Goal: Information Seeking & Learning: Learn about a topic

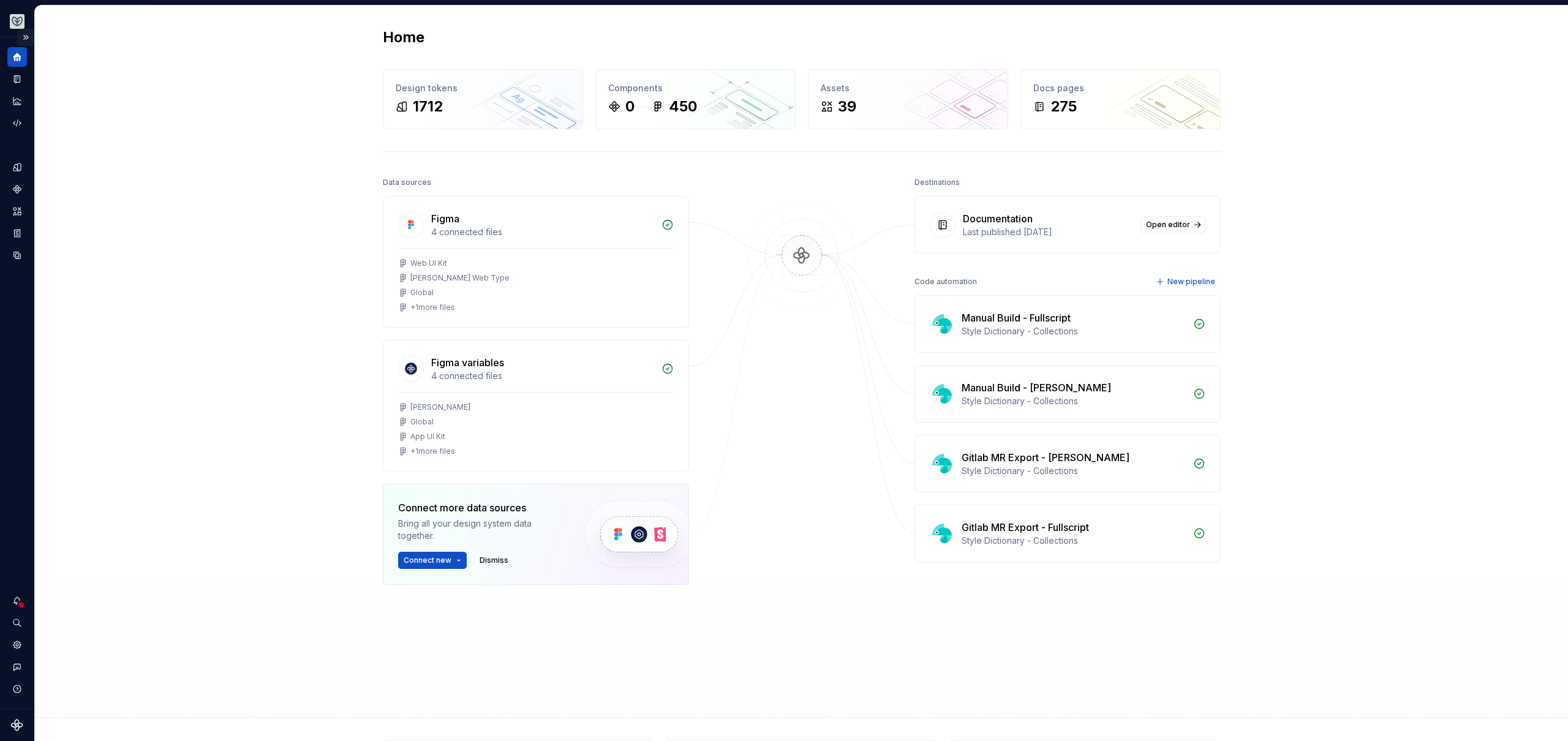
click at [22, 40] on button "Expand sidebar" at bounding box center [26, 37] width 17 height 17
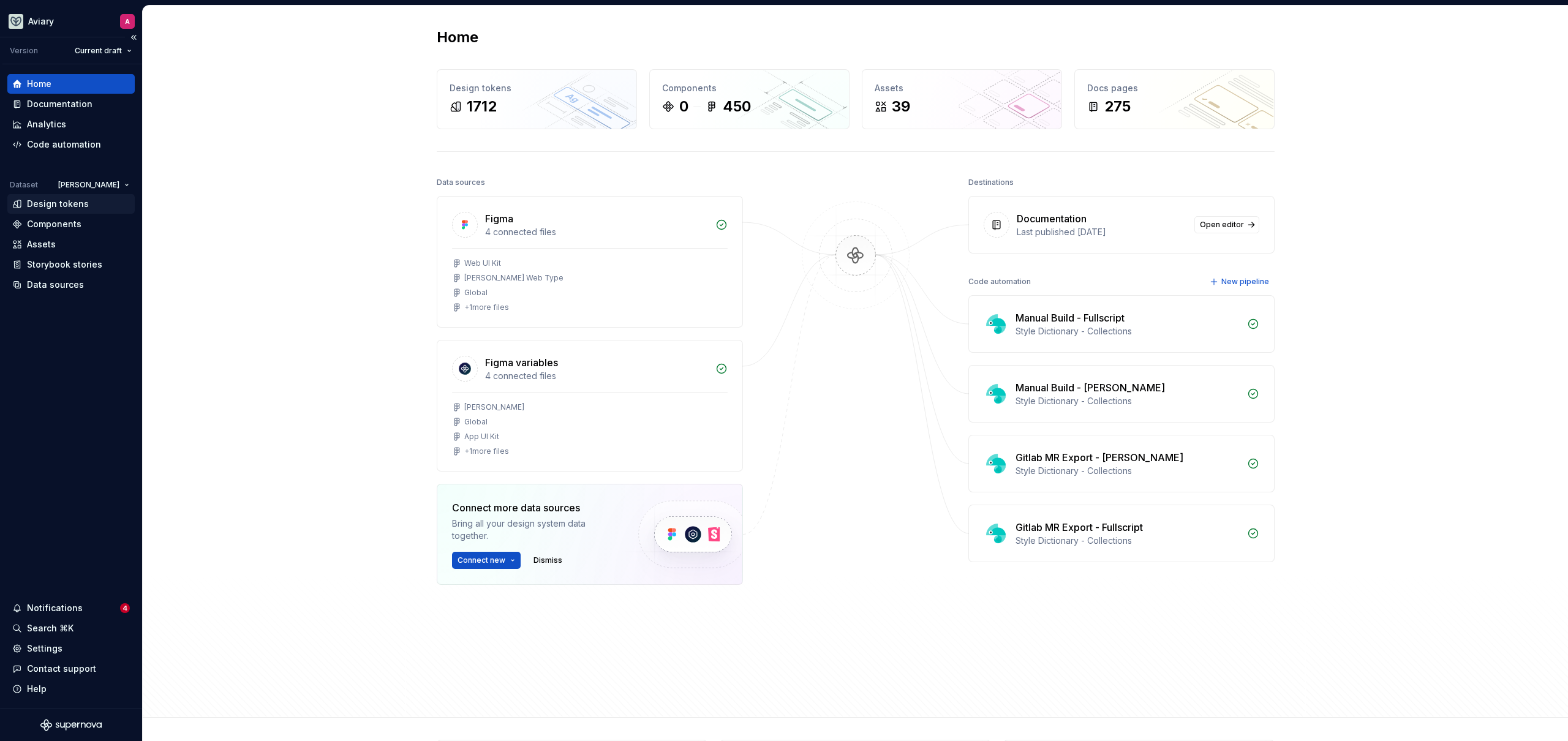
click at [81, 204] on div "Design tokens" at bounding box center [57, 204] width 62 height 12
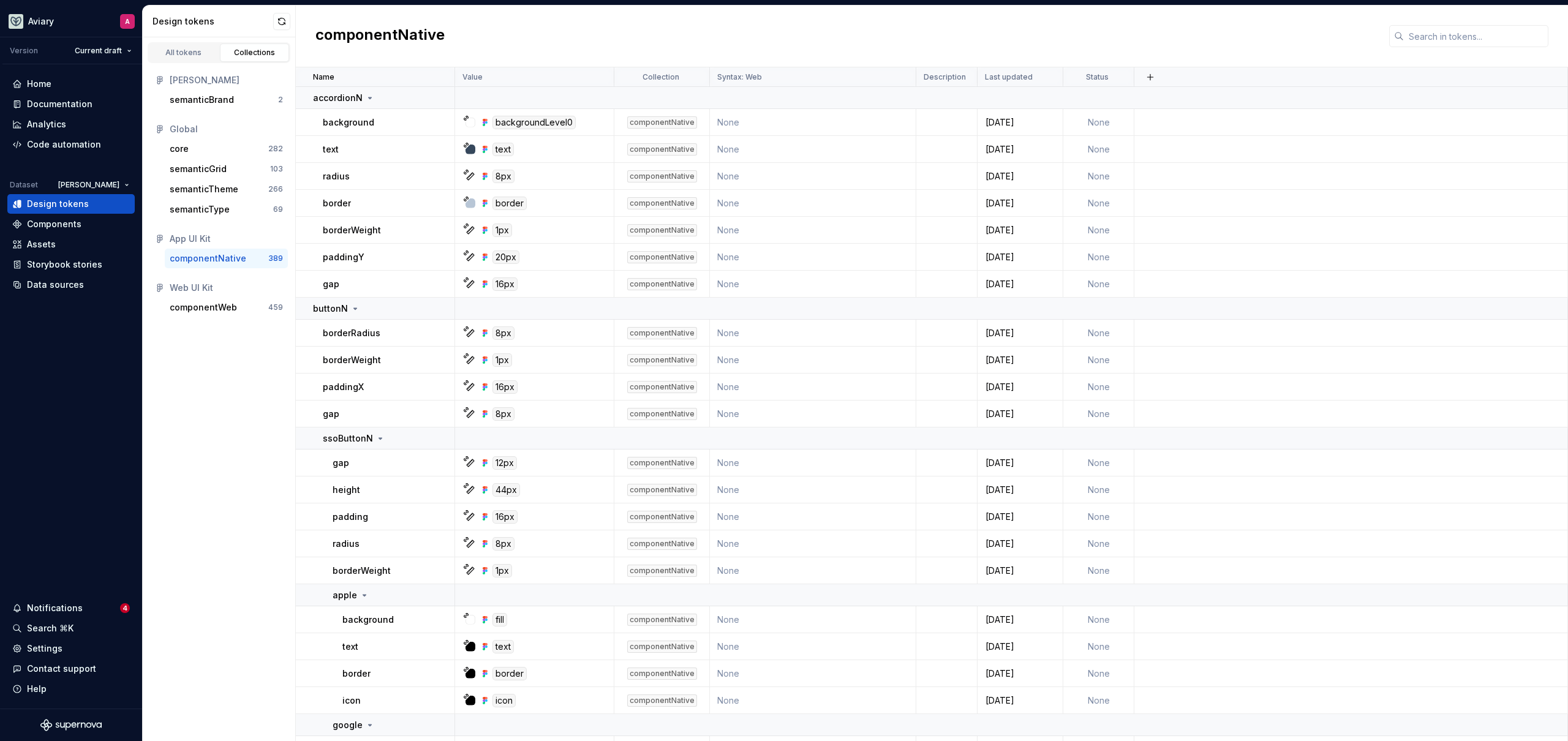
click at [1394, 37] on icon at bounding box center [1399, 36] width 10 height 10
click at [1437, 29] on input "text" at bounding box center [1476, 35] width 145 height 22
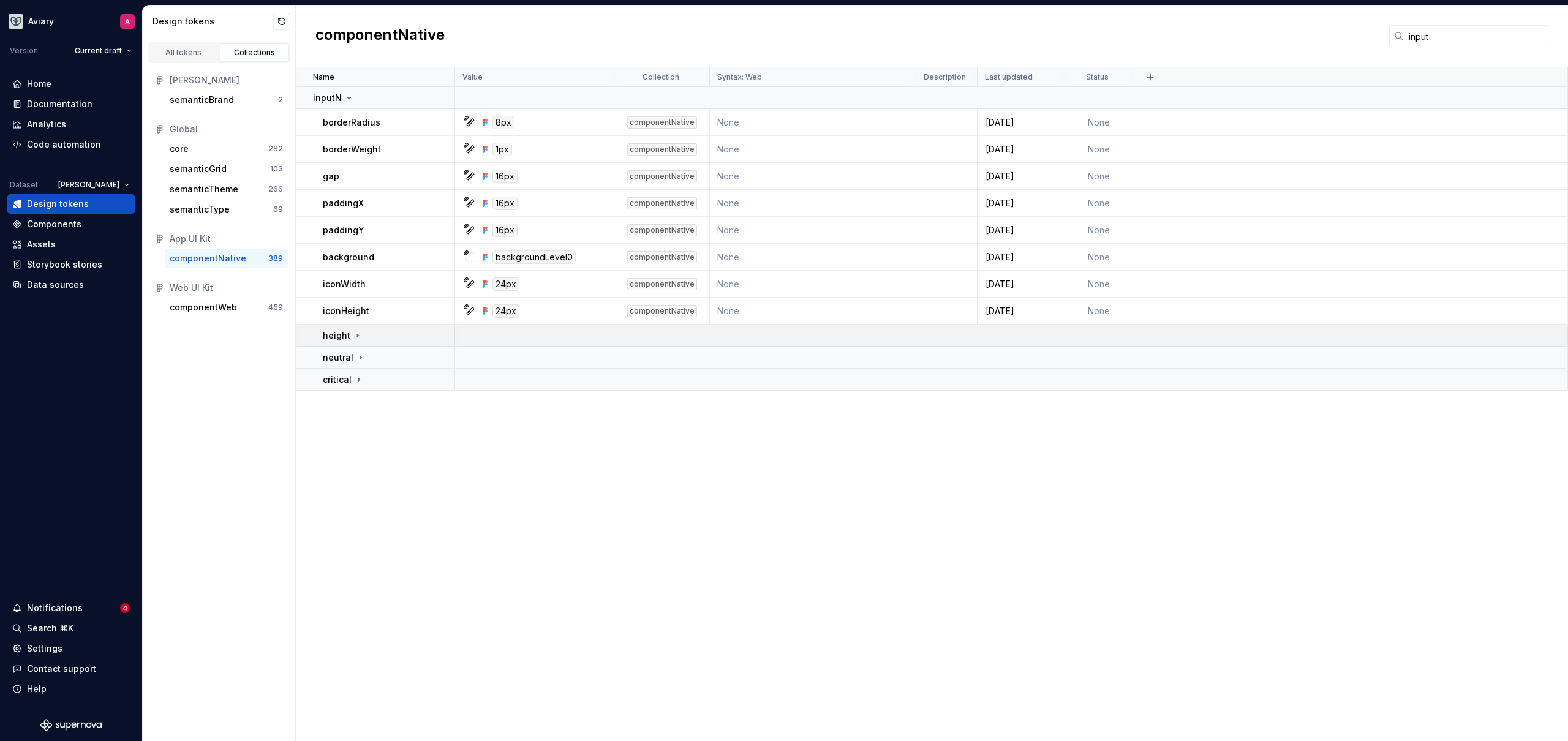
click at [378, 326] on td "height" at bounding box center [375, 335] width 159 height 22
click at [1462, 38] on input "input" at bounding box center [1476, 35] width 145 height 22
click at [1461, 38] on input "input" at bounding box center [1476, 35] width 145 height 22
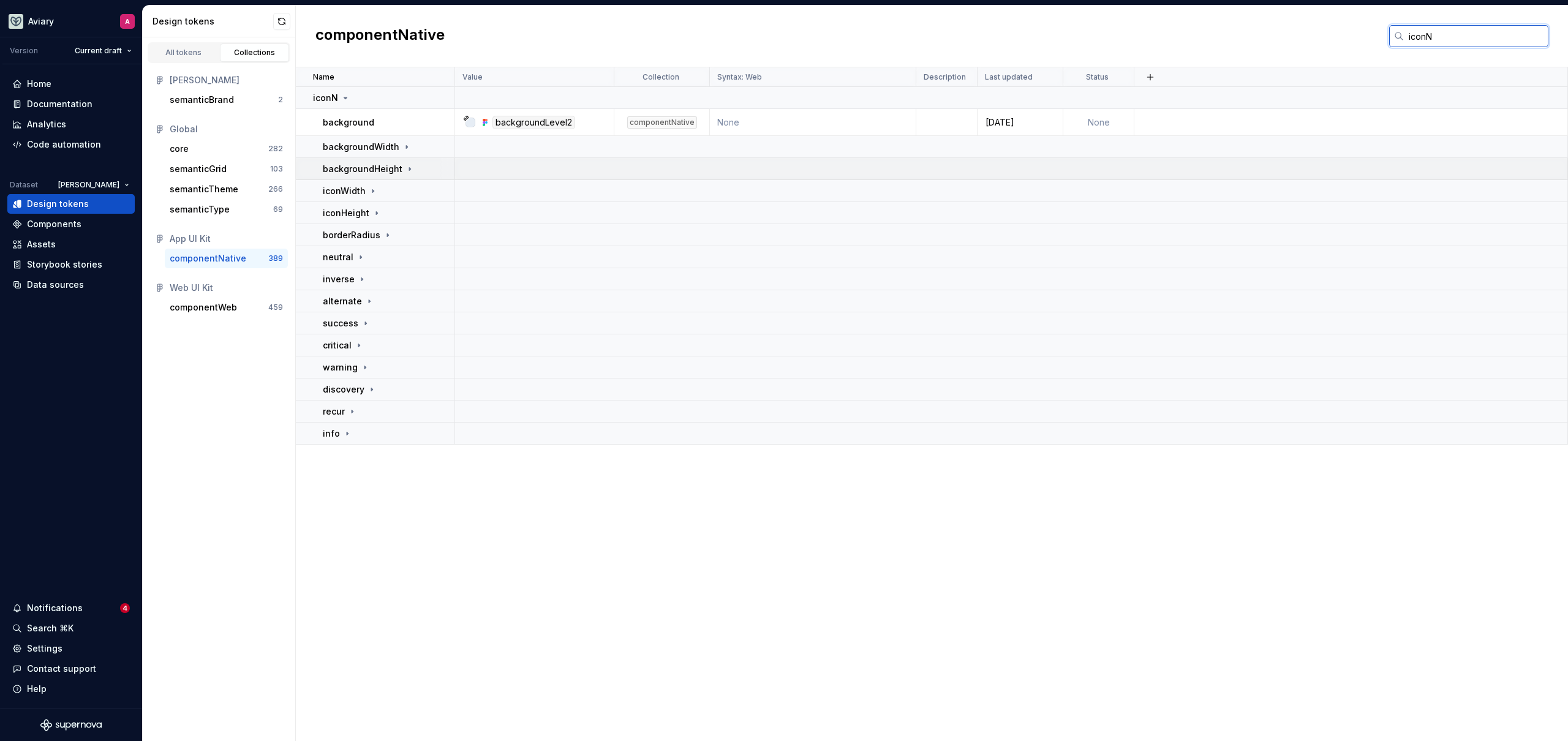
type input "iconN"
click at [371, 163] on p "backgroundHeight" at bounding box center [362, 168] width 80 height 12
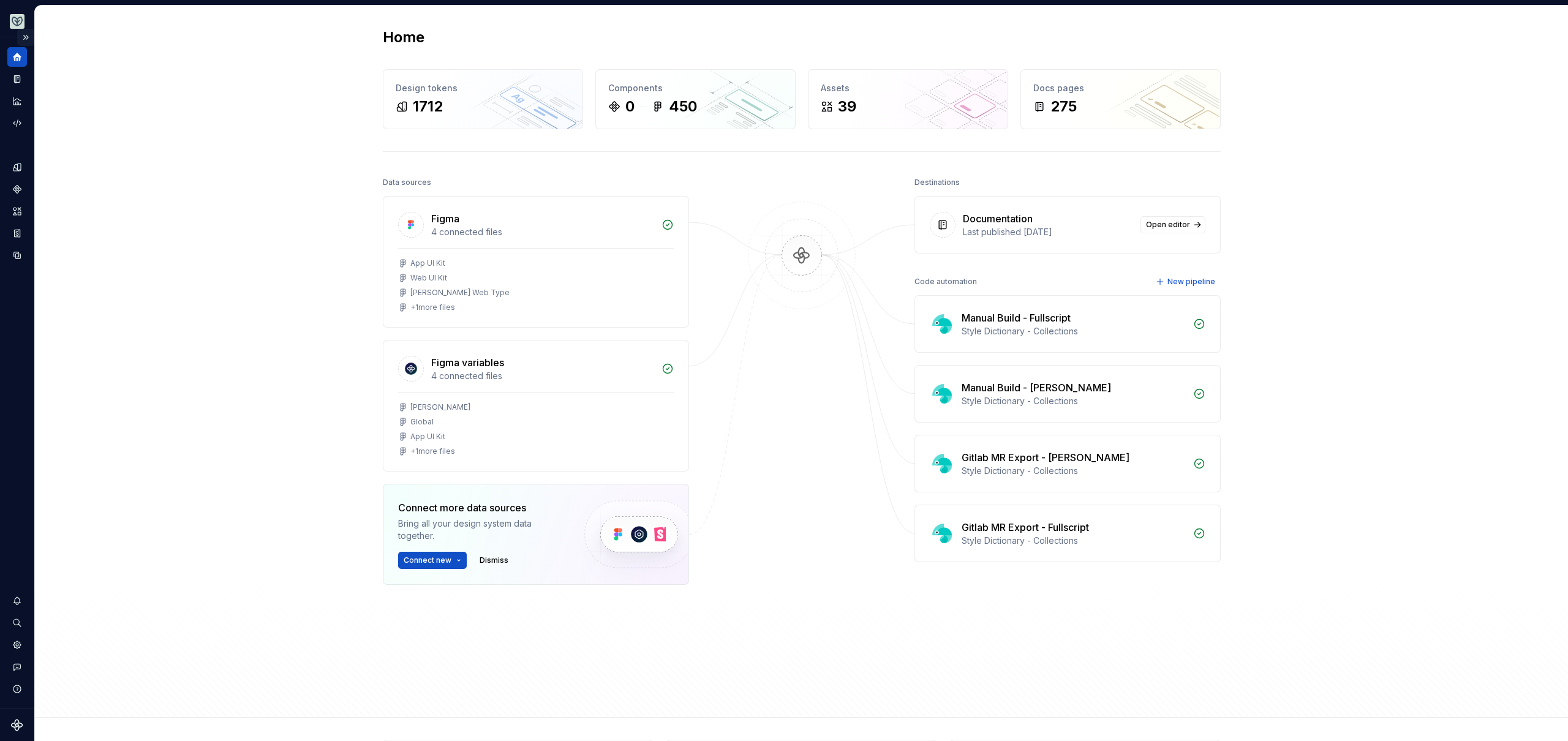
click at [30, 39] on button "Expand sidebar" at bounding box center [26, 37] width 17 height 17
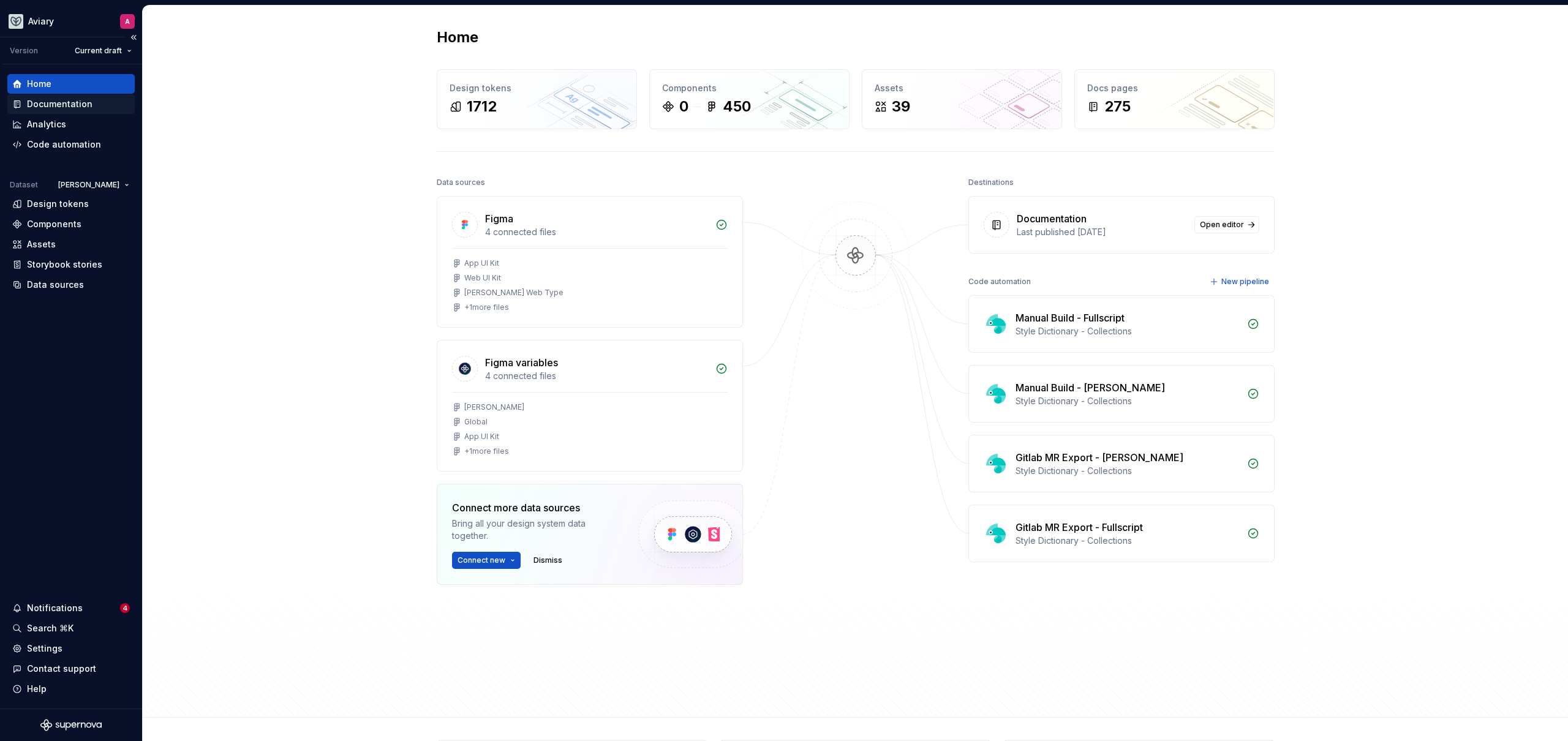
click at [58, 99] on div "Documentation" at bounding box center [59, 104] width 66 height 12
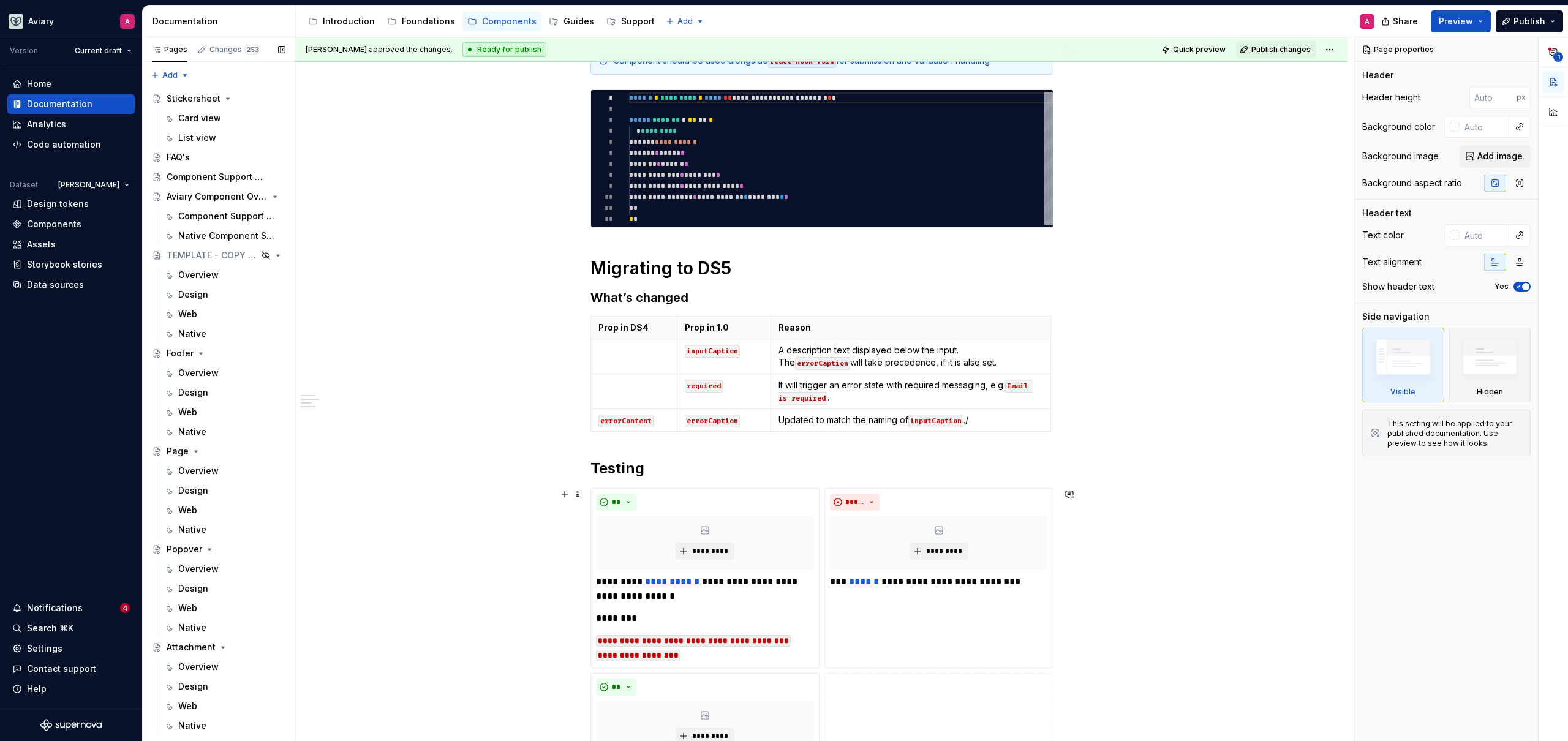
scroll to position [167, 0]
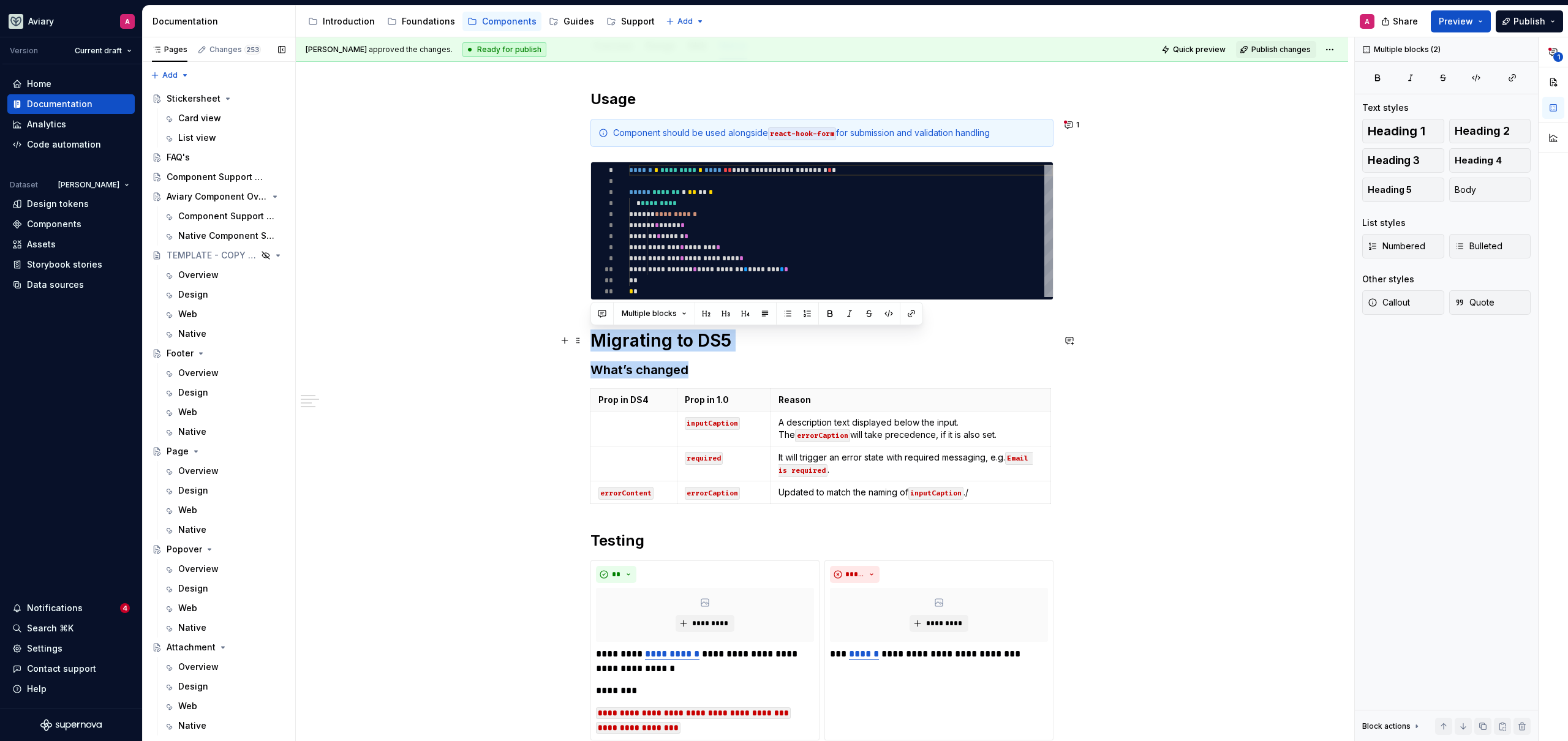
drag, startPoint x: 696, startPoint y: 374, endPoint x: 594, endPoint y: 341, distance: 107.2
click at [590, 340] on div "**********" at bounding box center [822, 595] width 463 height 1013
type textarea "*"
click at [825, 133] on code "react-hook-form" at bounding box center [802, 134] width 68 height 13
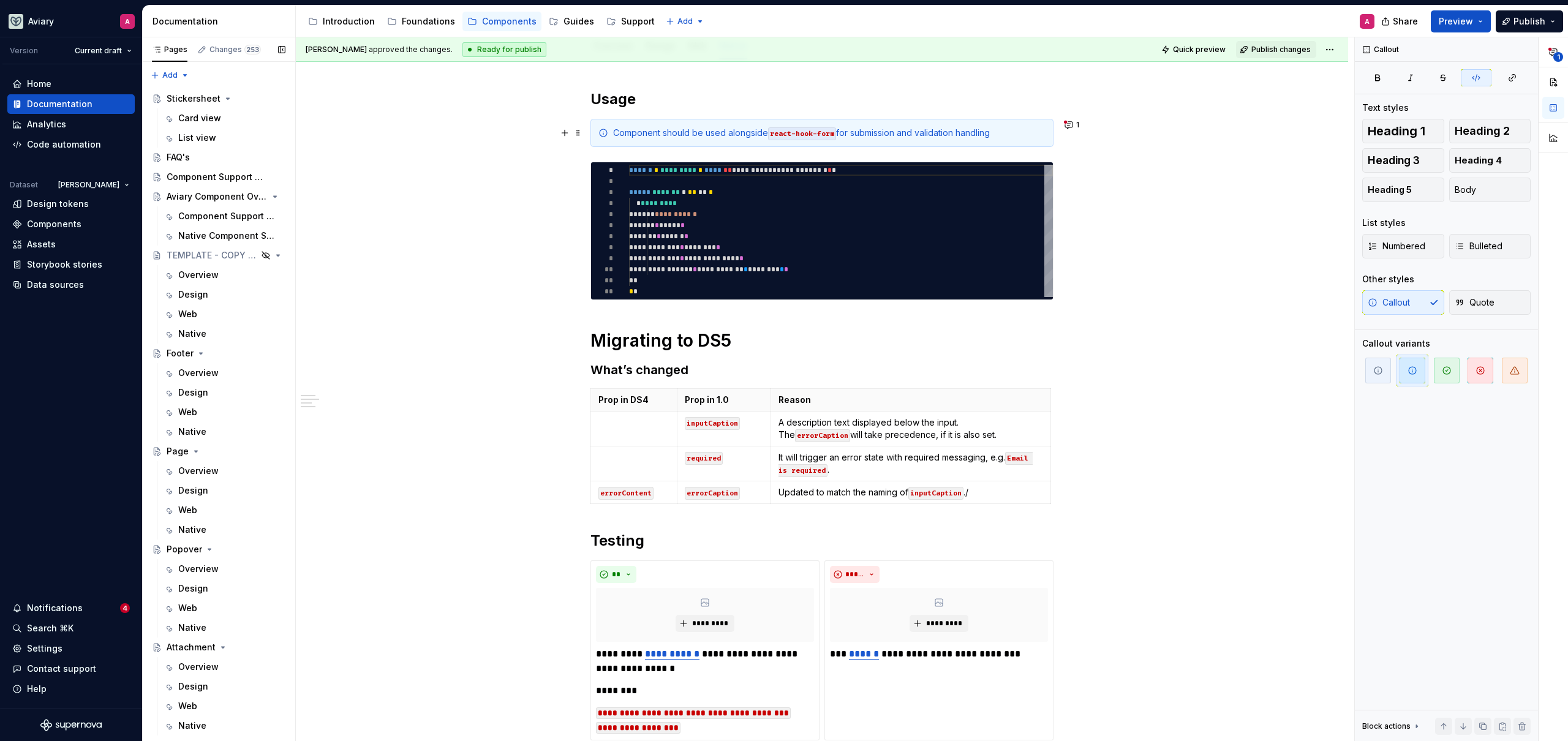
click at [834, 132] on code "react-hook-form" at bounding box center [802, 134] width 68 height 13
drag, startPoint x: 885, startPoint y: 133, endPoint x: 847, endPoint y: 138, distance: 38.3
click at [847, 138] on div "Component should be used alongside react-hook-form ‘s Controller for submission…" at bounding box center [829, 132] width 433 height 12
click at [1119, 112] on button "button" at bounding box center [1115, 111] width 17 height 17
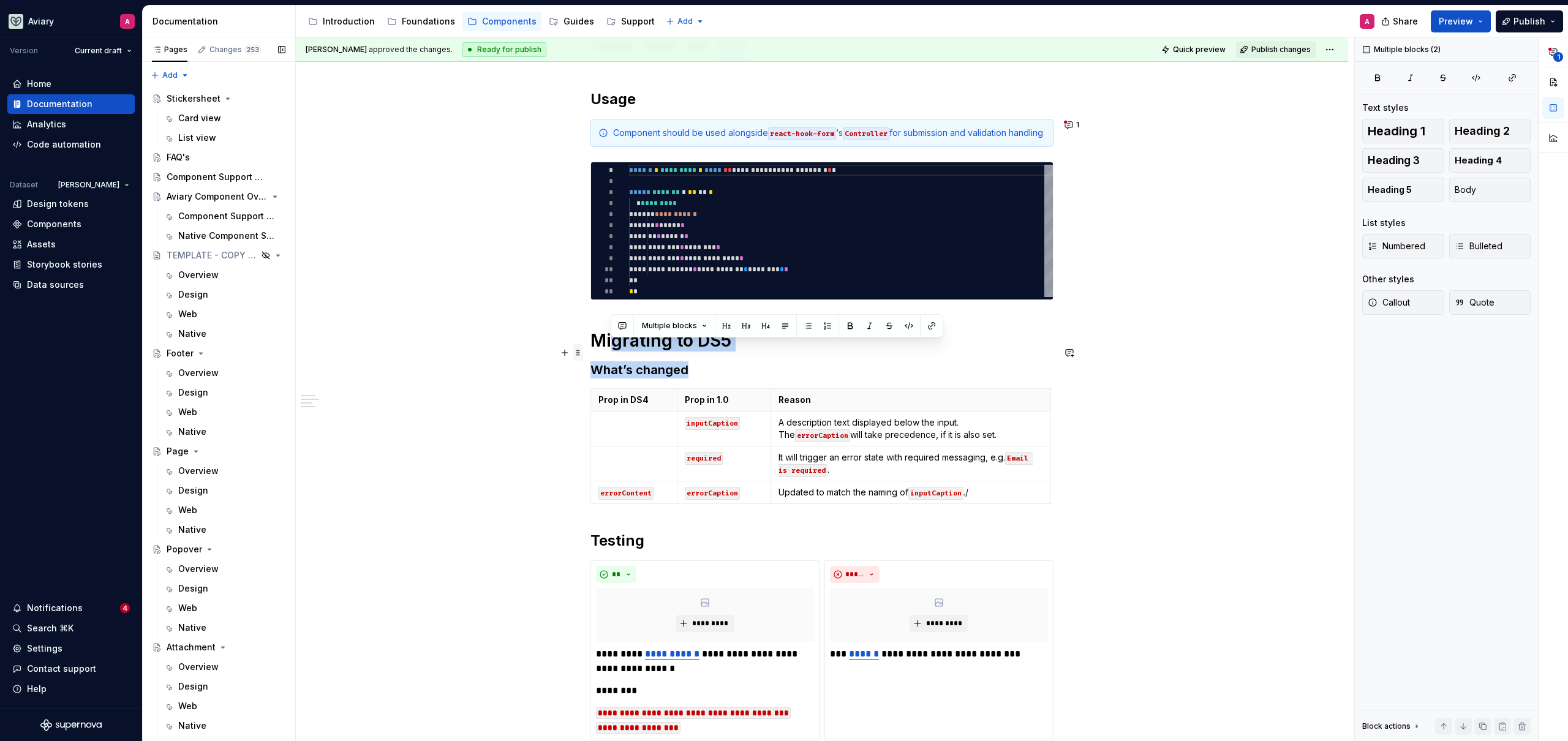
drag, startPoint x: 673, startPoint y: 384, endPoint x: 582, endPoint y: 352, distance: 96.5
click at [590, 352] on div "**********" at bounding box center [822, 603] width 463 height 1027
click at [681, 376] on h3 "What’s changed" at bounding box center [822, 370] width 463 height 17
drag, startPoint x: 691, startPoint y: 381, endPoint x: 571, endPoint y: 358, distance: 122.2
click at [590, 358] on div "**********" at bounding box center [822, 603] width 463 height 1027
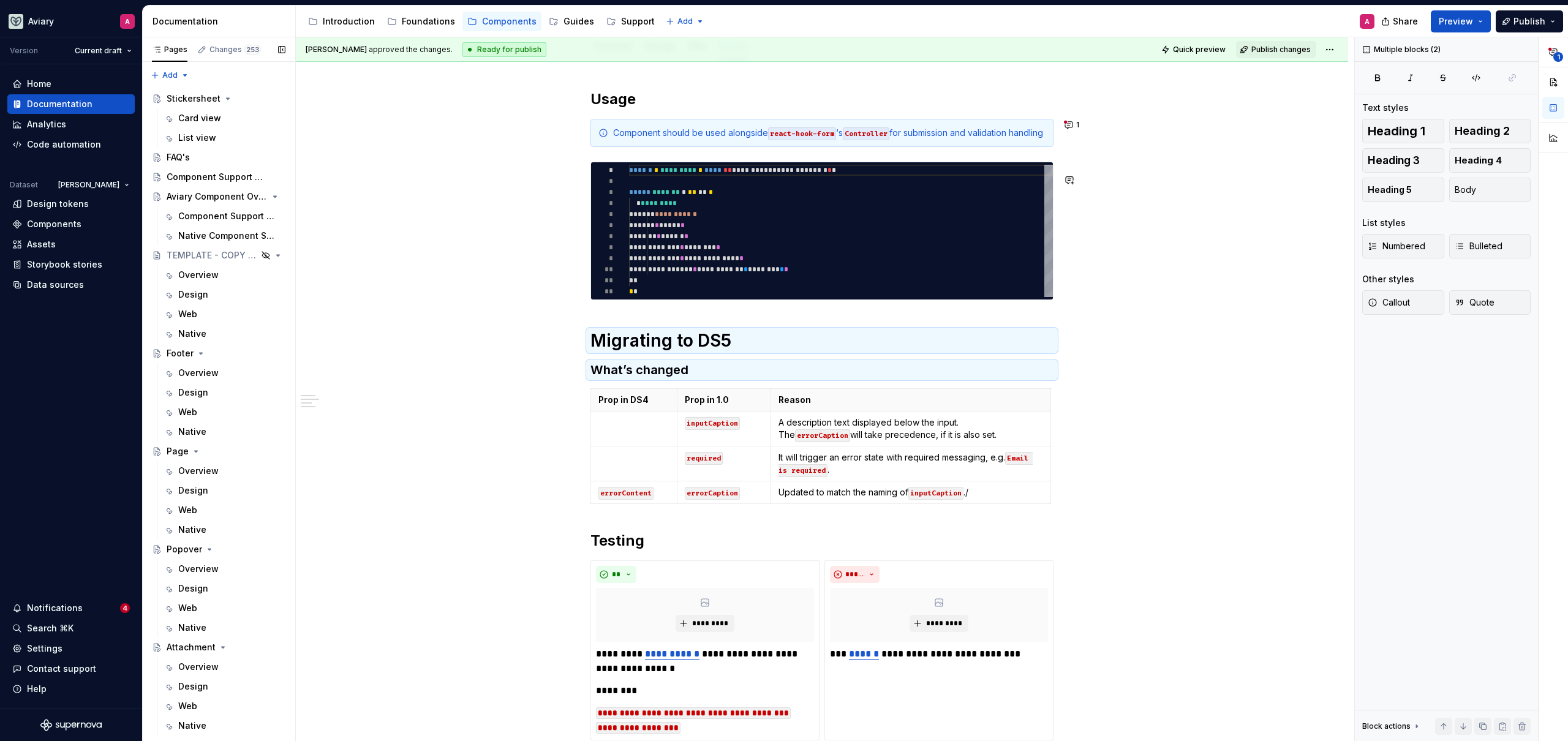
click at [554, 322] on div "**********" at bounding box center [822, 699] width 1052 height 1279
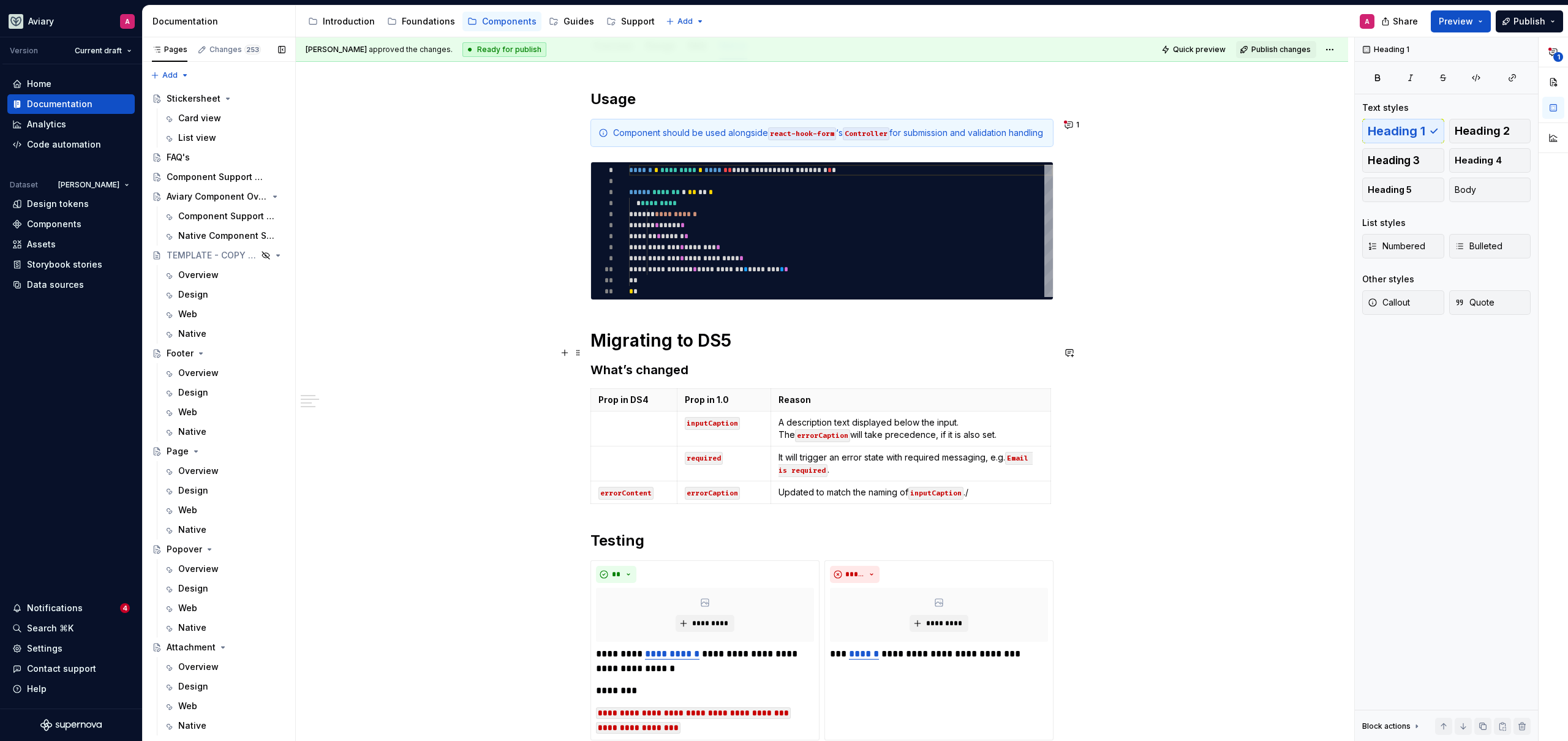
click at [744, 352] on h1 "Migrating to DS5" at bounding box center [822, 340] width 463 height 22
drag, startPoint x: 732, startPoint y: 356, endPoint x: 700, endPoint y: 355, distance: 32.0
click at [699, 352] on h1 "Migrating to DS5" at bounding box center [822, 340] width 463 height 22
click at [554, 373] on div "**********" at bounding box center [822, 699] width 1052 height 1279
click at [195, 311] on div "Web" at bounding box center [187, 314] width 19 height 12
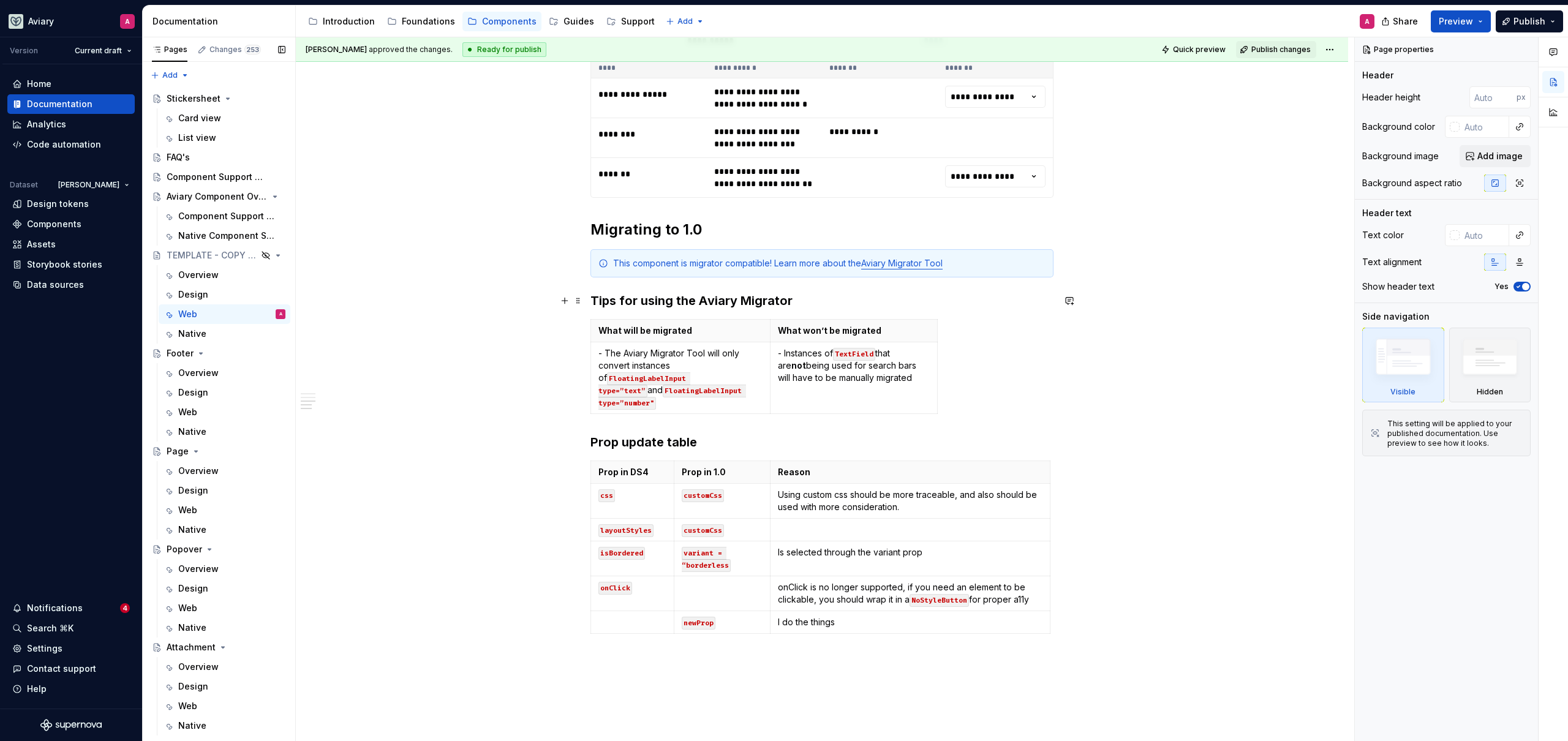
scroll to position [667, 0]
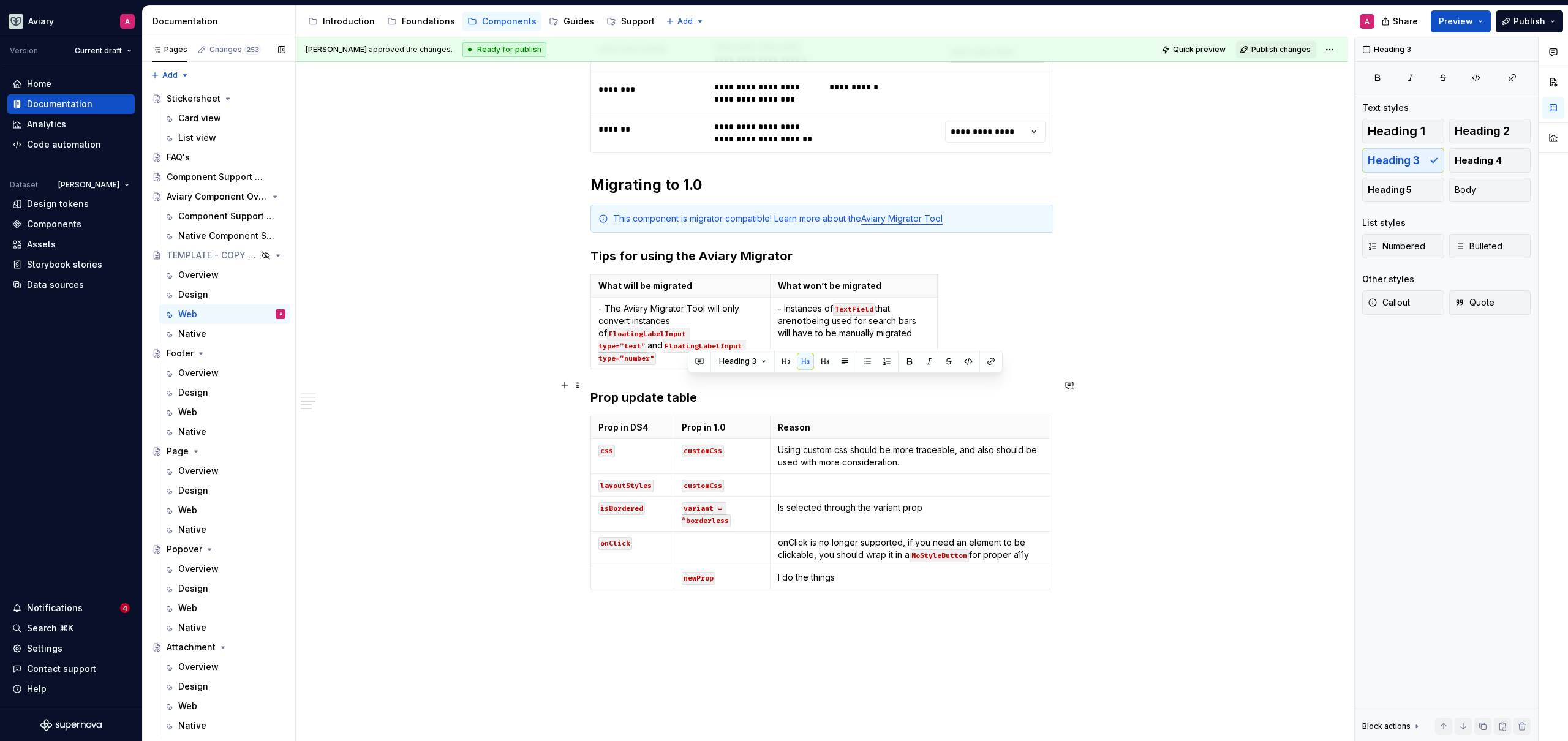
type textarea "*"
drag, startPoint x: 686, startPoint y: 387, endPoint x: 586, endPoint y: 387, distance: 100.0
click at [586, 387] on div "**********" at bounding box center [822, 210] width 1052 height 1300
click at [203, 334] on div "Native" at bounding box center [192, 334] width 29 height 12
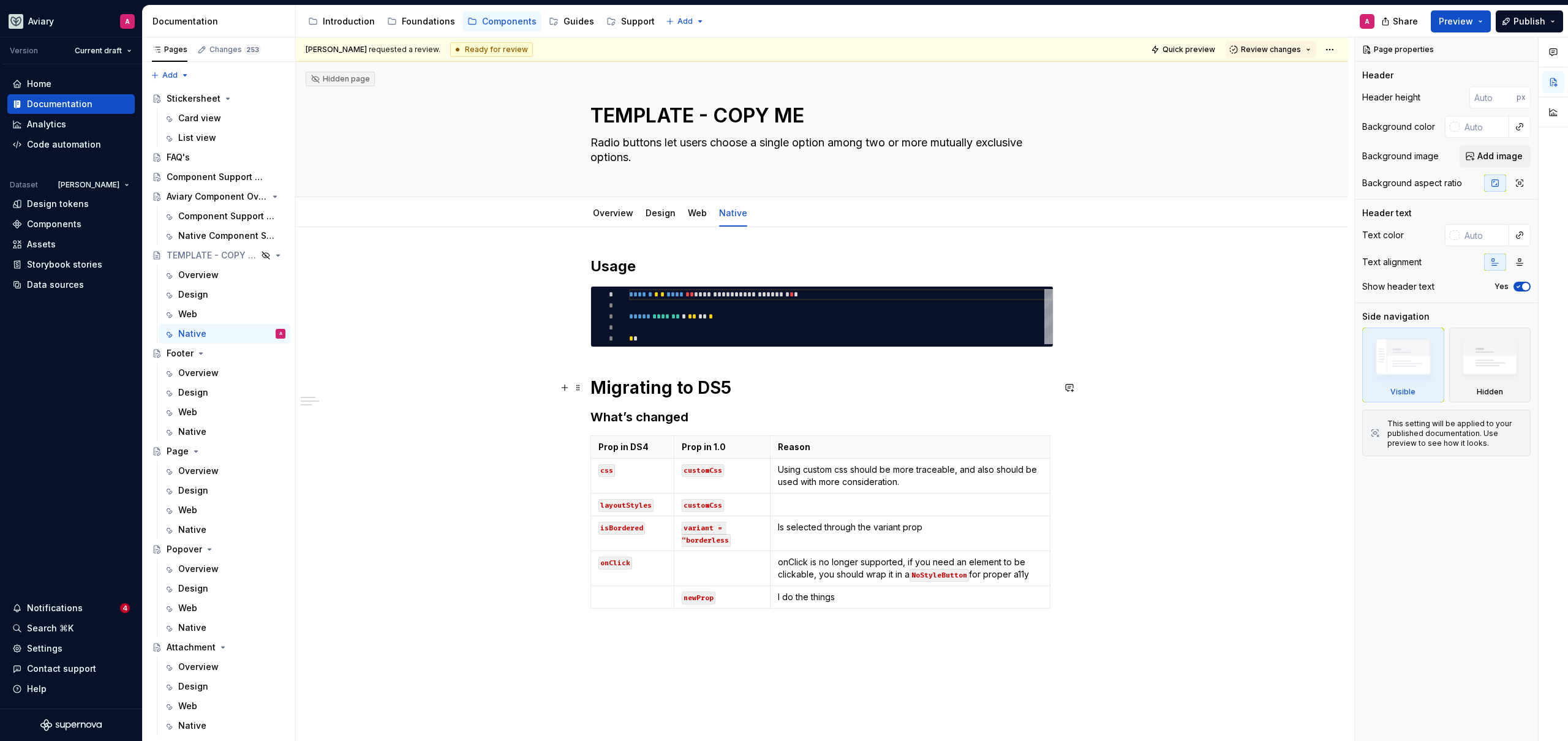
type textarea "*"
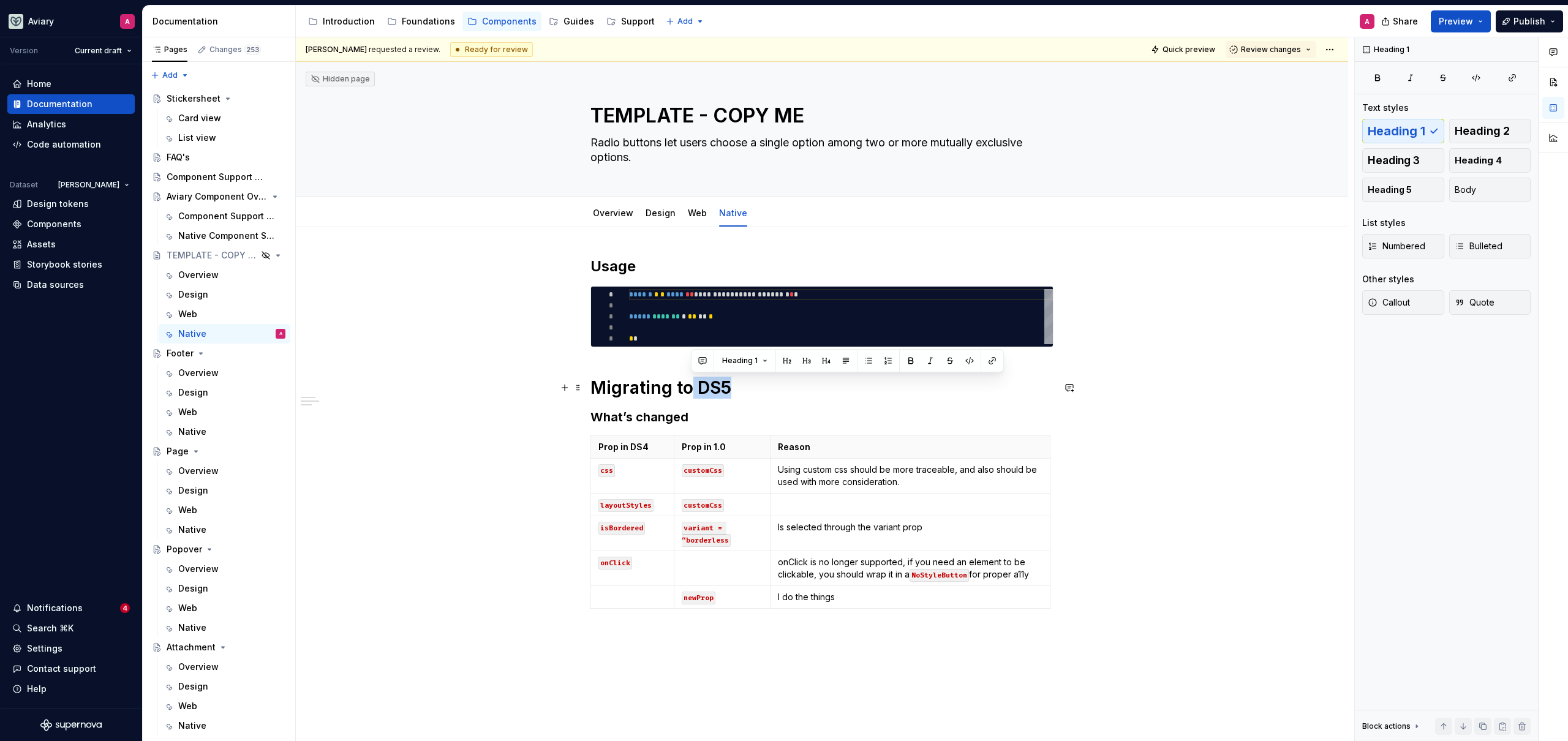
drag, startPoint x: 734, startPoint y: 387, endPoint x: 693, endPoint y: 392, distance: 41.3
click at [692, 393] on h1 "Migrating to DS5" at bounding box center [822, 387] width 463 height 22
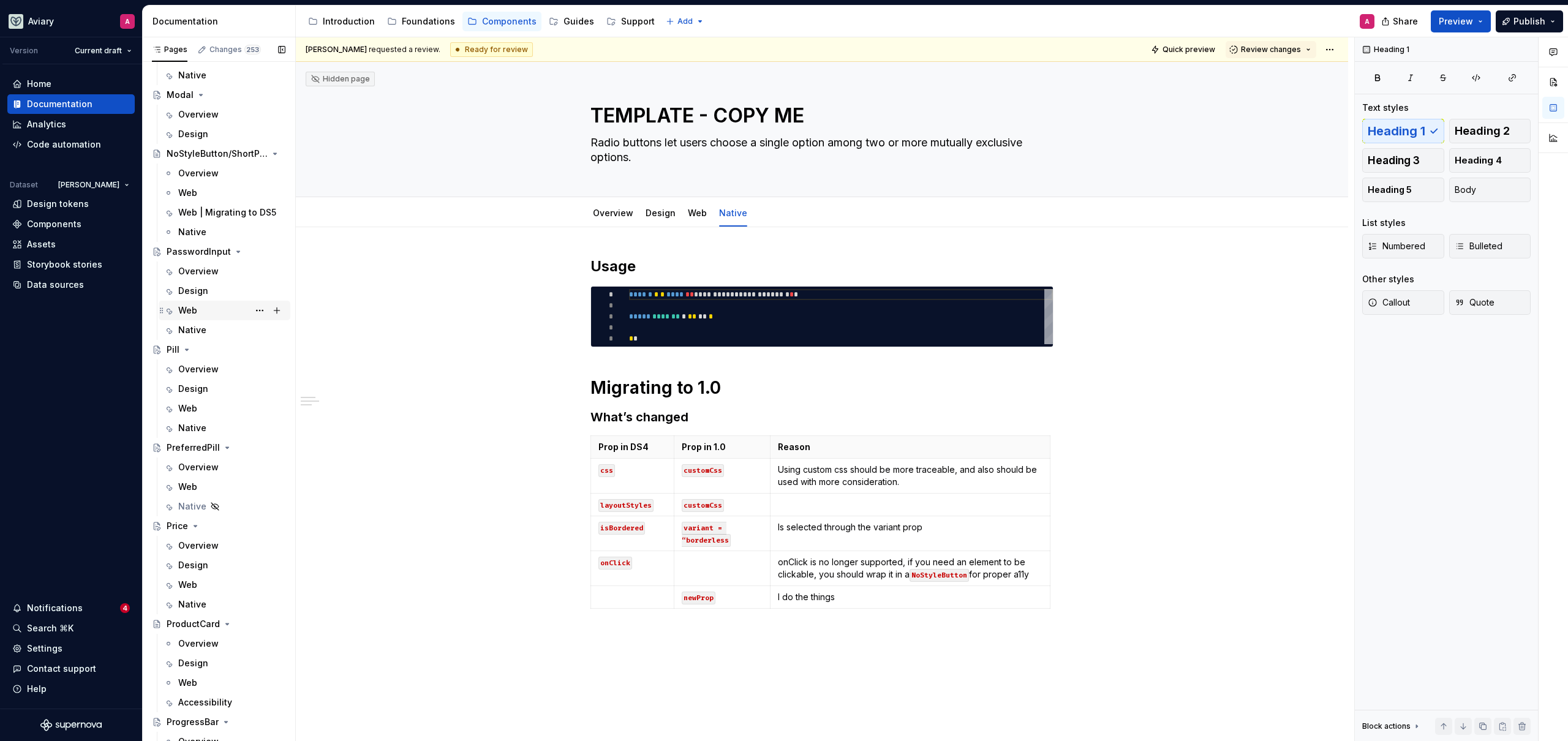
scroll to position [2677, 0]
click at [199, 324] on div "Web" at bounding box center [231, 322] width 107 height 17
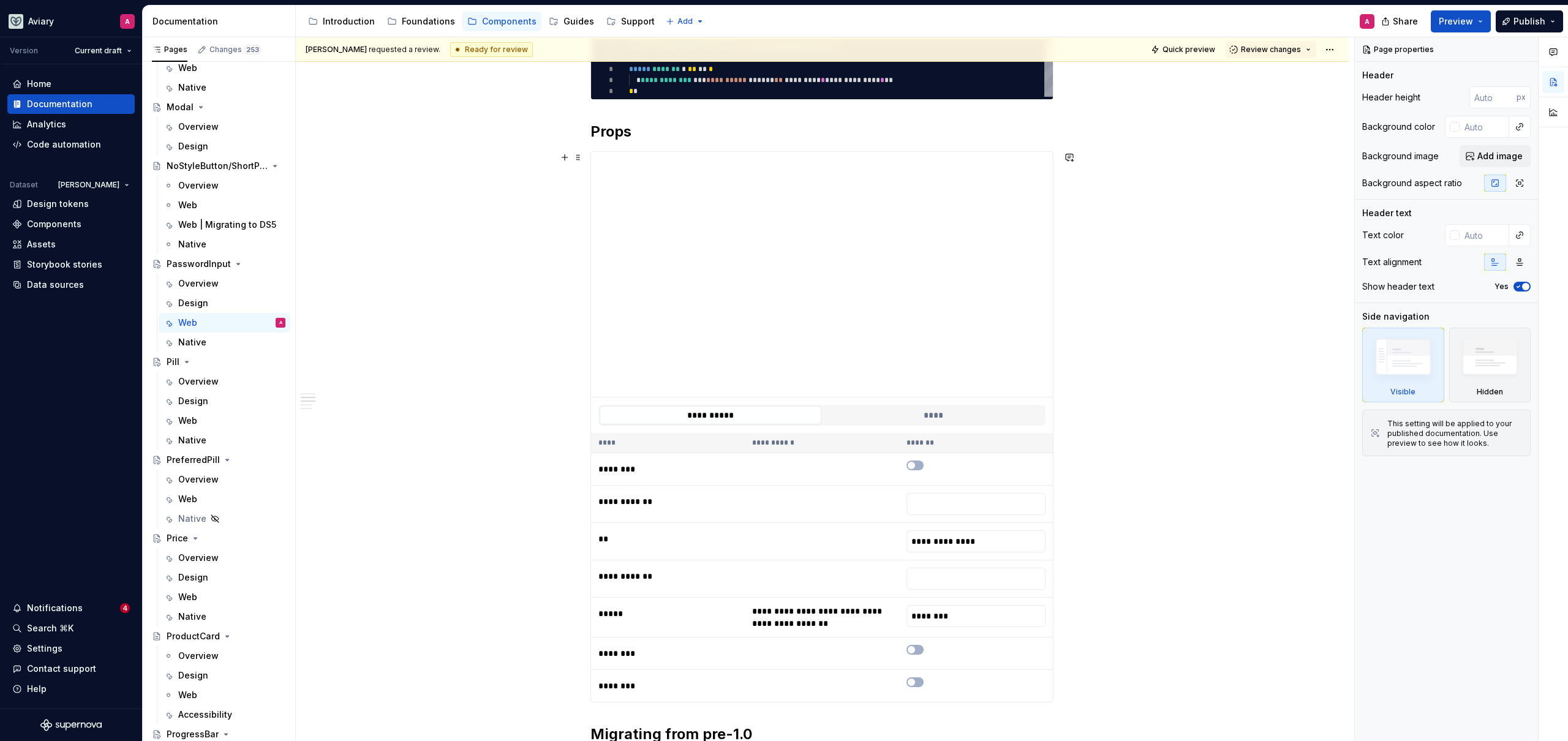
scroll to position [626, 0]
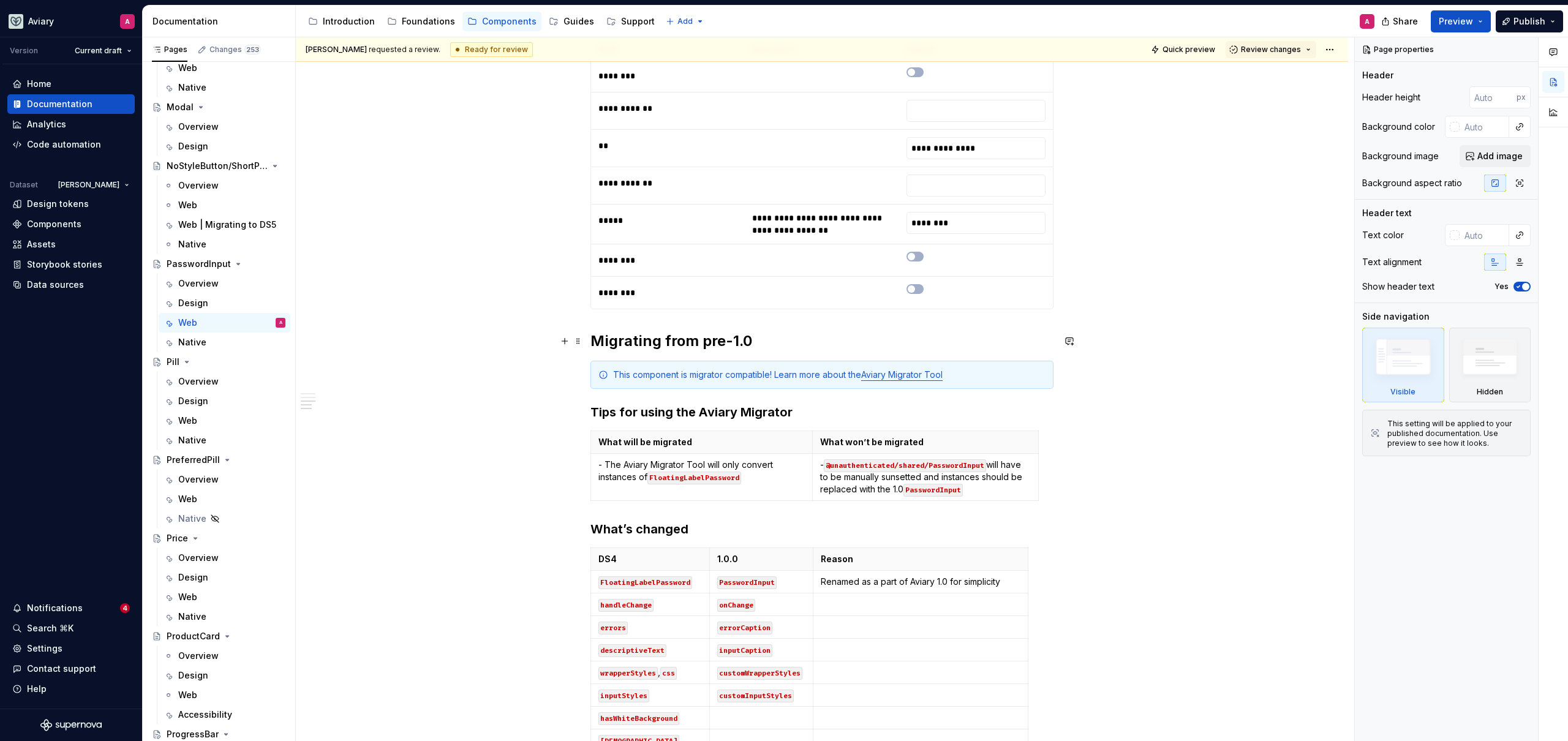
type textarea "*"
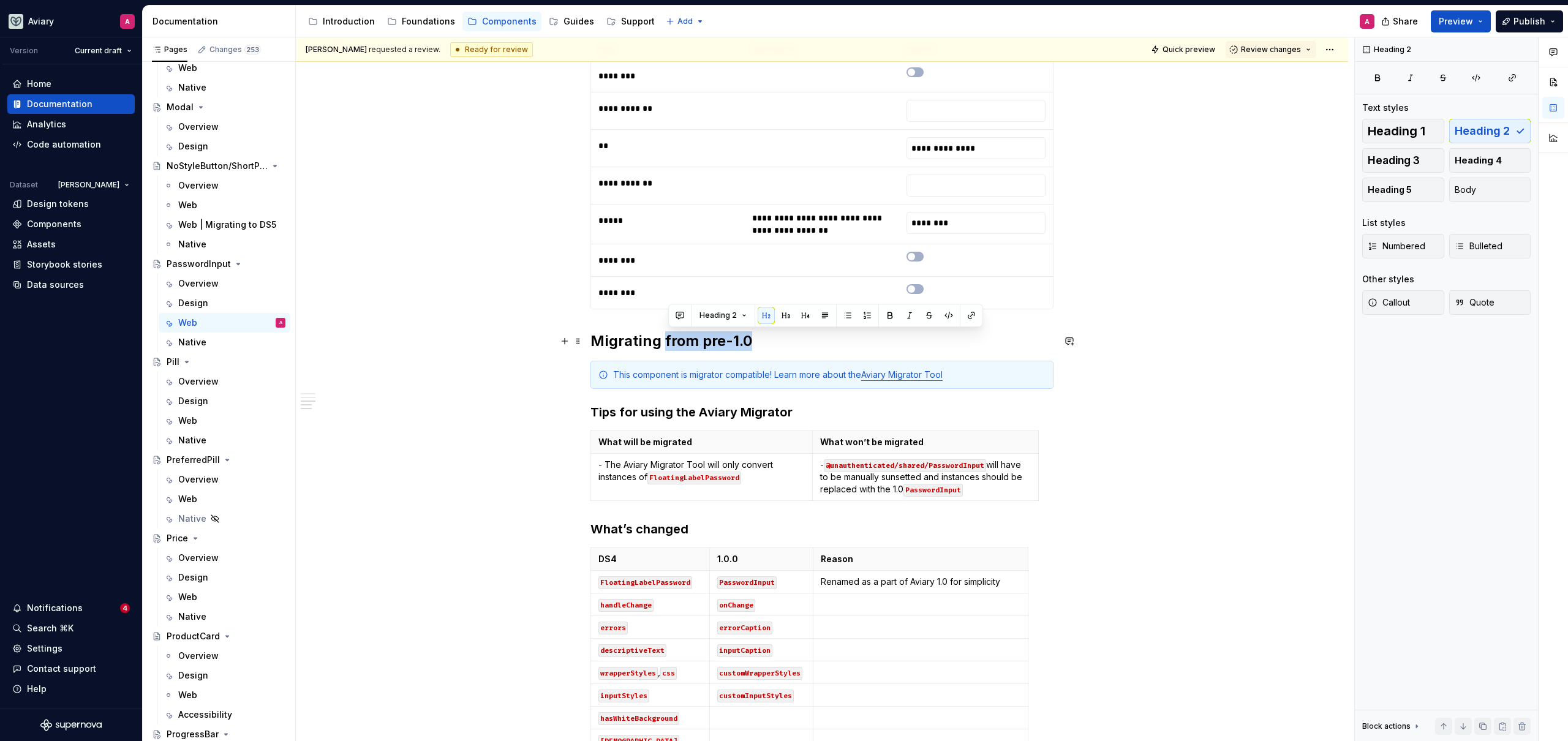
drag, startPoint x: 736, startPoint y: 341, endPoint x: 662, endPoint y: 341, distance: 74.0
click at [662, 341] on h2 "Migrating from pre-1.0" at bounding box center [822, 341] width 463 height 20
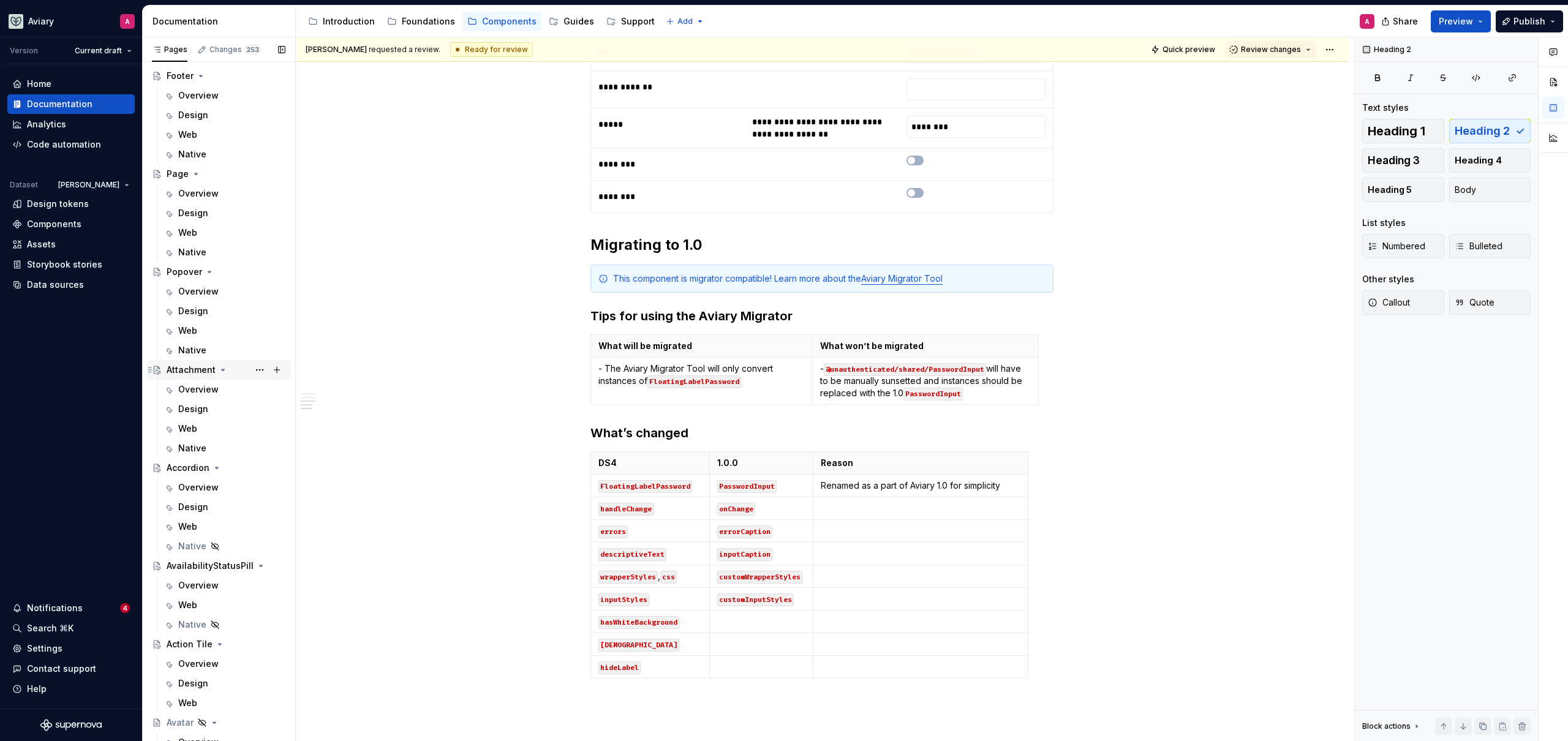
scroll to position [0, 0]
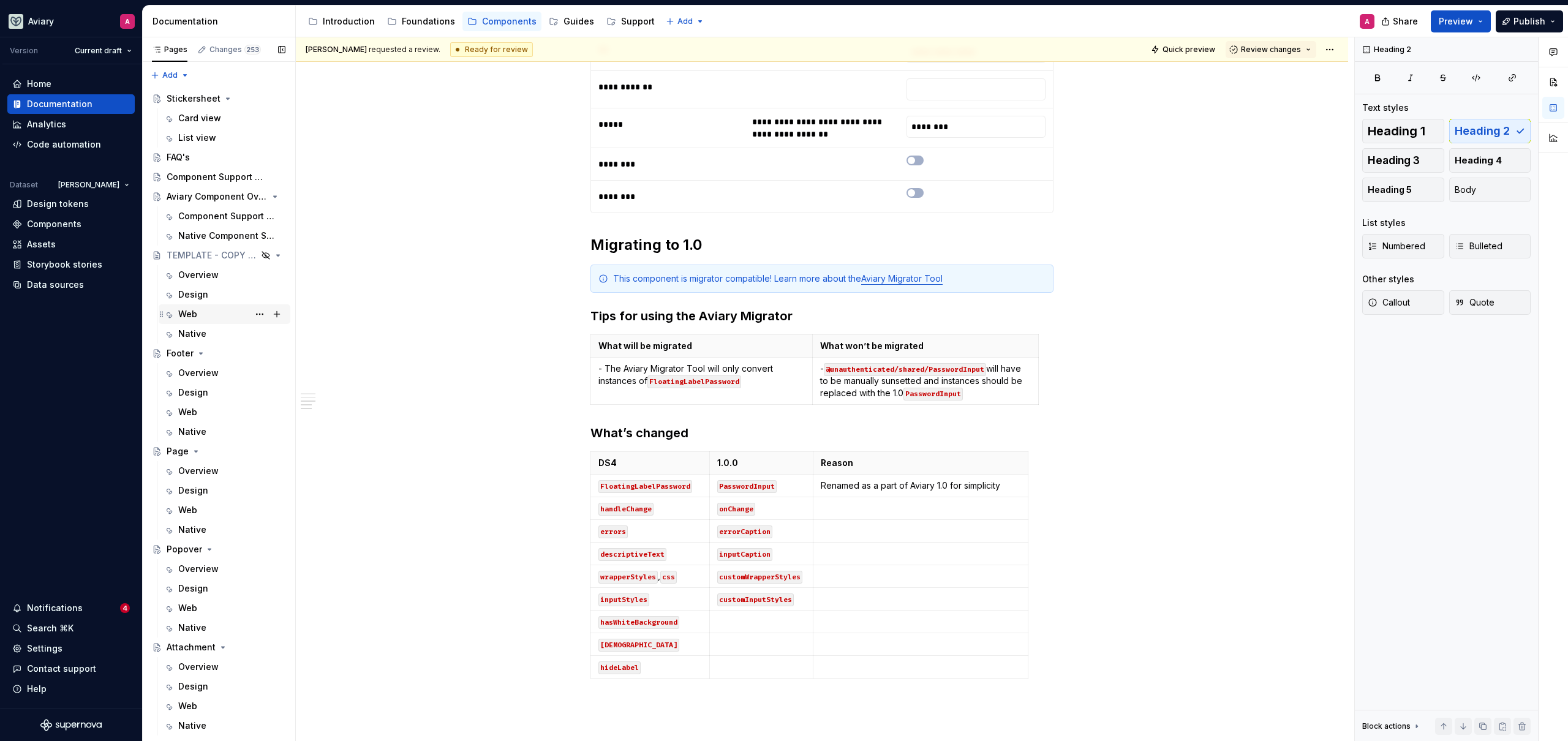
click at [208, 309] on div "Web" at bounding box center [231, 314] width 107 height 17
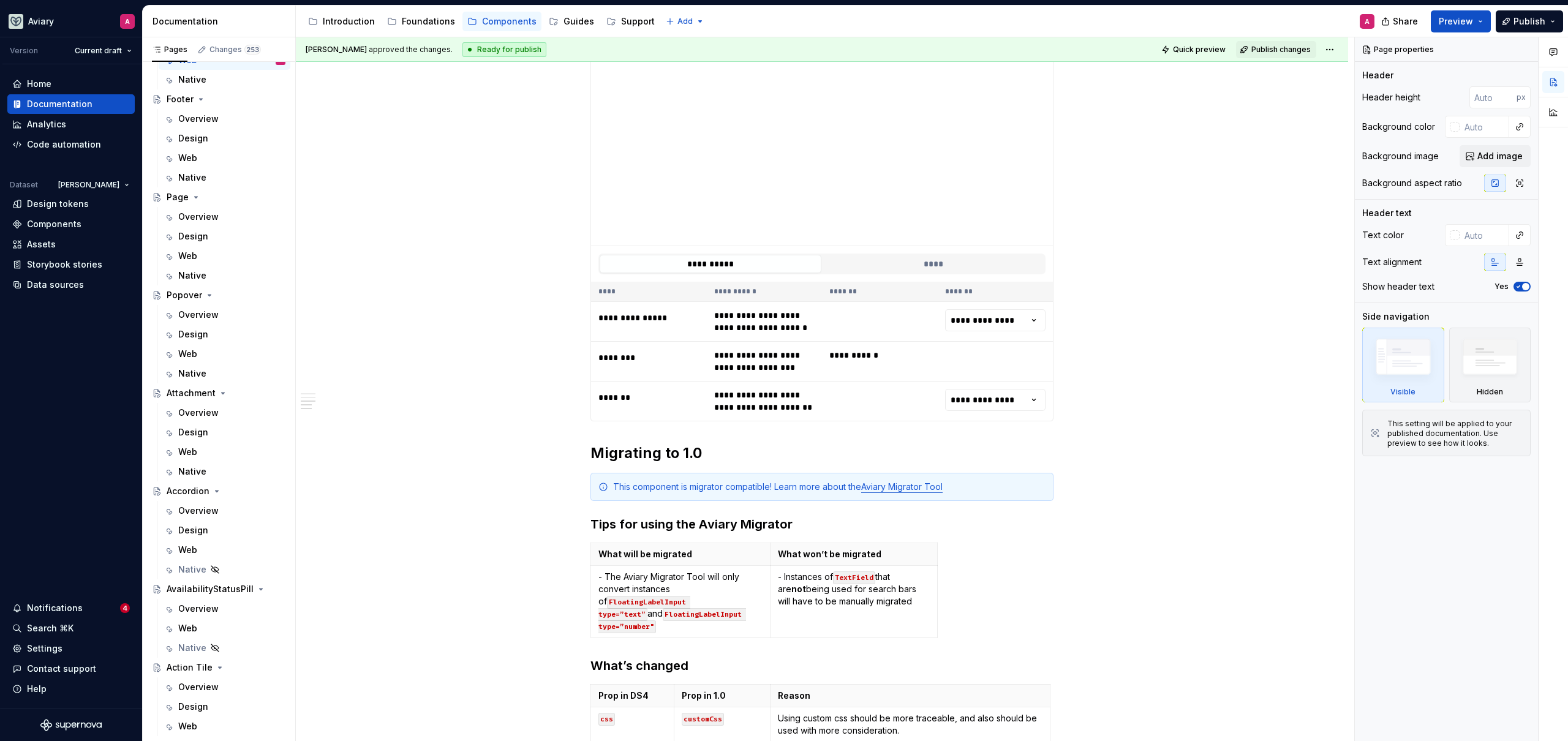
scroll to position [646, 0]
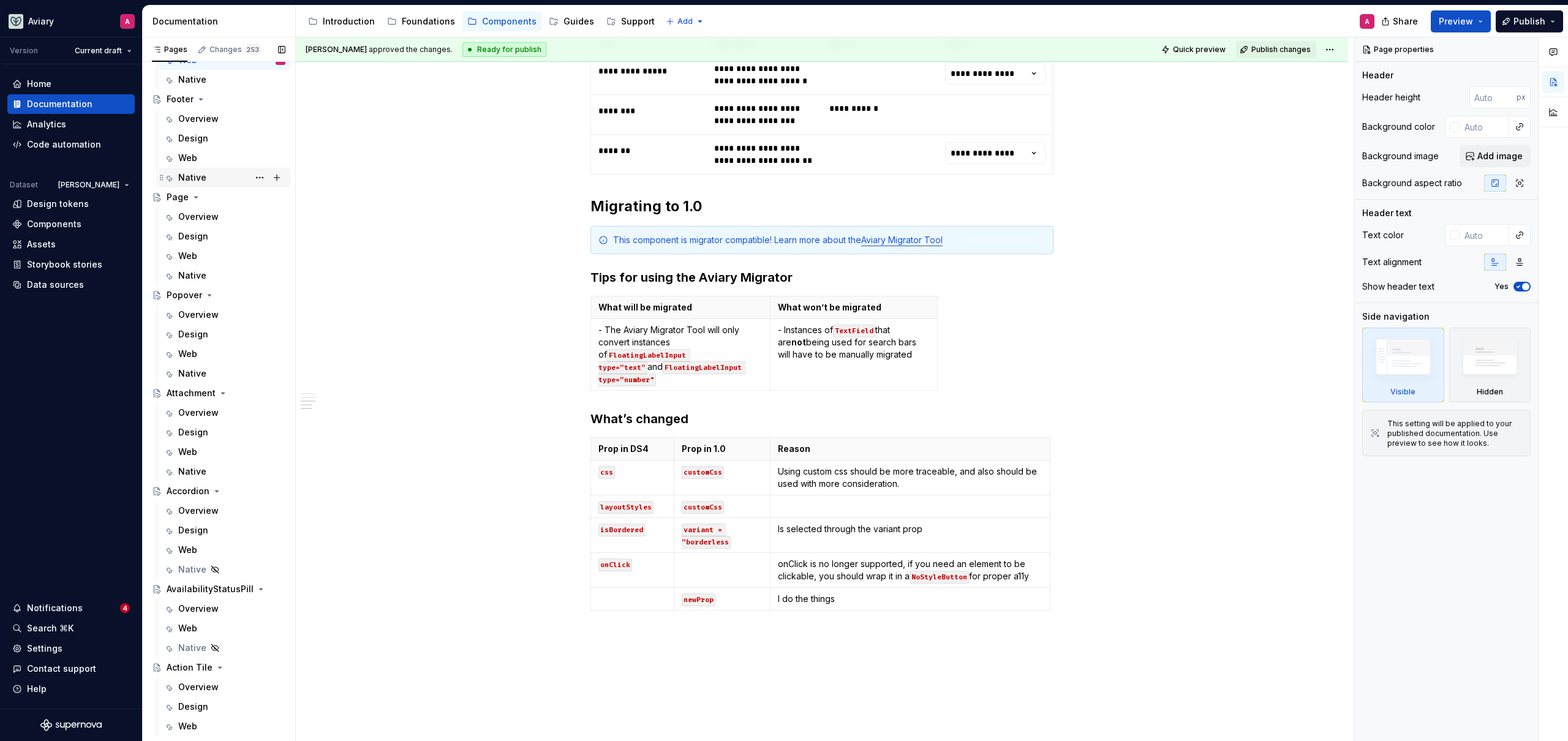
click at [209, 177] on div "Native" at bounding box center [231, 178] width 107 height 17
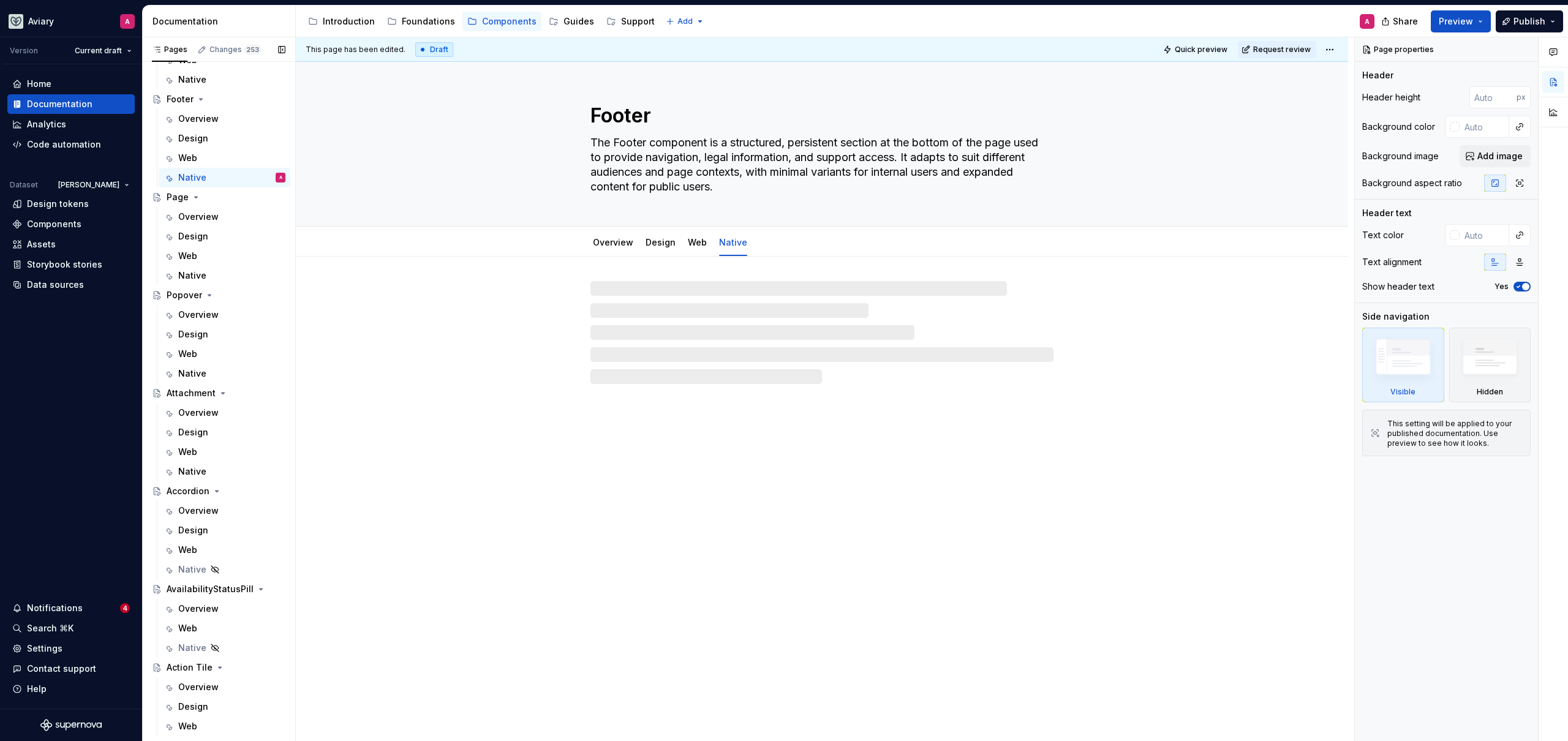
scroll to position [29, 0]
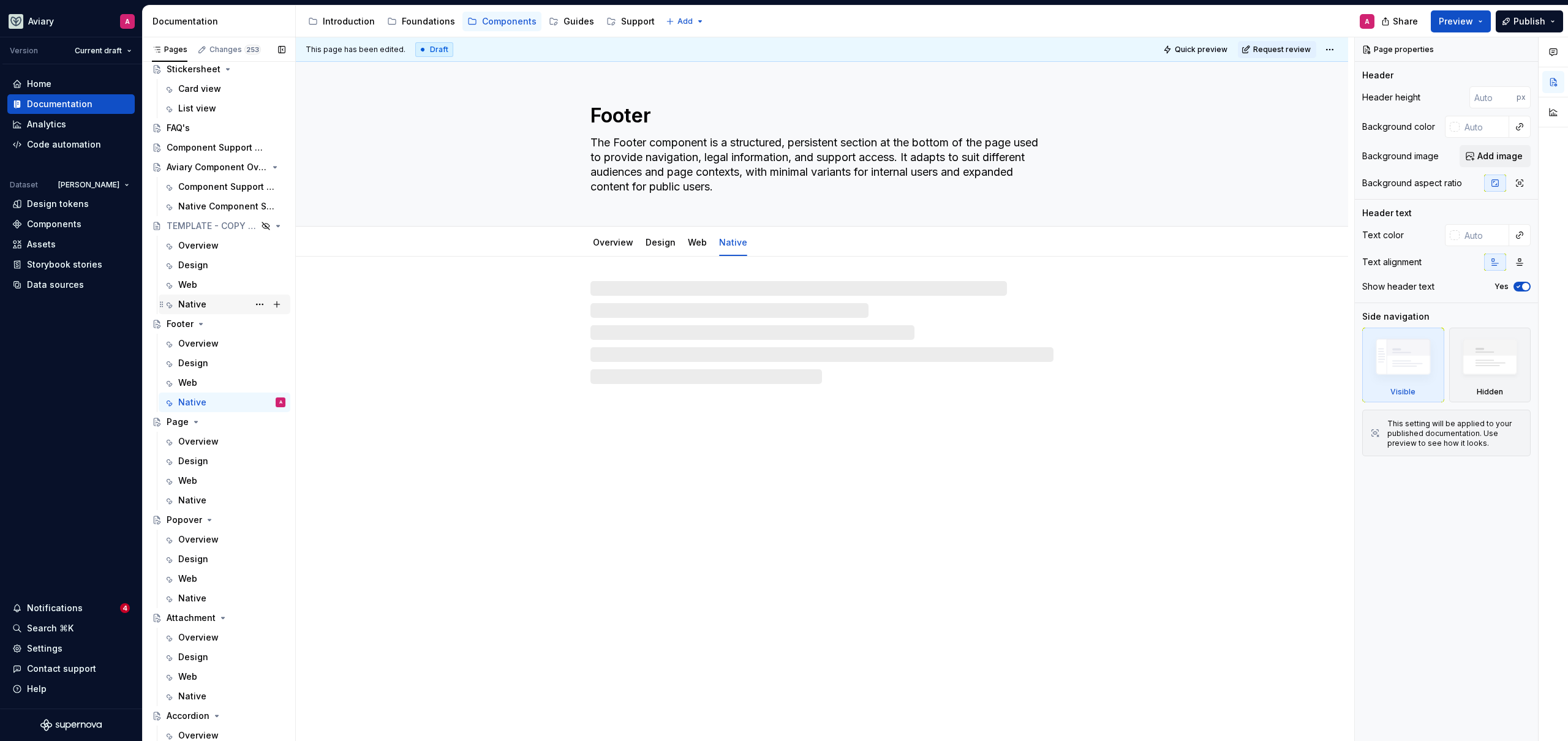
click at [218, 297] on div "Native" at bounding box center [231, 304] width 107 height 17
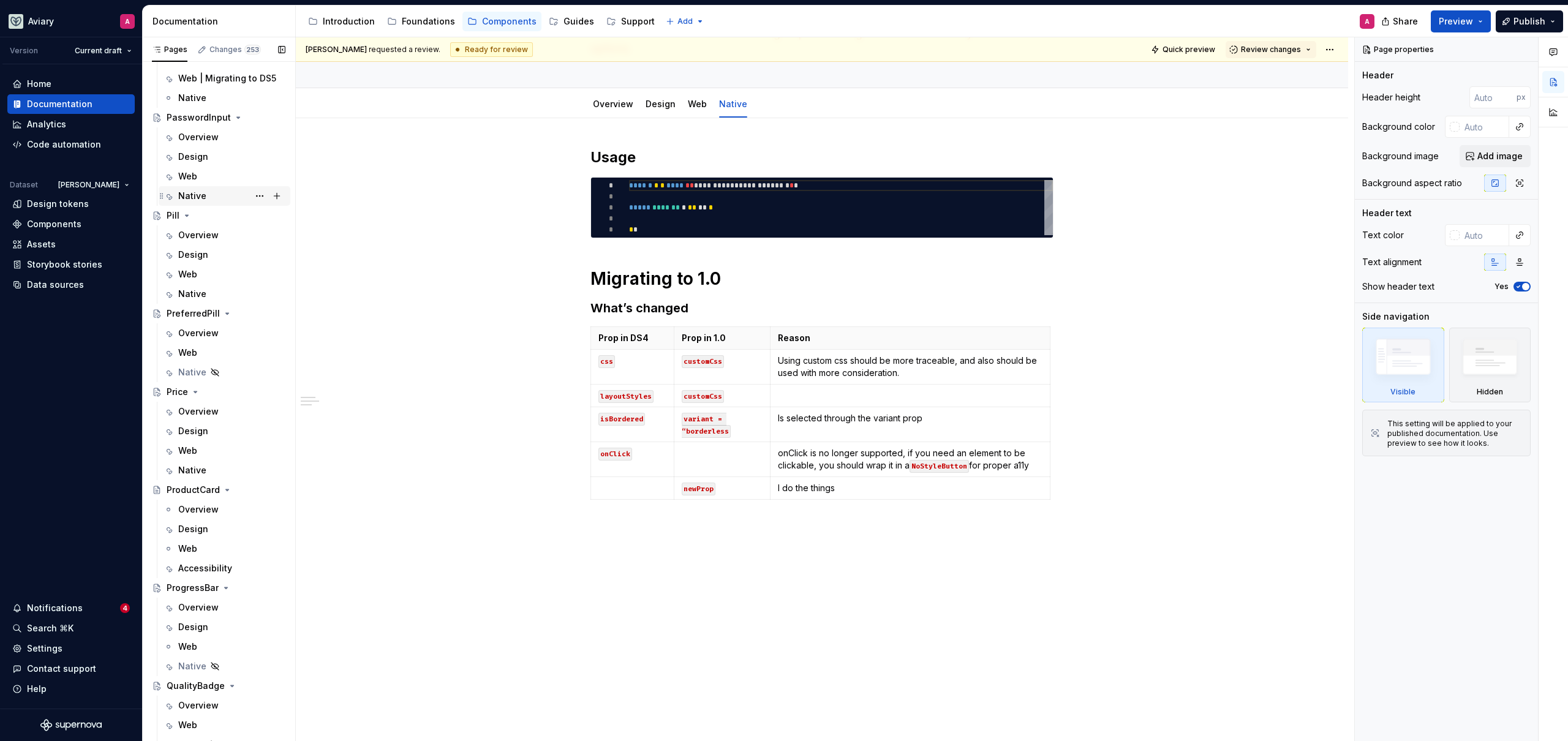
scroll to position [2821, 0]
click at [205, 182] on div "Web" at bounding box center [231, 179] width 107 height 17
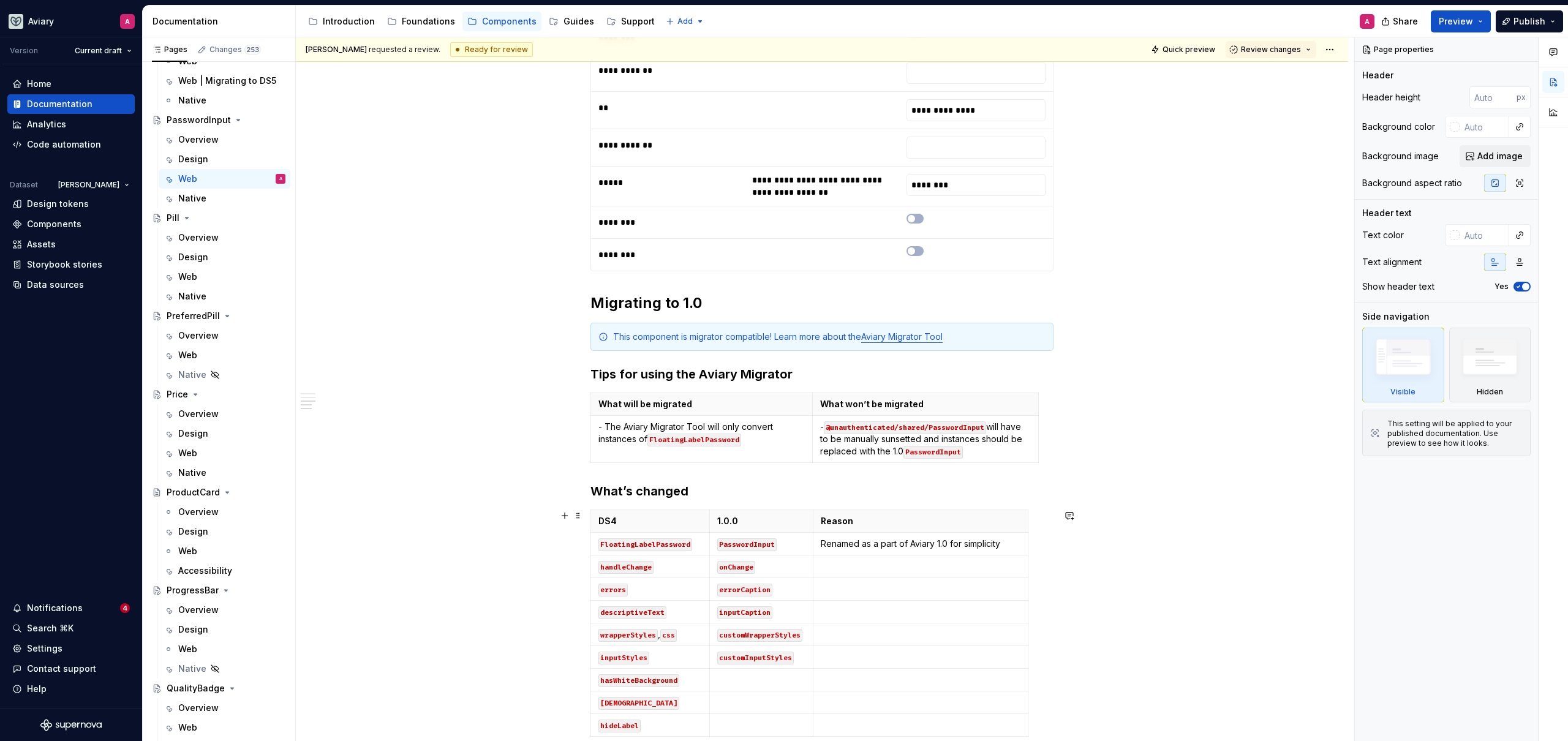
scroll to position [736, 0]
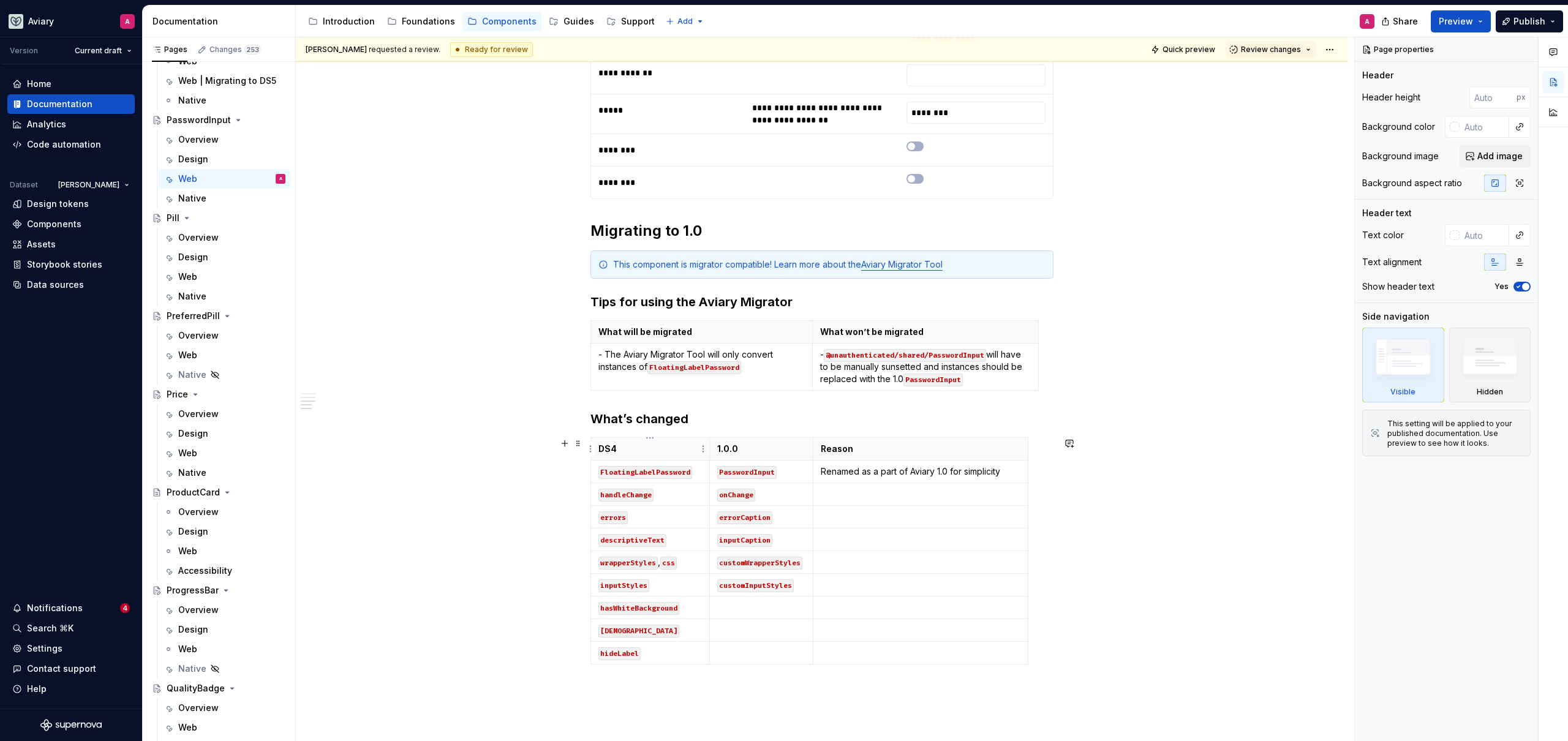
click at [598, 450] on p "DS4" at bounding box center [649, 449] width 104 height 12
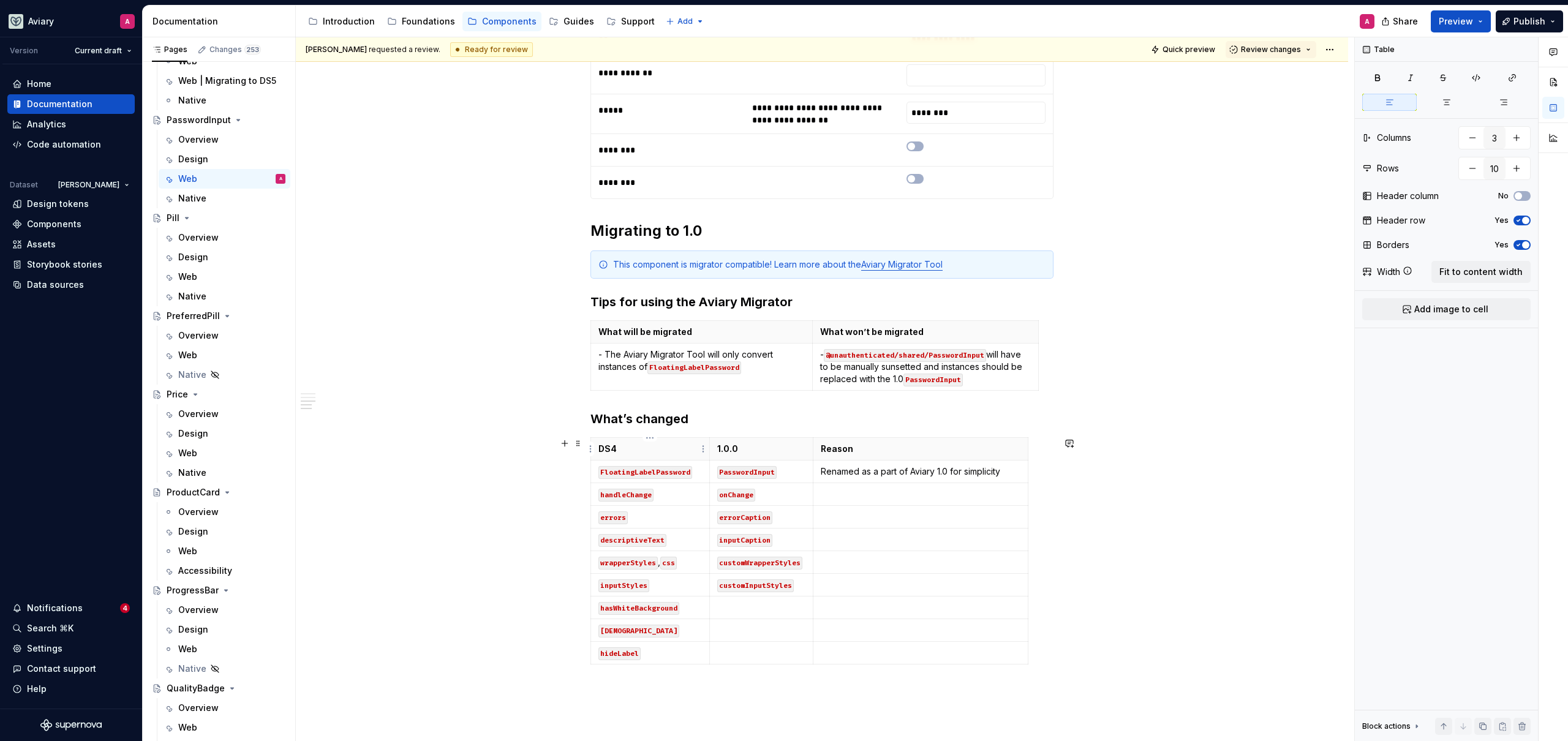
type textarea "*"
click at [717, 450] on p "1.0.0" at bounding box center [761, 449] width 88 height 12
drag, startPoint x: 739, startPoint y: 450, endPoint x: 713, endPoint y: 445, distance: 26.5
click at [713, 445] on th "1.0.0" at bounding box center [761, 449] width 104 height 23
click at [208, 195] on div "Native" at bounding box center [231, 199] width 107 height 17
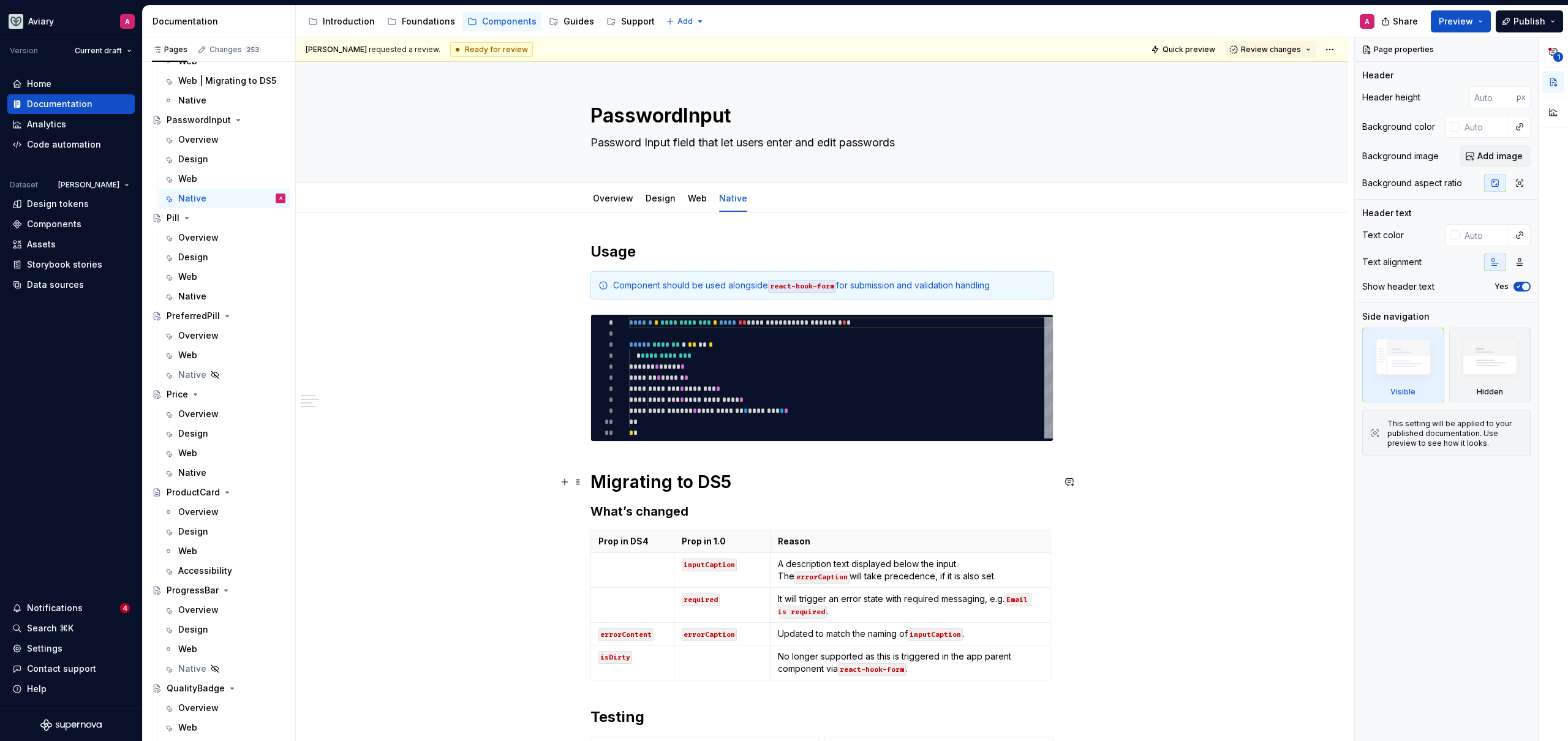
type textarea "*"
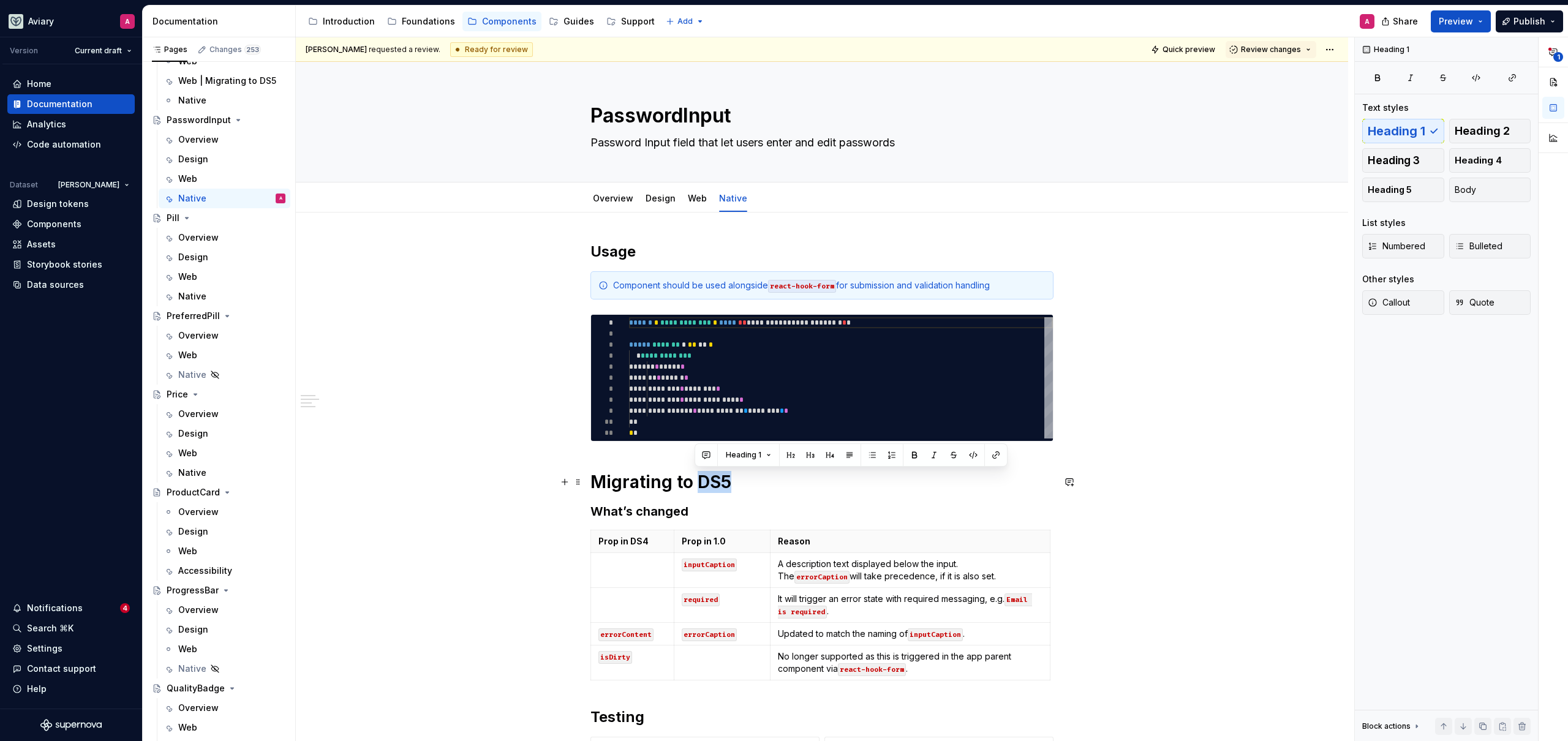
drag, startPoint x: 706, startPoint y: 478, endPoint x: 699, endPoint y: 478, distance: 7.0
click at [697, 478] on h1 "Migrating to DS5" at bounding box center [822, 481] width 463 height 22
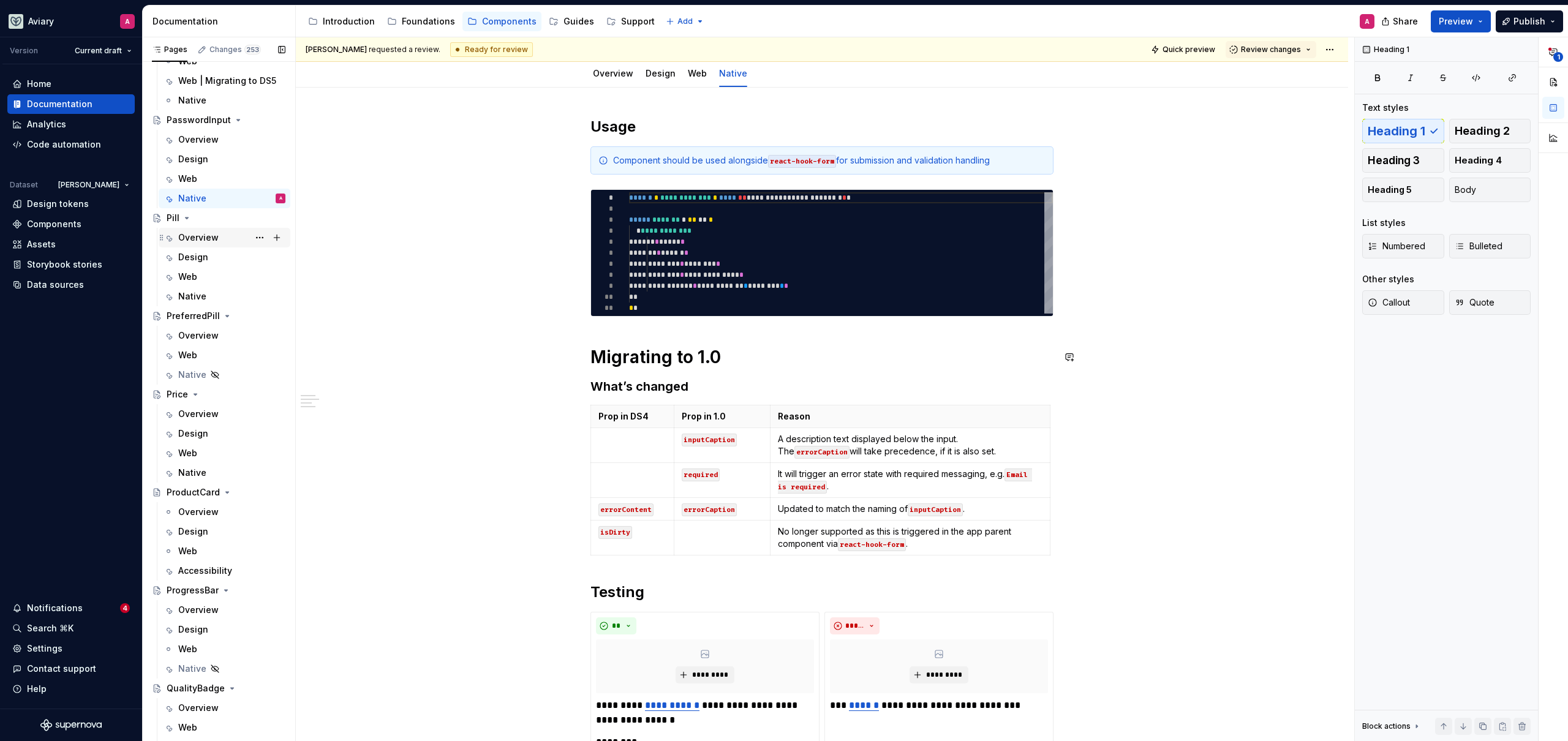
scroll to position [136, 0]
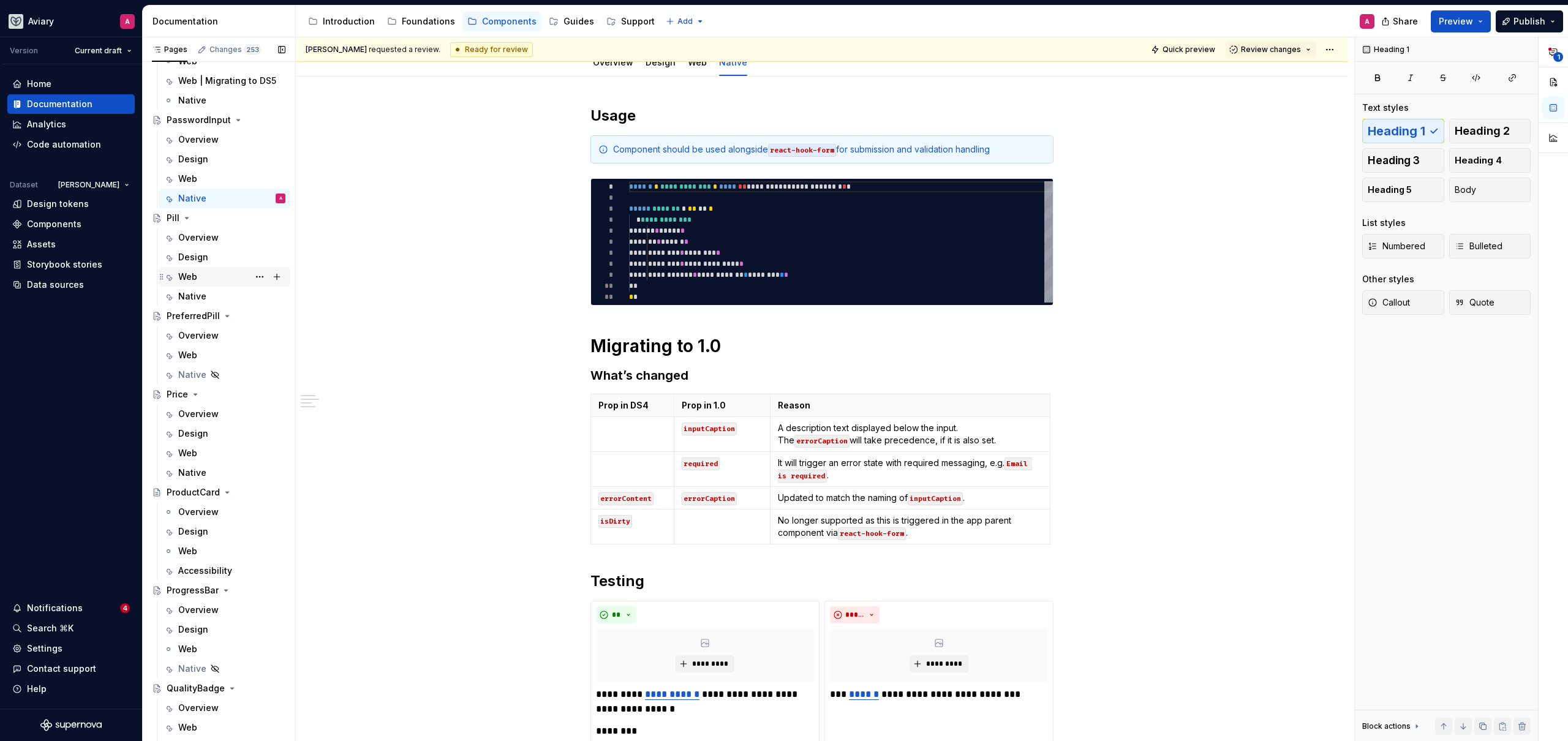
click at [184, 272] on div "Web" at bounding box center [187, 277] width 19 height 12
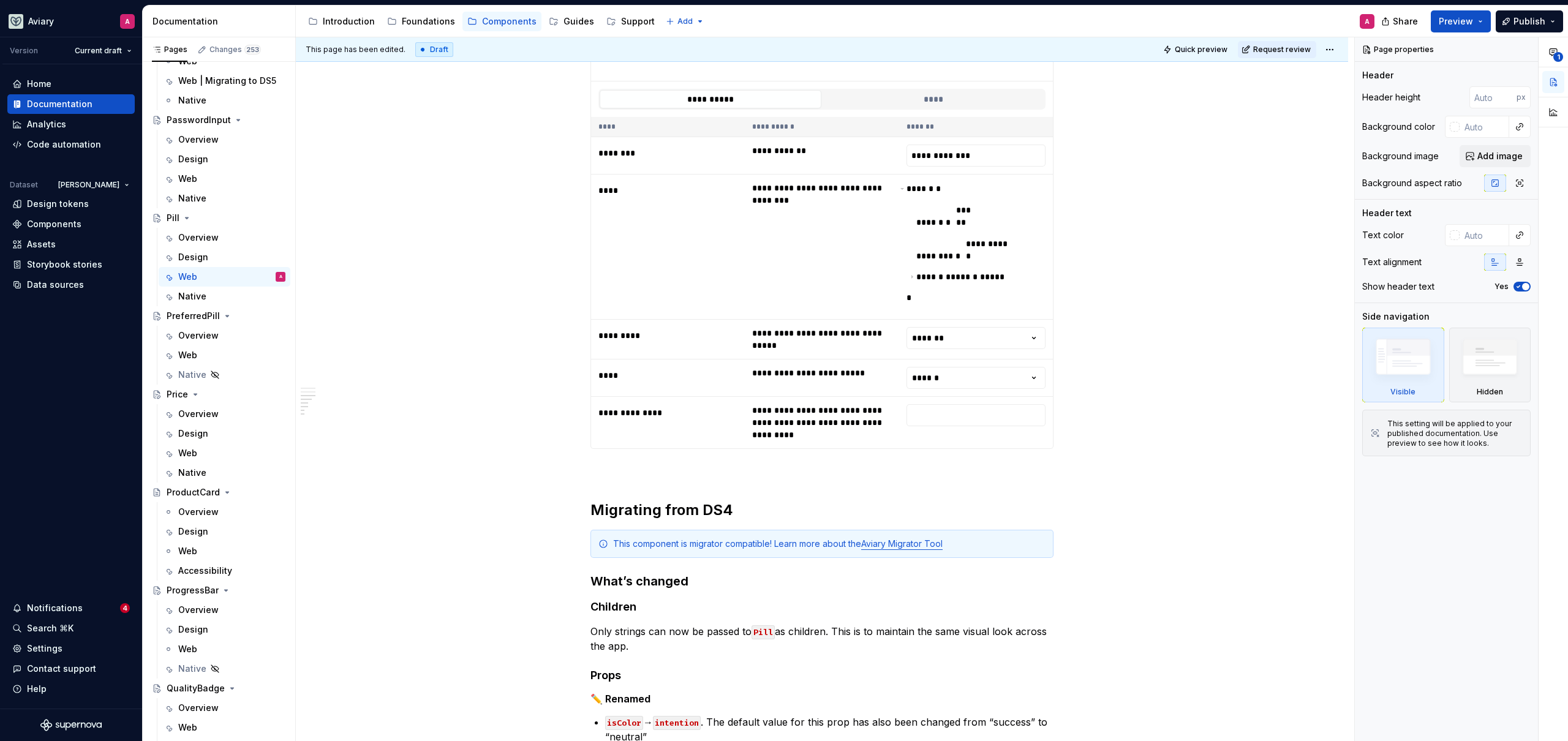
scroll to position [803, 0]
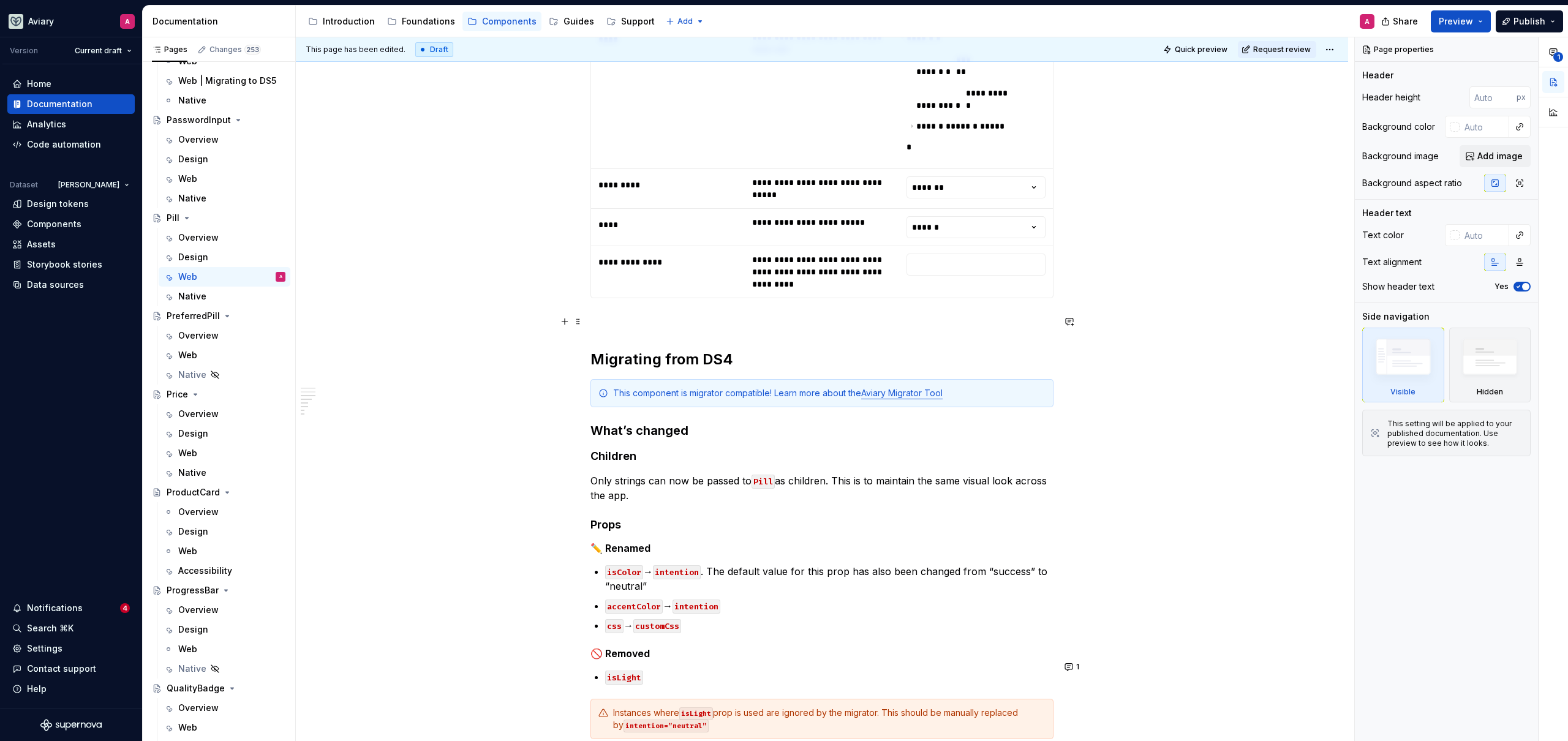
type textarea "*"
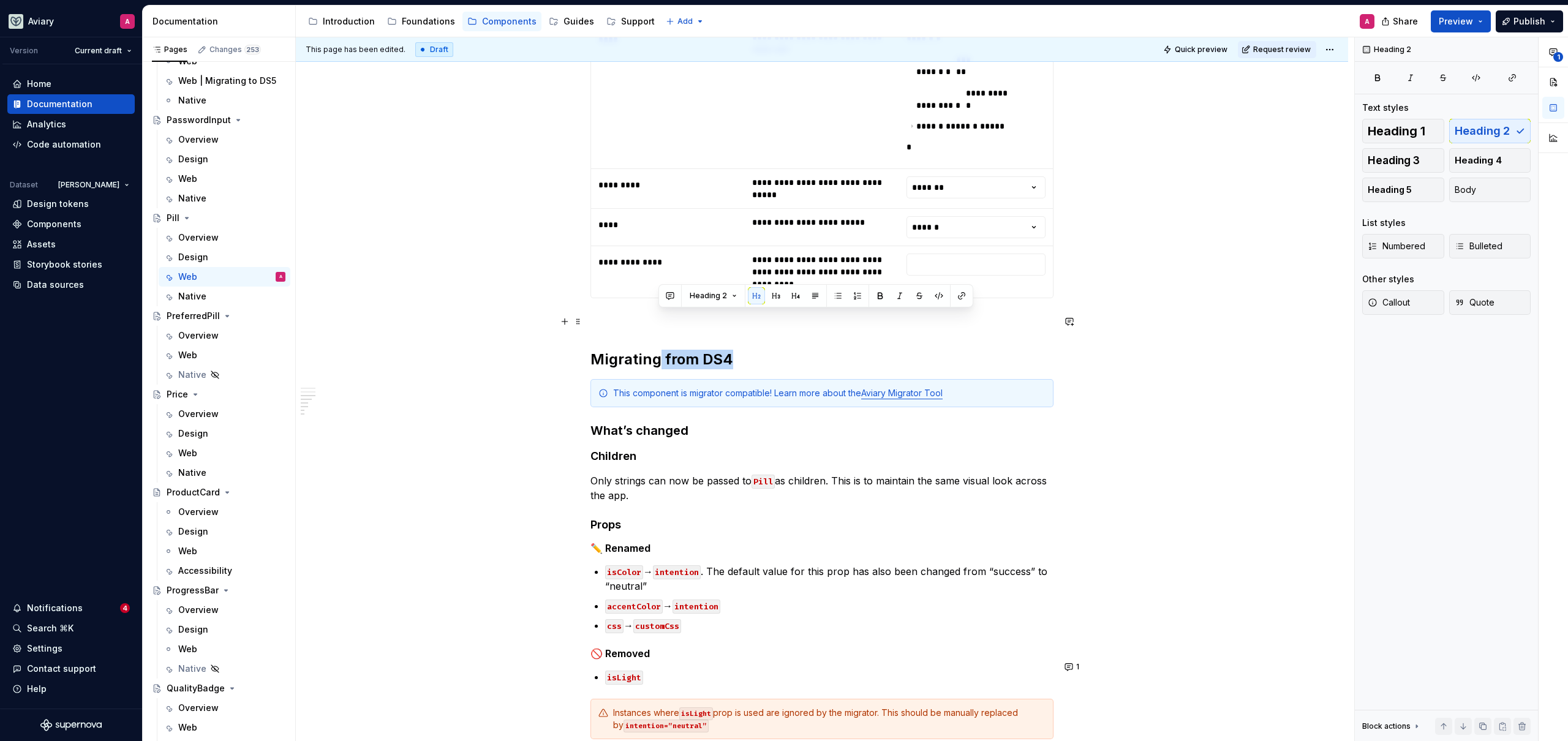
drag, startPoint x: 681, startPoint y: 320, endPoint x: 658, endPoint y: 319, distance: 23.0
click at [658, 350] on h2 "Migrating from DS4" at bounding box center [822, 360] width 463 height 20
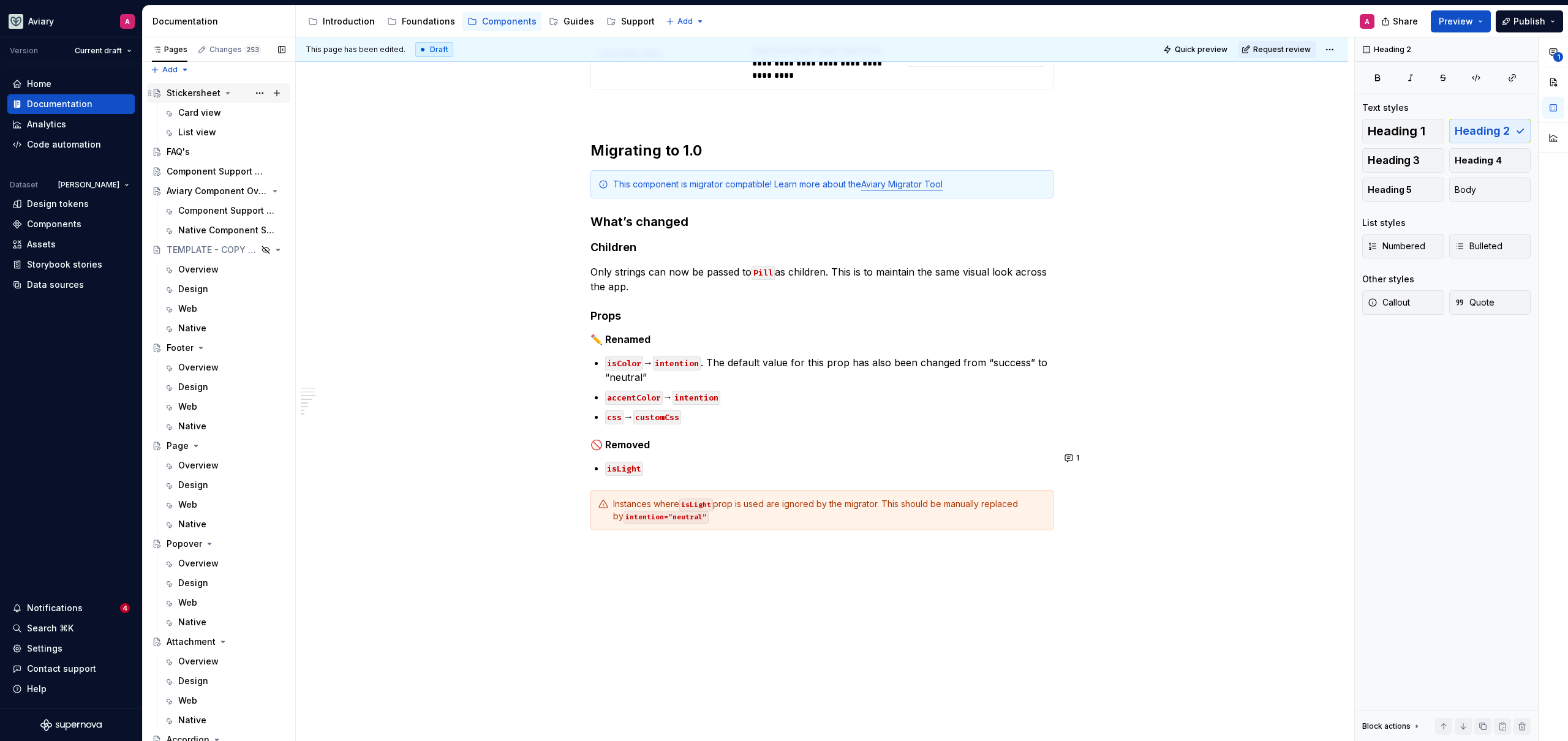
scroll to position [153, 0]
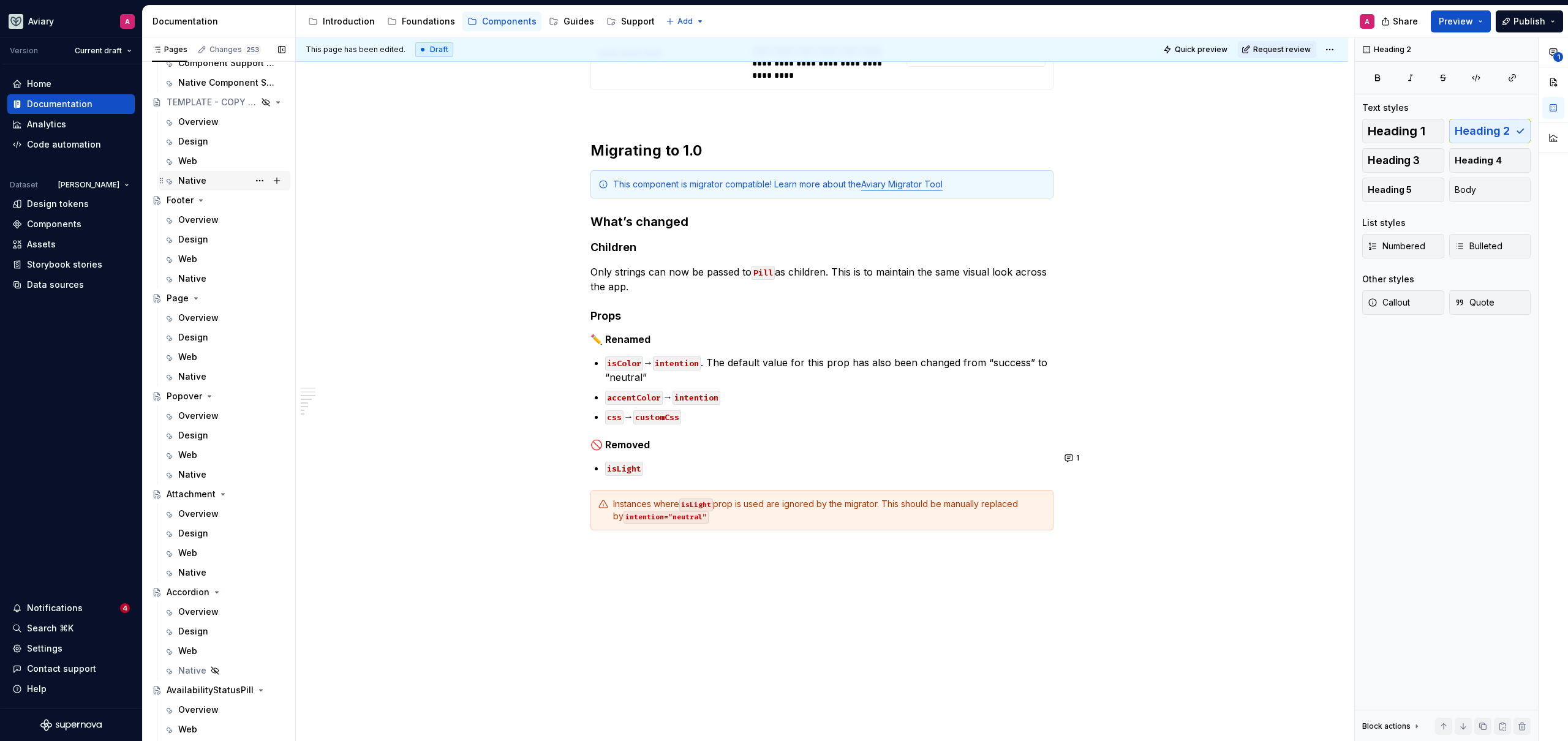
click at [202, 175] on div "Native" at bounding box center [192, 181] width 29 height 12
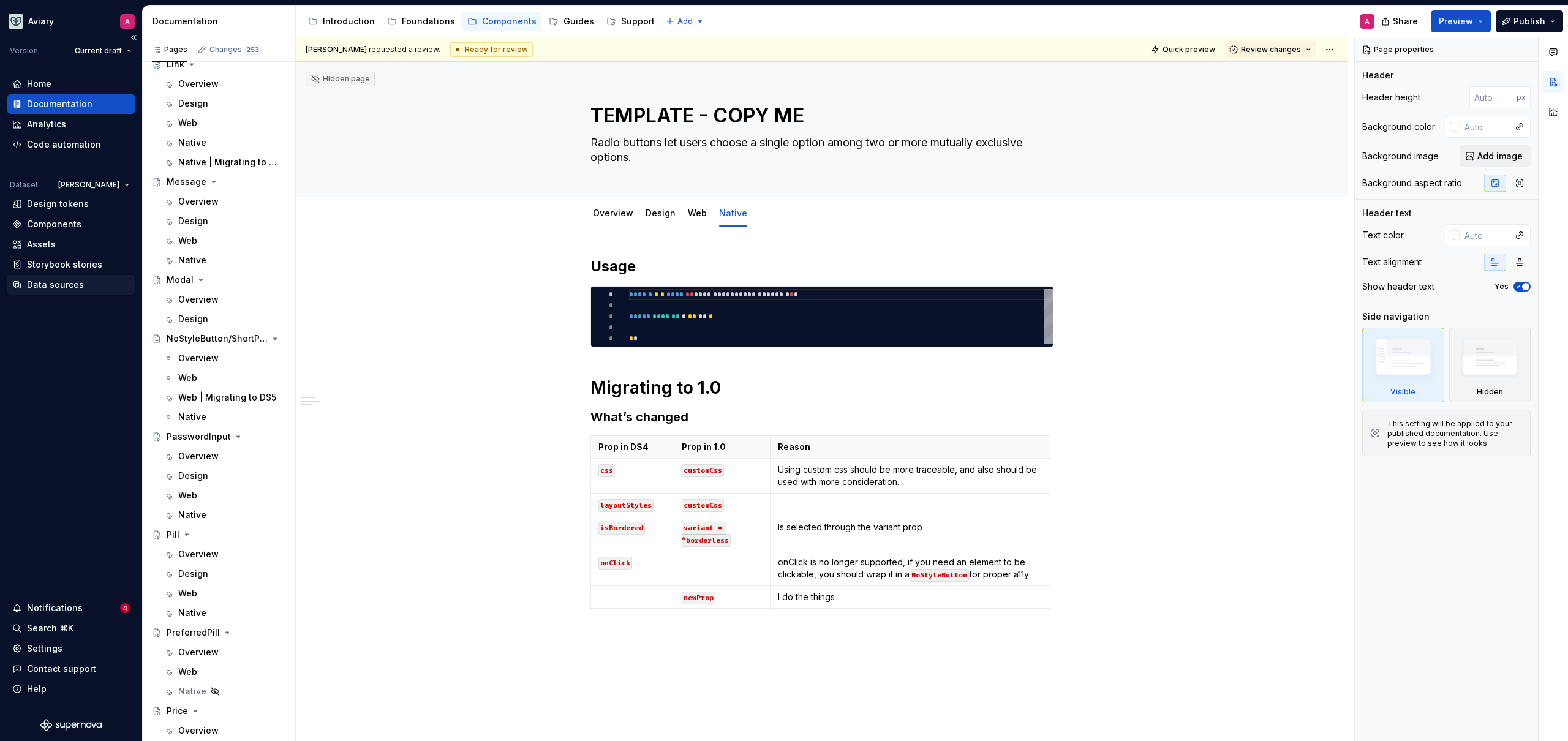
scroll to position [2505, 0]
click at [201, 500] on div "Web" at bounding box center [231, 495] width 107 height 17
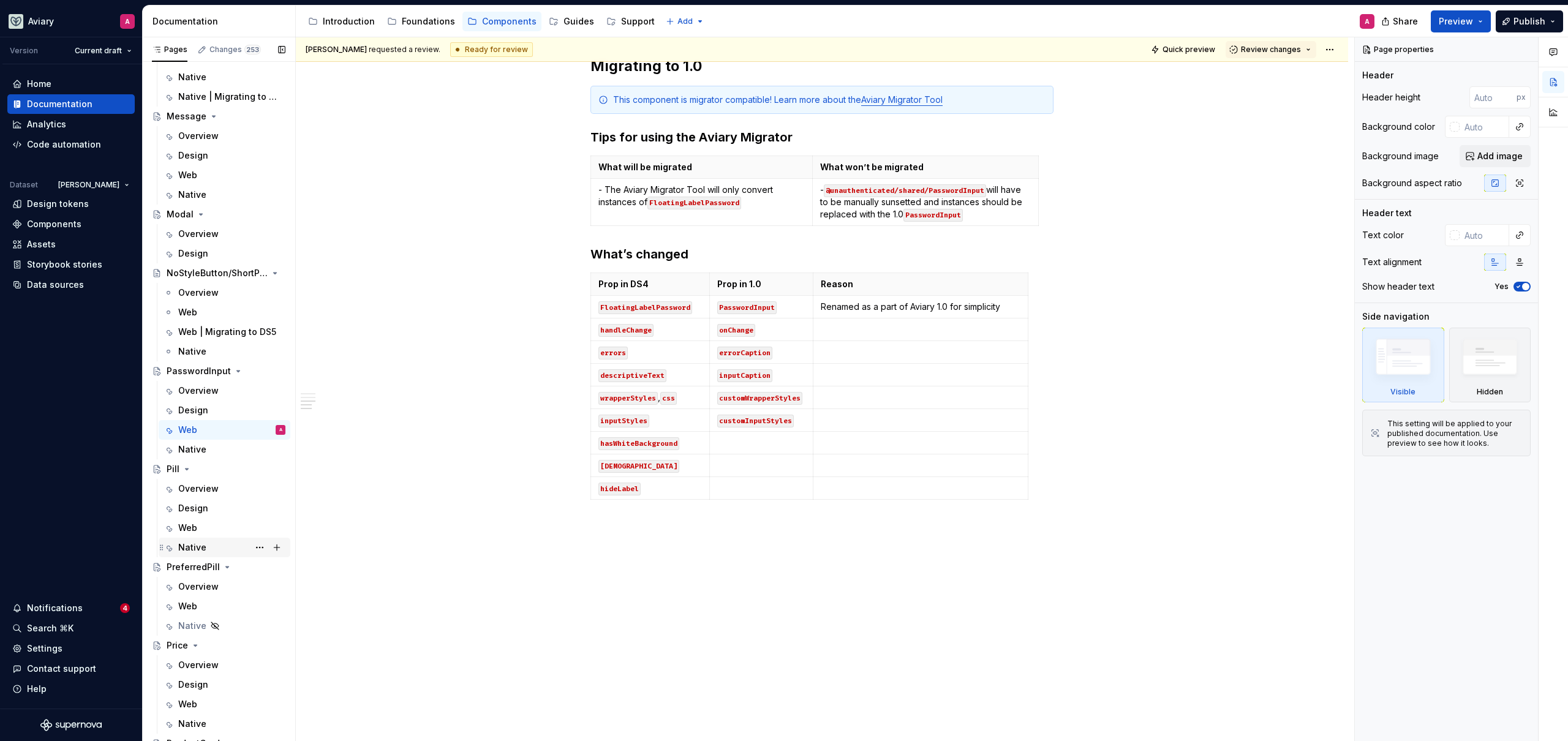
scroll to position [2583, 0]
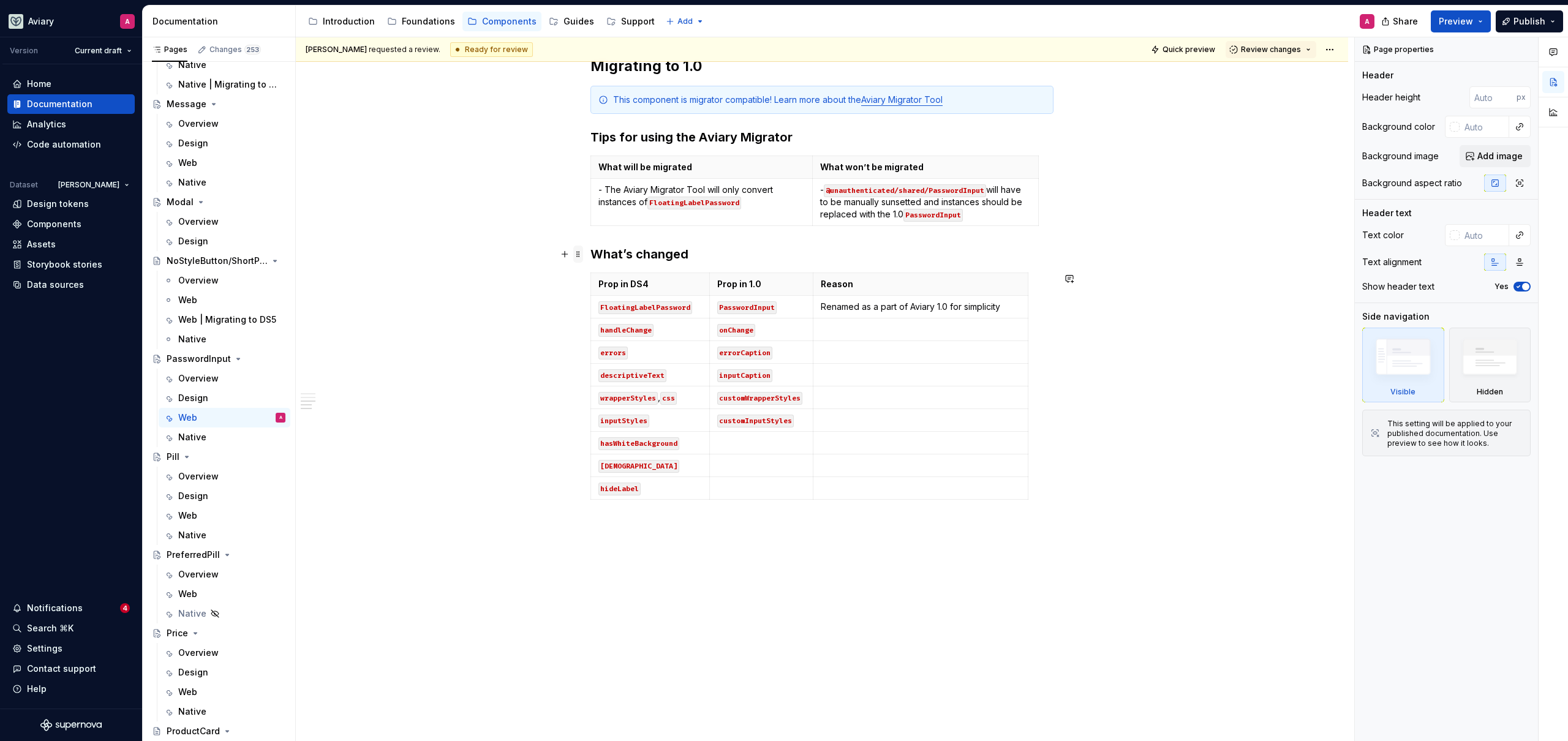
click at [575, 253] on span at bounding box center [578, 254] width 10 height 17
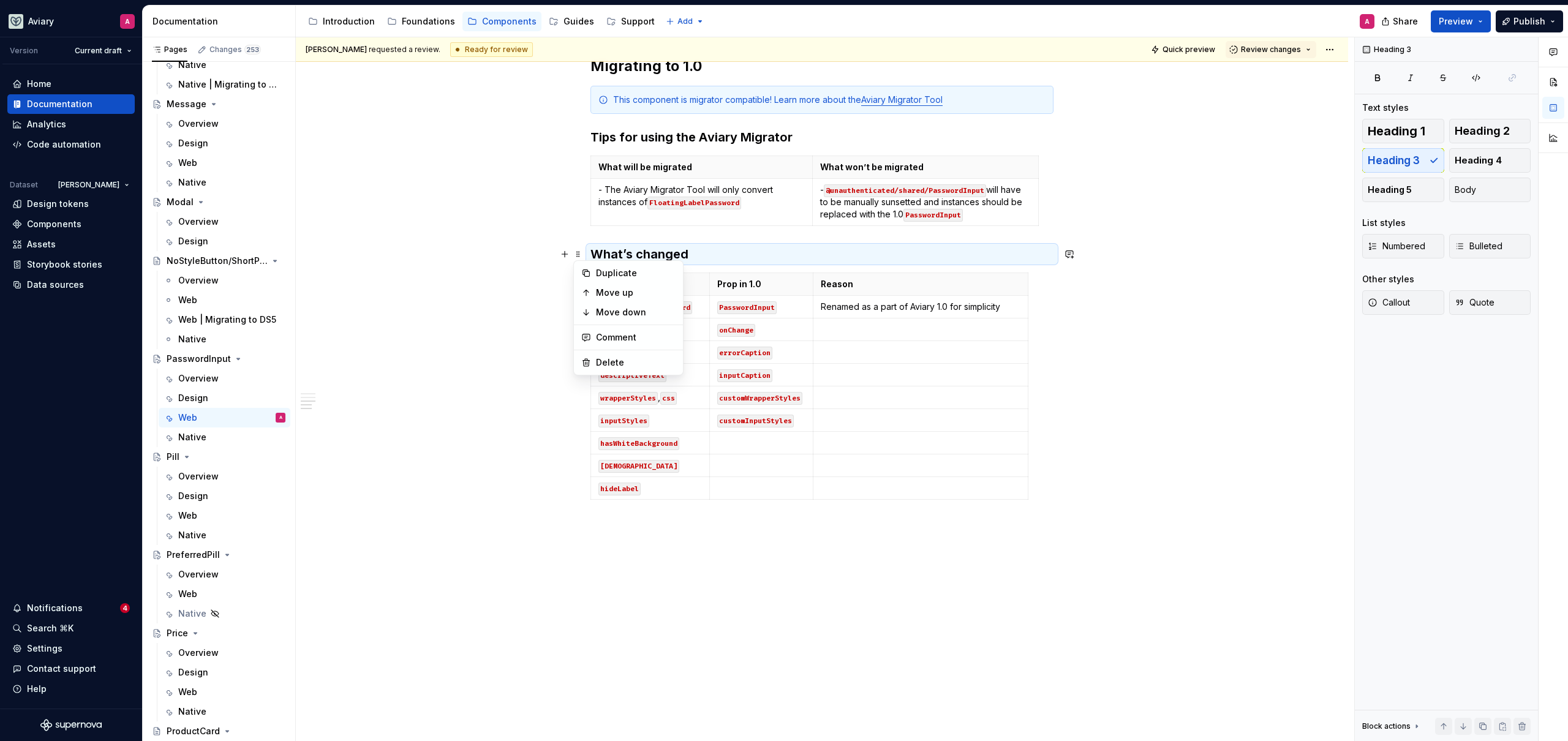
click at [615, 224] on td "- The Aviary Migrator Tool will only convert instances of FloatingLabelPassword" at bounding box center [701, 203] width 222 height 48
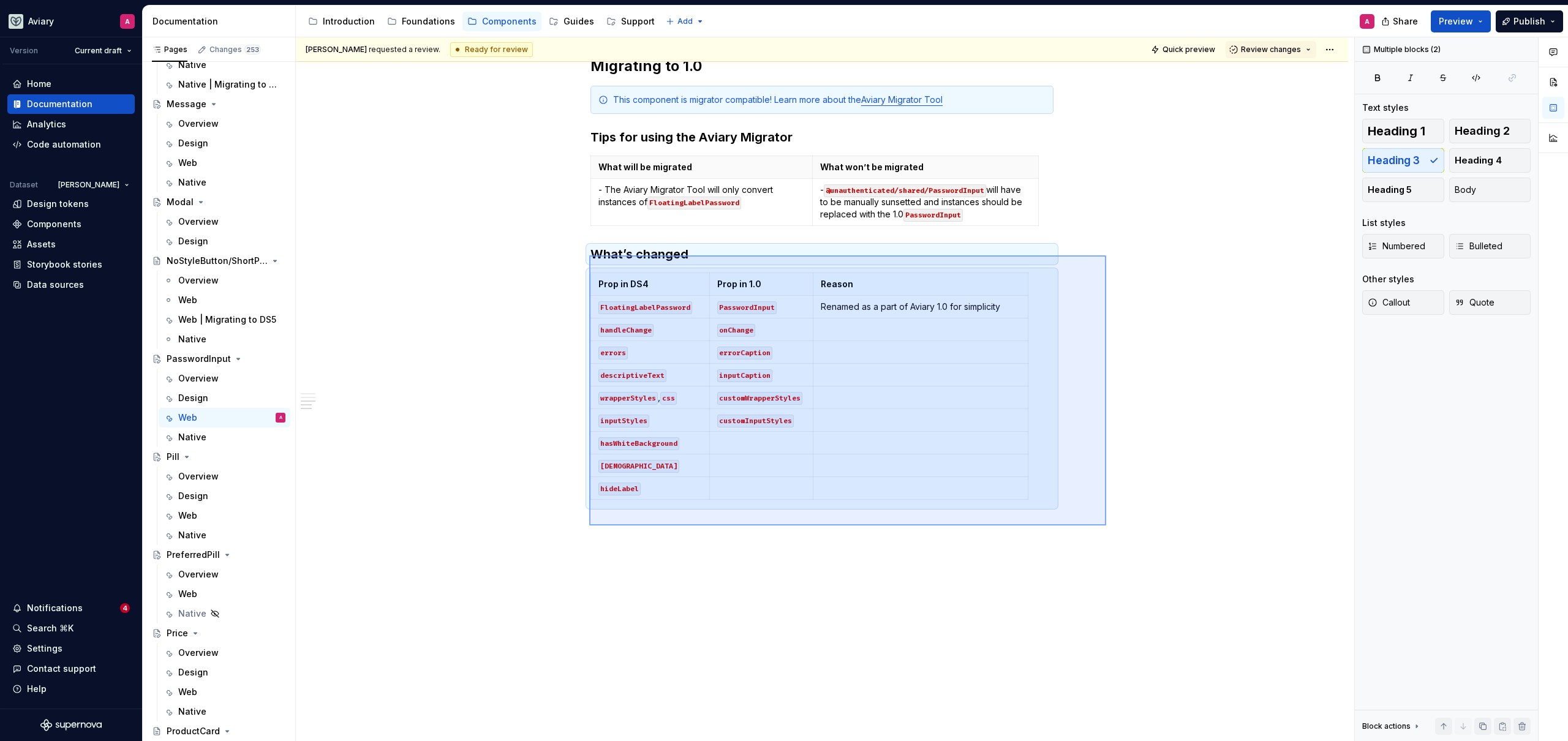
drag, startPoint x: 590, startPoint y: 256, endPoint x: 1106, endPoint y: 526, distance: 582.4
click at [1106, 526] on div "**********" at bounding box center [824, 389] width 1058 height 705
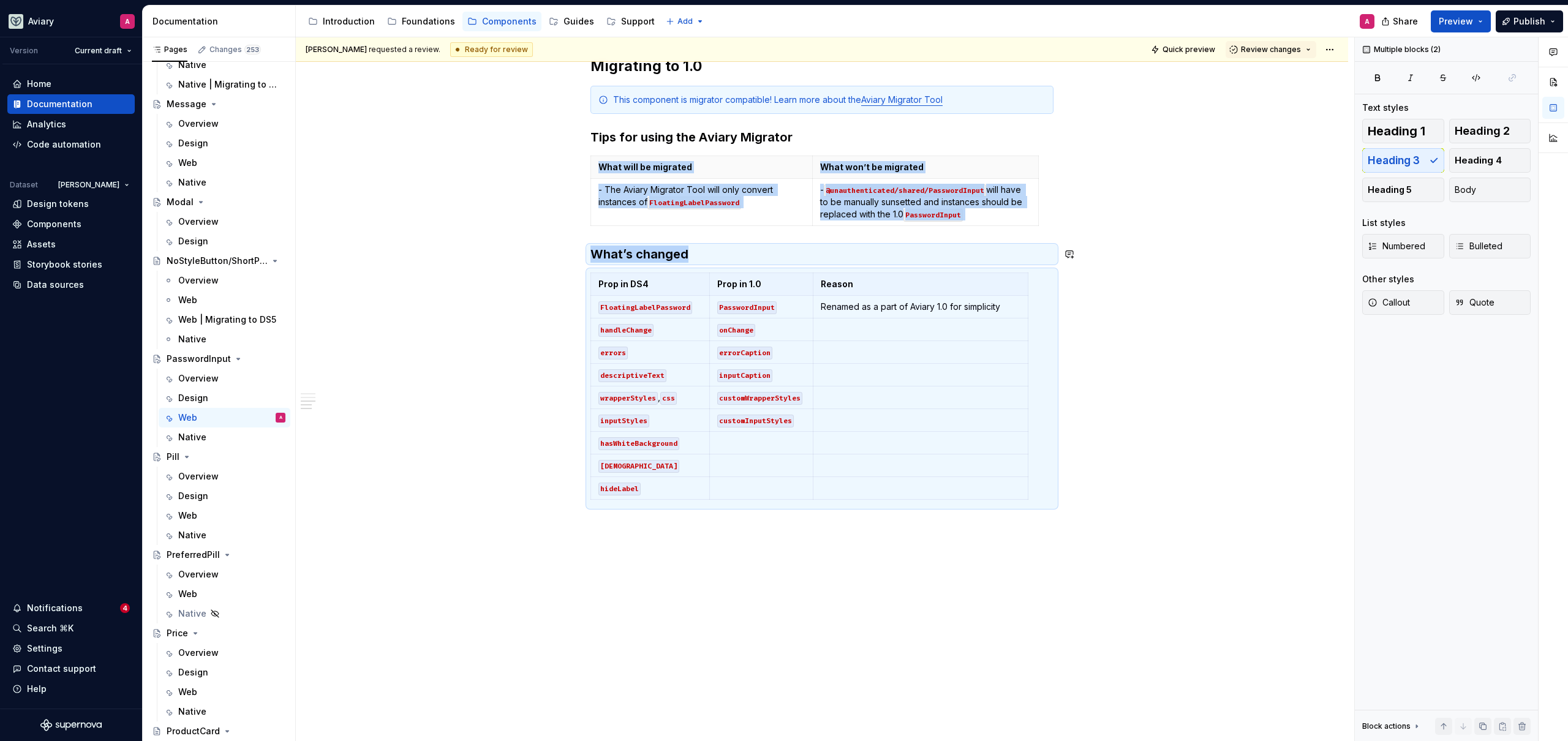
copy div "What will be migrated What won’t be migrated - The Aviary Migrator Tool will on…"
drag, startPoint x: 214, startPoint y: 512, endPoint x: 242, endPoint y: 513, distance: 28.0
click at [214, 512] on div "Web" at bounding box center [231, 516] width 107 height 17
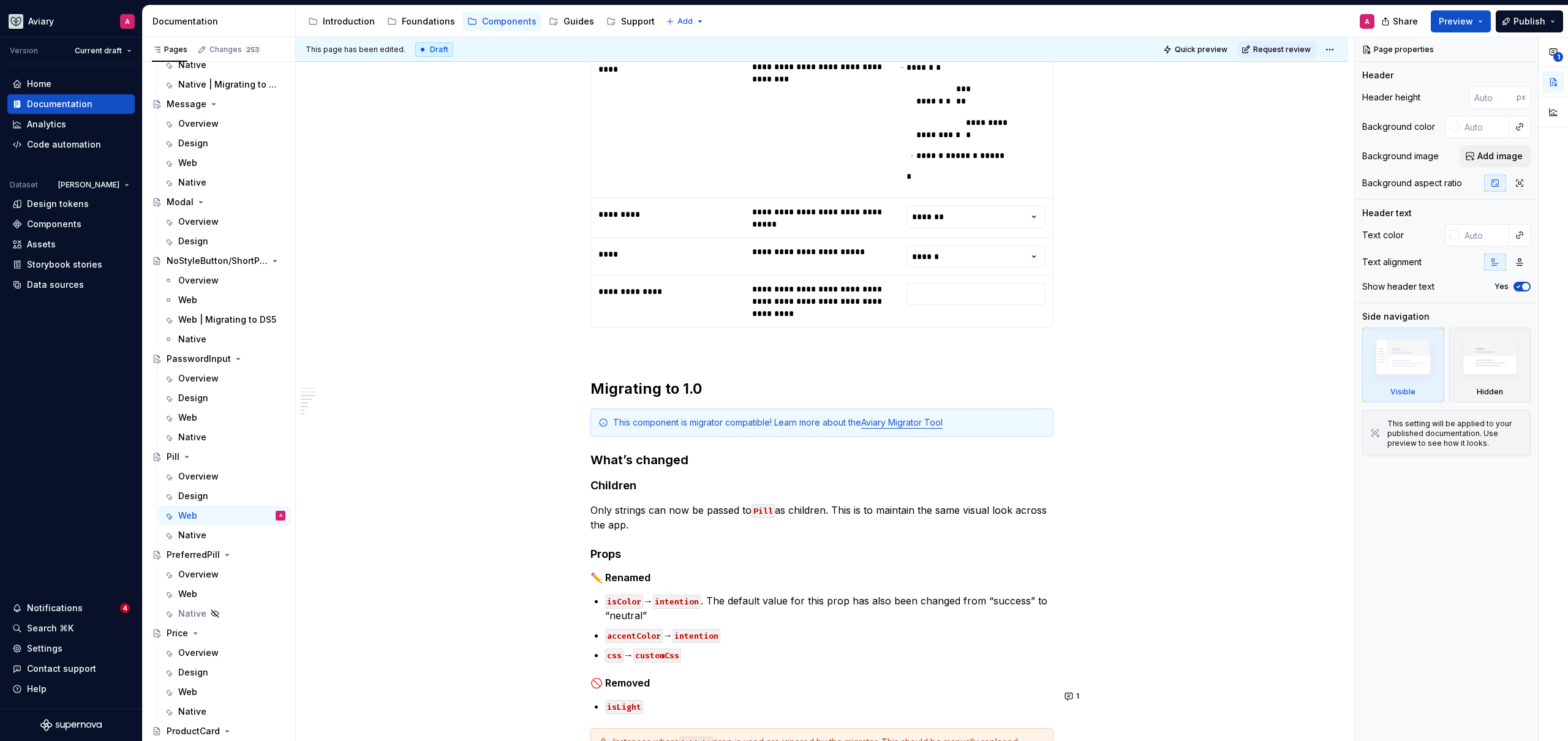
scroll to position [882, 0]
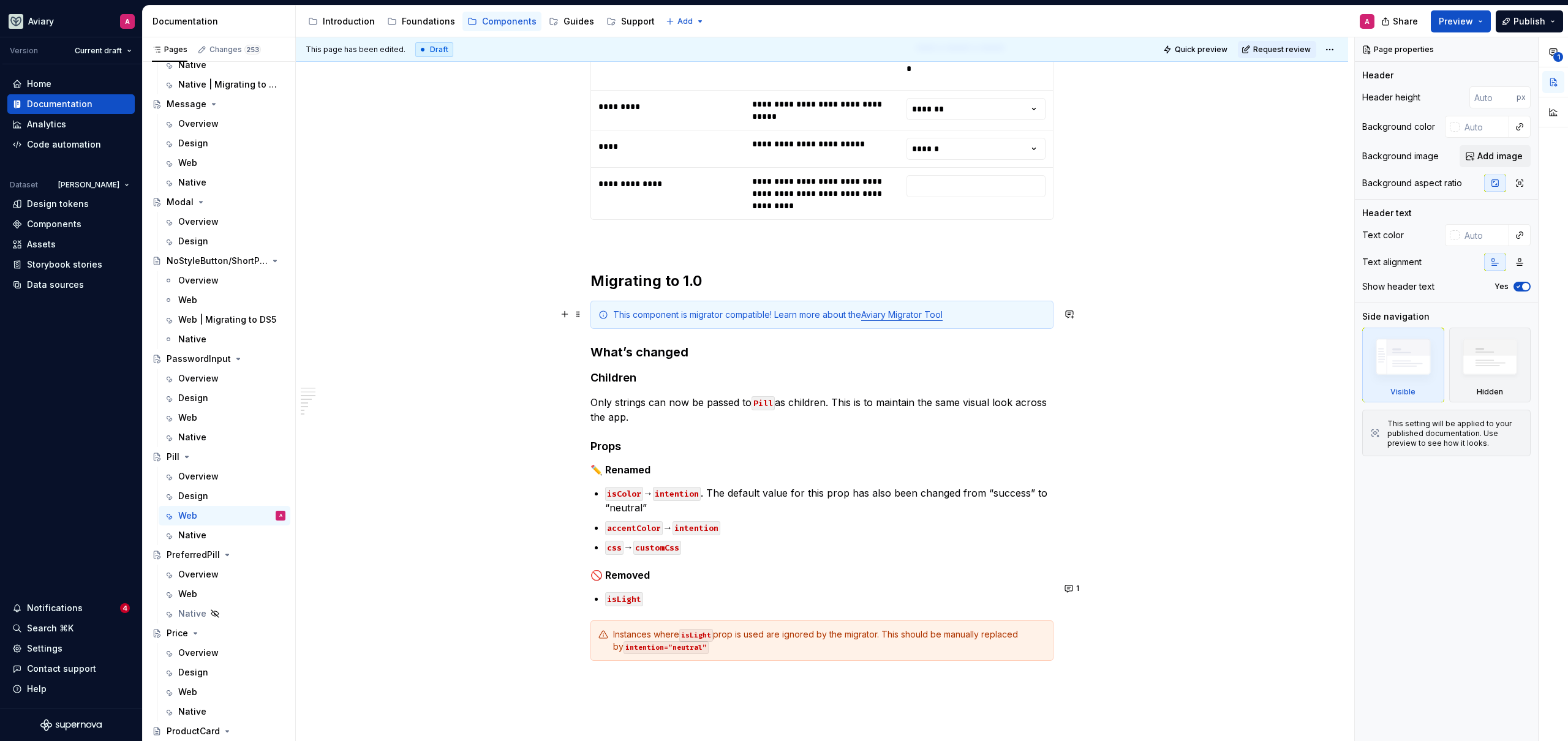
click at [715, 343] on h3 "What’s changed" at bounding box center [822, 352] width 463 height 17
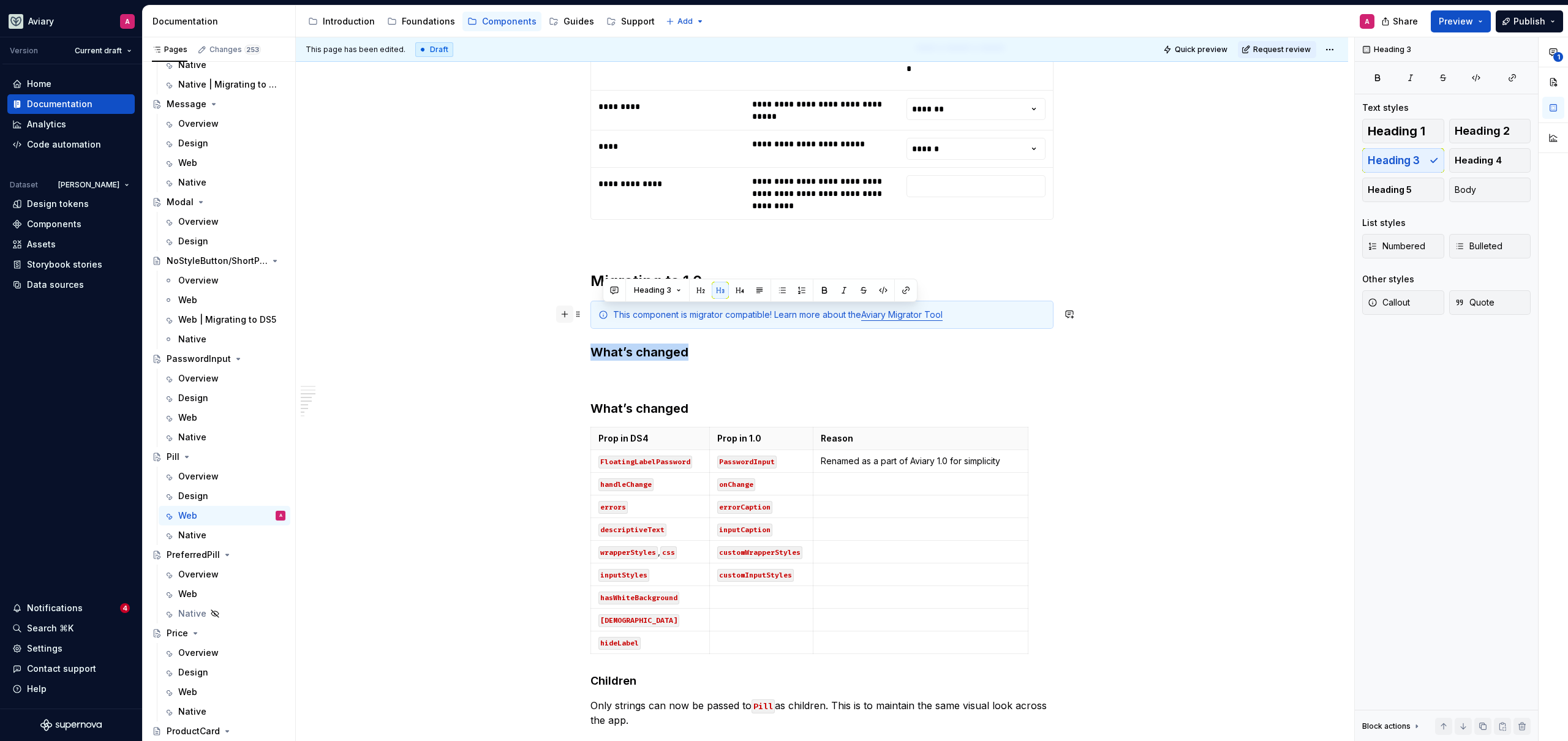
drag, startPoint x: 668, startPoint y: 316, endPoint x: 555, endPoint y: 310, distance: 113.2
click at [590, 310] on div "**********" at bounding box center [822, 185] width 463 height 1648
type textarea "*"
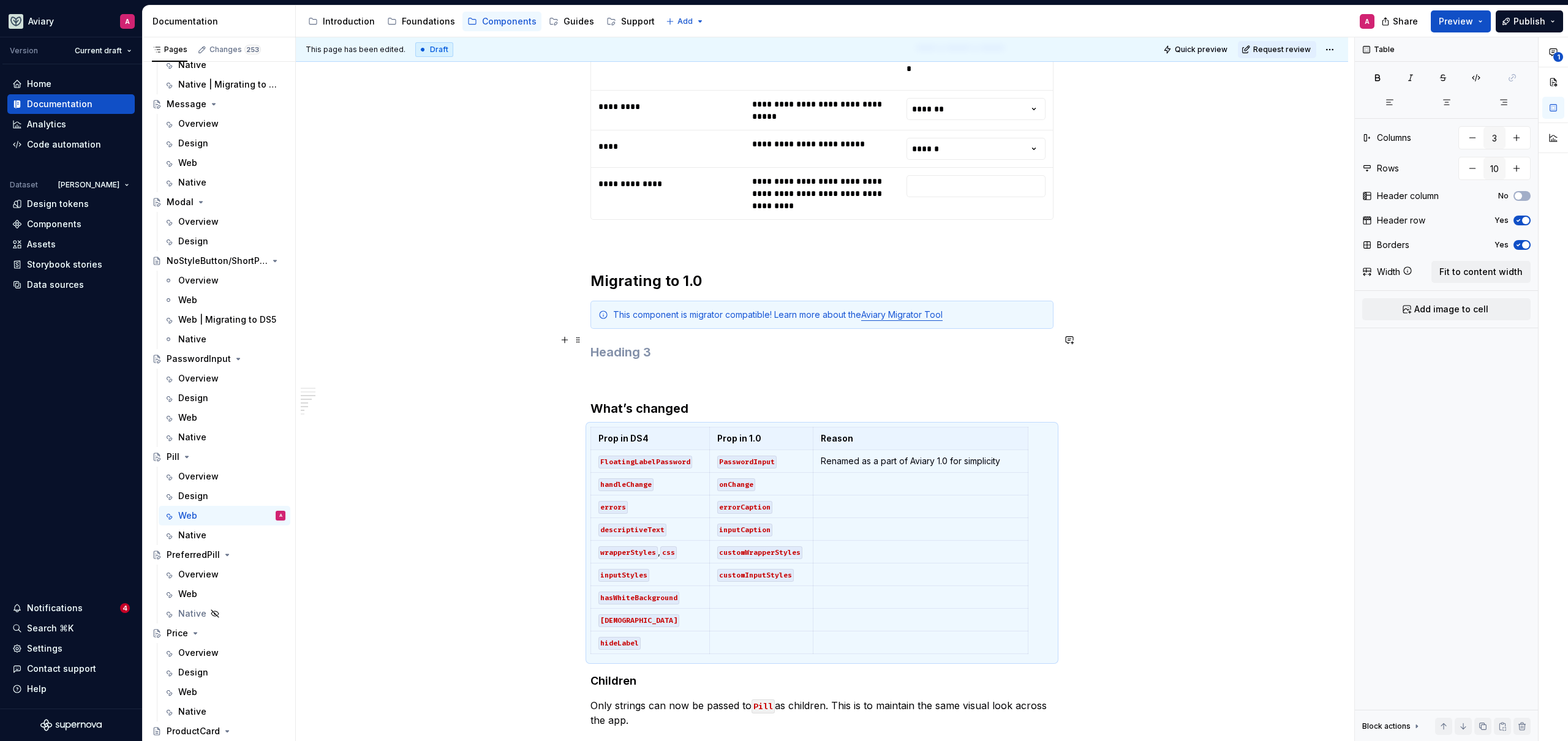
click at [636, 371] on p at bounding box center [822, 378] width 463 height 14
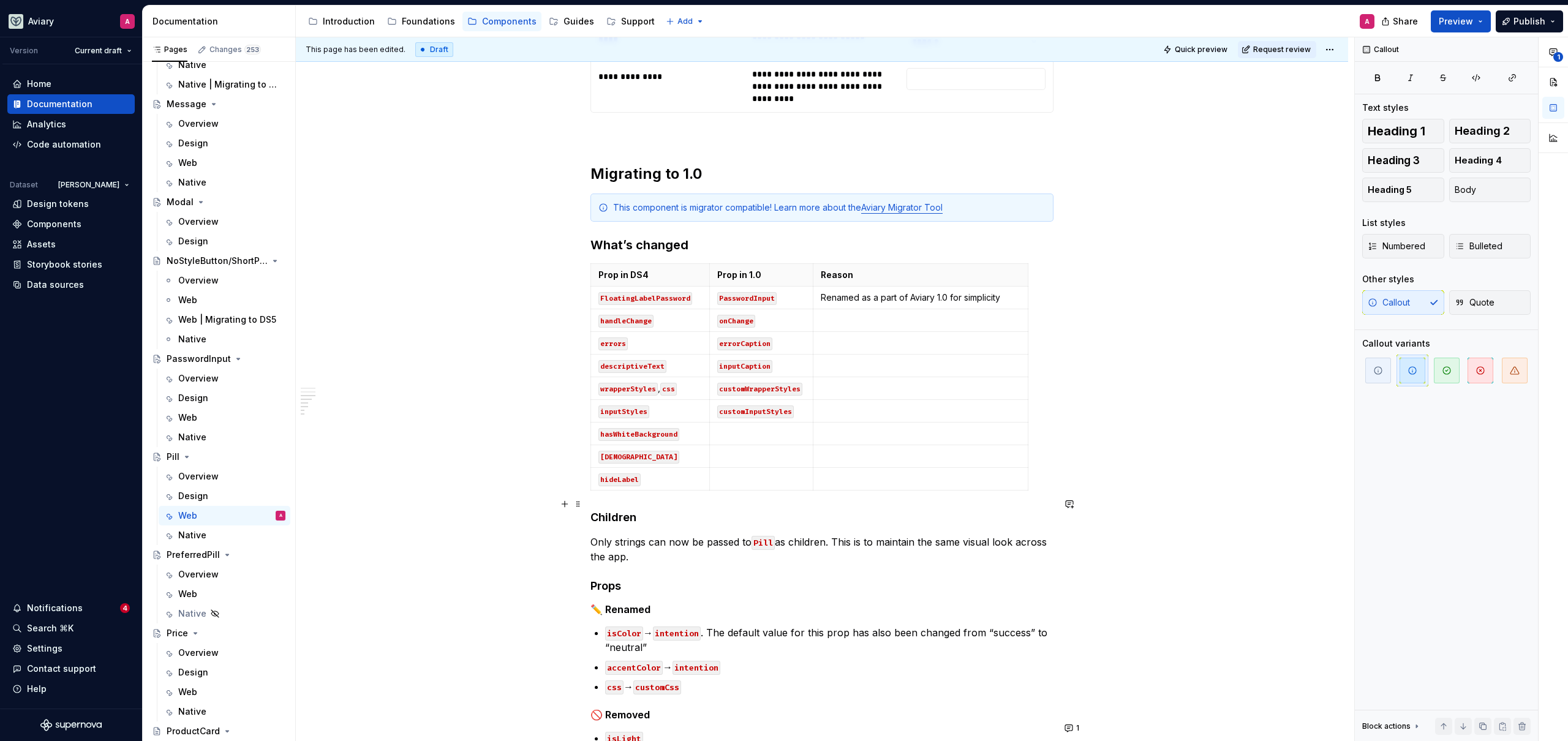
scroll to position [1003, 0]
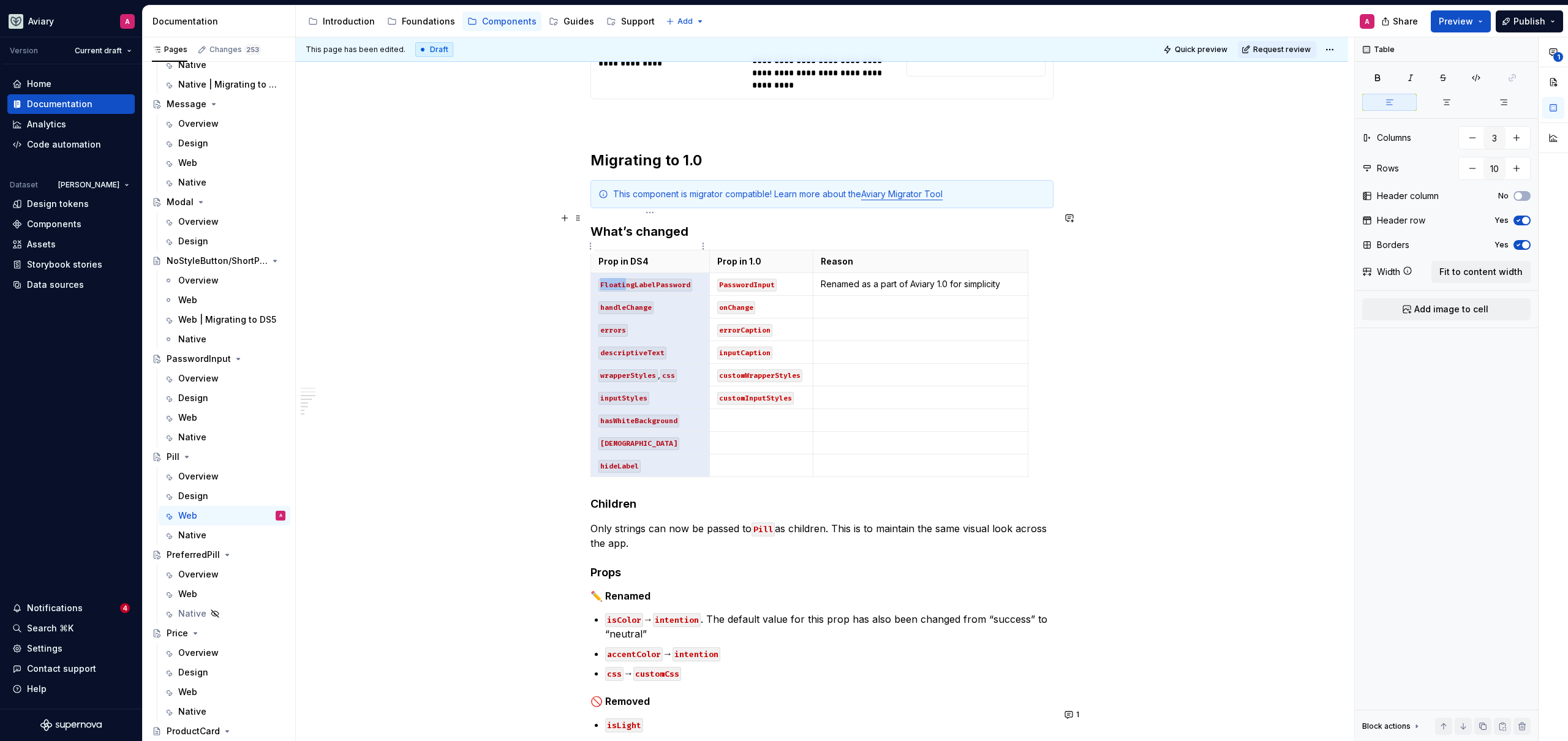
drag, startPoint x: 668, startPoint y: 428, endPoint x: 626, endPoint y: 248, distance: 184.8
click at [626, 250] on tbody "Prop in DS4 Prop in 1.0 Reason FloatingLabelPassword PasswordInput Renamed as a…" at bounding box center [809, 363] width 437 height 226
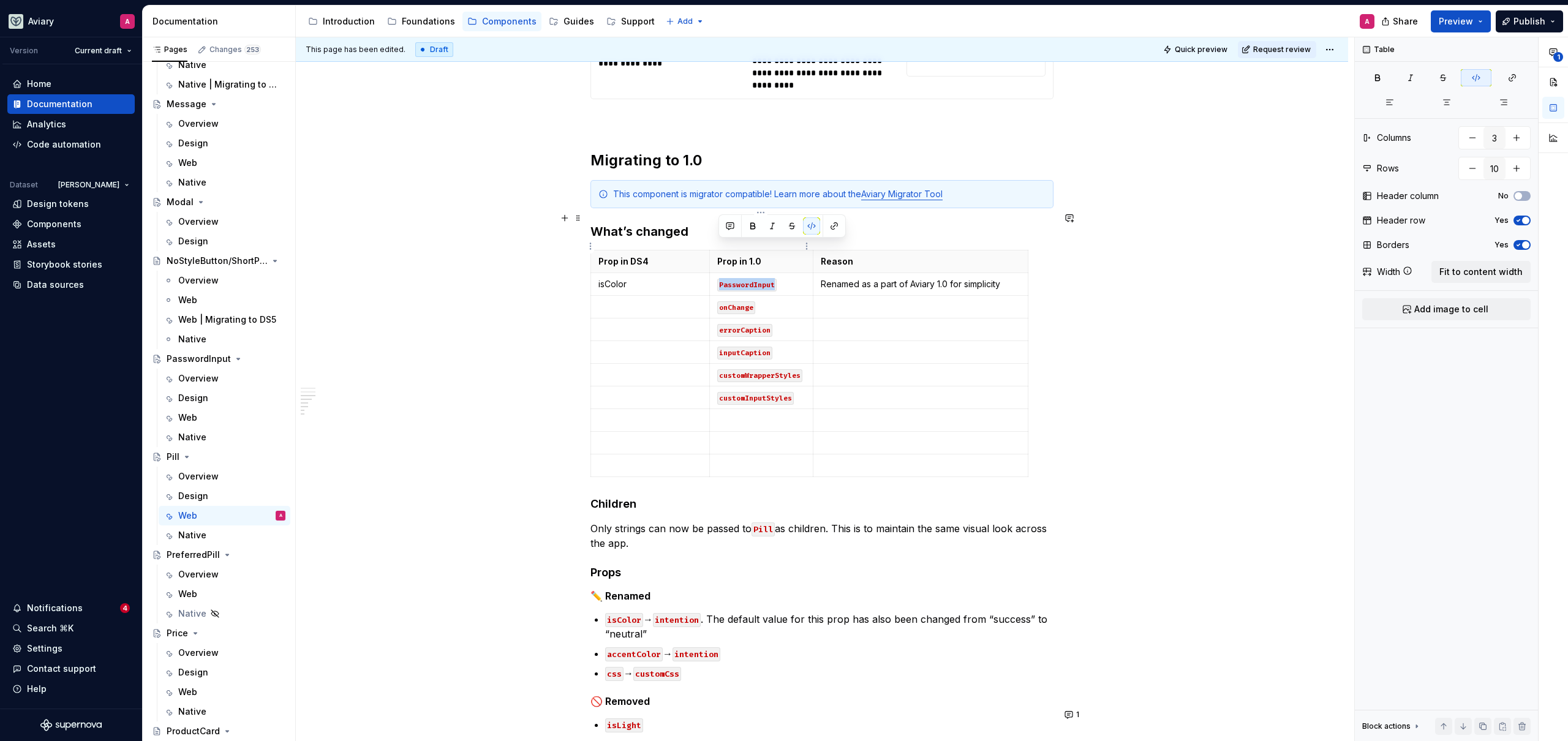
drag, startPoint x: 778, startPoint y: 244, endPoint x: 716, endPoint y: 243, distance: 62.0
click at [717, 278] on p "PasswordInput" at bounding box center [761, 283] width 88 height 12
drag, startPoint x: 820, startPoint y: 245, endPoint x: 1004, endPoint y: 248, distance: 184.0
click at [1003, 278] on p "Renamed as a part of Aviary 1.0 for simplicity" at bounding box center [920, 283] width 201 height 12
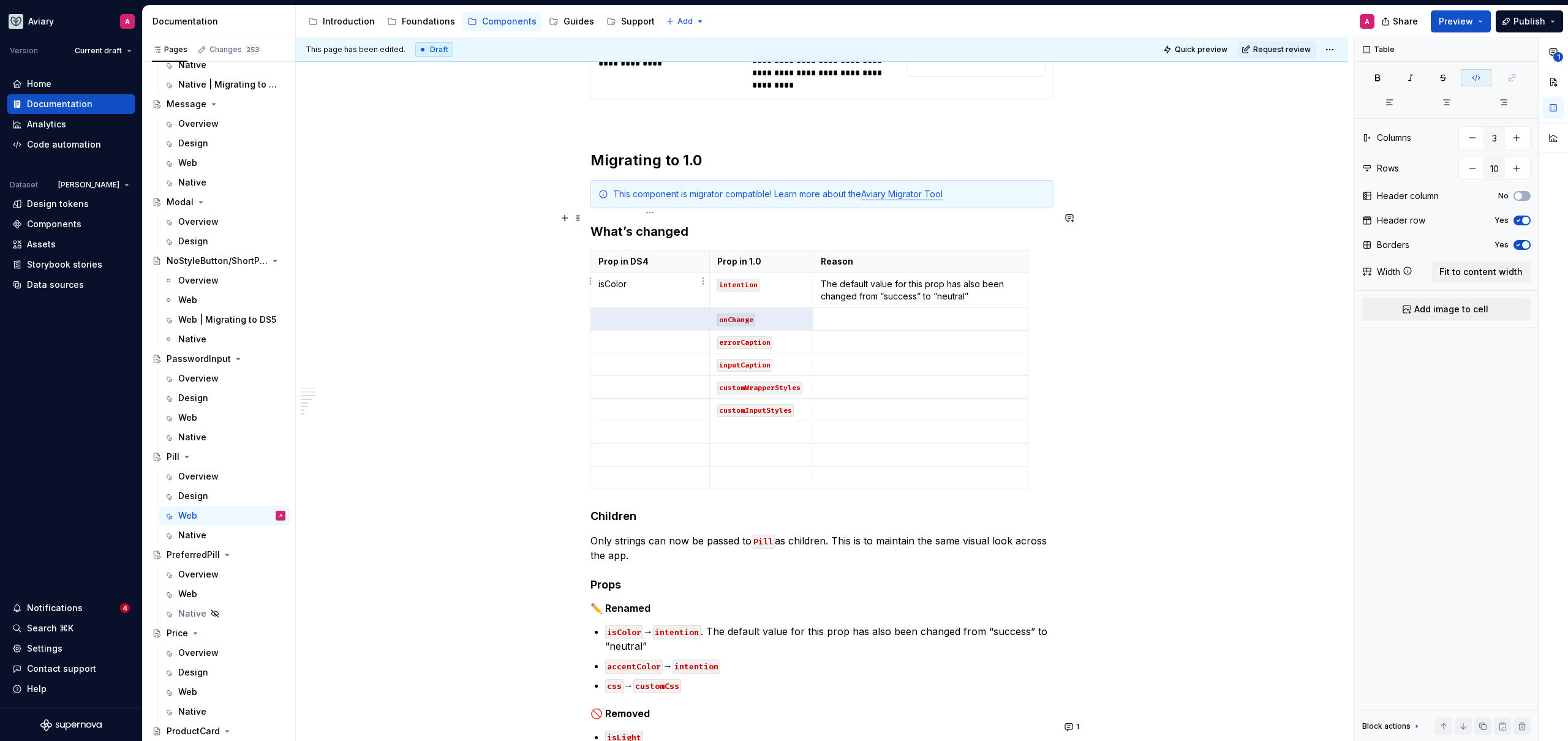
drag, startPoint x: 753, startPoint y: 280, endPoint x: 692, endPoint y: 272, distance: 61.5
click at [692, 308] on tr "onChange" at bounding box center [809, 320] width 437 height 23
click at [732, 314] on code "onChange" at bounding box center [736, 321] width 38 height 13
drag, startPoint x: 634, startPoint y: 247, endPoint x: 594, endPoint y: 246, distance: 40.0
click at [594, 273] on td "isColor" at bounding box center [649, 290] width 119 height 35
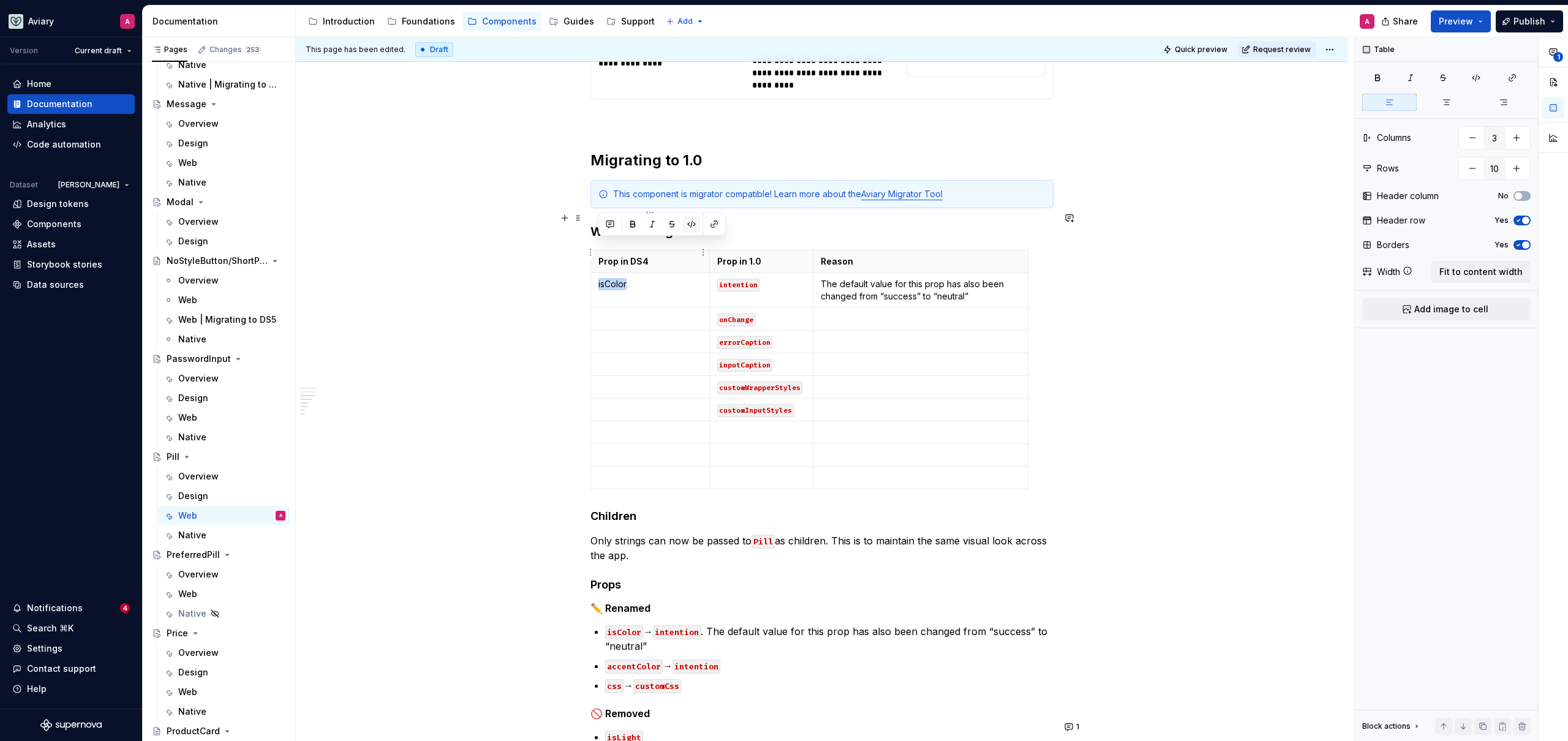
click at [692, 222] on button "button" at bounding box center [691, 224] width 17 height 17
click at [648, 278] on p "isColor" at bounding box center [649, 283] width 104 height 12
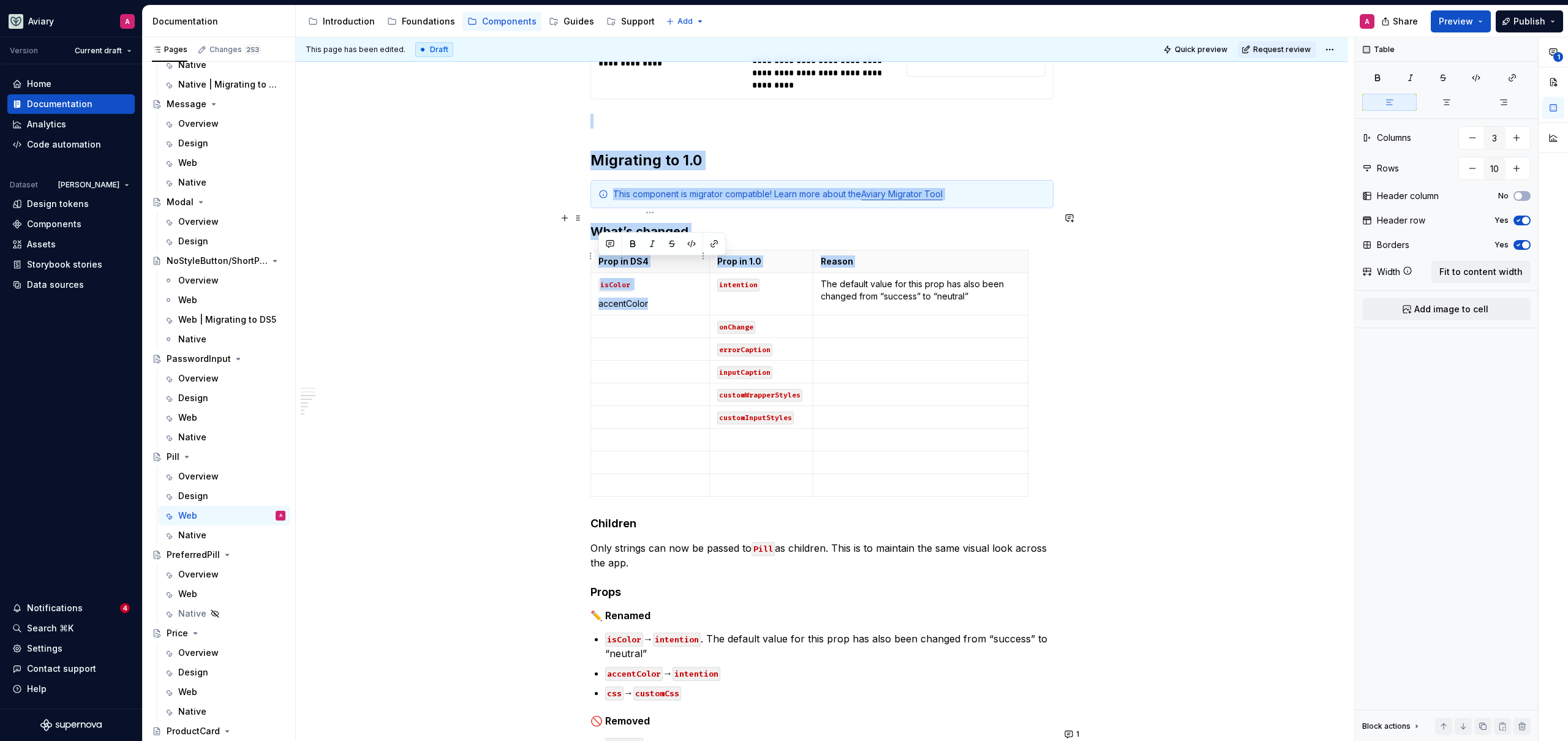
drag, startPoint x: 653, startPoint y: 262, endPoint x: 594, endPoint y: 261, distance: 59.0
click at [591, 262] on body "Aviary A Version Current draft Home Documentation Analytics Code automation Dat…" at bounding box center [784, 370] width 1568 height 741
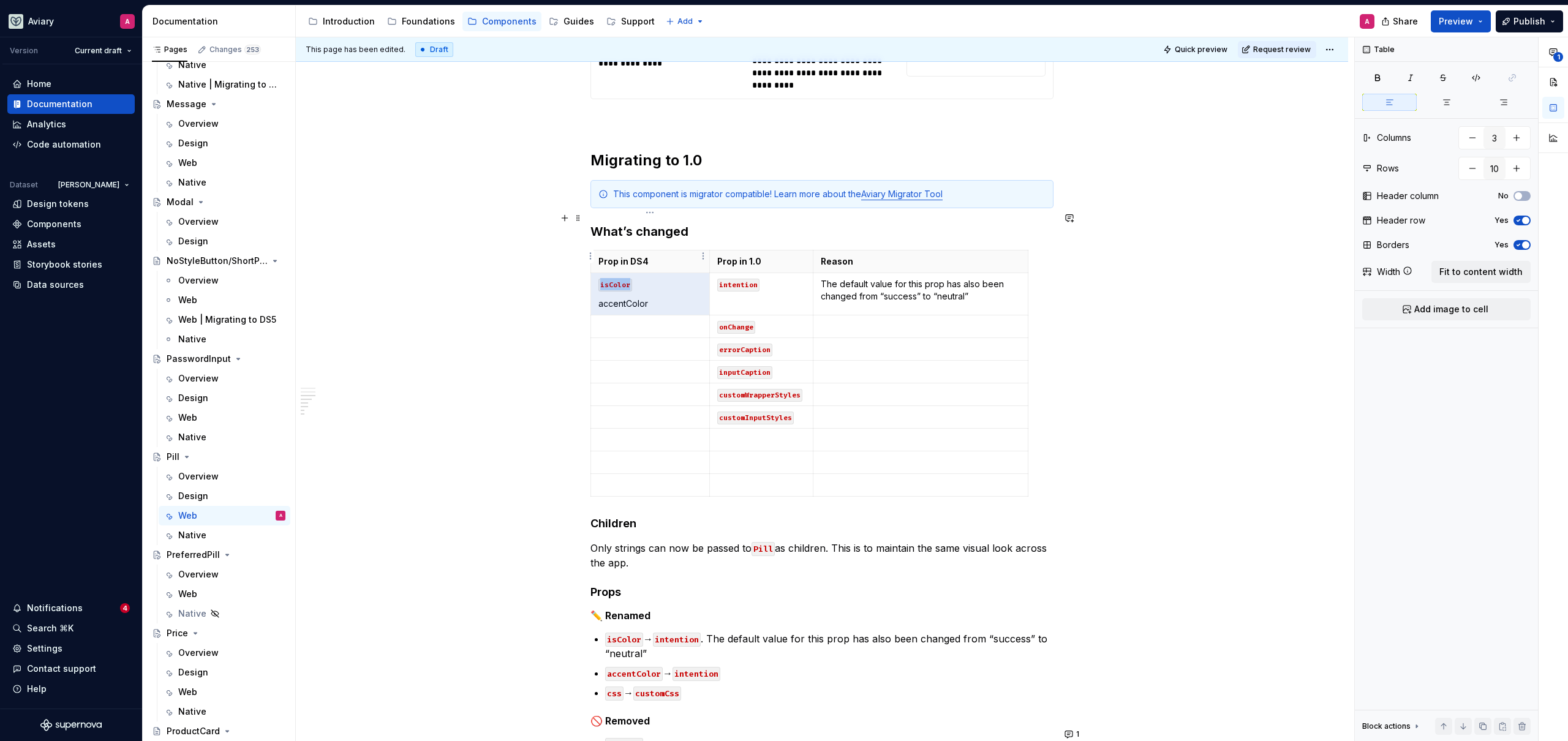
click at [660, 298] on p "accentColor" at bounding box center [649, 303] width 104 height 12
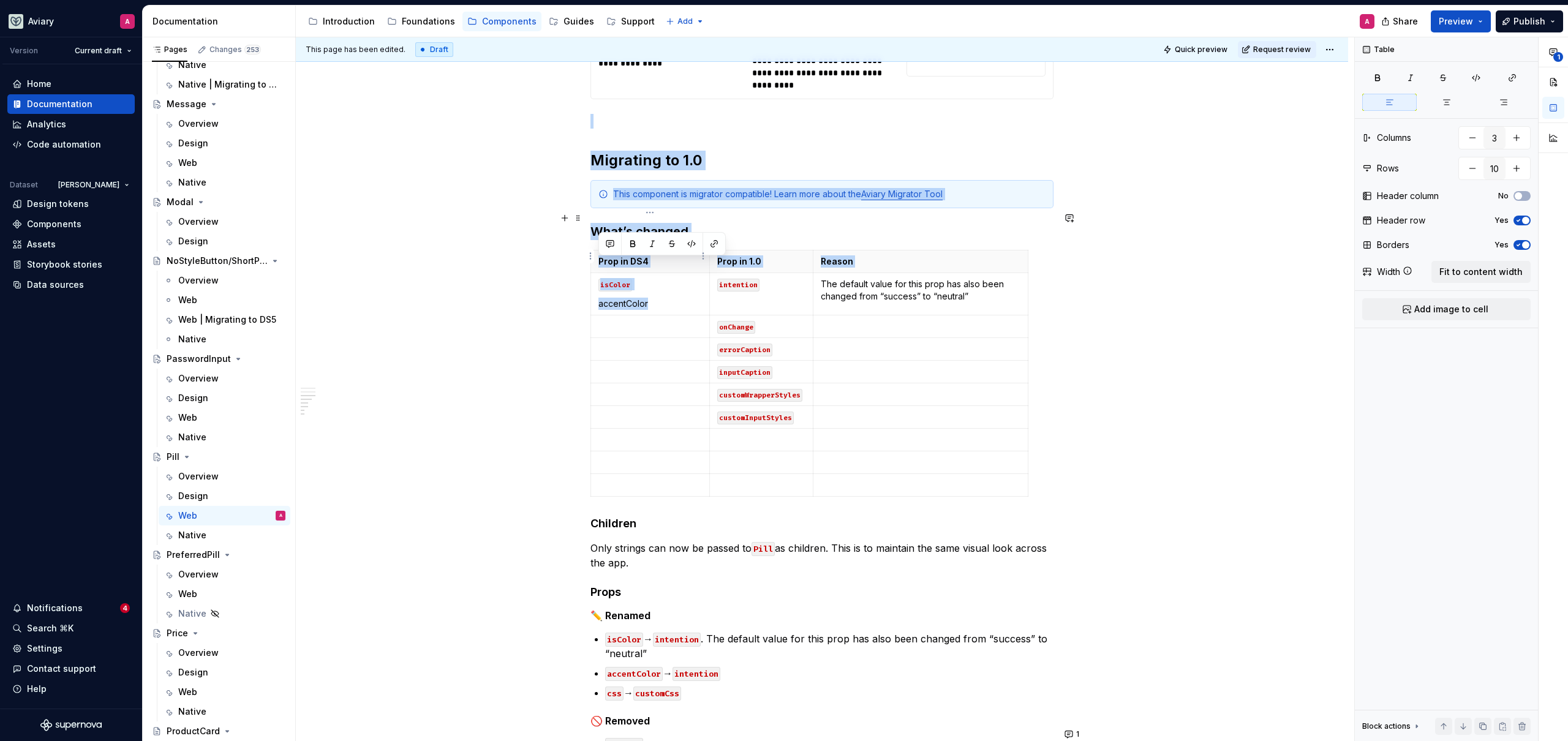
drag, startPoint x: 648, startPoint y: 264, endPoint x: 593, endPoint y: 263, distance: 55.0
click at [593, 263] on body "Aviary A Version Current draft Home Documentation Analytics Code automation Dat…" at bounding box center [784, 370] width 1568 height 741
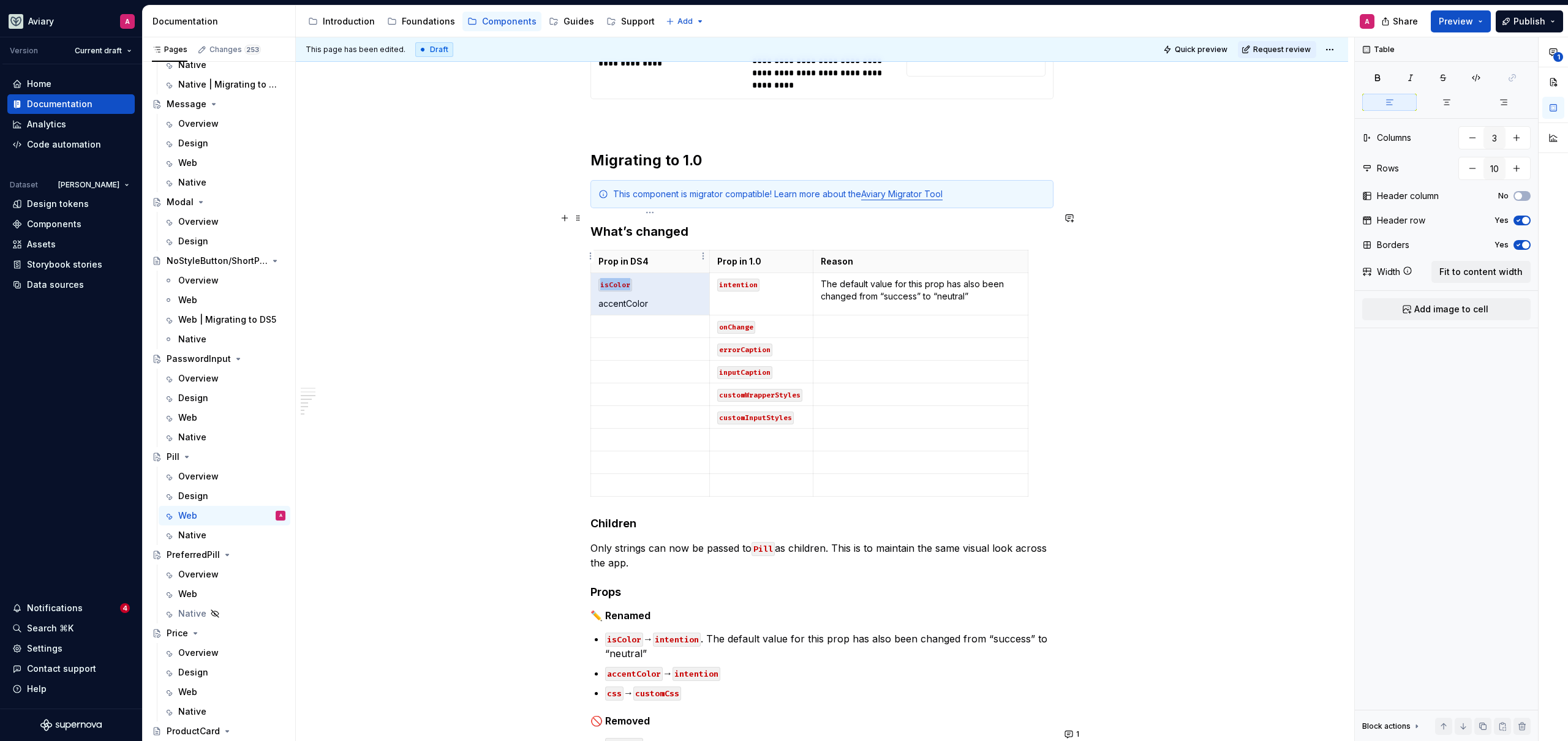
click at [618, 298] on p "accentColor" at bounding box center [649, 303] width 104 height 12
click at [620, 298] on p "accentColor" at bounding box center [649, 303] width 104 height 12
click at [648, 298] on p "accentColor" at bounding box center [649, 303] width 104 height 12
drag, startPoint x: 637, startPoint y: 264, endPoint x: 597, endPoint y: 264, distance: 40.0
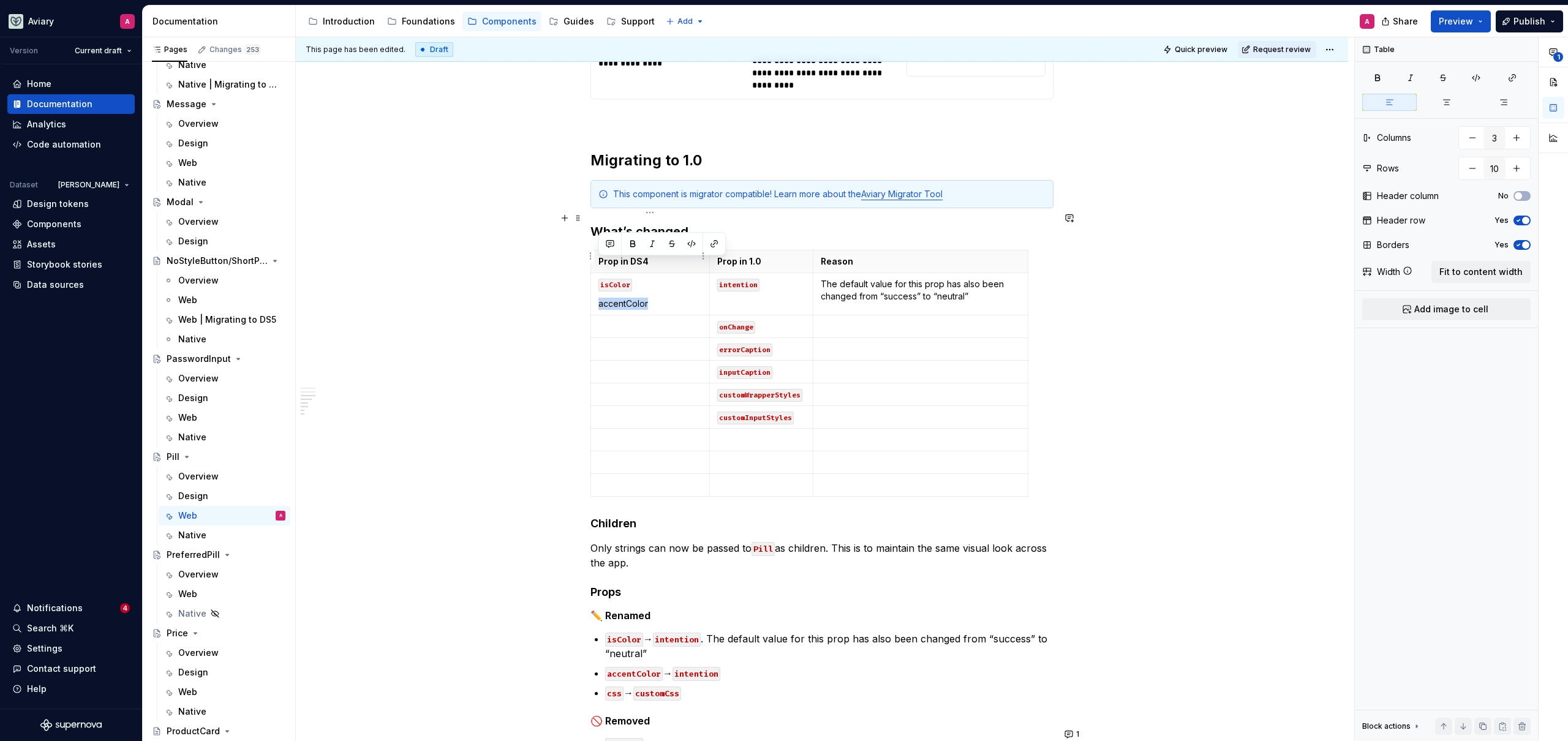
click at [597, 273] on td "isColor accentColor" at bounding box center [649, 294] width 119 height 42
click at [694, 242] on button "button" at bounding box center [691, 244] width 17 height 17
click at [699, 316] on td at bounding box center [649, 327] width 119 height 23
drag, startPoint x: 759, startPoint y: 290, endPoint x: 713, endPoint y: 288, distance: 46.0
click at [712, 316] on td "onChange" at bounding box center [761, 327] width 104 height 23
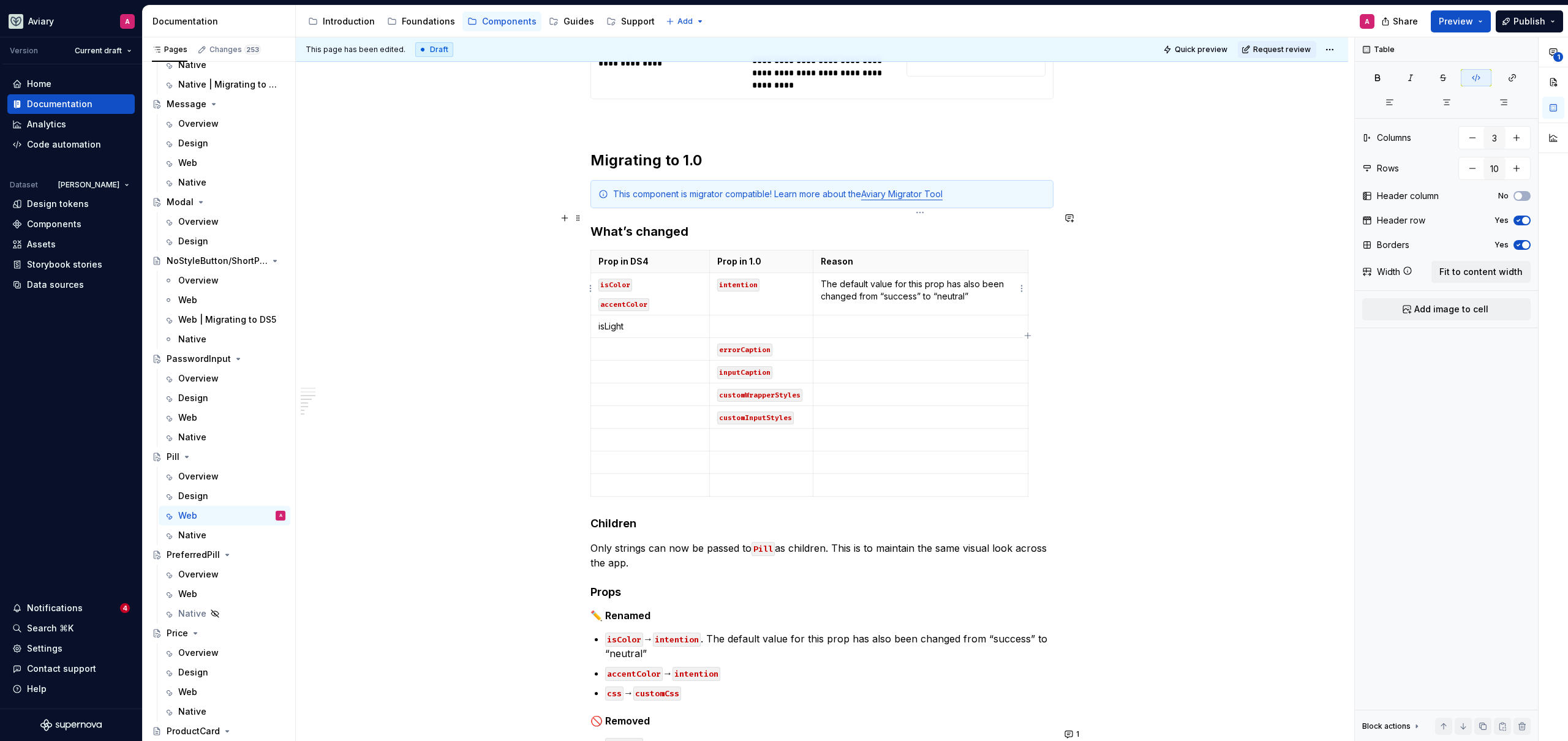
click at [829, 316] on td at bounding box center [920, 327] width 216 height 23
drag, startPoint x: 629, startPoint y: 290, endPoint x: 595, endPoint y: 287, distance: 34.1
click at [595, 316] on td "isLight" at bounding box center [649, 327] width 119 height 23
click at [692, 264] on button "button" at bounding box center [691, 266] width 17 height 17
click at [902, 321] on p at bounding box center [920, 326] width 201 height 12
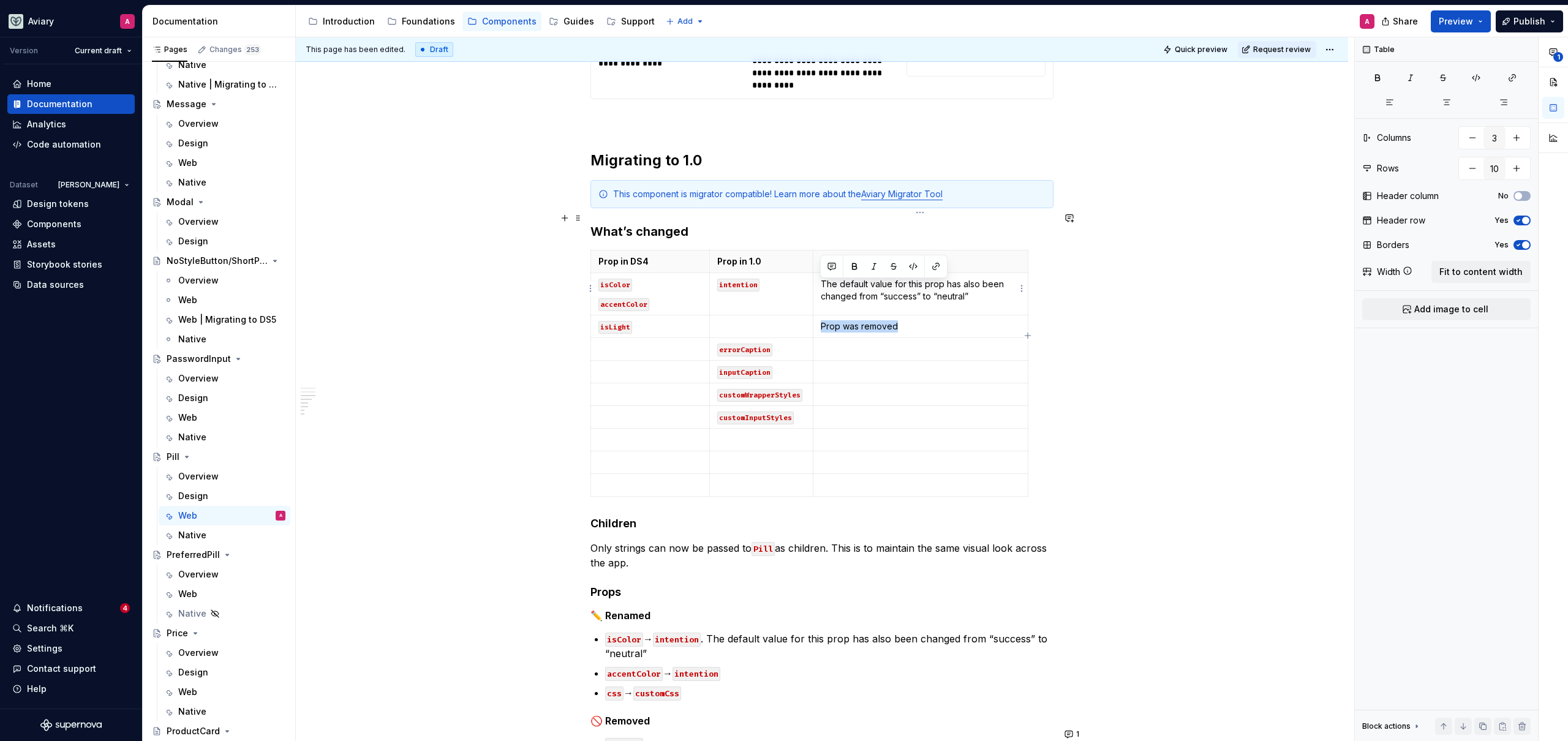
drag, startPoint x: 879, startPoint y: 287, endPoint x: 822, endPoint y: 288, distance: 57.0
click at [822, 321] on p "Prop was removed" at bounding box center [920, 326] width 201 height 12
drag, startPoint x: 794, startPoint y: 378, endPoint x: 723, endPoint y: 314, distance: 95.6
click at [723, 314] on tbody "Prop in DS4 Prop in 1.0 Reason isColor accentColor intention The default value …" at bounding box center [809, 373] width 437 height 246
click at [770, 343] on p at bounding box center [761, 349] width 88 height 12
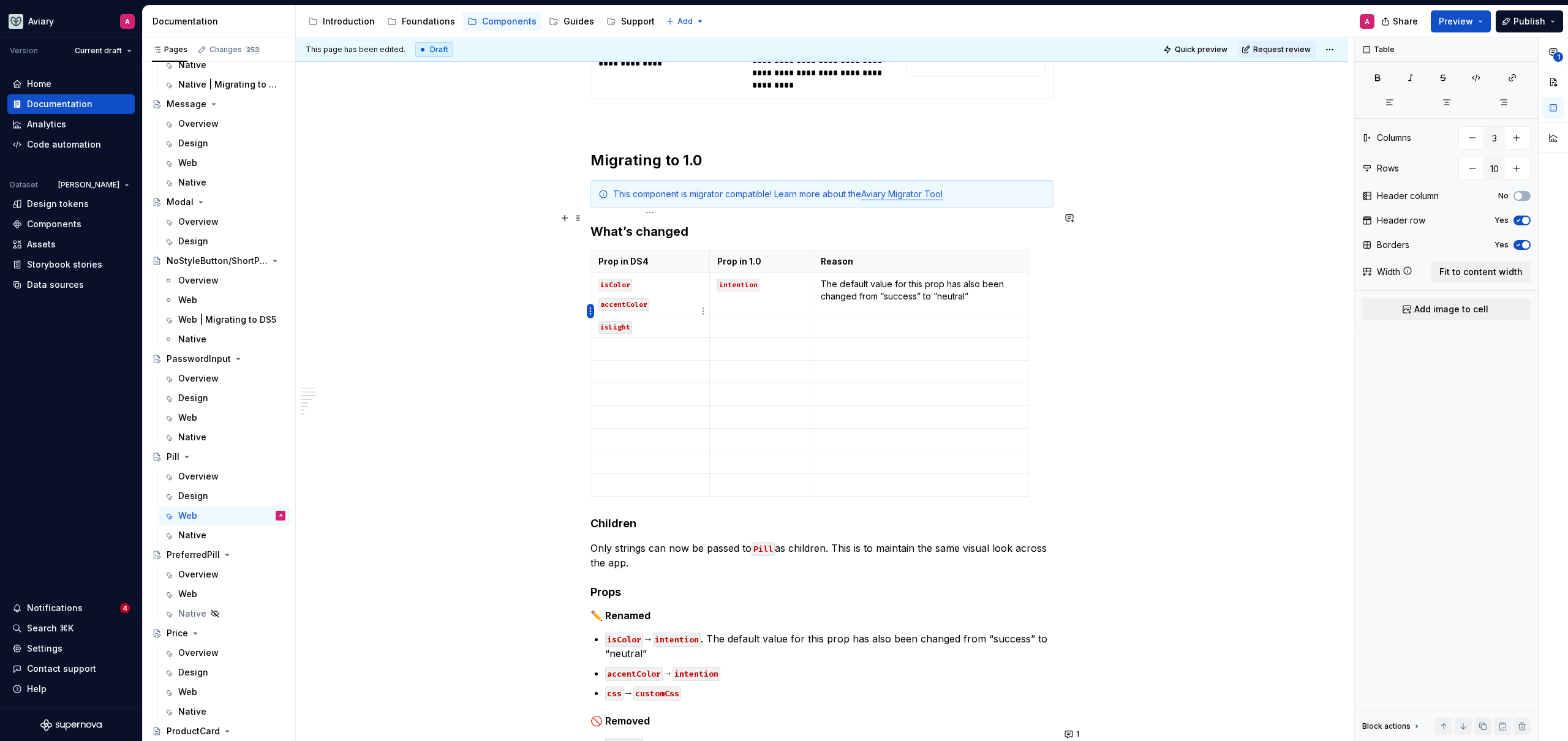
click at [590, 311] on html "Aviary A Version Current draft Home Documentation Analytics Code automation Dat…" at bounding box center [784, 370] width 1568 height 741
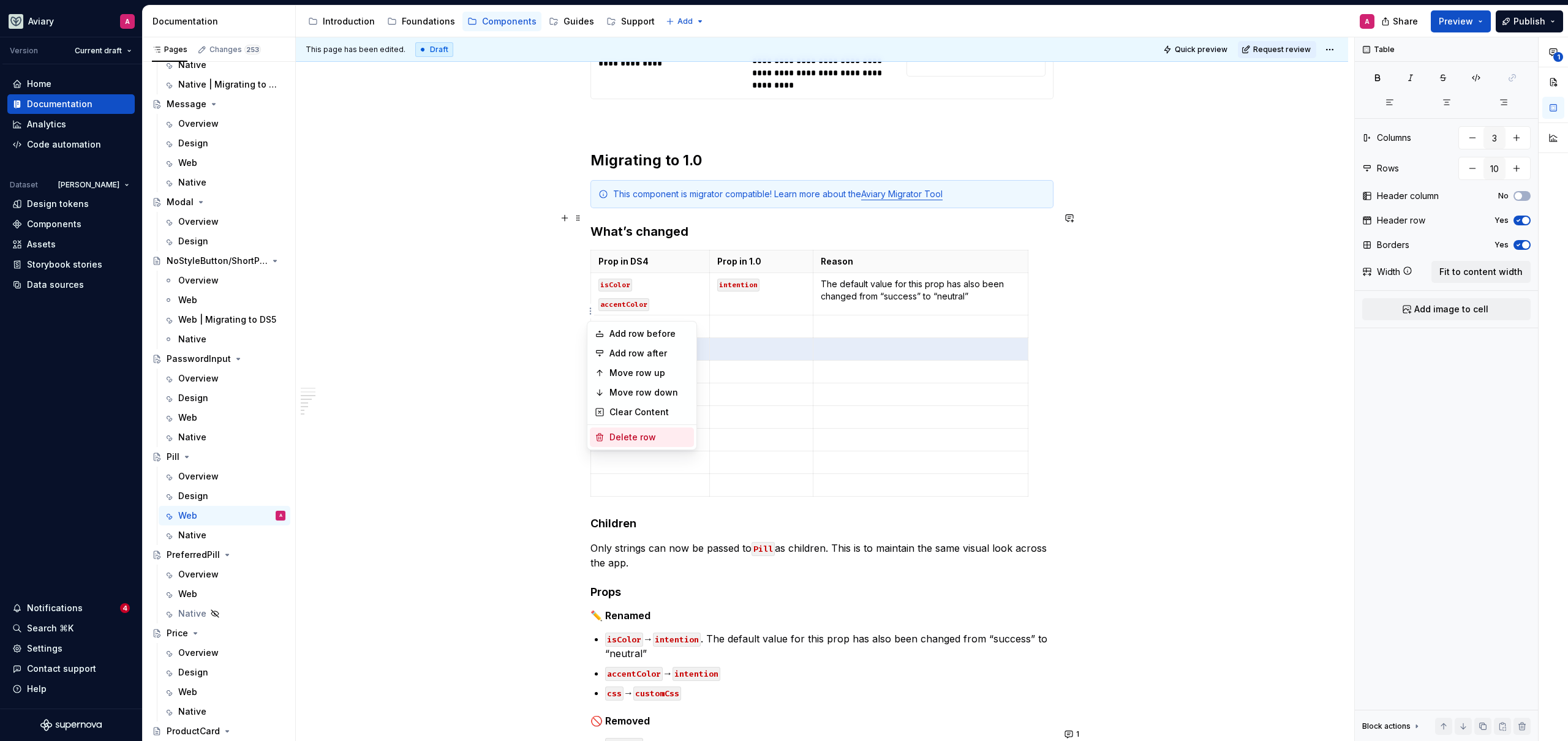
click at [614, 432] on div "Delete row" at bounding box center [649, 437] width 80 height 12
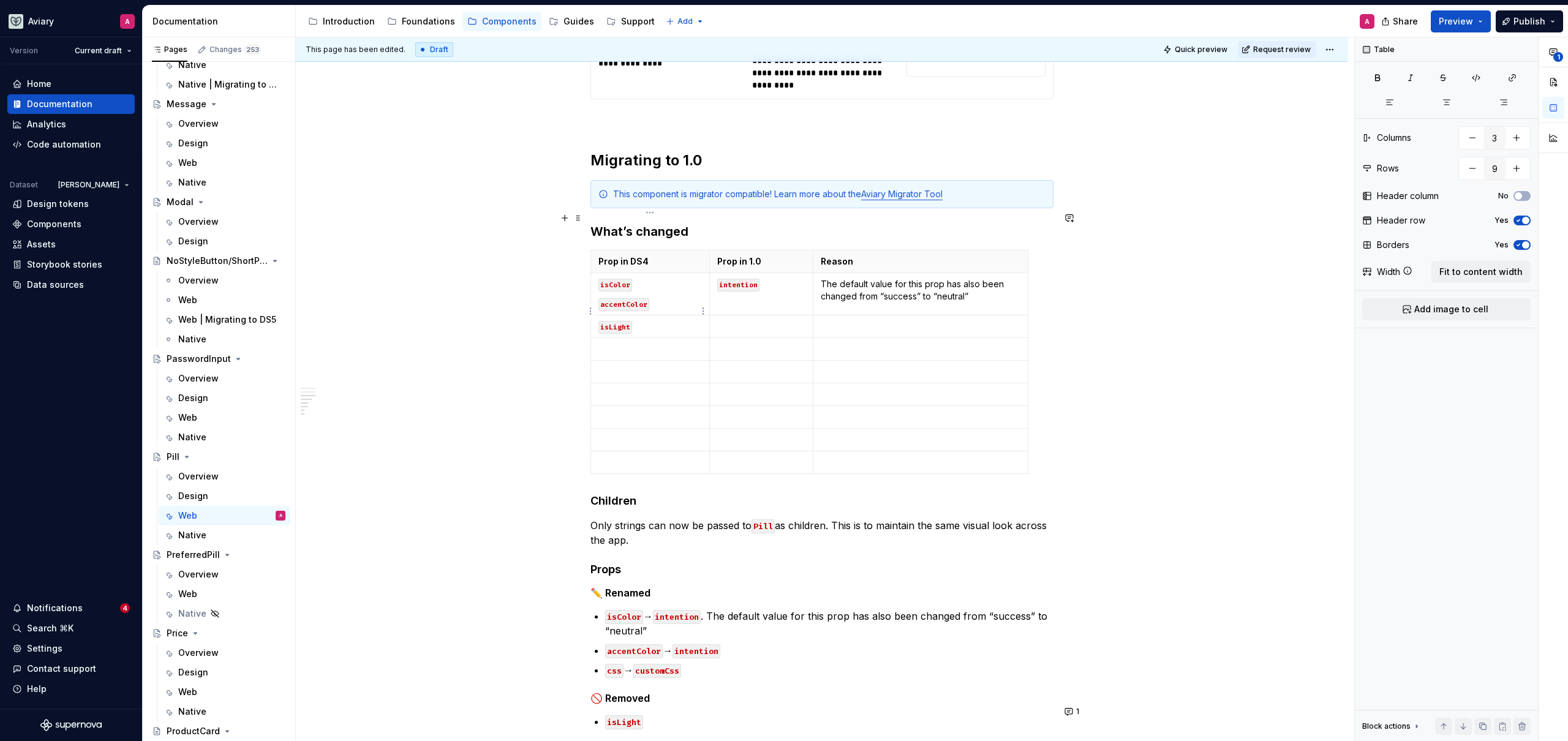
click at [590, 311] on html "Aviary A Version Current draft Home Documentation Analytics Code automation Dat…" at bounding box center [784, 370] width 1568 height 741
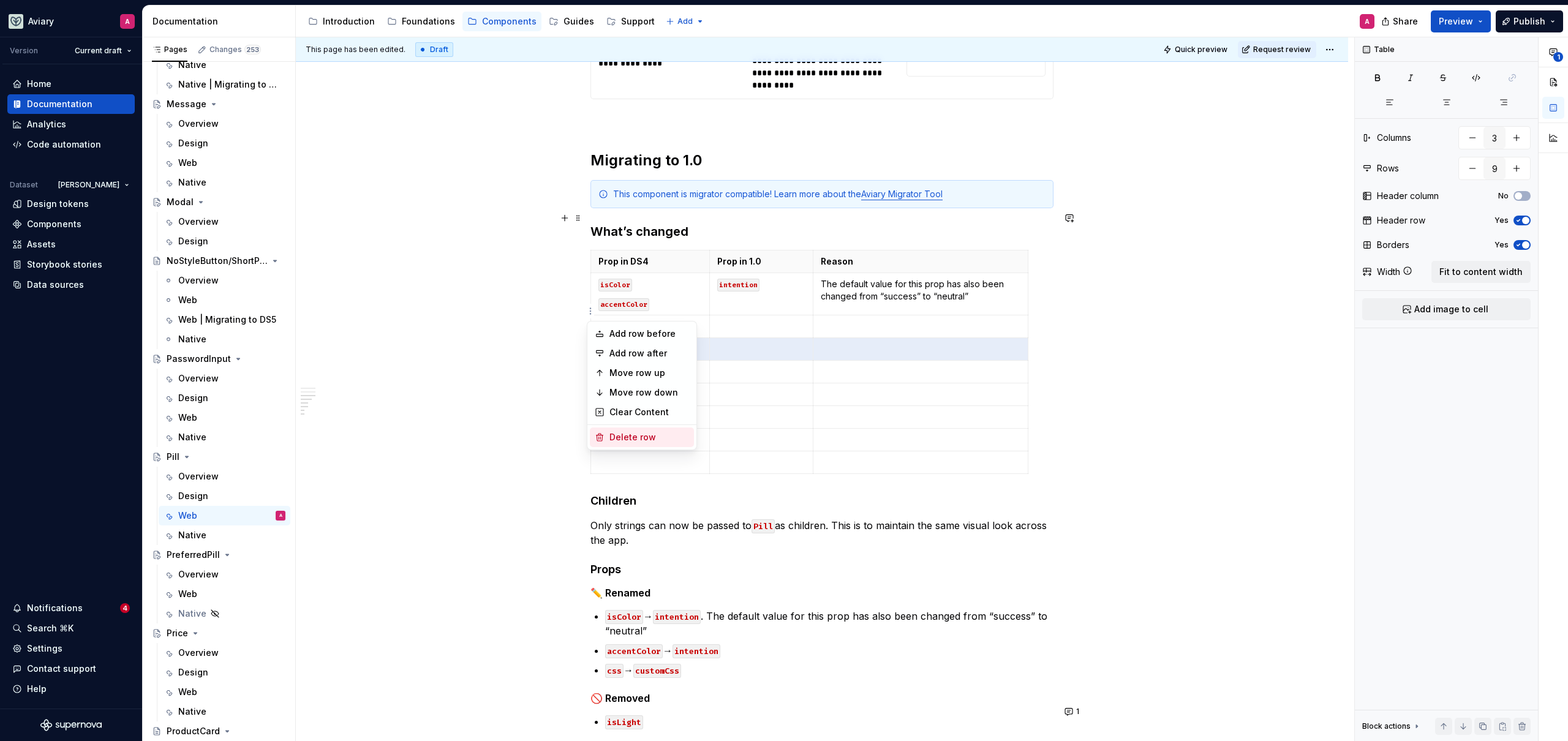
click at [614, 435] on div "Delete row" at bounding box center [649, 437] width 80 height 12
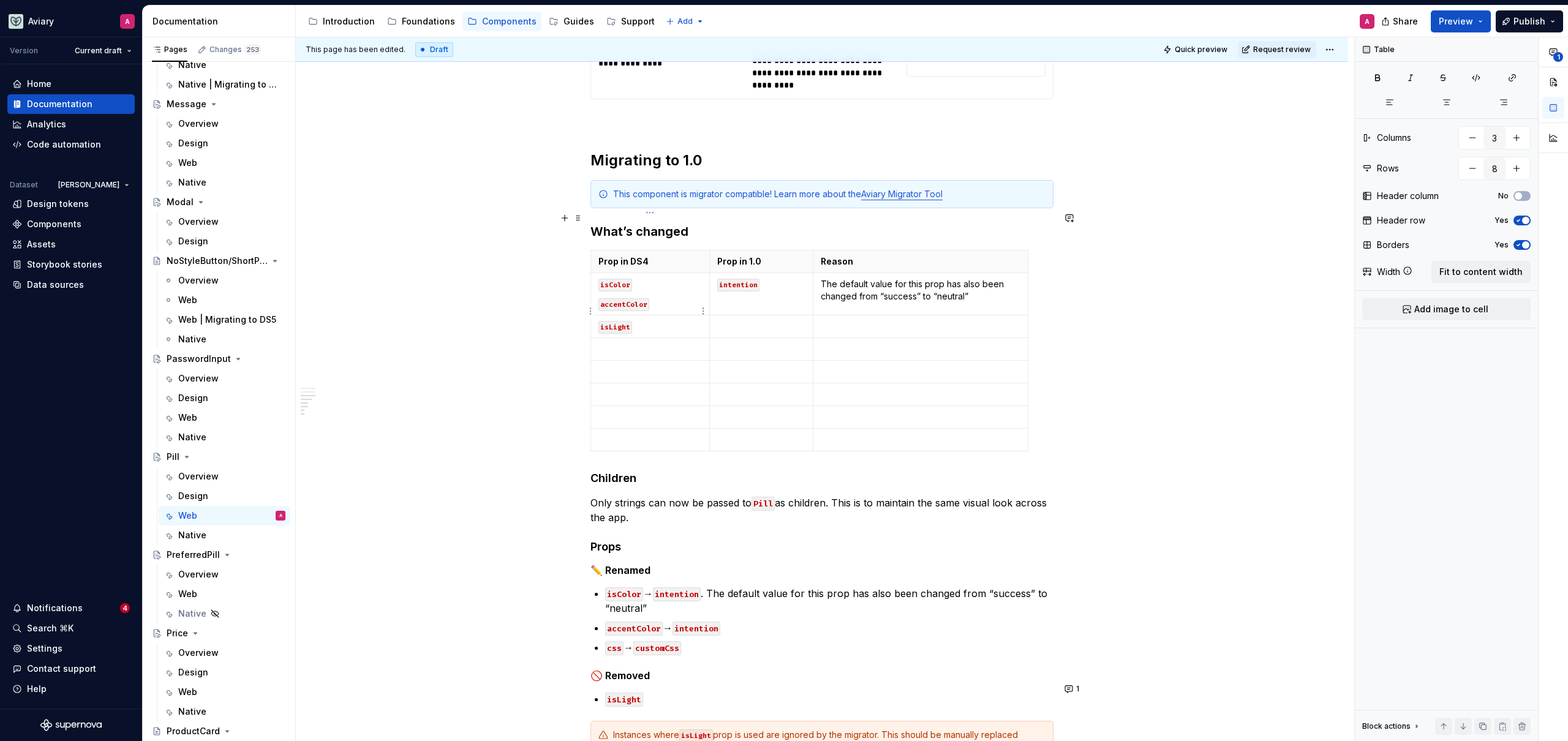
click at [589, 312] on html "Aviary A Version Current draft Home Documentation Analytics Code automation Dat…" at bounding box center [784, 370] width 1568 height 741
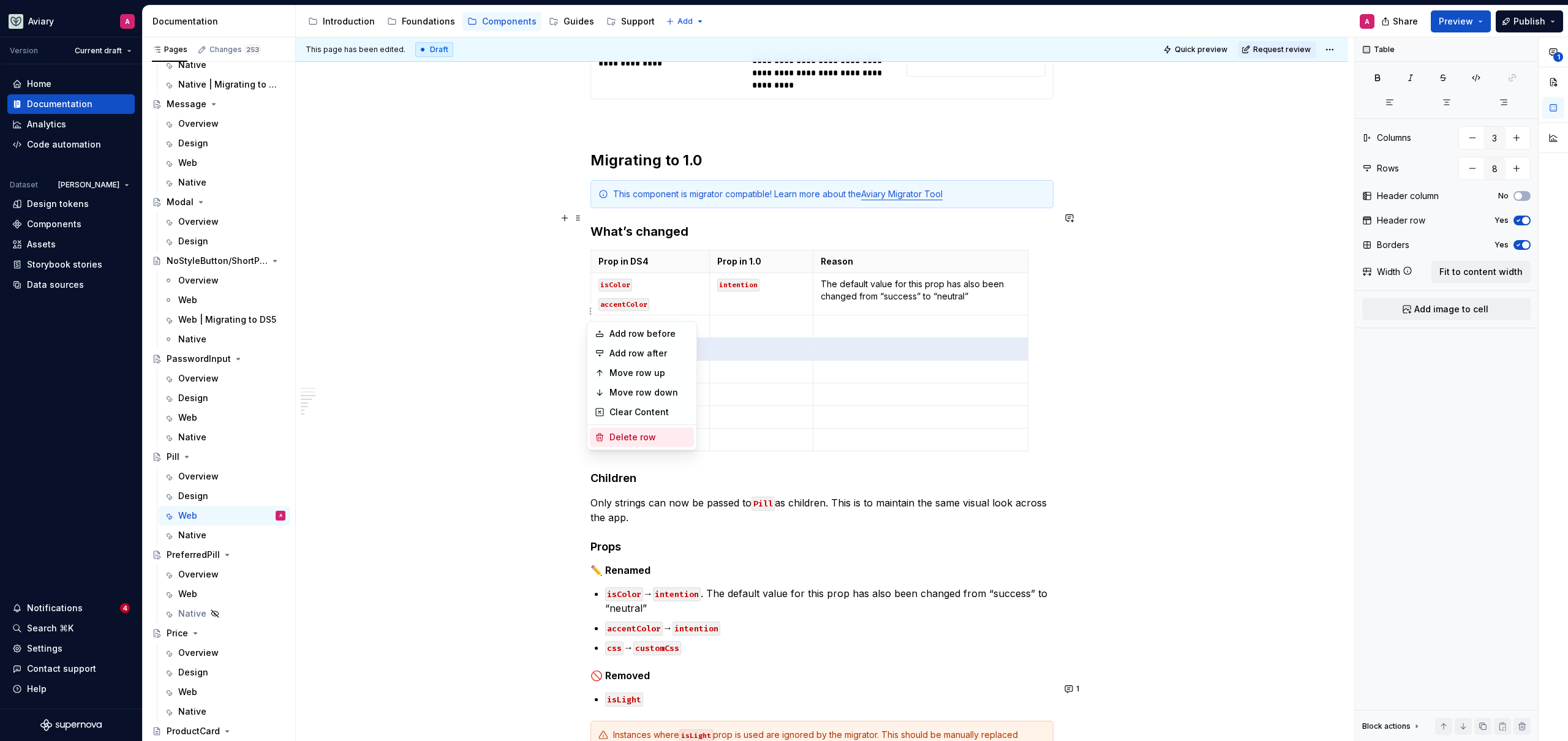
click at [618, 435] on div "Delete row" at bounding box center [649, 437] width 80 height 12
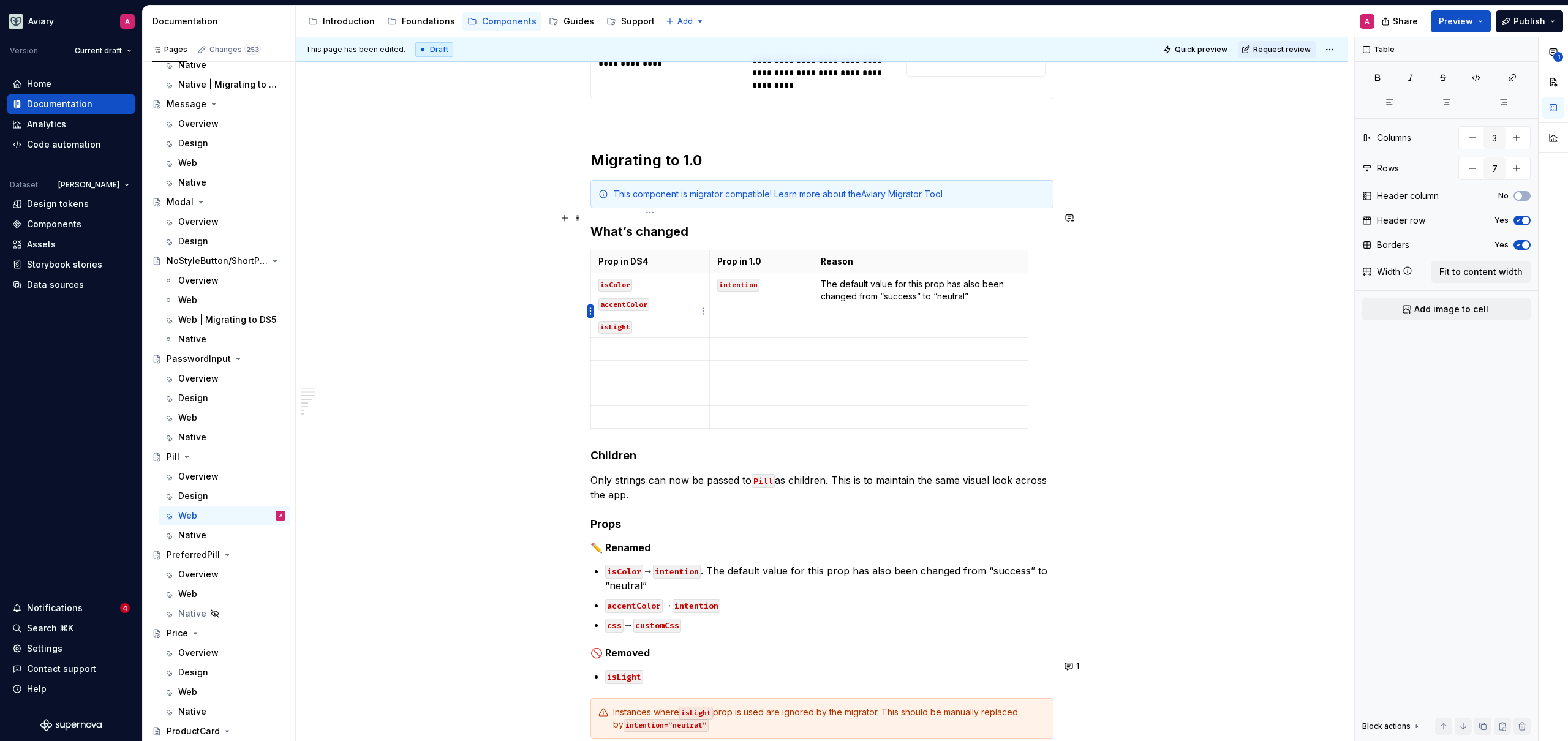
click at [590, 311] on html "Aviary A Version Current draft Home Documentation Analytics Code automation Dat…" at bounding box center [784, 370] width 1568 height 741
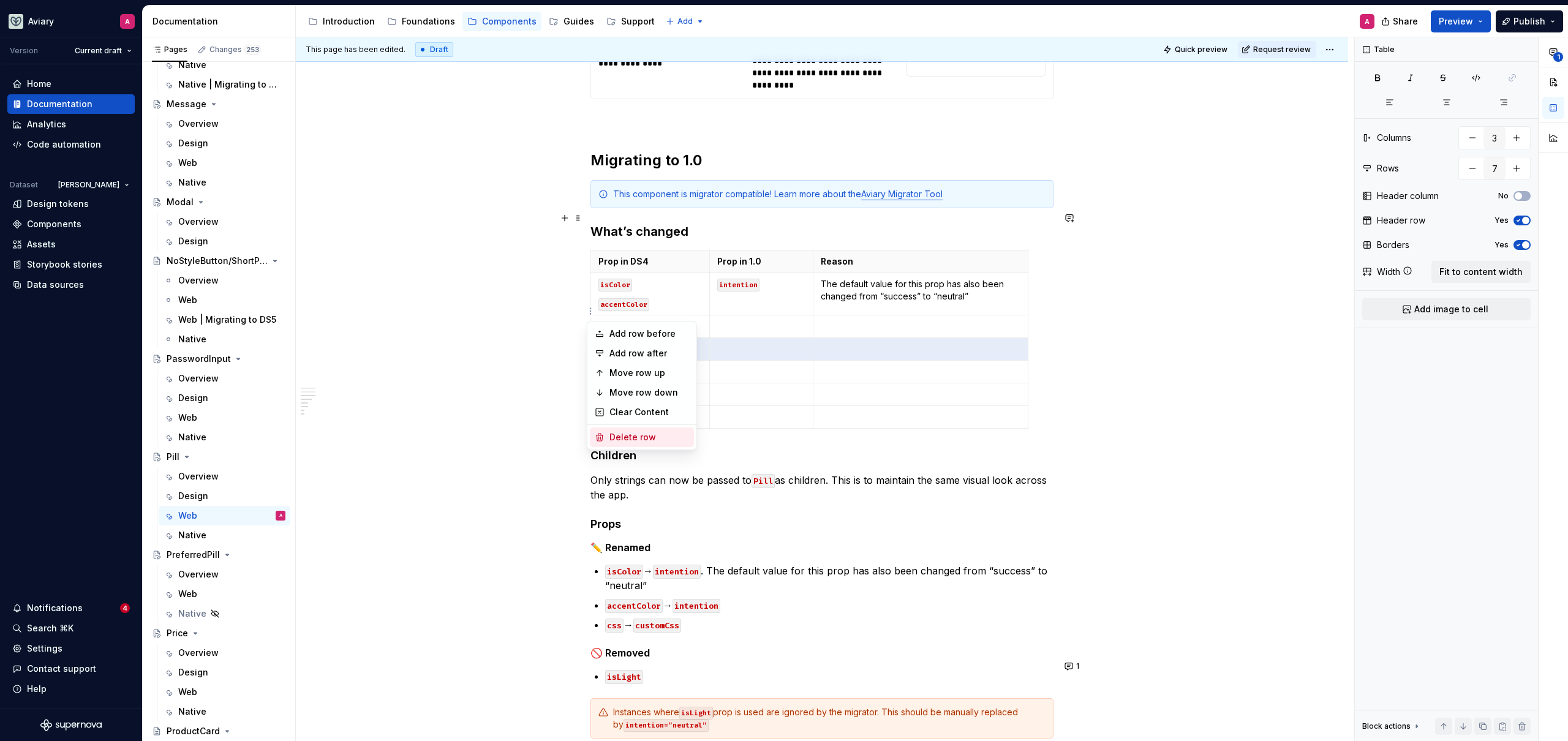
click at [624, 439] on div "Delete row" at bounding box center [649, 437] width 80 height 12
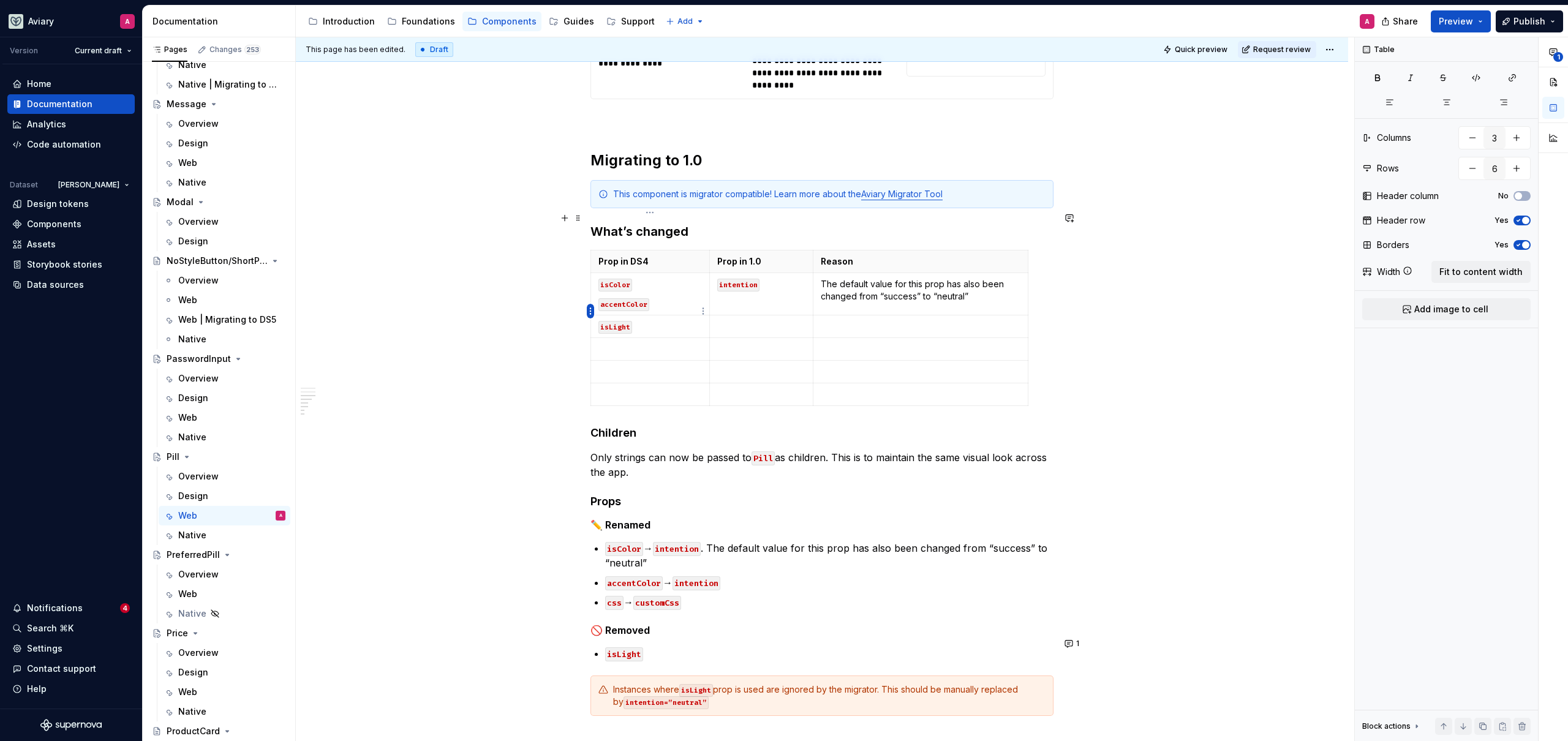
click at [590, 310] on html "Aviary A Version Current draft Home Documentation Analytics Code automation Dat…" at bounding box center [784, 370] width 1568 height 741
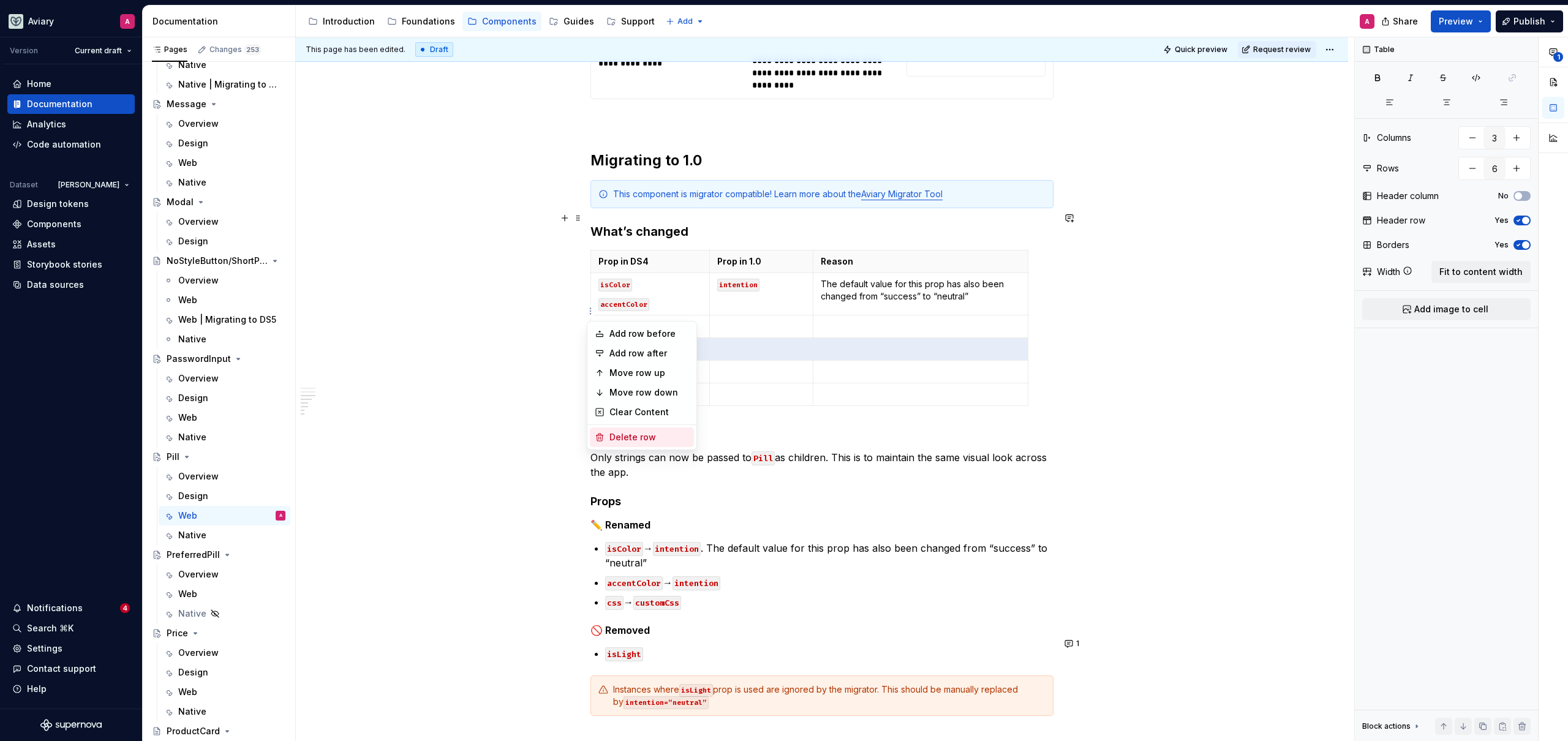
click at [627, 437] on div "Delete row" at bounding box center [649, 437] width 80 height 12
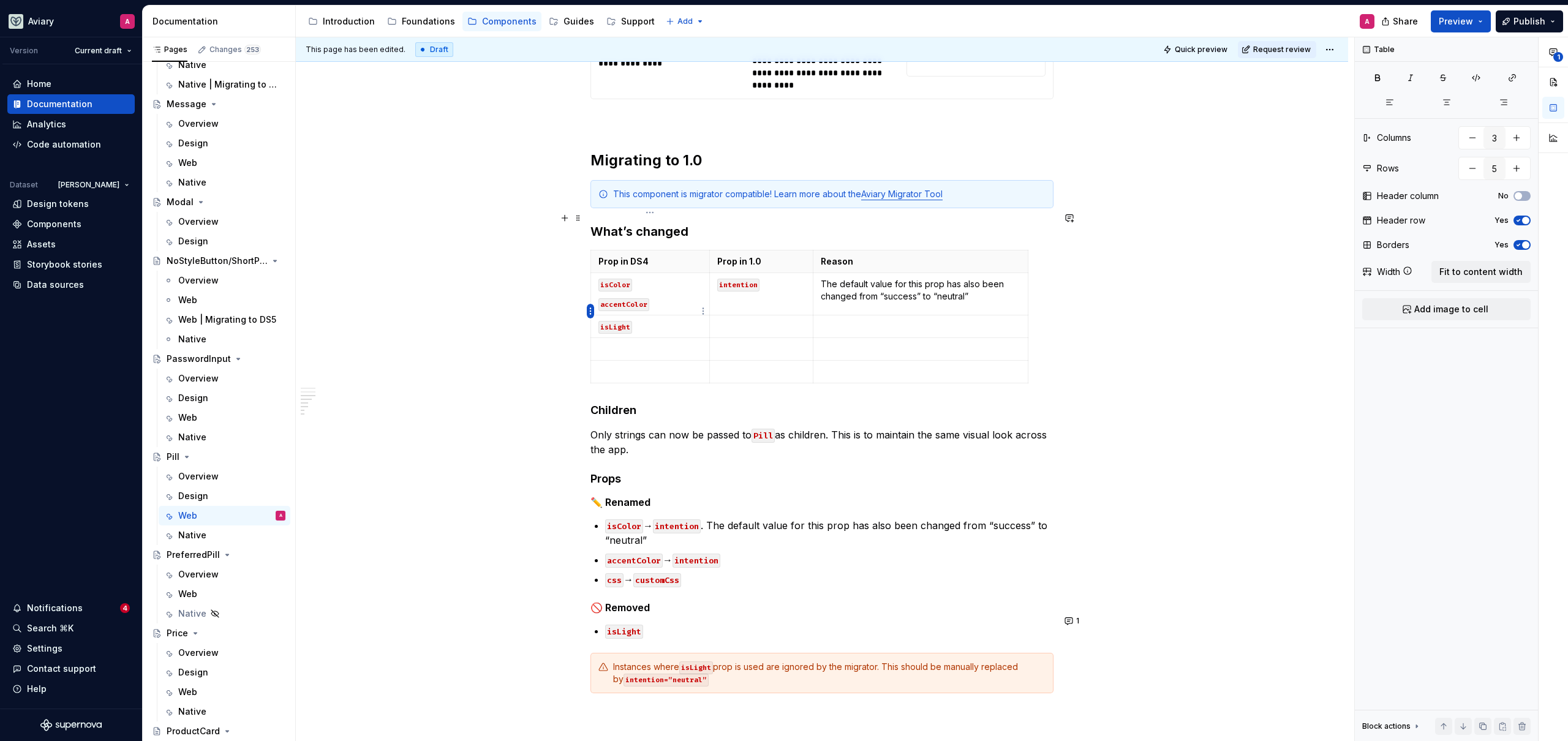
click at [591, 310] on html "Aviary A Version Current draft Home Documentation Analytics Code automation Dat…" at bounding box center [784, 370] width 1568 height 741
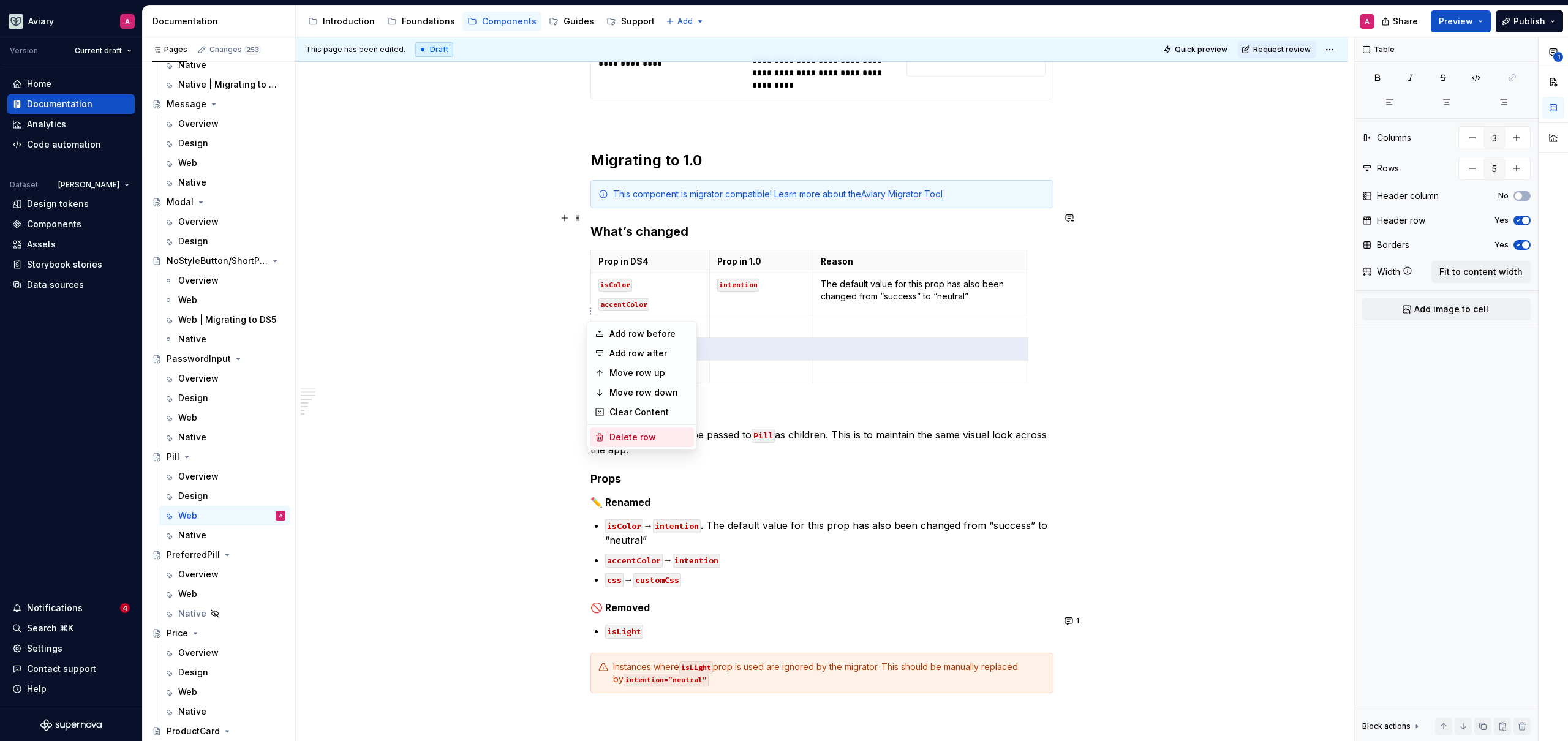
click at [621, 439] on div "Delete row" at bounding box center [649, 437] width 80 height 12
type input "4"
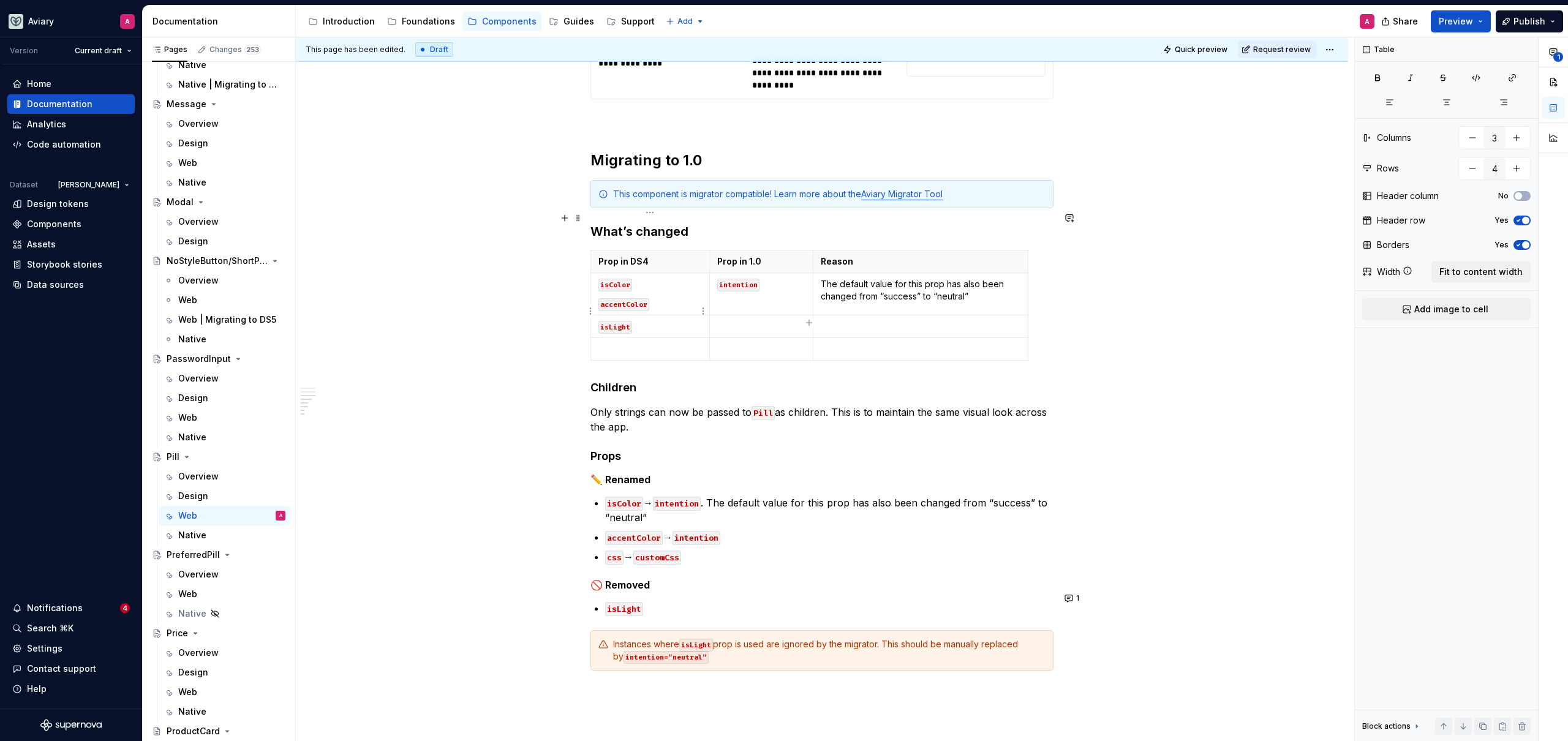
click at [588, 311] on html "Aviary A Version Current draft Home Documentation Analytics Code automation Dat…" at bounding box center [784, 370] width 1568 height 741
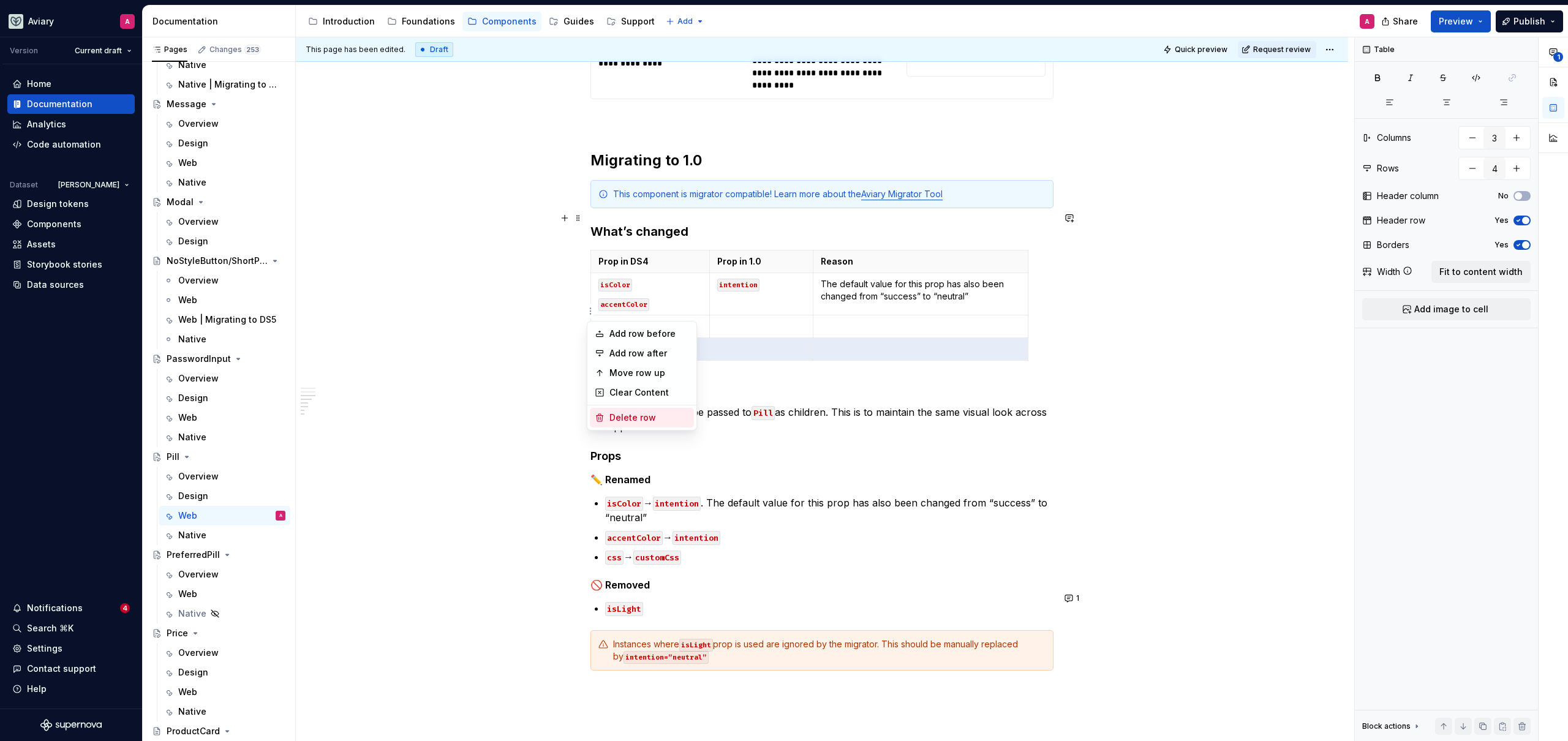
click at [629, 420] on div "Delete row" at bounding box center [649, 418] width 80 height 12
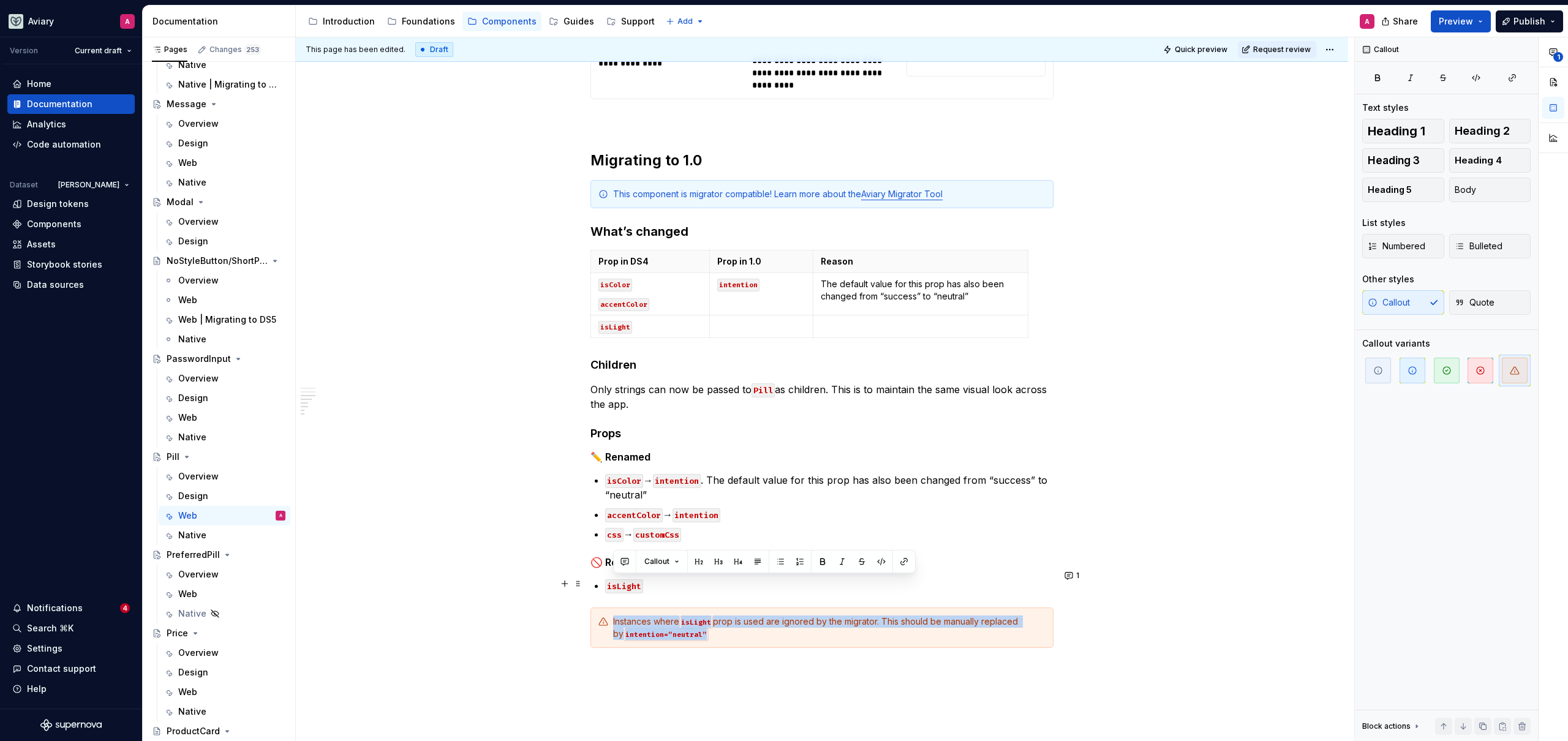
drag, startPoint x: 704, startPoint y: 601, endPoint x: 700, endPoint y: 581, distance: 20.4
click at [607, 608] on div "Instances where isLight prop is used are ignored by the migrator. This should b…" at bounding box center [822, 628] width 463 height 41
click at [713, 488] on ul "isColor → intention . The default value for this prop has also been changed fro…" at bounding box center [828, 507] width 448 height 68
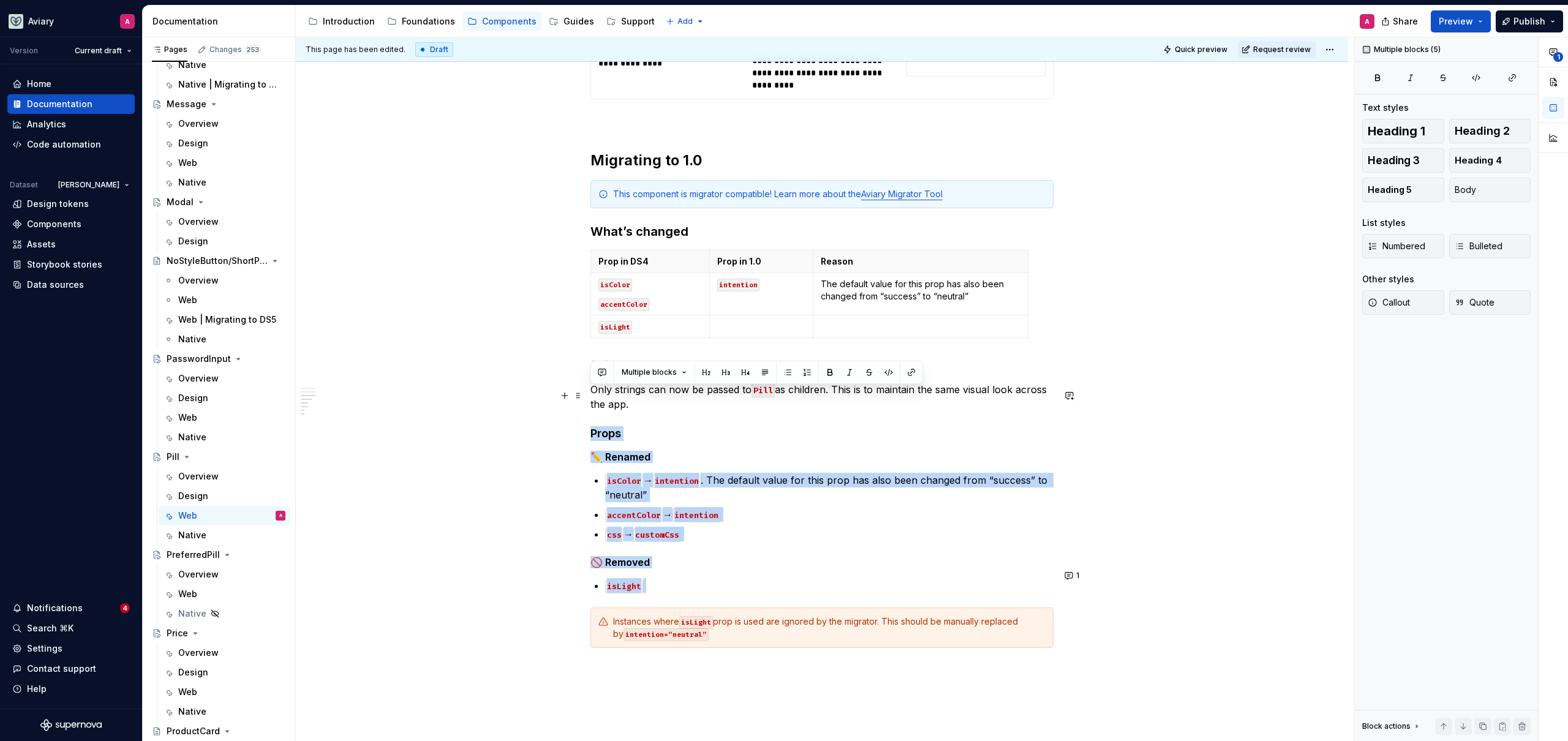
drag, startPoint x: 649, startPoint y: 551, endPoint x: 754, endPoint y: 451, distance: 145.0
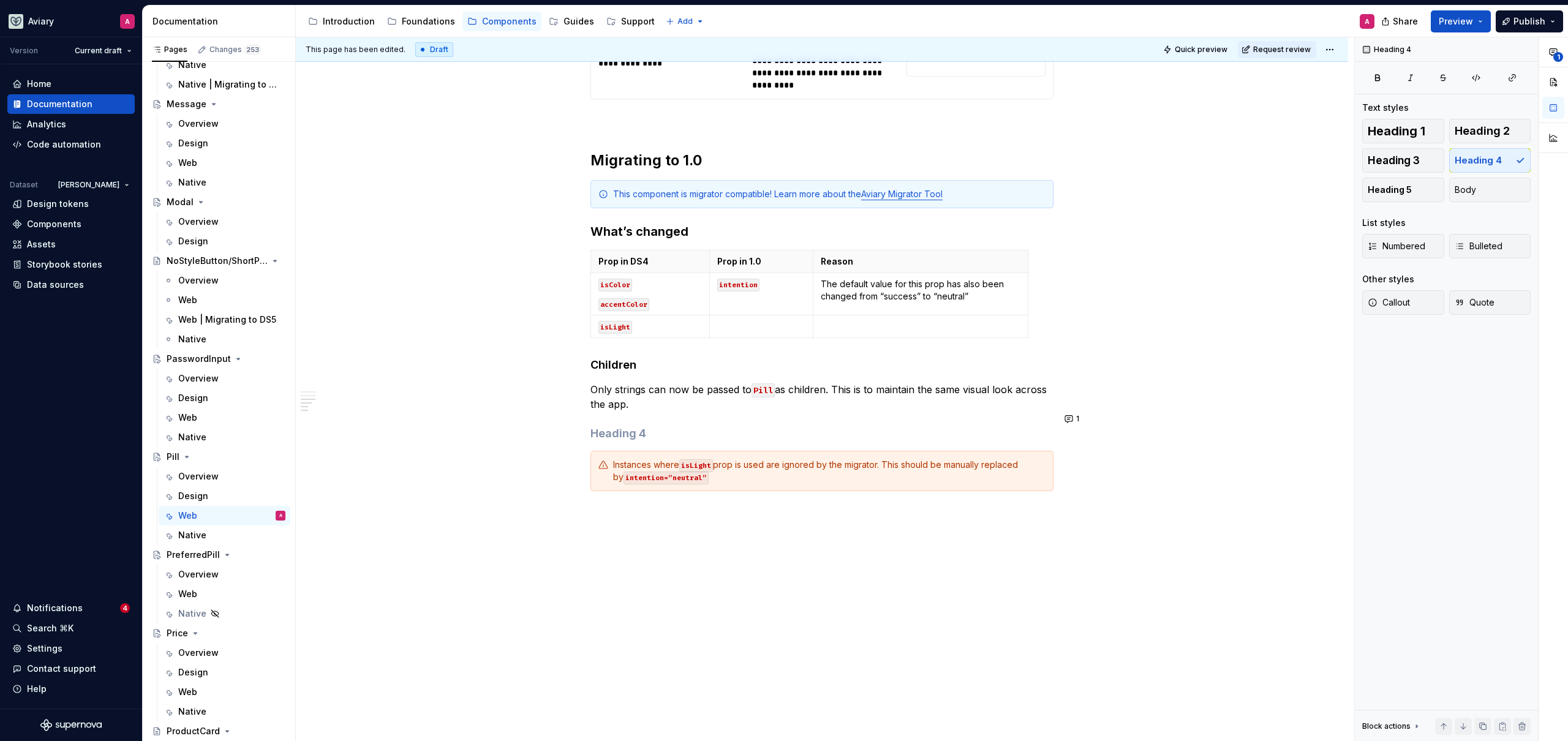
scroll to position [980, 0]
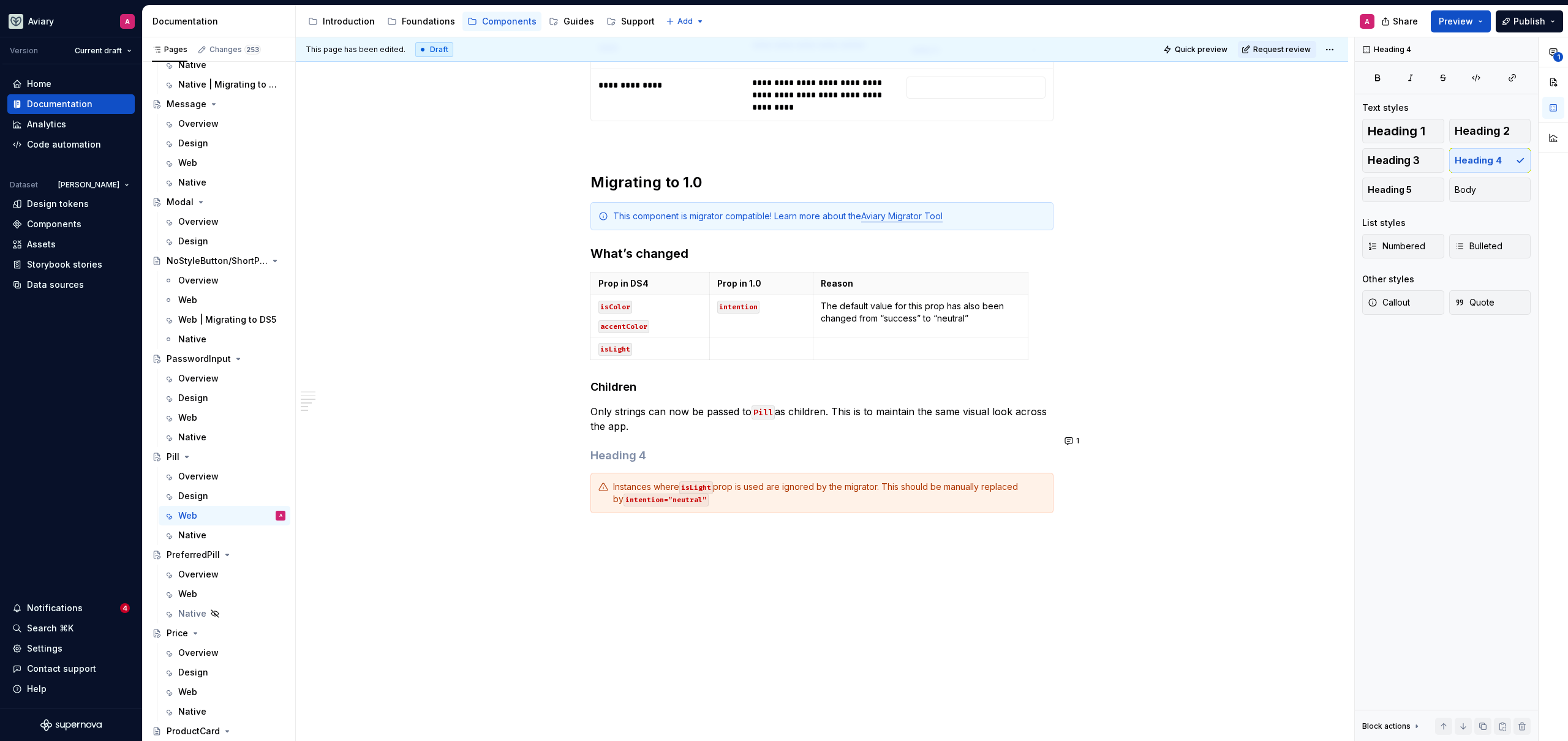
click at [1094, 475] on div "**********" at bounding box center [824, 389] width 1058 height 705
click at [1073, 440] on button "1" at bounding box center [1072, 441] width 24 height 17
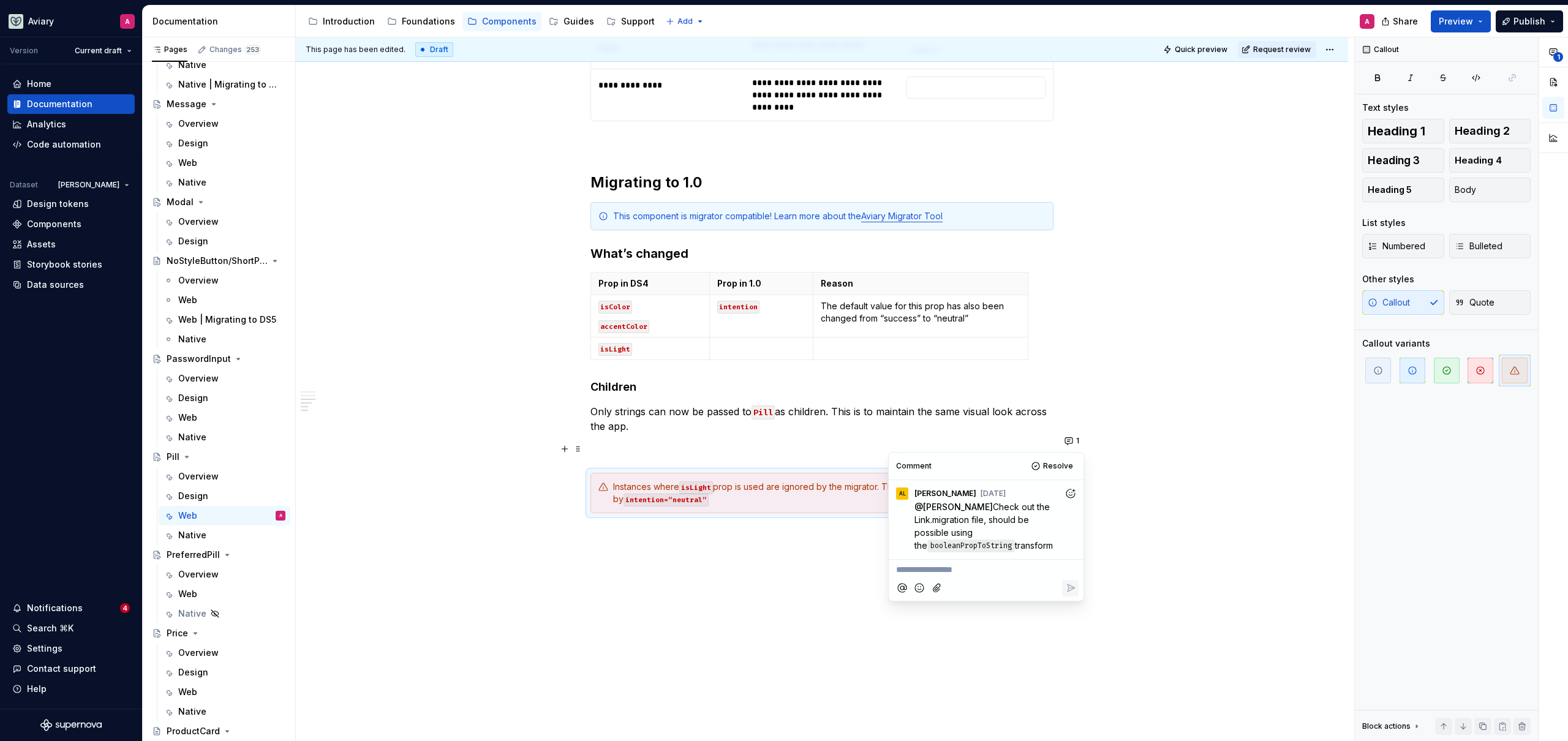
click at [1068, 424] on div "**********" at bounding box center [822, 6] width 1052 height 1548
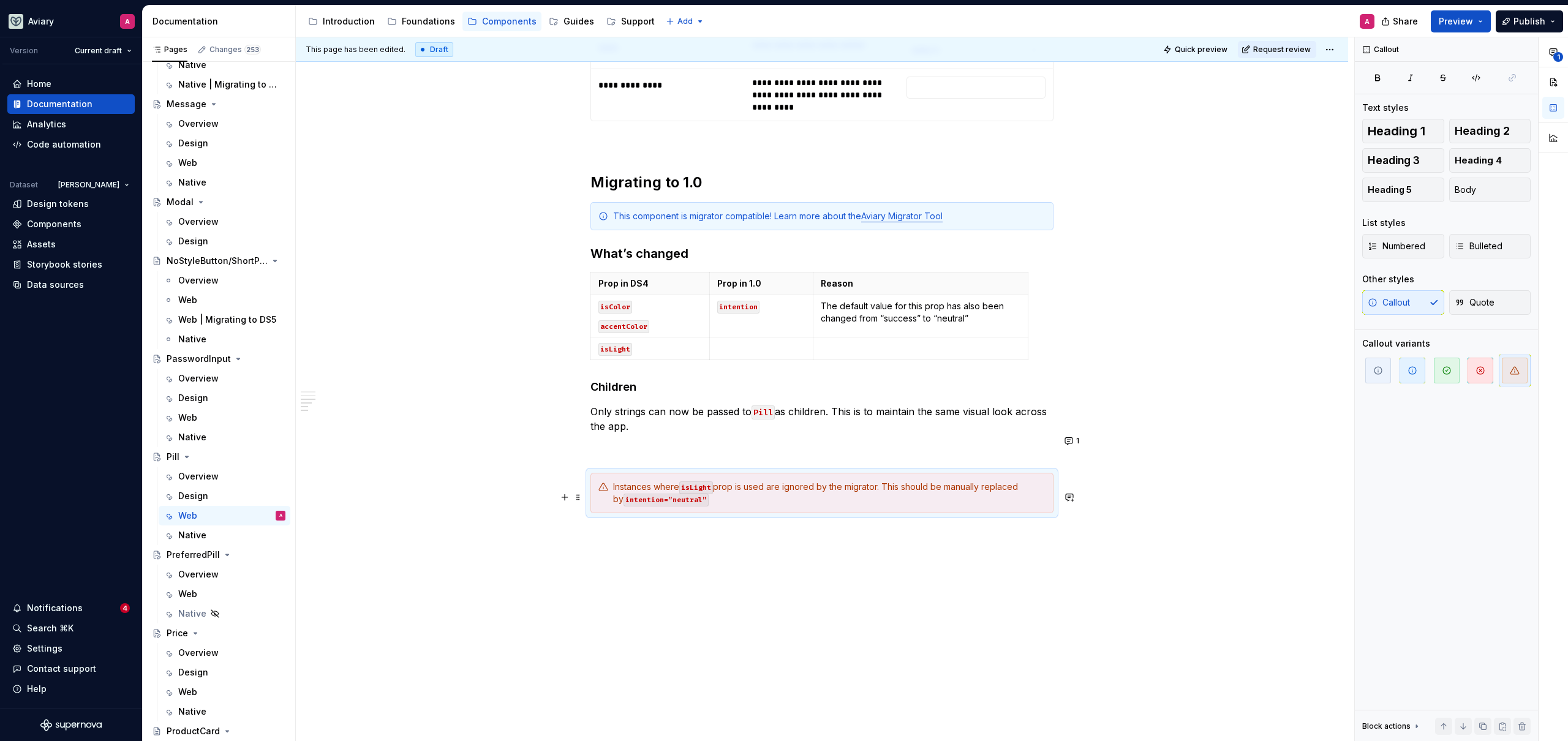
click at [1063, 494] on button "button" at bounding box center [1069, 497] width 17 height 17
click at [1088, 464] on div "**********" at bounding box center [822, 6] width 1052 height 1548
click at [1094, 465] on div "**********" at bounding box center [822, 6] width 1052 height 1548
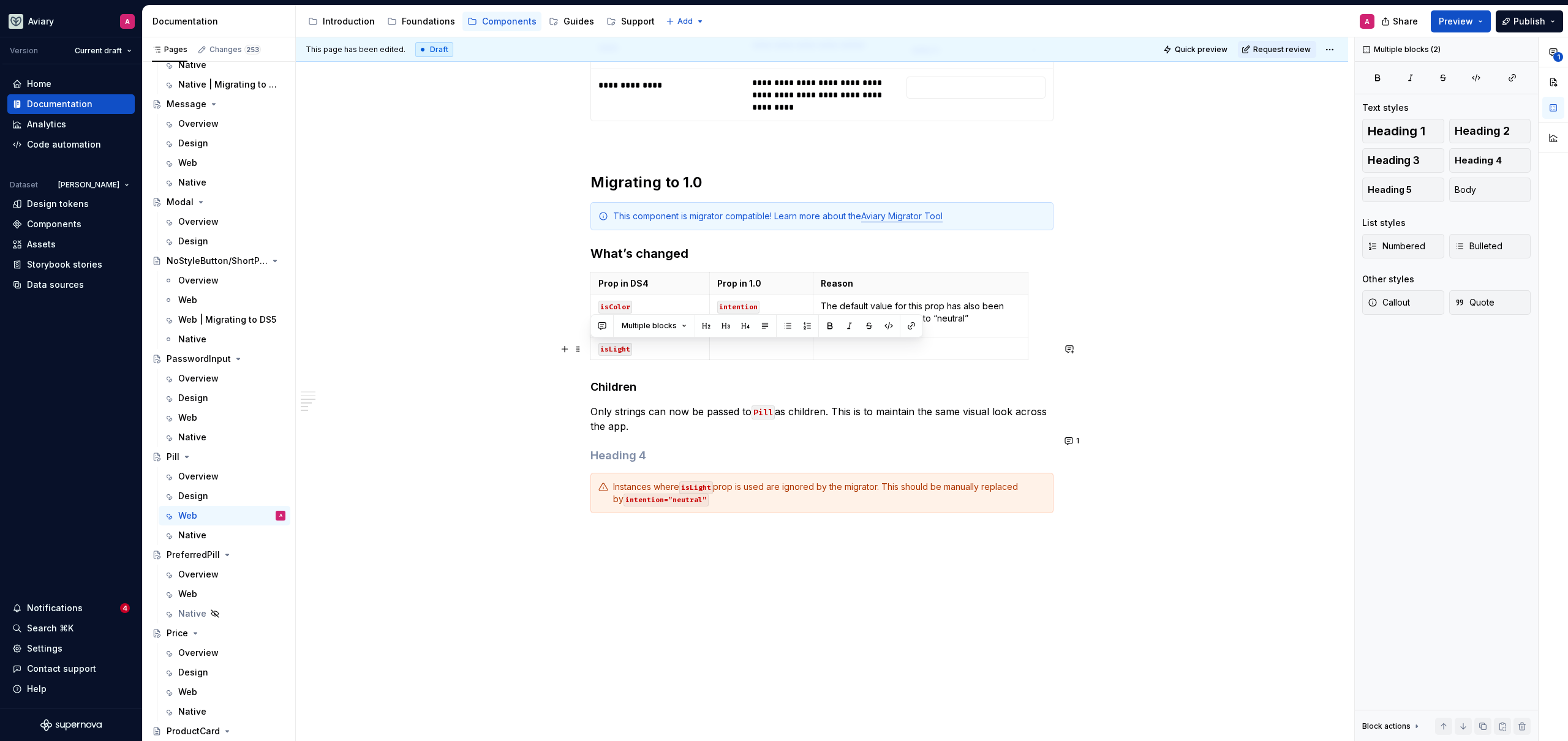
drag, startPoint x: 640, startPoint y: 392, endPoint x: 550, endPoint y: 352, distance: 98.5
click at [550, 352] on div "**********" at bounding box center [822, 6] width 1052 height 1548
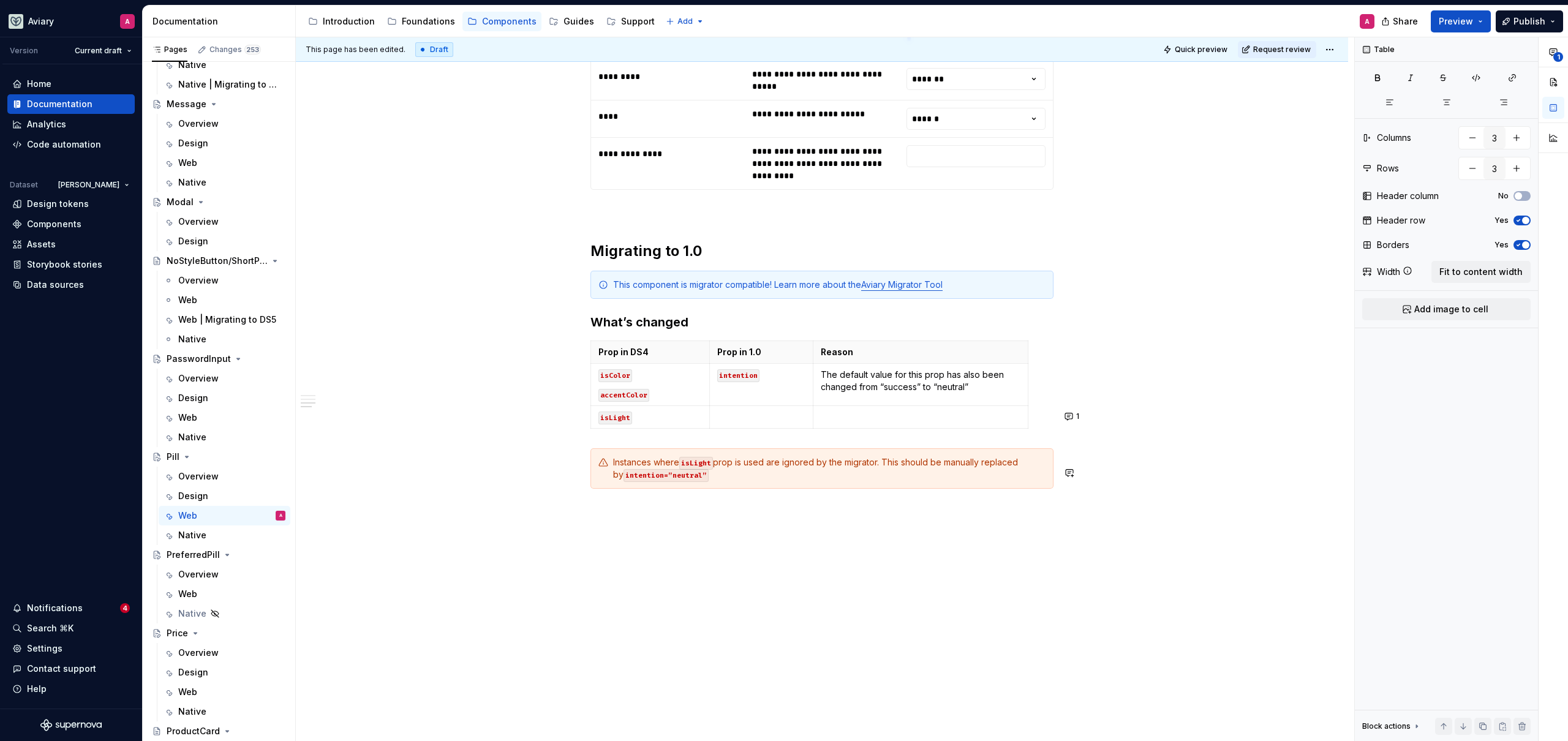
scroll to position [887, 0]
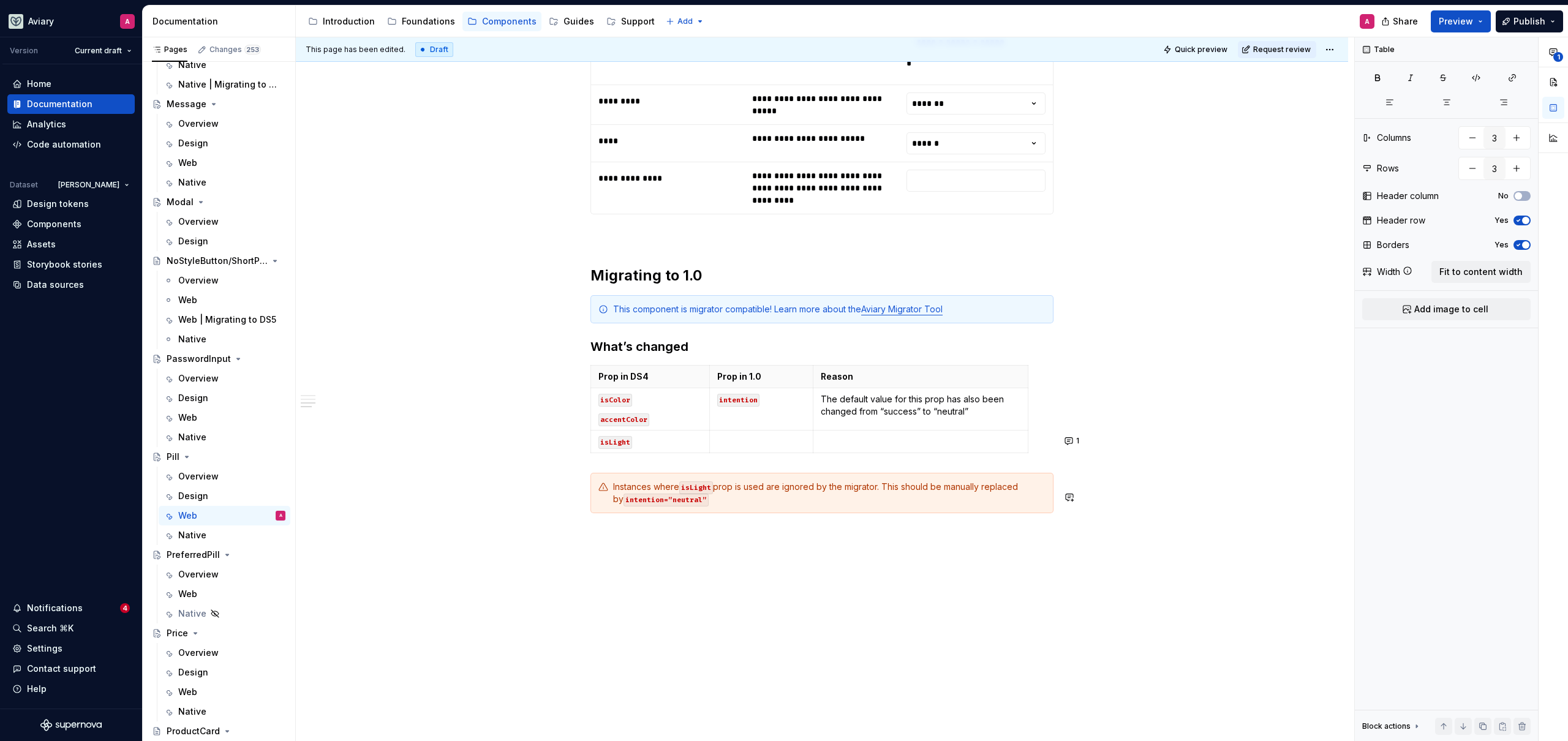
click at [820, 533] on div "**********" at bounding box center [822, 52] width 1052 height 1454
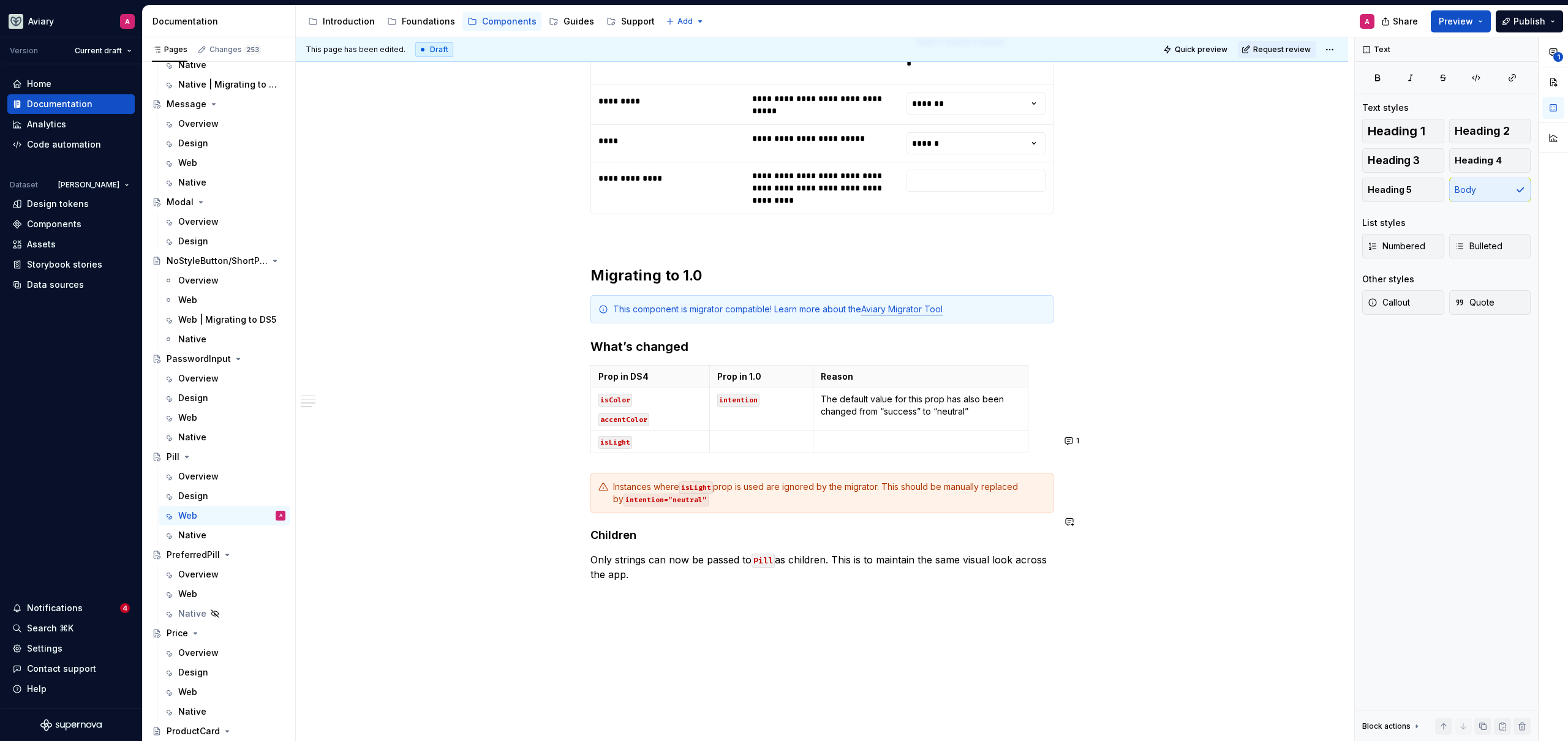
click at [881, 595] on div "**********" at bounding box center [822, 72] width 1052 height 1493
click at [223, 531] on div "Native" at bounding box center [231, 536] width 107 height 17
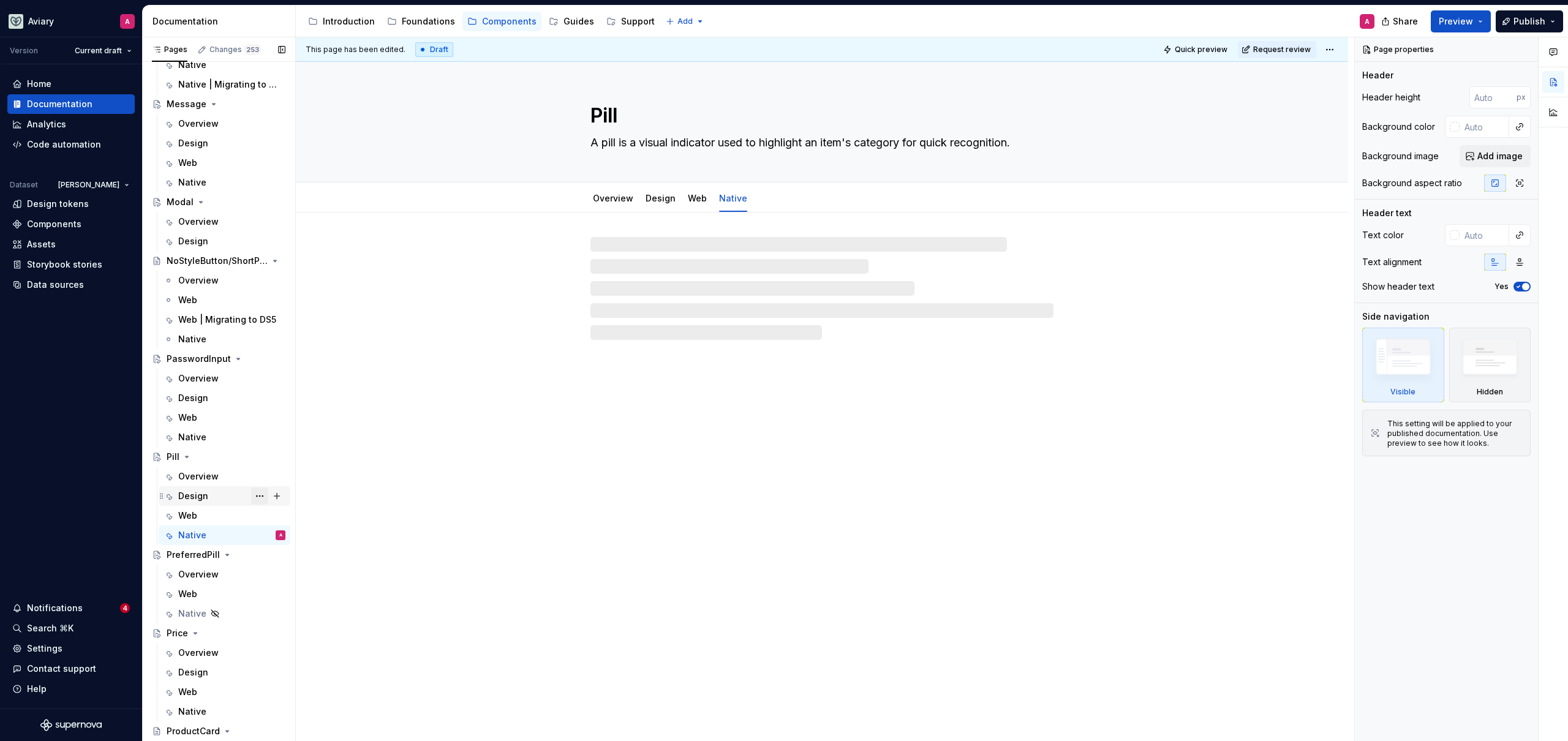
click at [219, 516] on div "Web" at bounding box center [231, 516] width 107 height 12
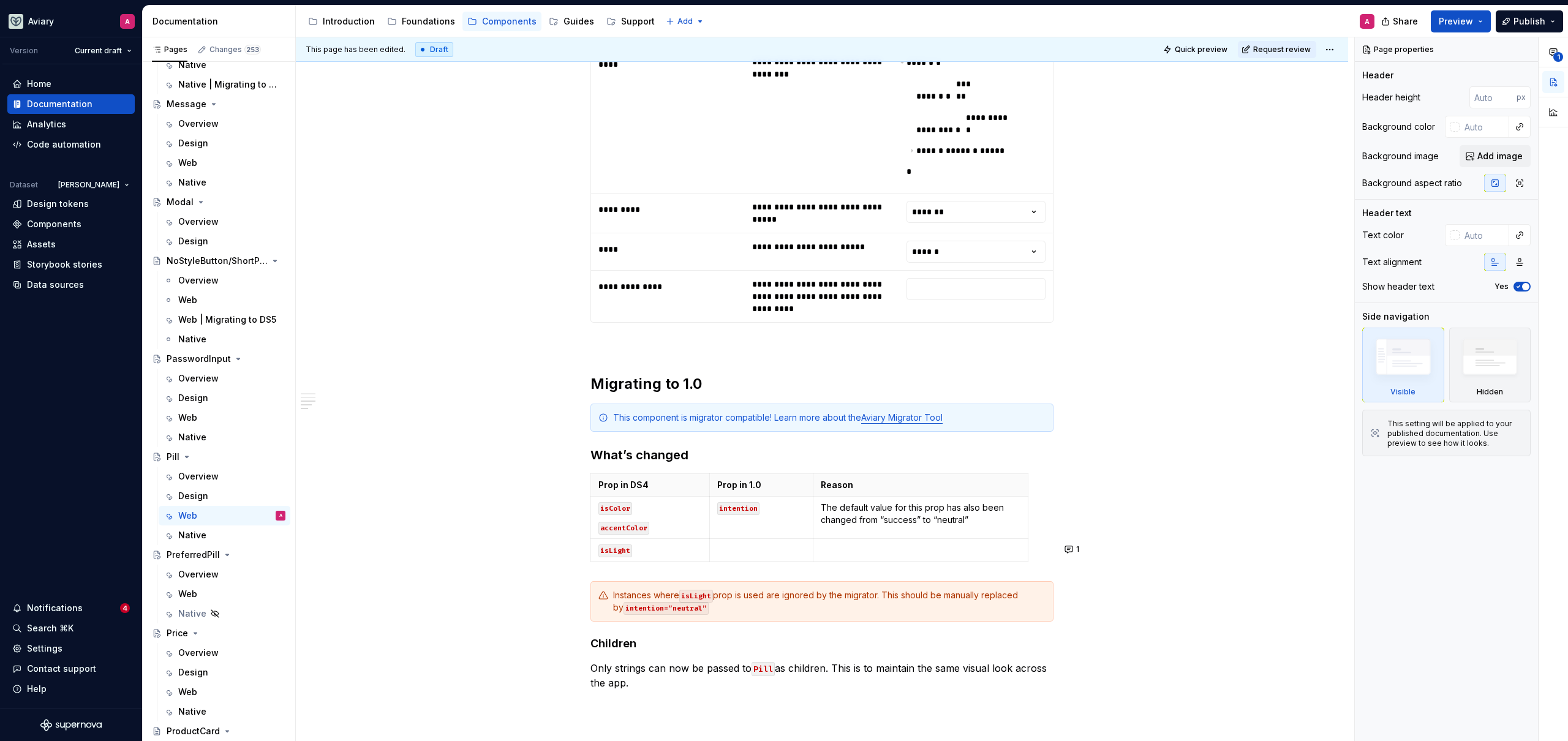
scroll to position [948, 0]
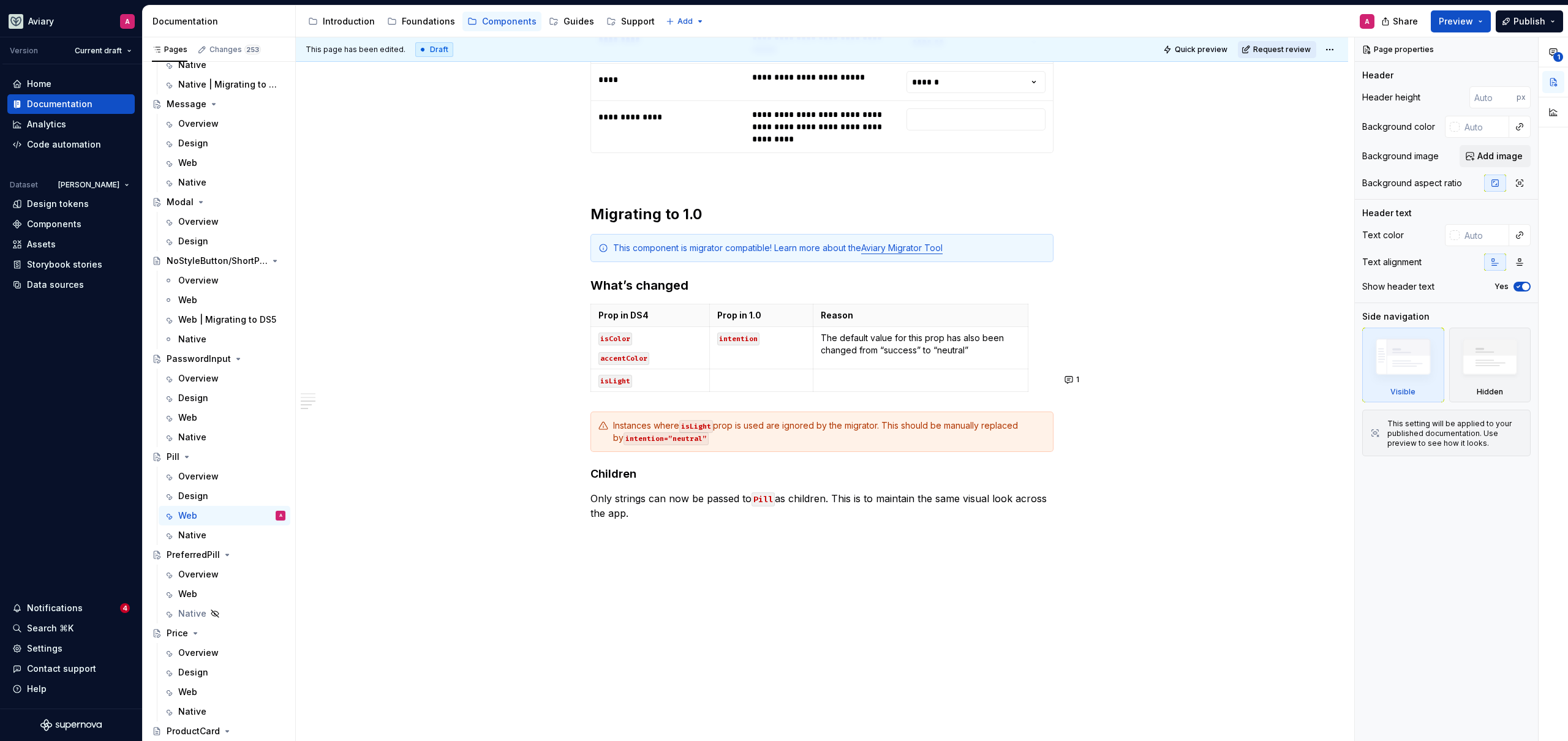
click at [1286, 45] on span "Request review" at bounding box center [1282, 49] width 58 height 10
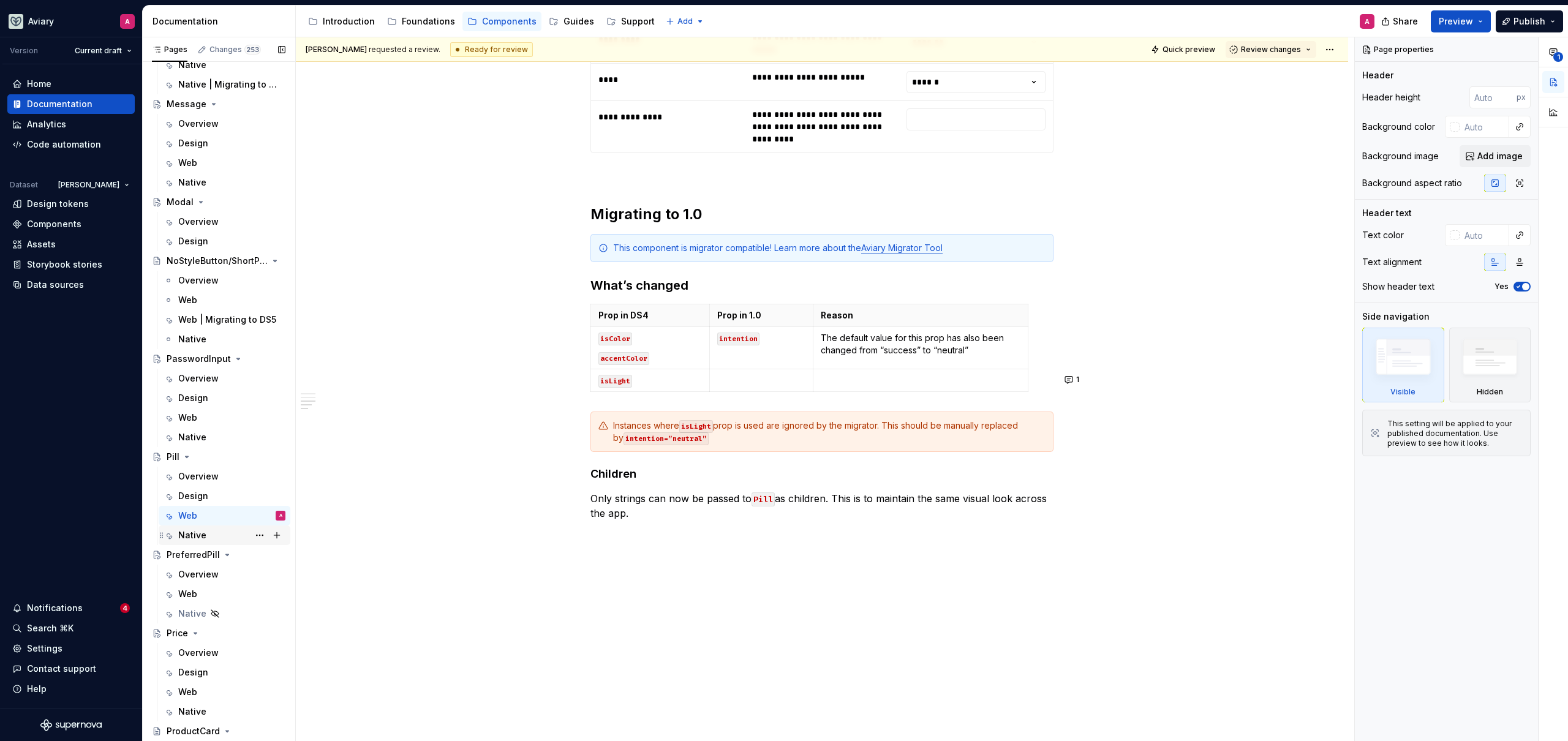
click at [223, 535] on div "Native" at bounding box center [231, 536] width 107 height 17
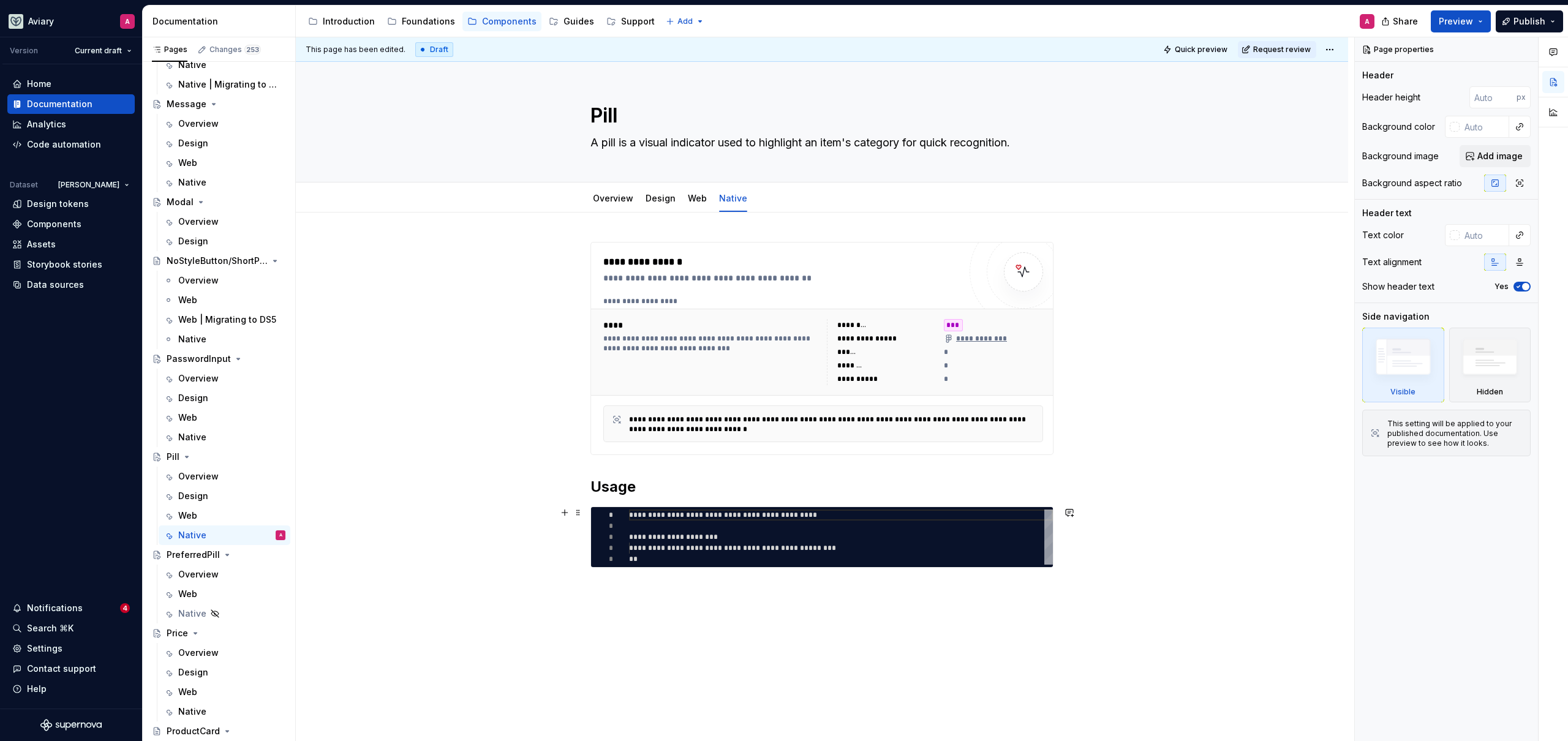
click at [863, 591] on div "**********" at bounding box center [824, 389] width 1058 height 705
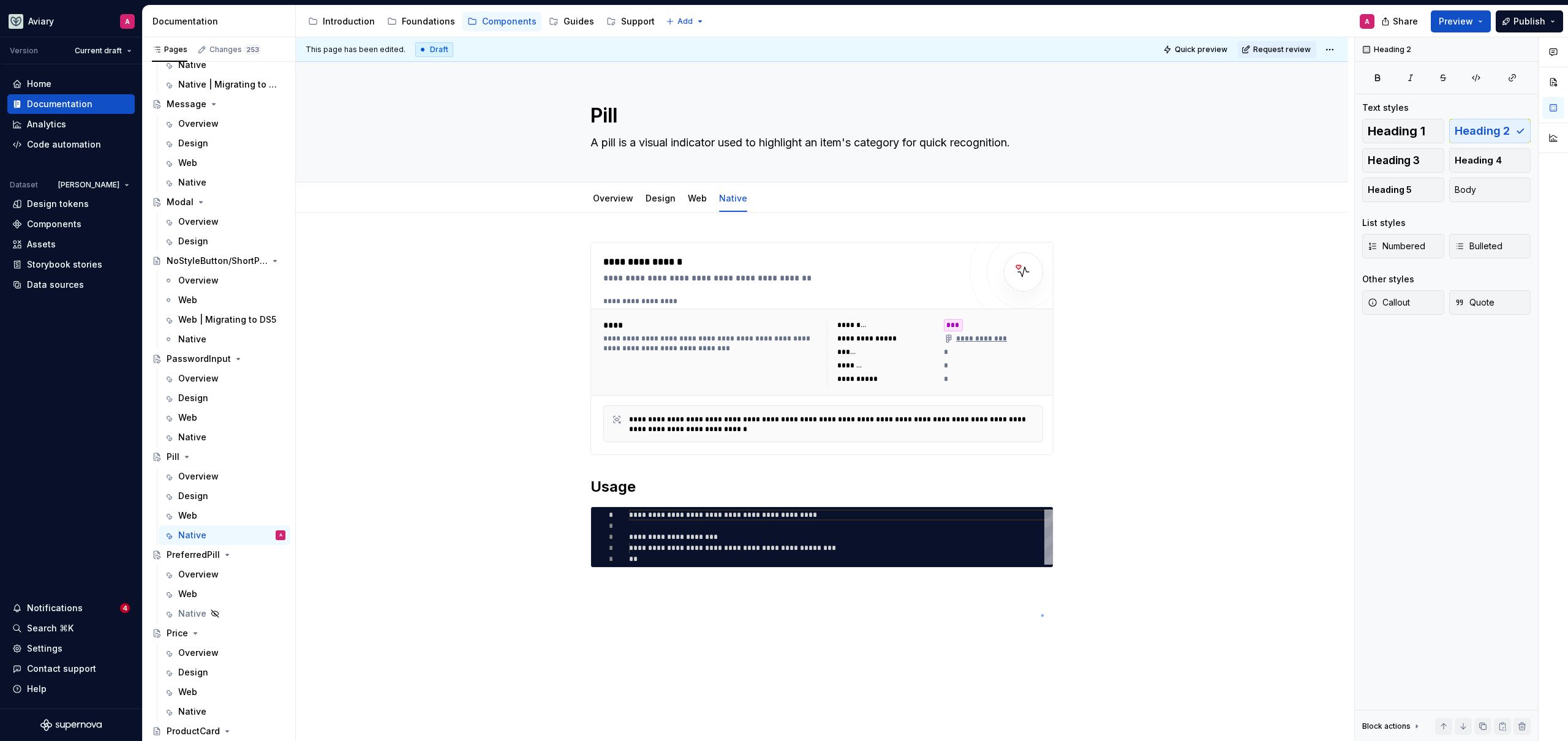
click at [1041, 617] on div "**********" at bounding box center [824, 389] width 1058 height 705
click at [1078, 619] on div "**********" at bounding box center [822, 508] width 1052 height 593
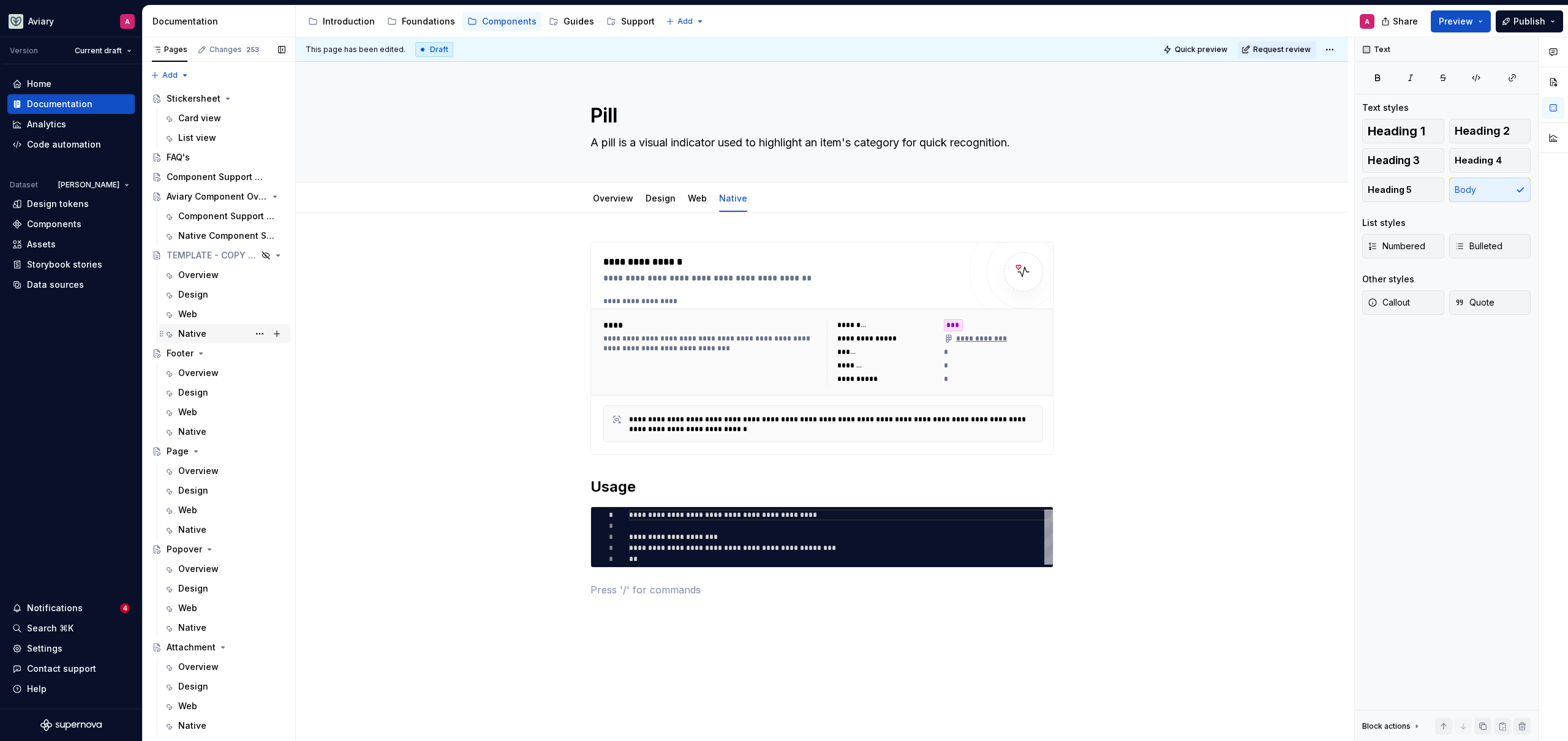
click at [207, 327] on div "Native" at bounding box center [231, 334] width 107 height 17
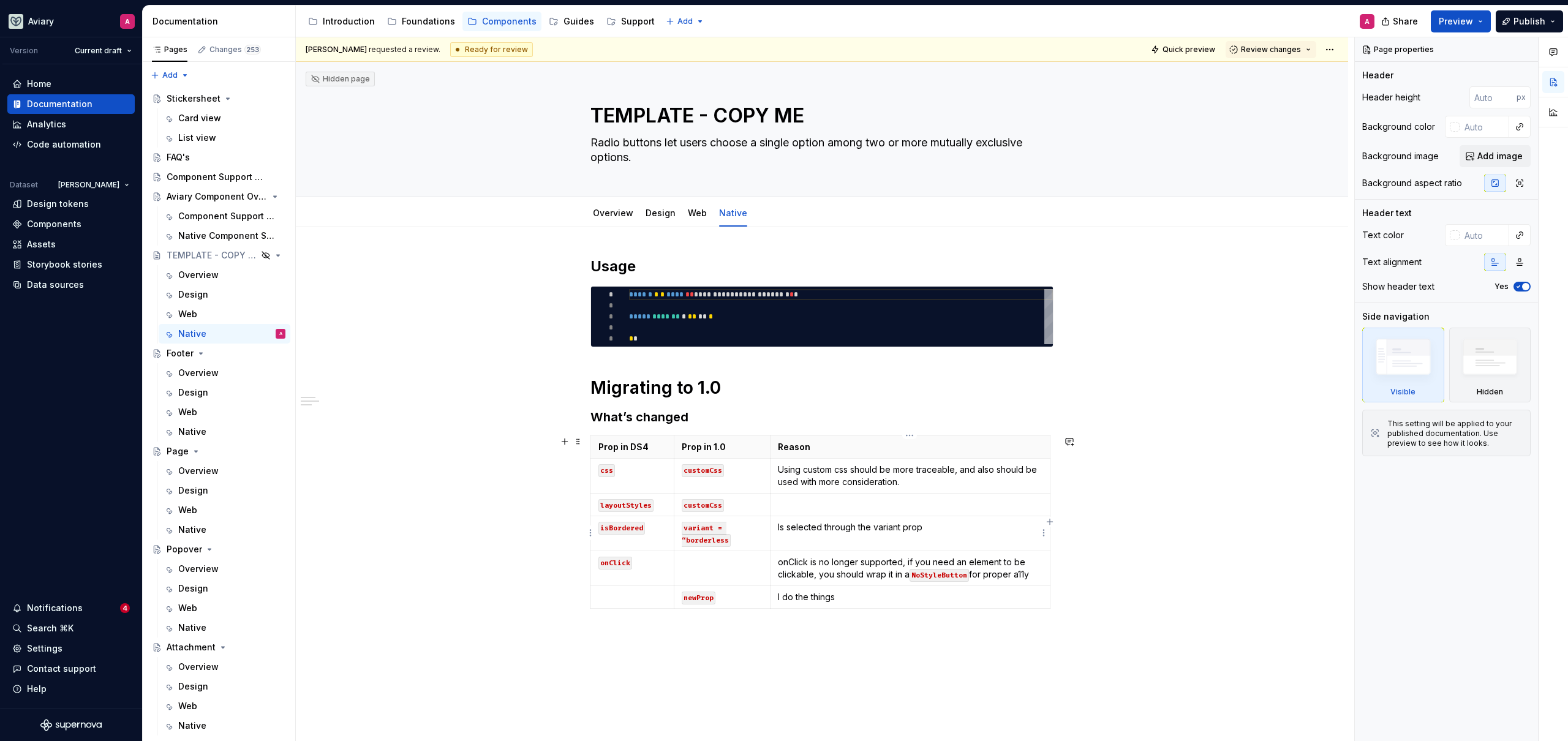
scroll to position [3, 0]
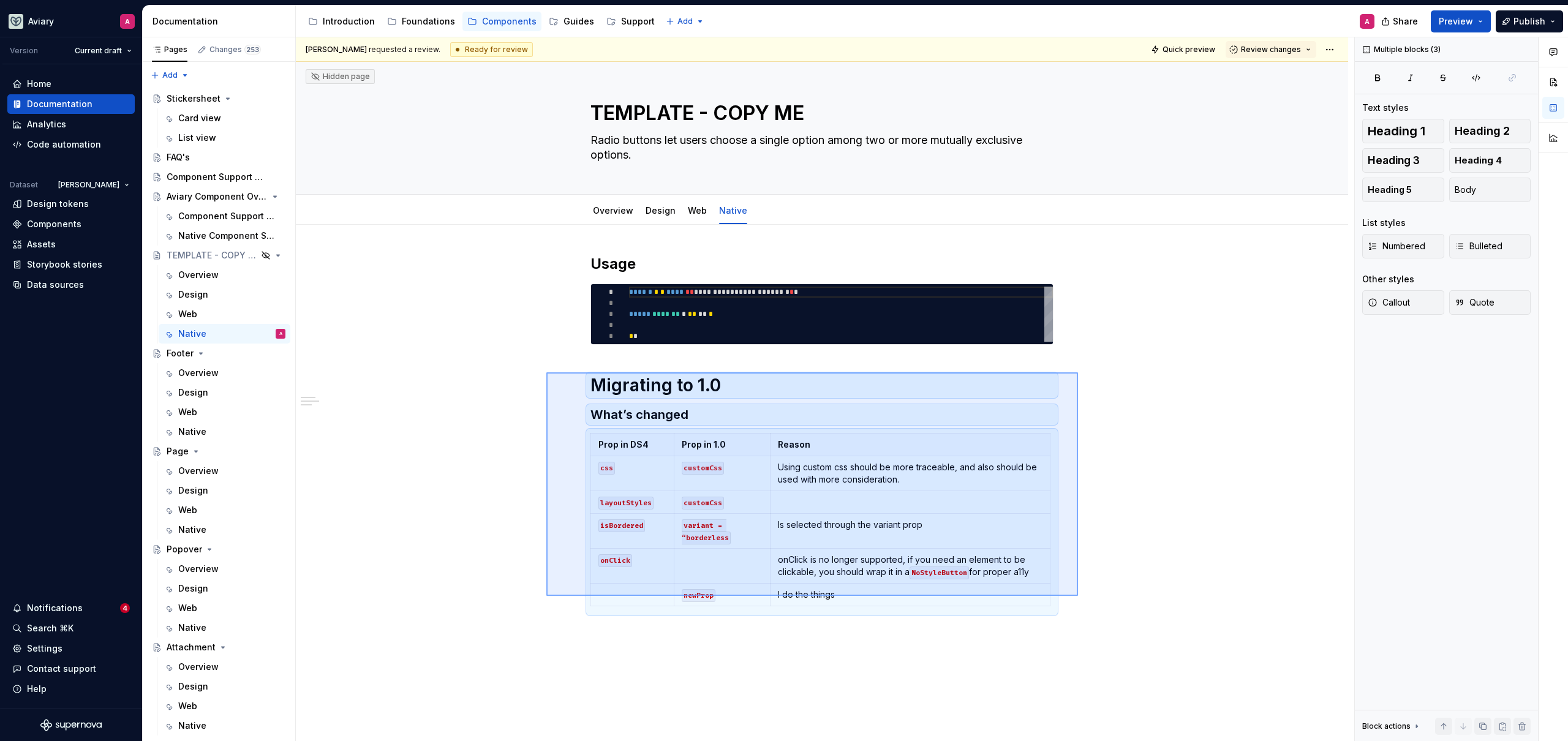
drag, startPoint x: 929, startPoint y: 580, endPoint x: 546, endPoint y: 373, distance: 435.4
click at [546, 373] on div "**********" at bounding box center [824, 389] width 1058 height 705
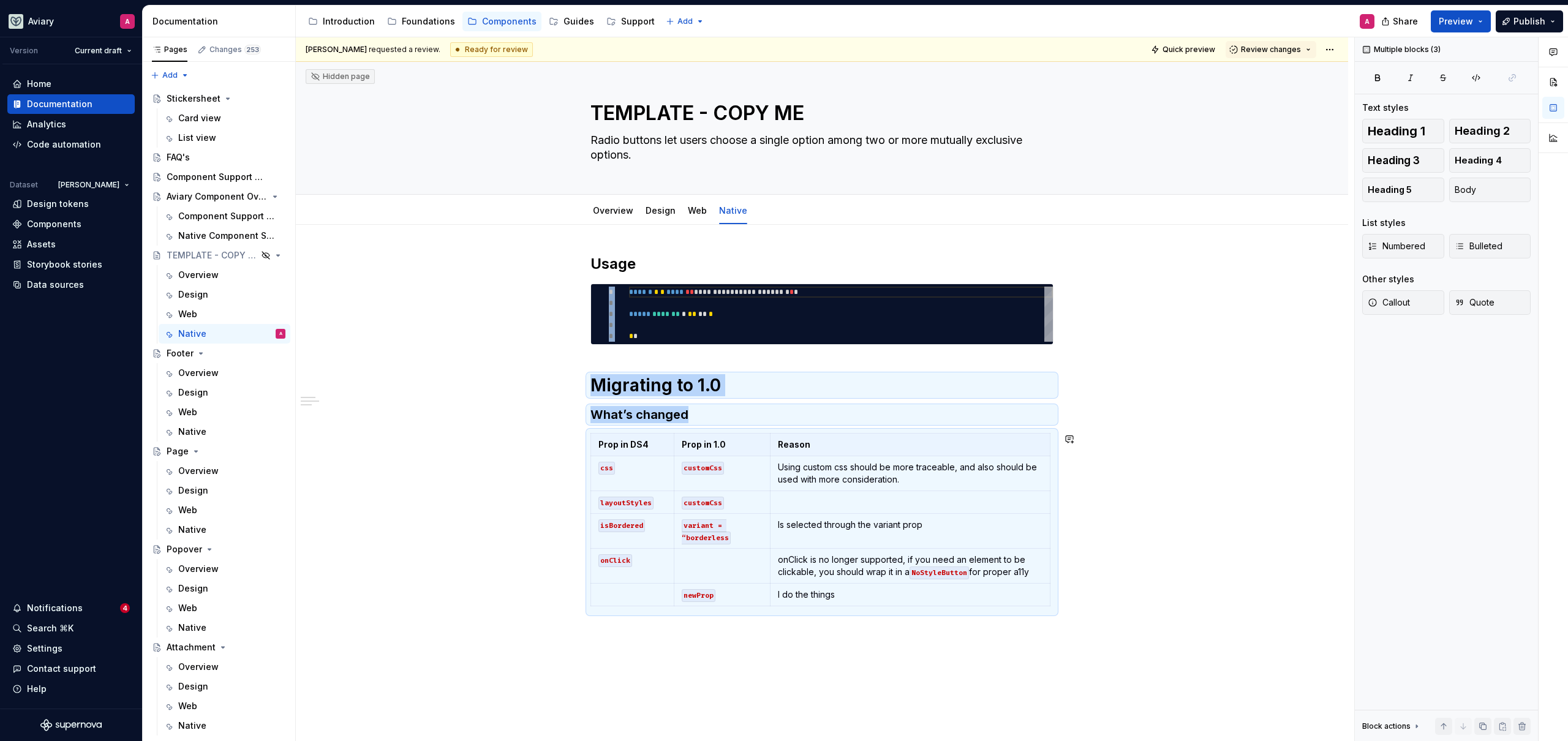
copy div "**********"
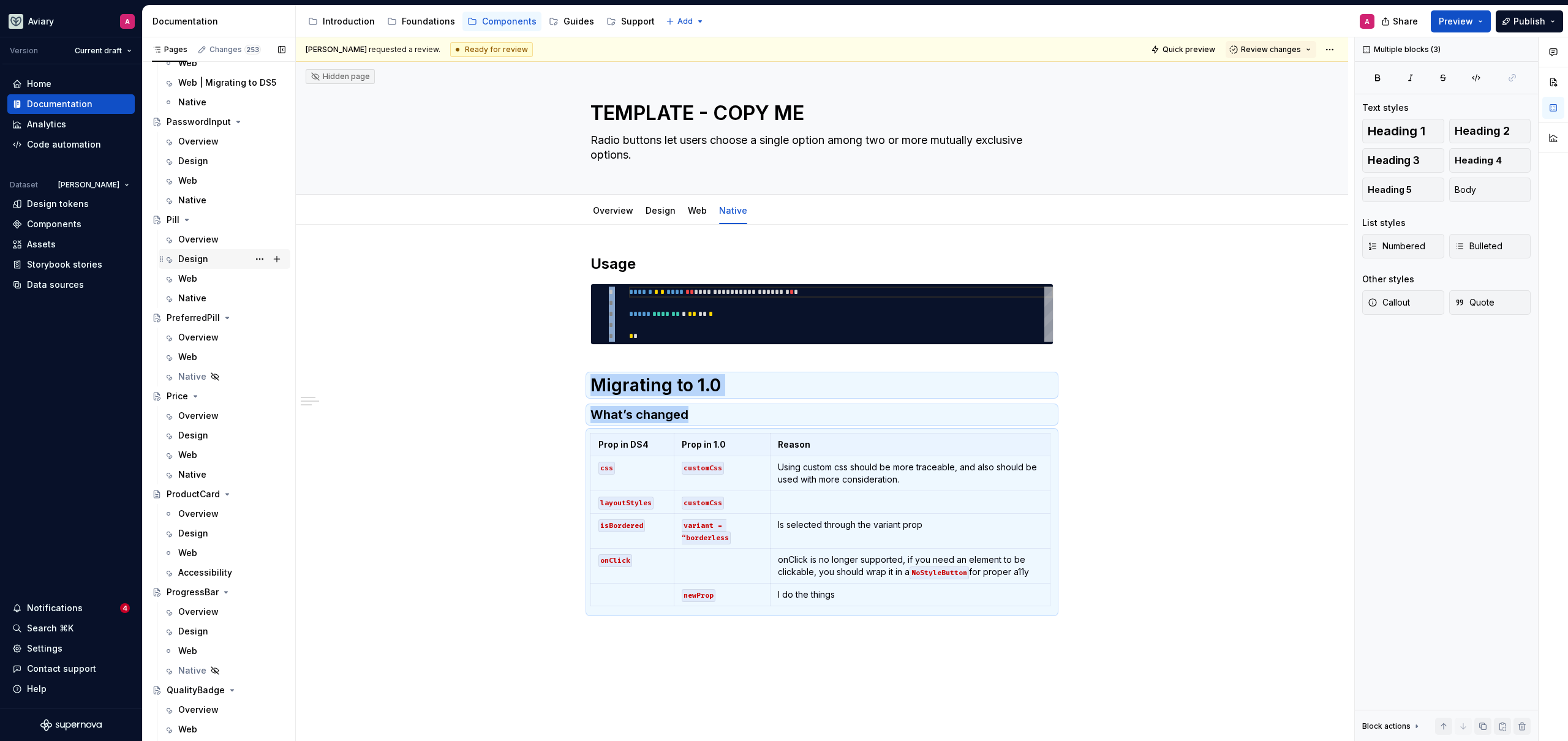
scroll to position [2818, 0]
click at [203, 295] on div "Native" at bounding box center [192, 300] width 29 height 12
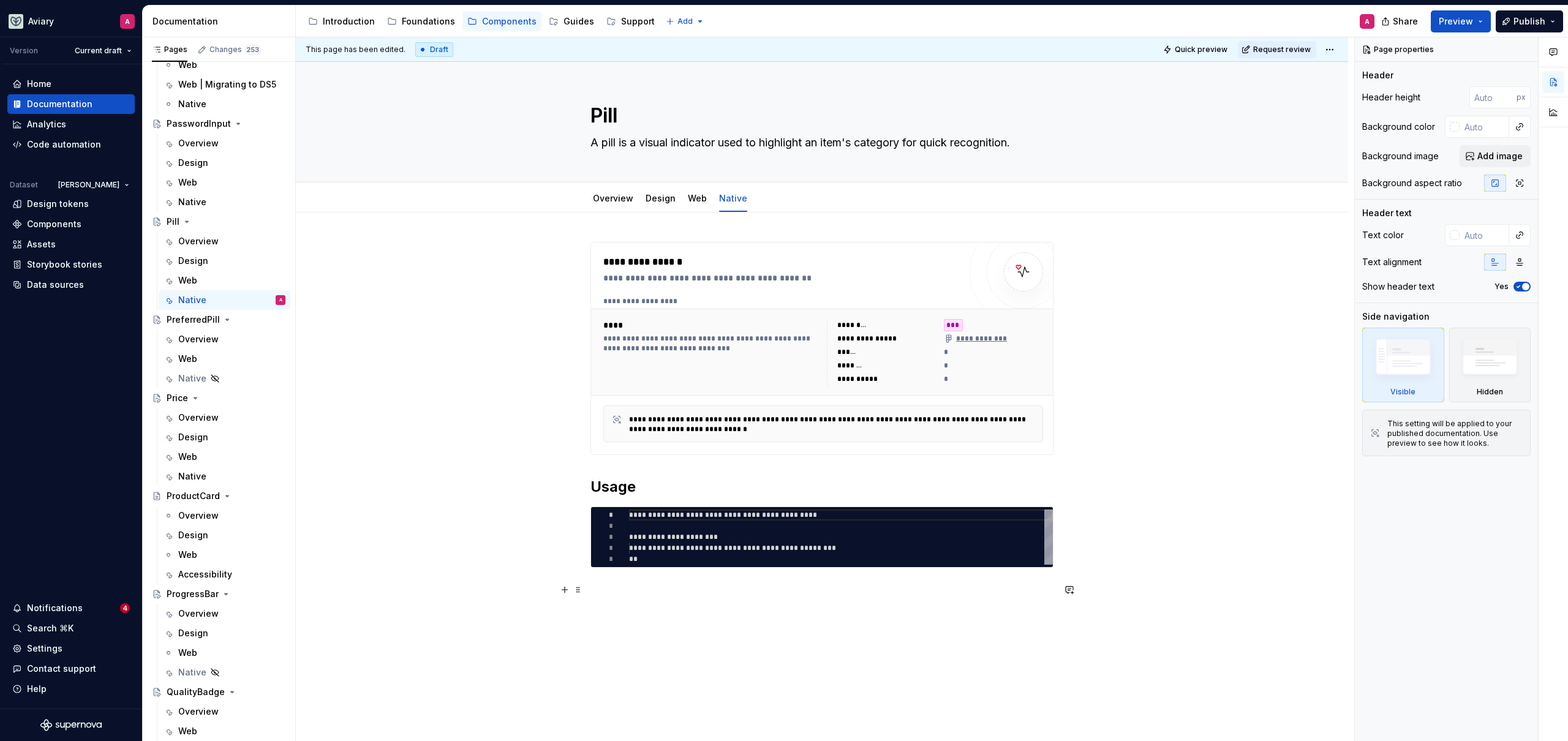
click at [867, 598] on div "**********" at bounding box center [822, 426] width 463 height 370
type textarea "*"
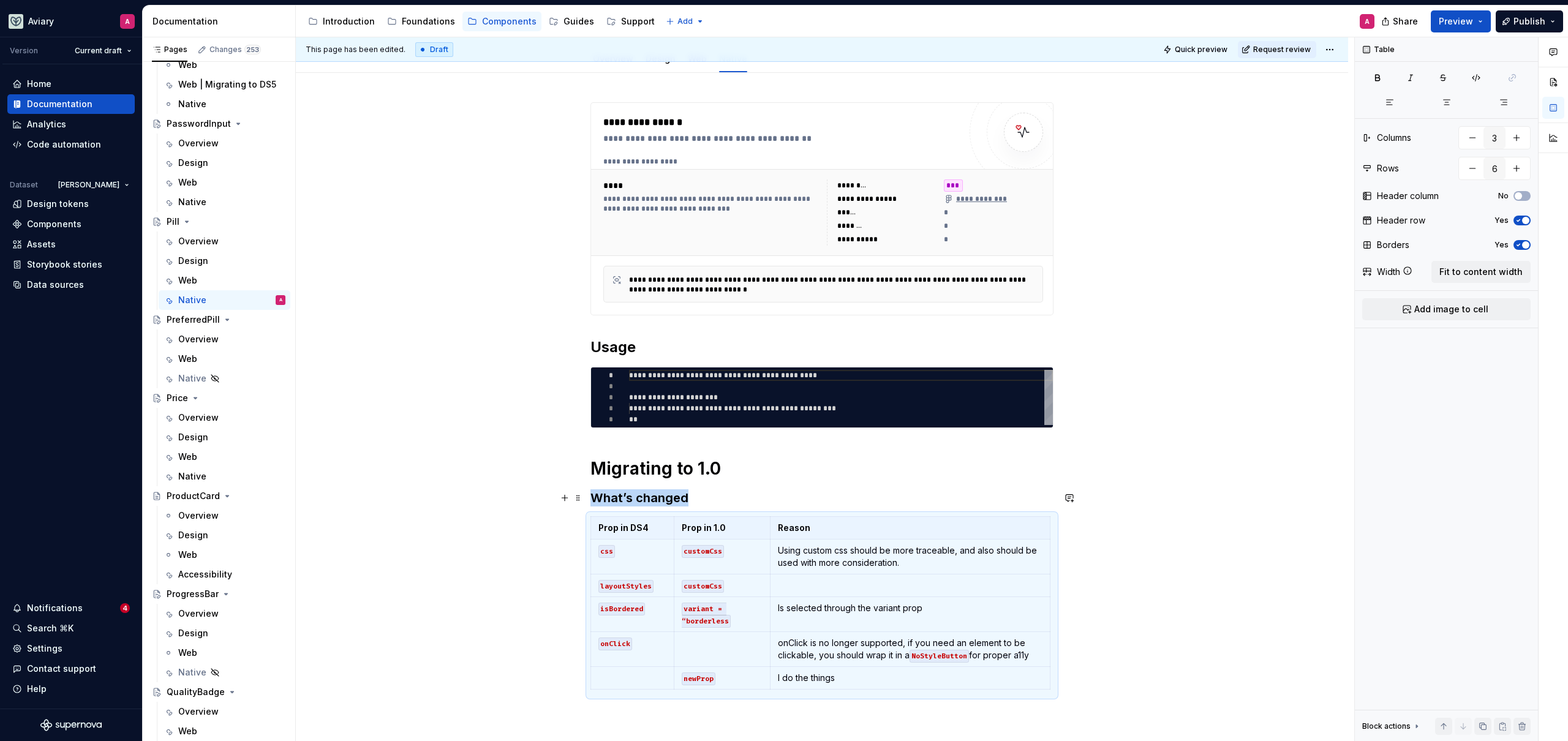
scroll to position [158, 0]
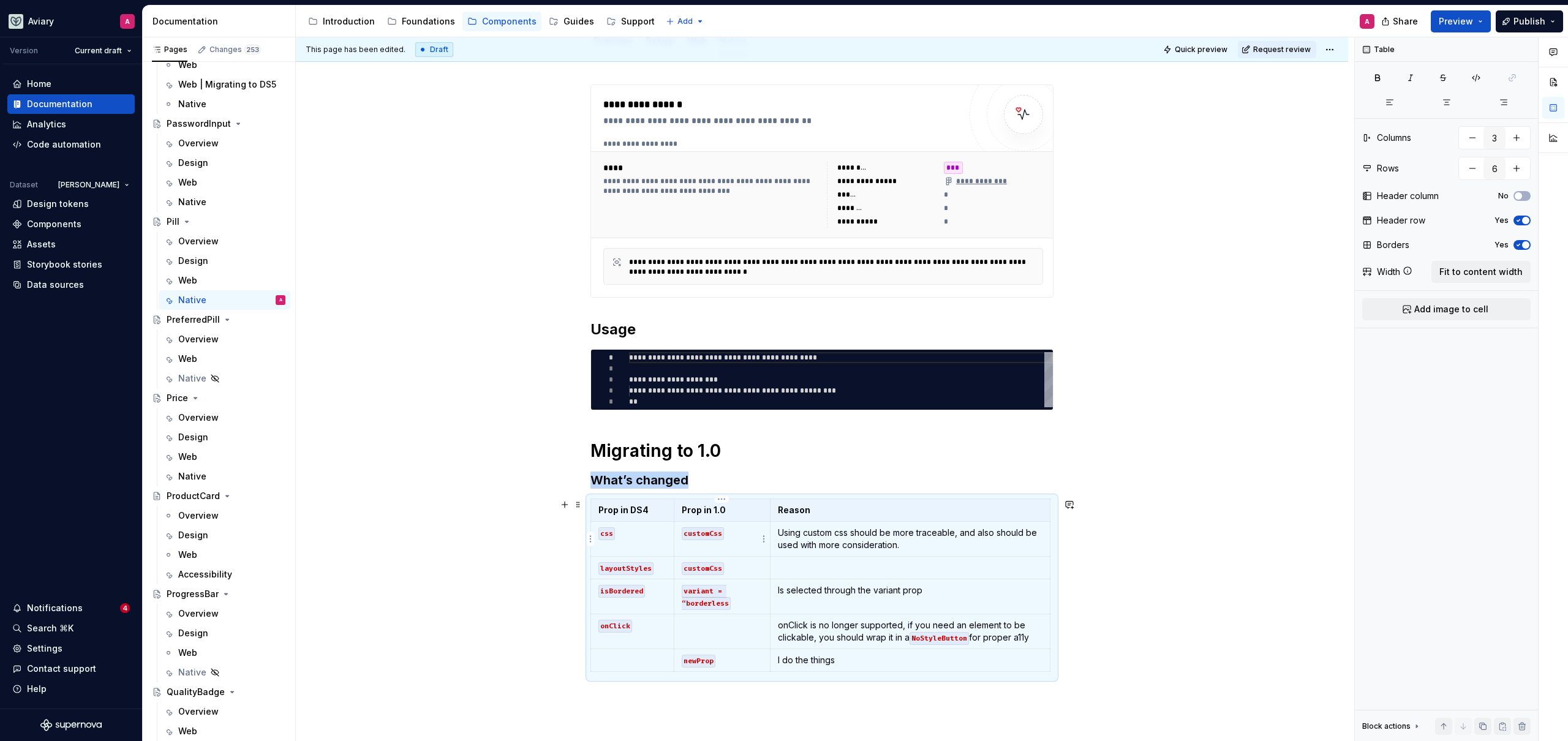
drag, startPoint x: 724, startPoint y: 547, endPoint x: 710, endPoint y: 545, distance: 14.1
click at [724, 547] on td "customCss" at bounding box center [721, 539] width 96 height 35
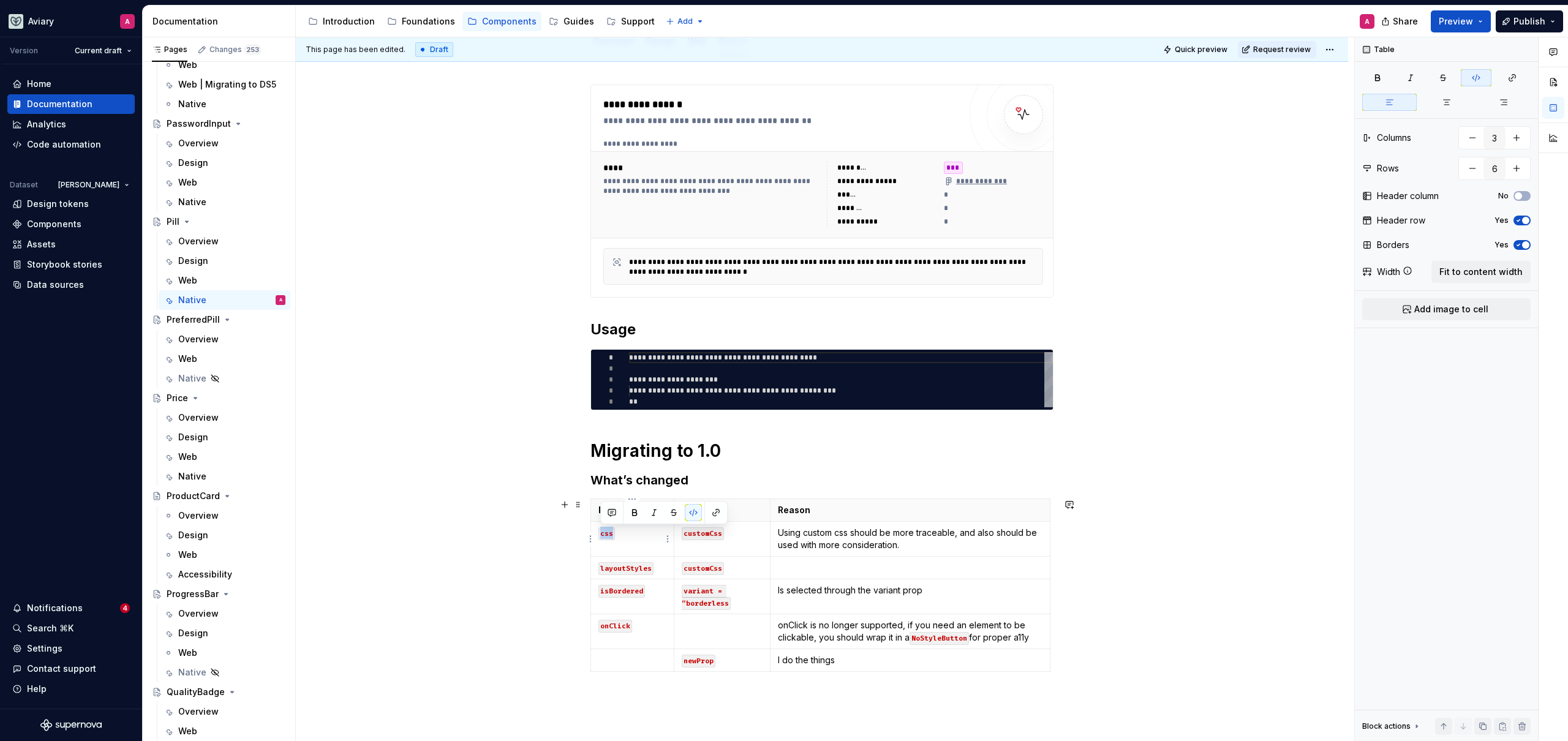
click at [596, 533] on td "css" at bounding box center [632, 539] width 84 height 35
drag, startPoint x: 656, startPoint y: 570, endPoint x: 596, endPoint y: 569, distance: 60.0
click at [596, 569] on td "layoutStyles" at bounding box center [632, 568] width 84 height 23
click at [771, 558] on td at bounding box center [910, 568] width 280 height 23
click at [734, 569] on p "customCss" at bounding box center [722, 568] width 81 height 12
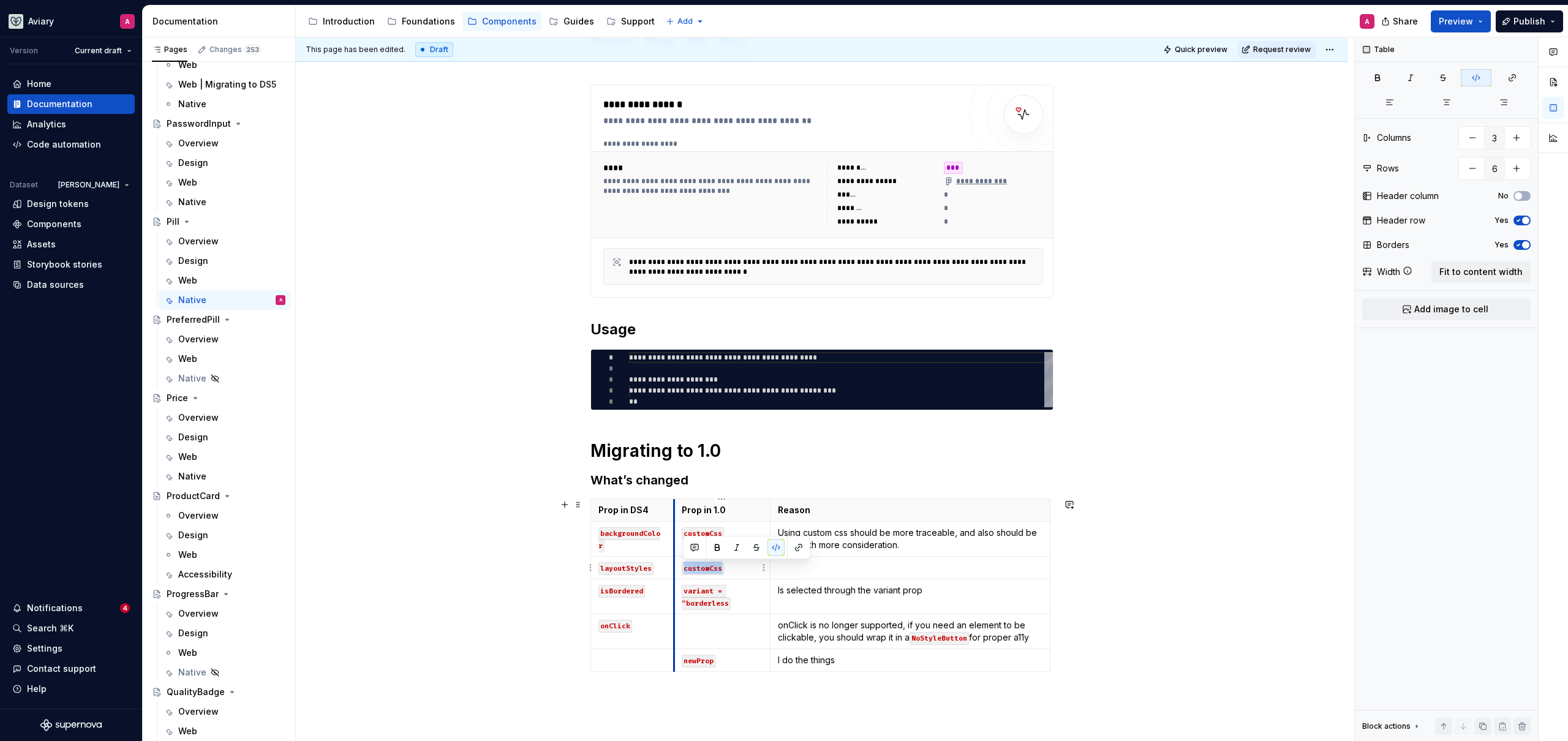
drag, startPoint x: 724, startPoint y: 571, endPoint x: 675, endPoint y: 567, distance: 49.2
click at [675, 567] on td "customCss" at bounding box center [721, 568] width 96 height 23
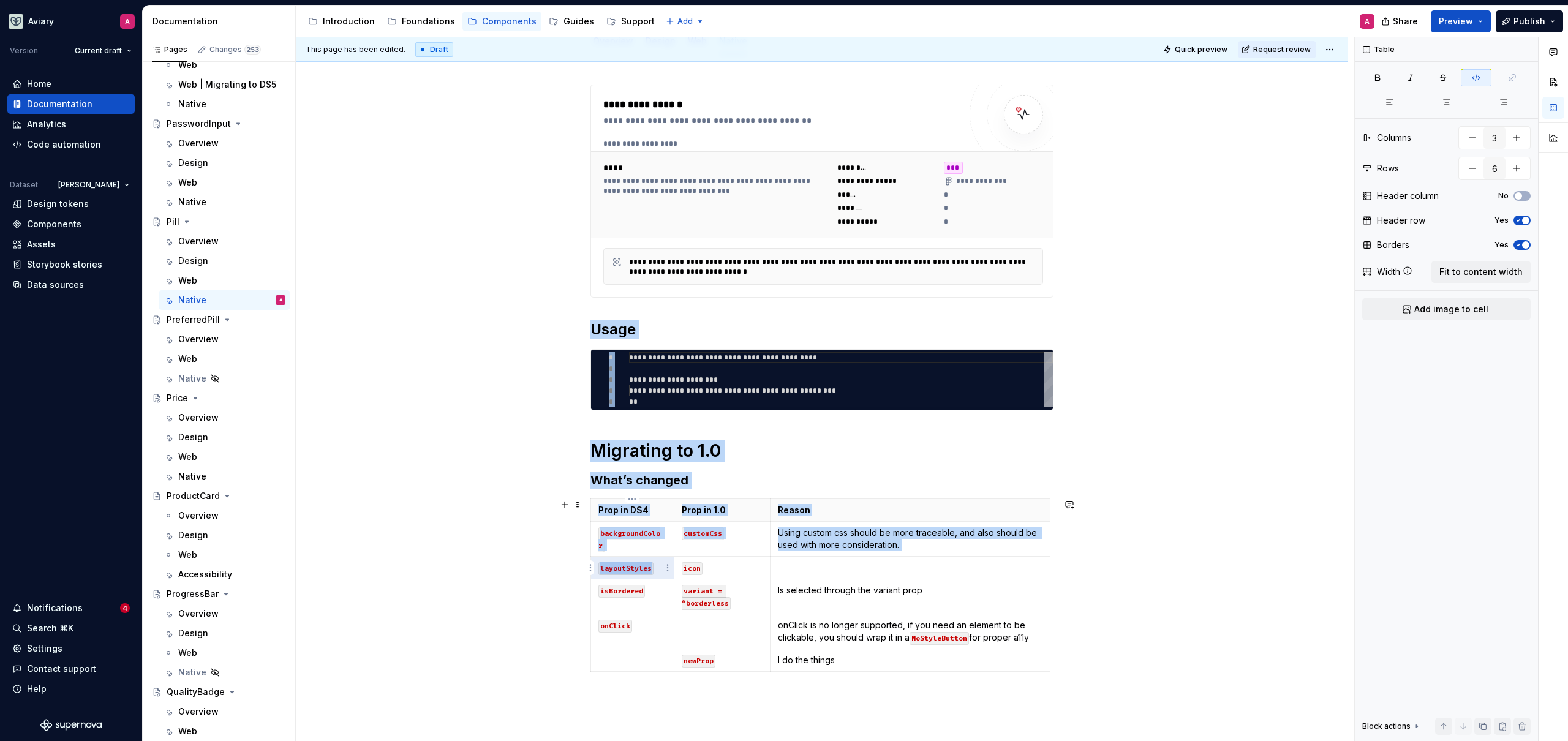
drag, startPoint x: 653, startPoint y: 569, endPoint x: 609, endPoint y: 588, distance: 47.9
click at [592, 569] on body "Aviary A Version Current draft Home Documentation Analytics Code automation Dat…" at bounding box center [784, 370] width 1568 height 741
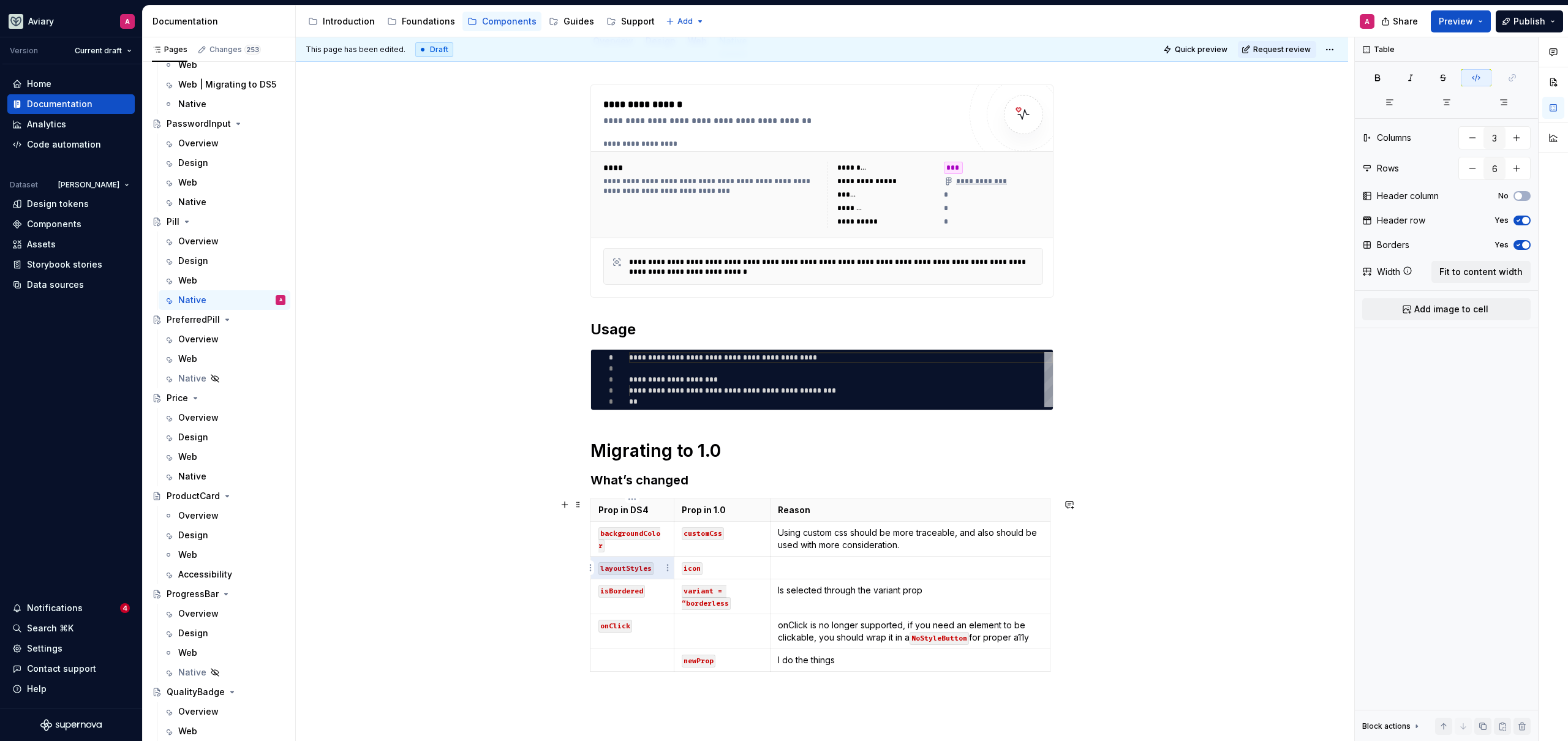
click at [622, 569] on code "layoutStyles" at bounding box center [626, 569] width 55 height 13
click at [632, 590] on code "isBordered" at bounding box center [621, 592] width 47 height 13
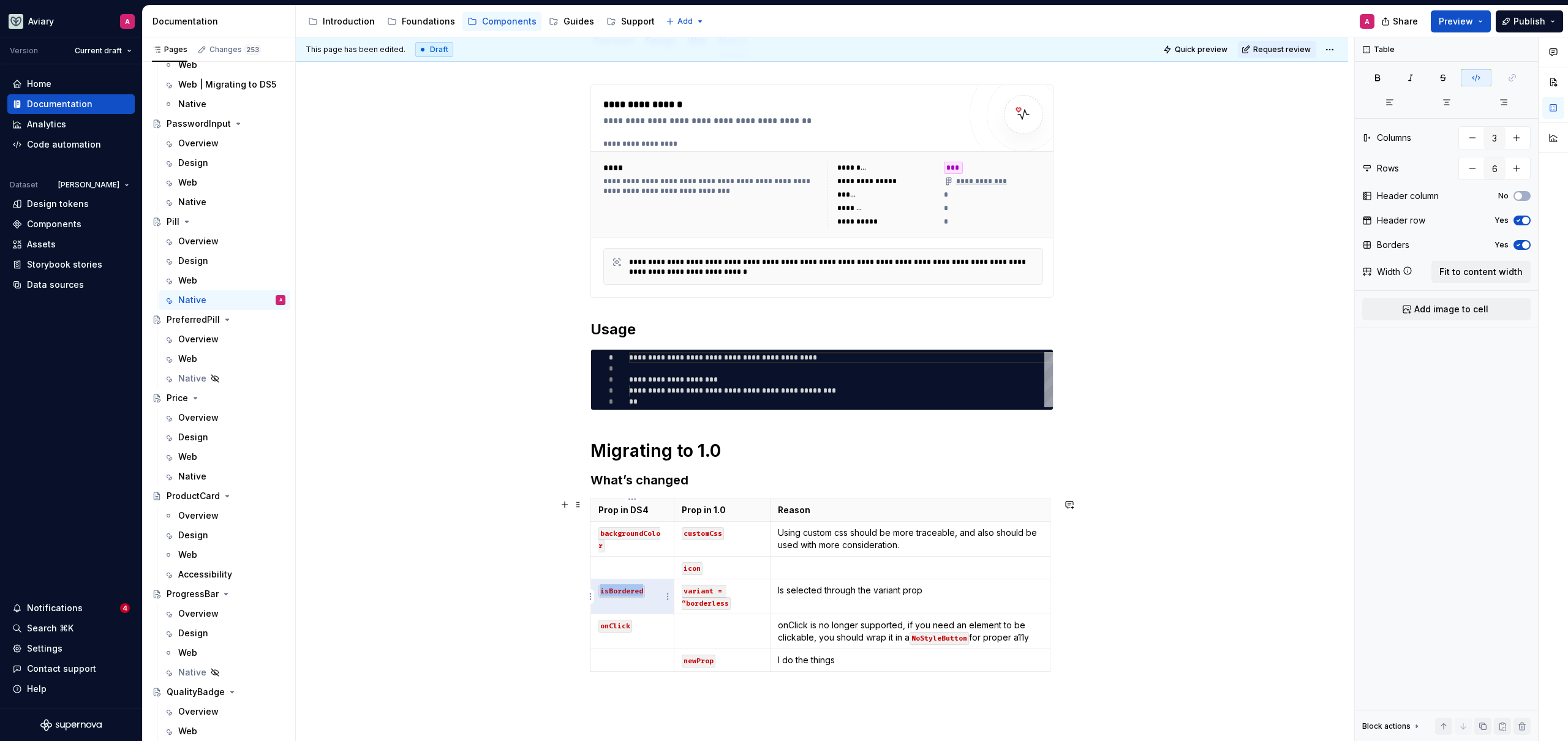
click at [632, 590] on code "isBordered" at bounding box center [621, 592] width 47 height 13
click at [699, 598] on code "variant = “borderless" at bounding box center [707, 597] width 49 height 25
click at [699, 597] on code "variant = “borderless" at bounding box center [707, 597] width 49 height 25
click at [613, 611] on code "onClick" at bounding box center [614, 614] width 33 height 13
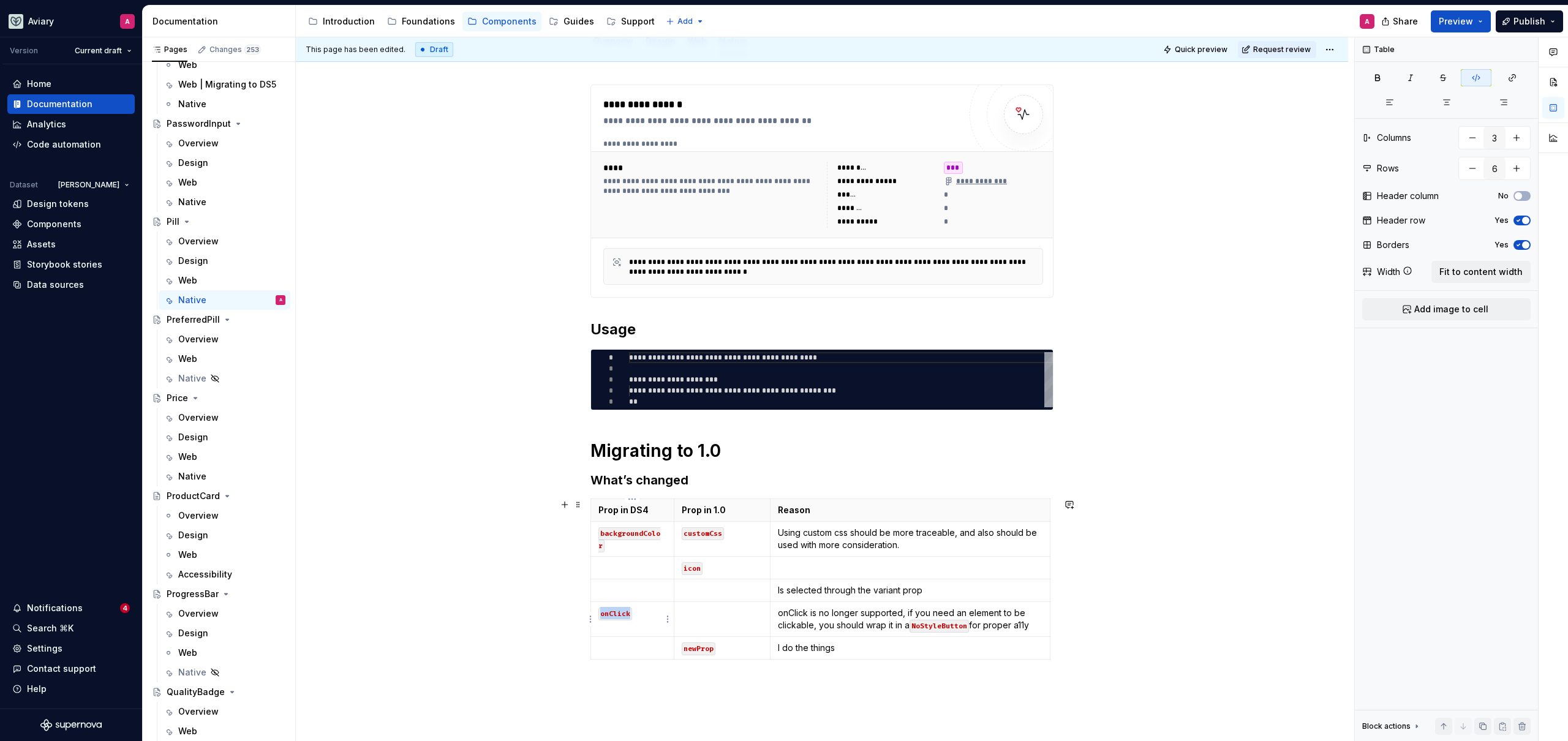
click at [613, 611] on code "onClick" at bounding box center [614, 614] width 33 height 13
click at [713, 651] on code "newProp" at bounding box center [698, 650] width 33 height 13
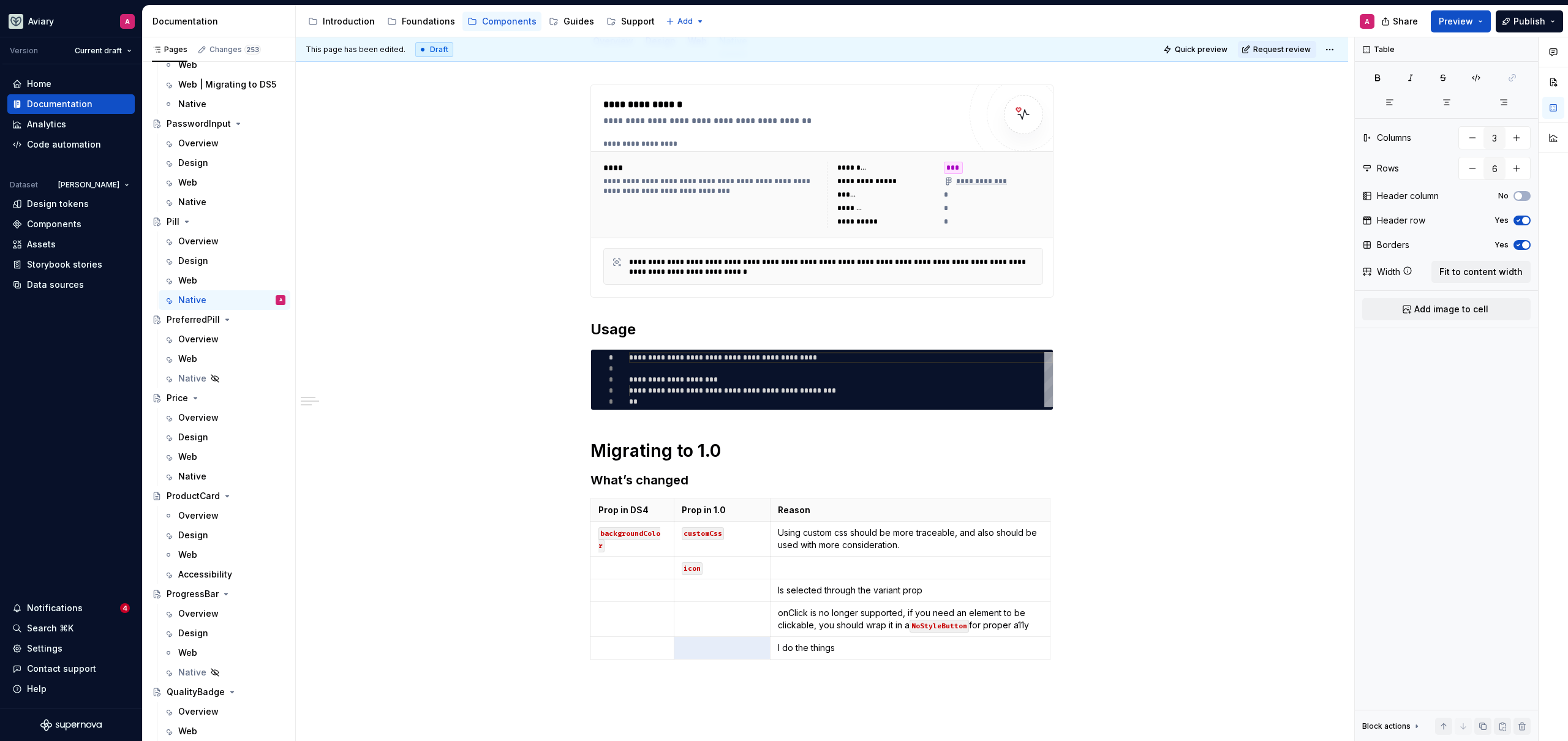
type textarea "*"
click at [836, 620] on p "onClick is no longer supported, if you need an element to be clickable, you sho…" at bounding box center [910, 619] width 264 height 25
click at [592, 589] on html "Aviary A Version Current draft Home Documentation Analytics Code automation Dat…" at bounding box center [784, 370] width 1568 height 741
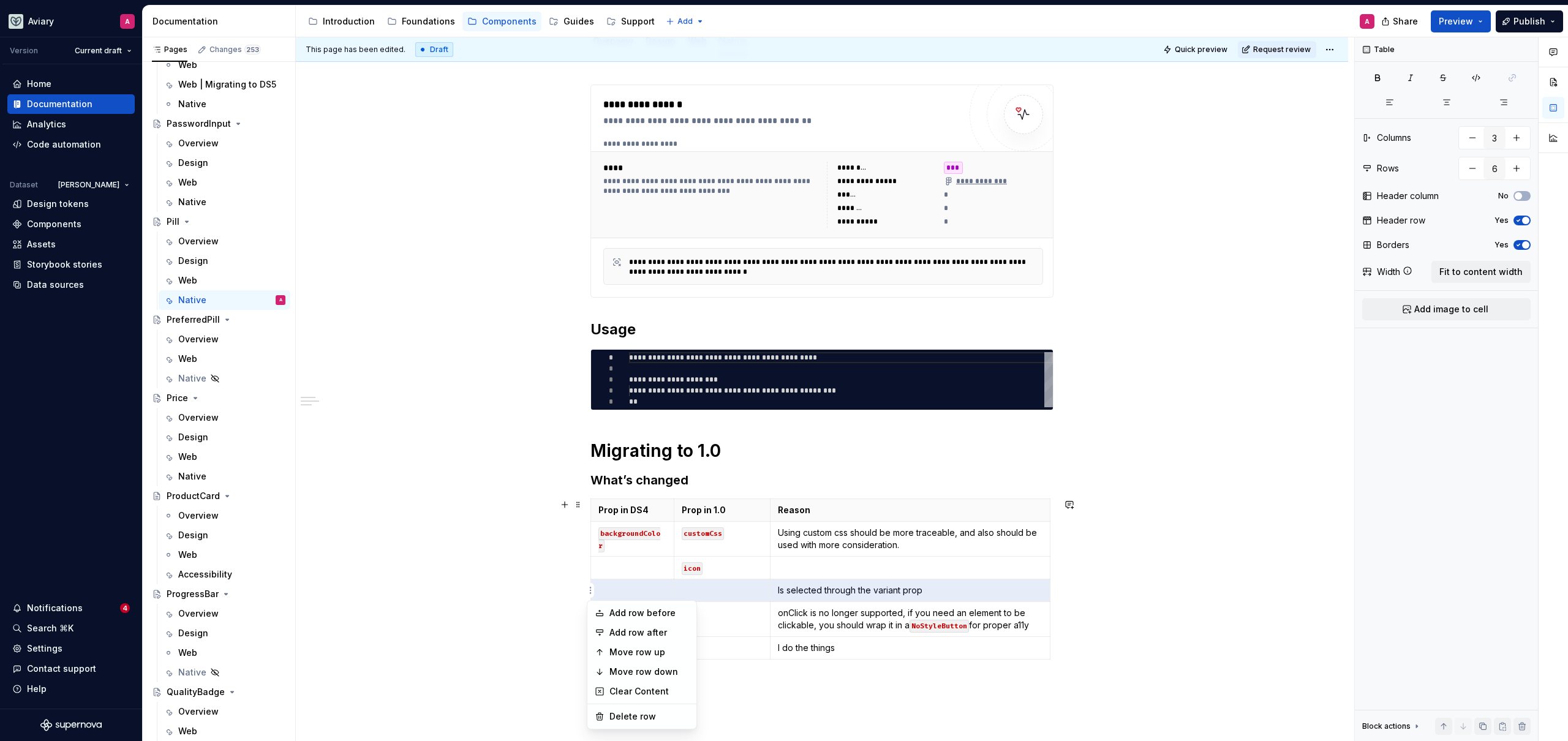
click at [763, 528] on html "Aviary A Version Current draft Home Documentation Analytics Code automation Dat…" at bounding box center [784, 370] width 1568 height 741
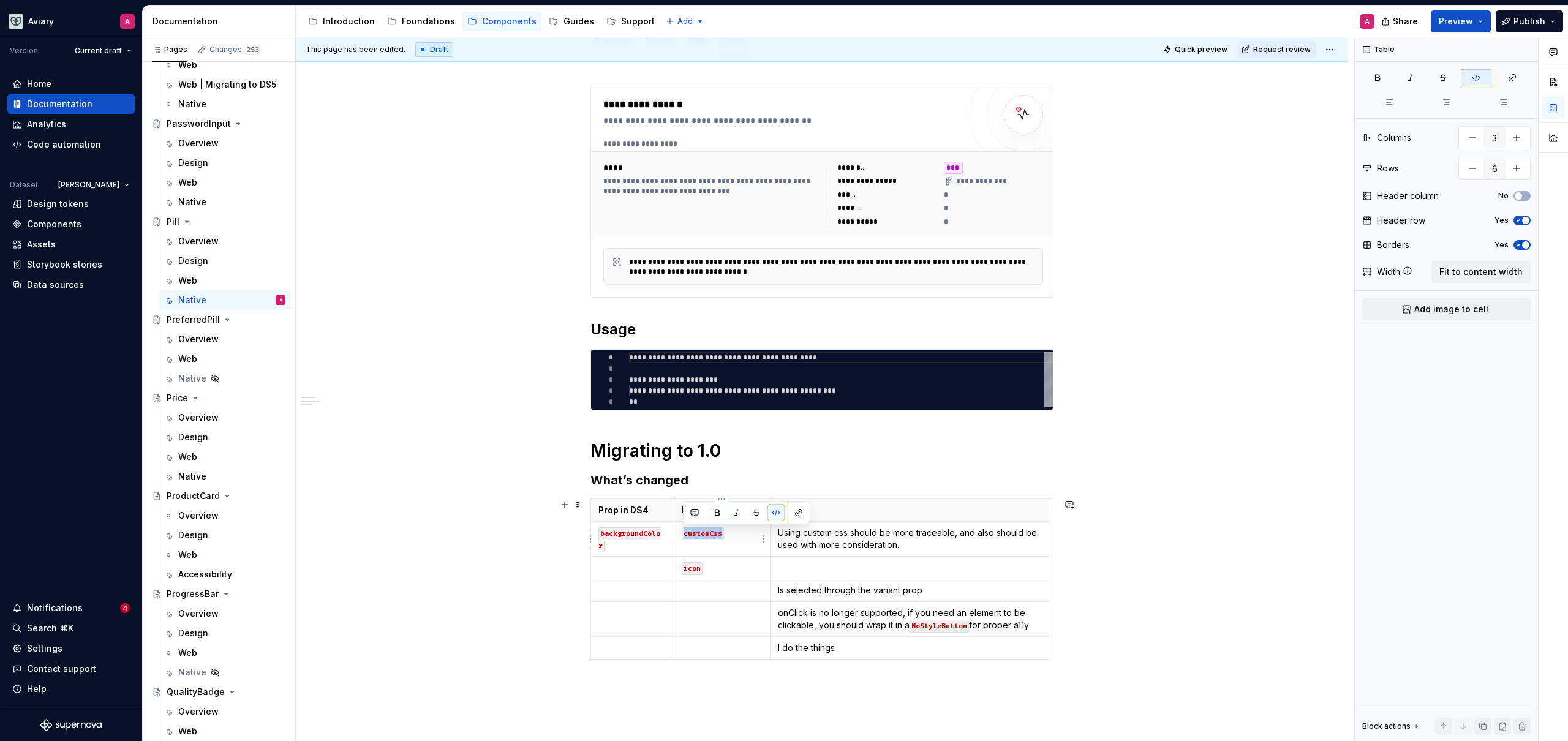
drag, startPoint x: 730, startPoint y: 533, endPoint x: 684, endPoint y: 536, distance: 46.1
click at [683, 535] on p "customCss" at bounding box center [722, 533] width 81 height 12
click at [588, 593] on html "Aviary A Version Current draft Home Documentation Analytics Code automation Dat…" at bounding box center [784, 370] width 1568 height 741
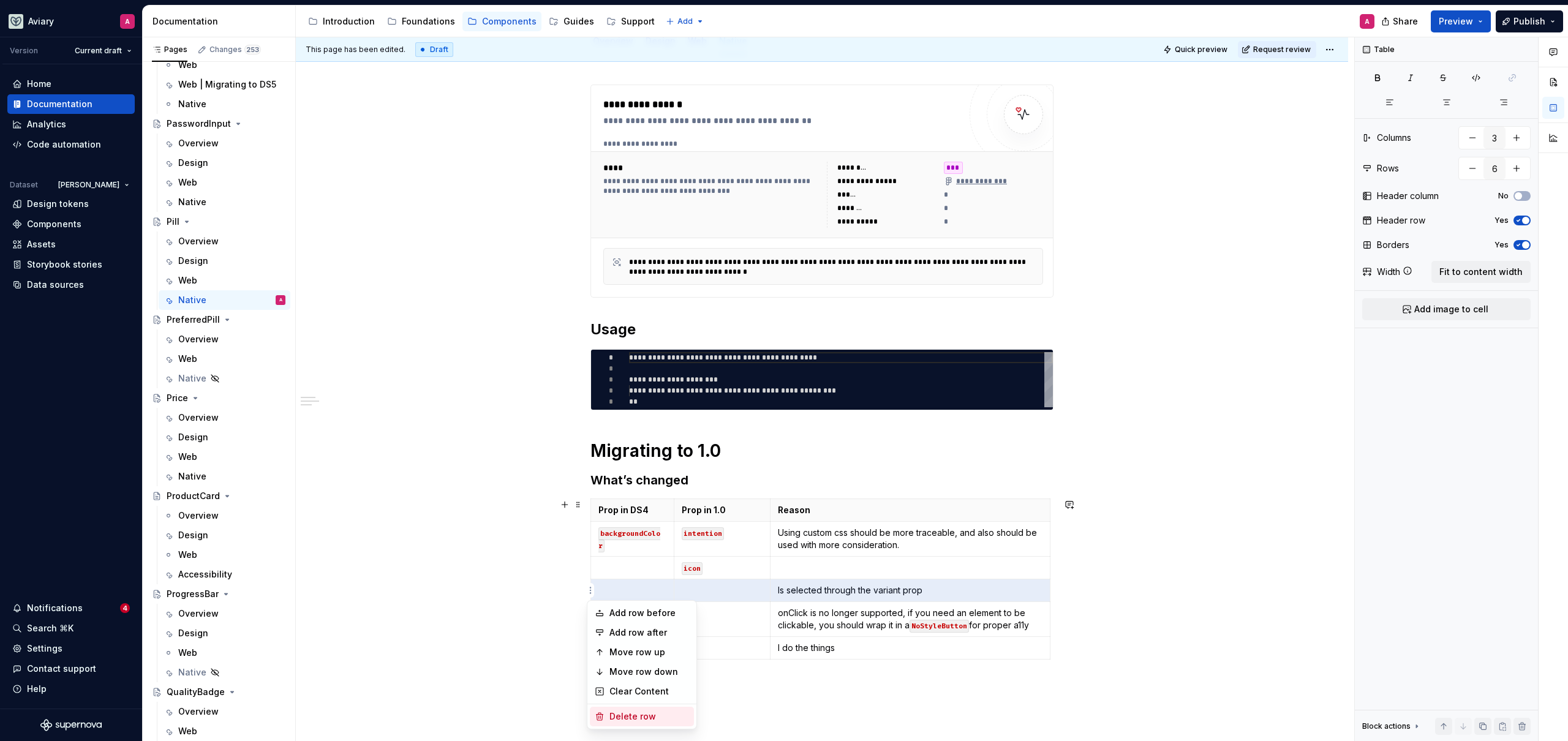
click at [612, 712] on div "Delete row" at bounding box center [649, 716] width 80 height 12
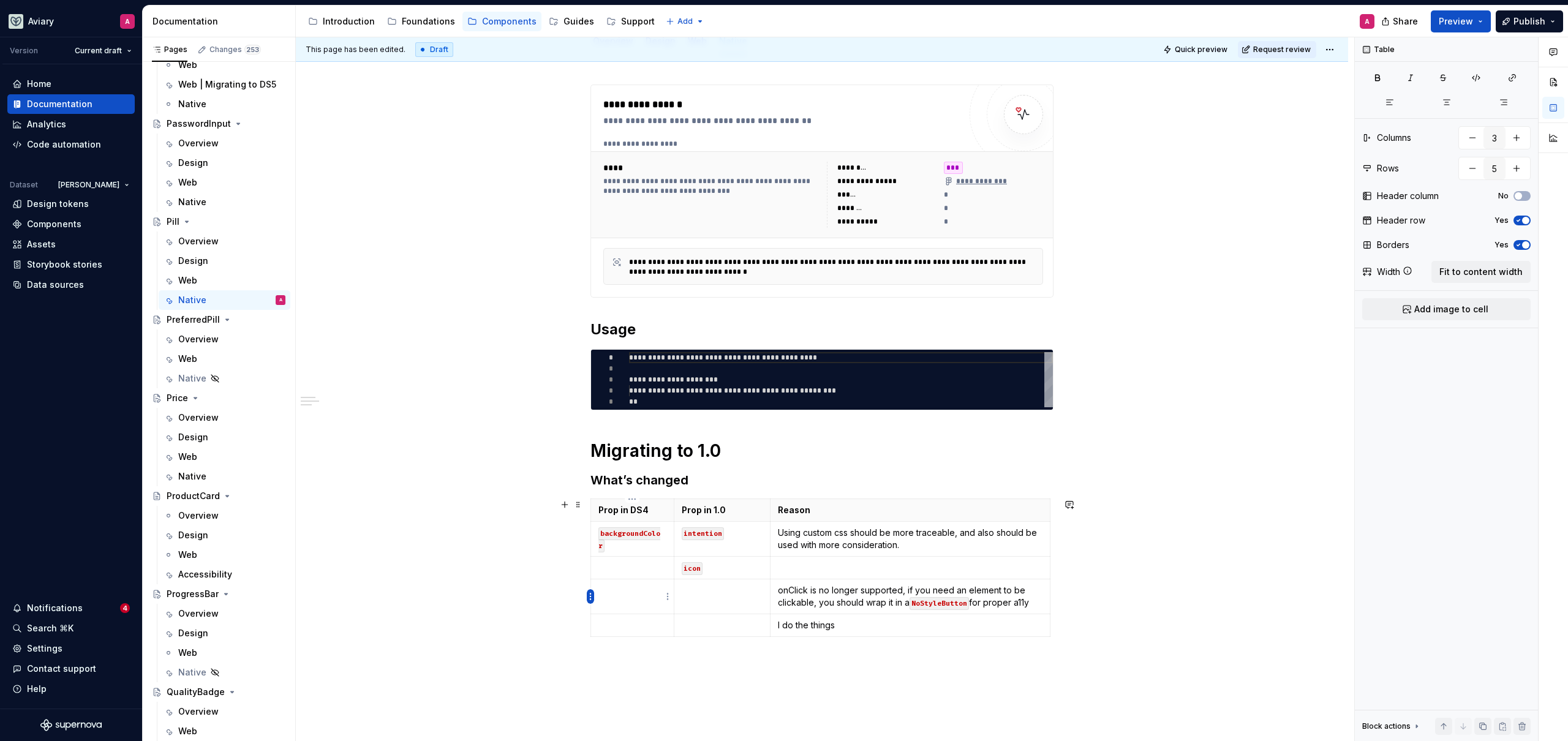
click at [590, 590] on html "Aviary A Version Current draft Home Documentation Analytics Code automation Dat…" at bounding box center [784, 370] width 1568 height 741
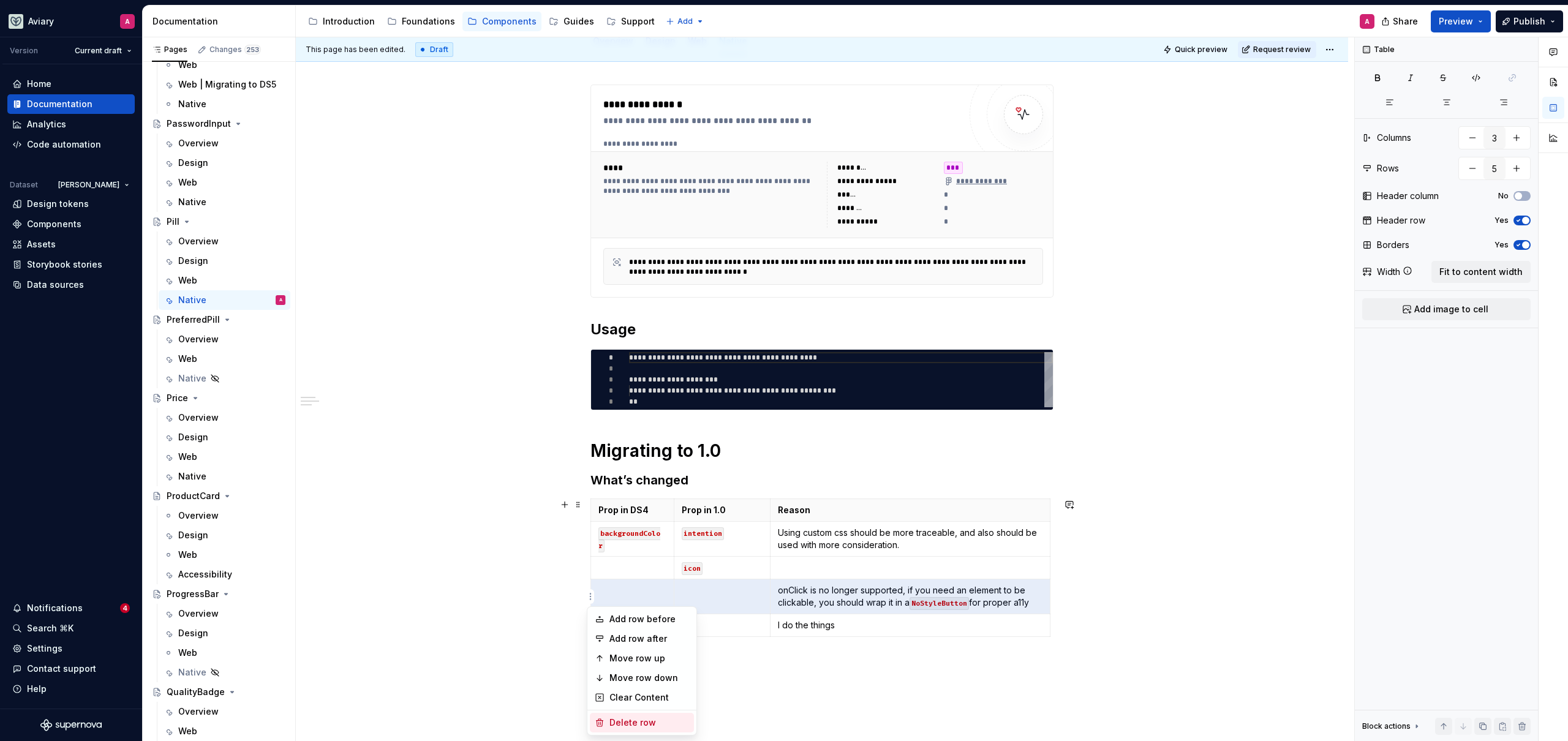
click at [604, 721] on icon at bounding box center [599, 723] width 10 height 10
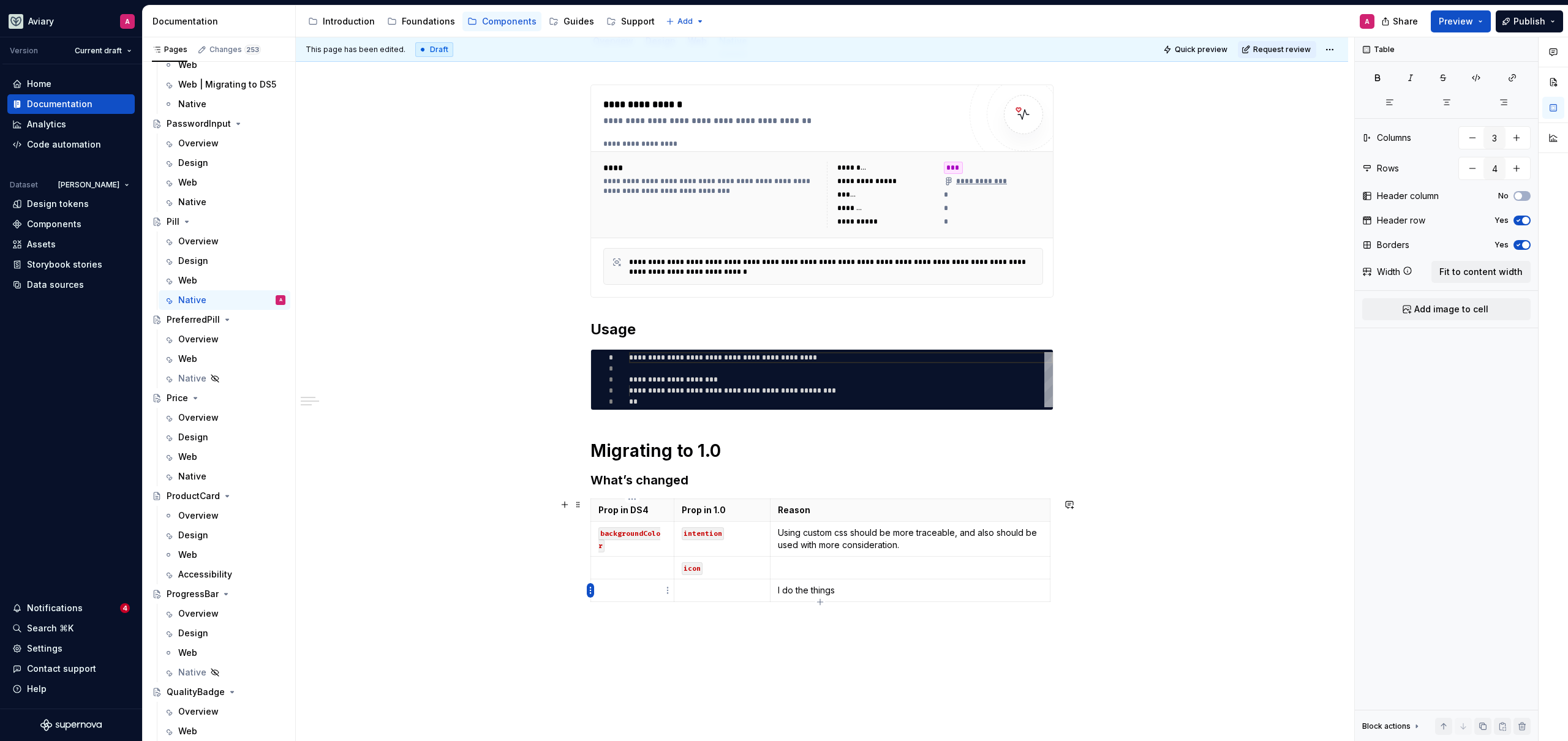
click at [590, 593] on html "Aviary A Version Current draft Home Documentation Analytics Code automation Dat…" at bounding box center [784, 370] width 1568 height 741
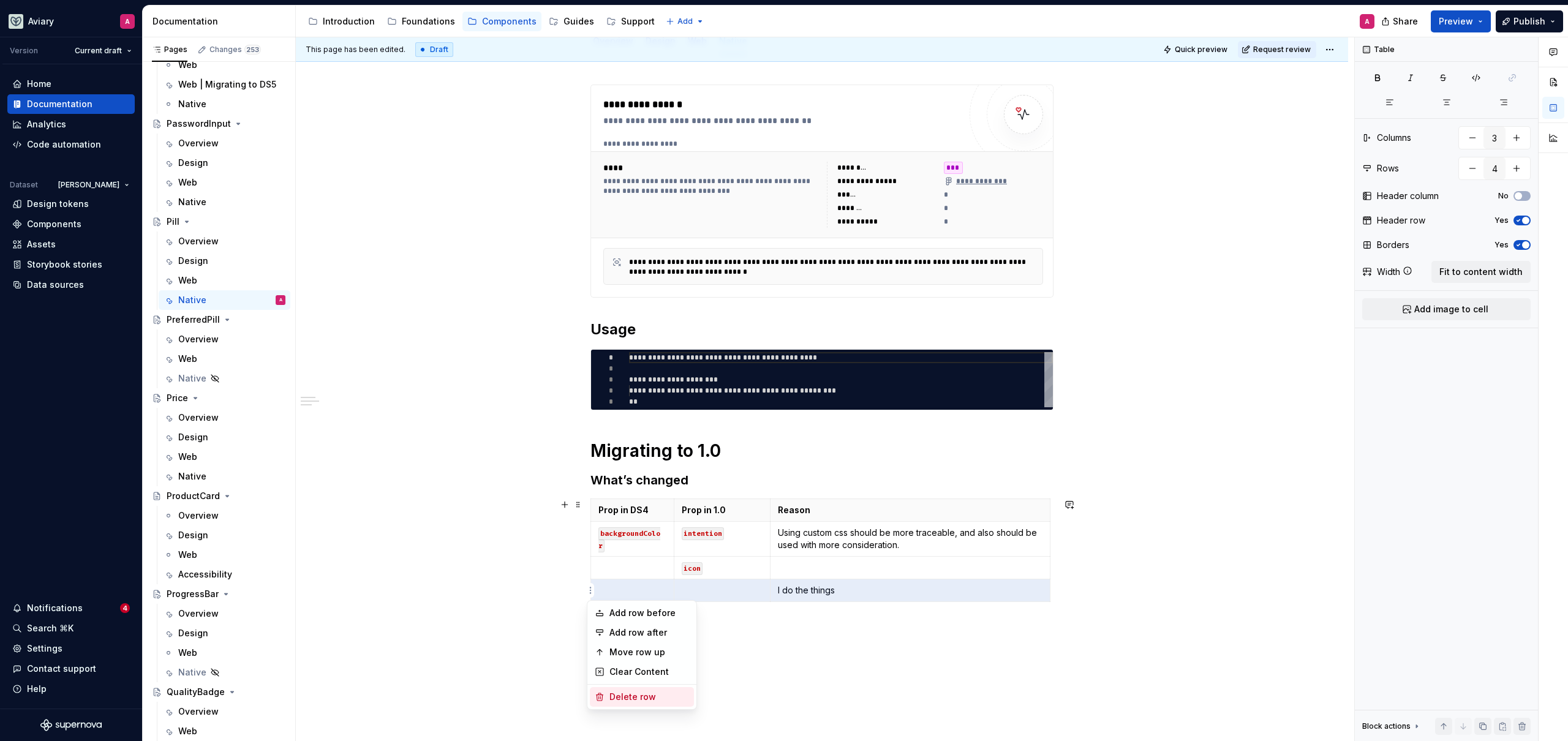
click at [610, 696] on div "Delete row" at bounding box center [649, 696] width 80 height 12
type input "3"
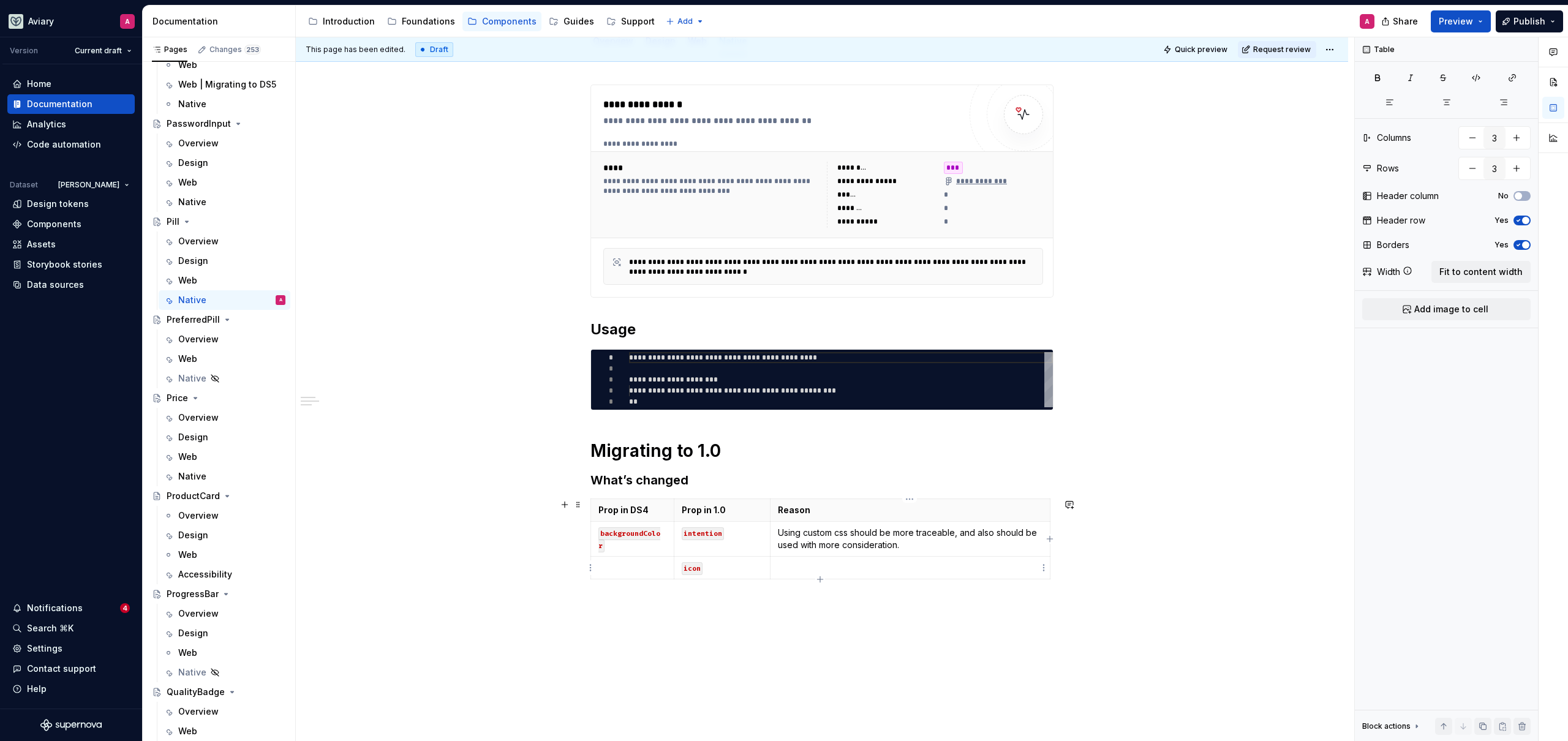
click at [827, 573] on p at bounding box center [910, 568] width 264 height 12
type textarea "*"
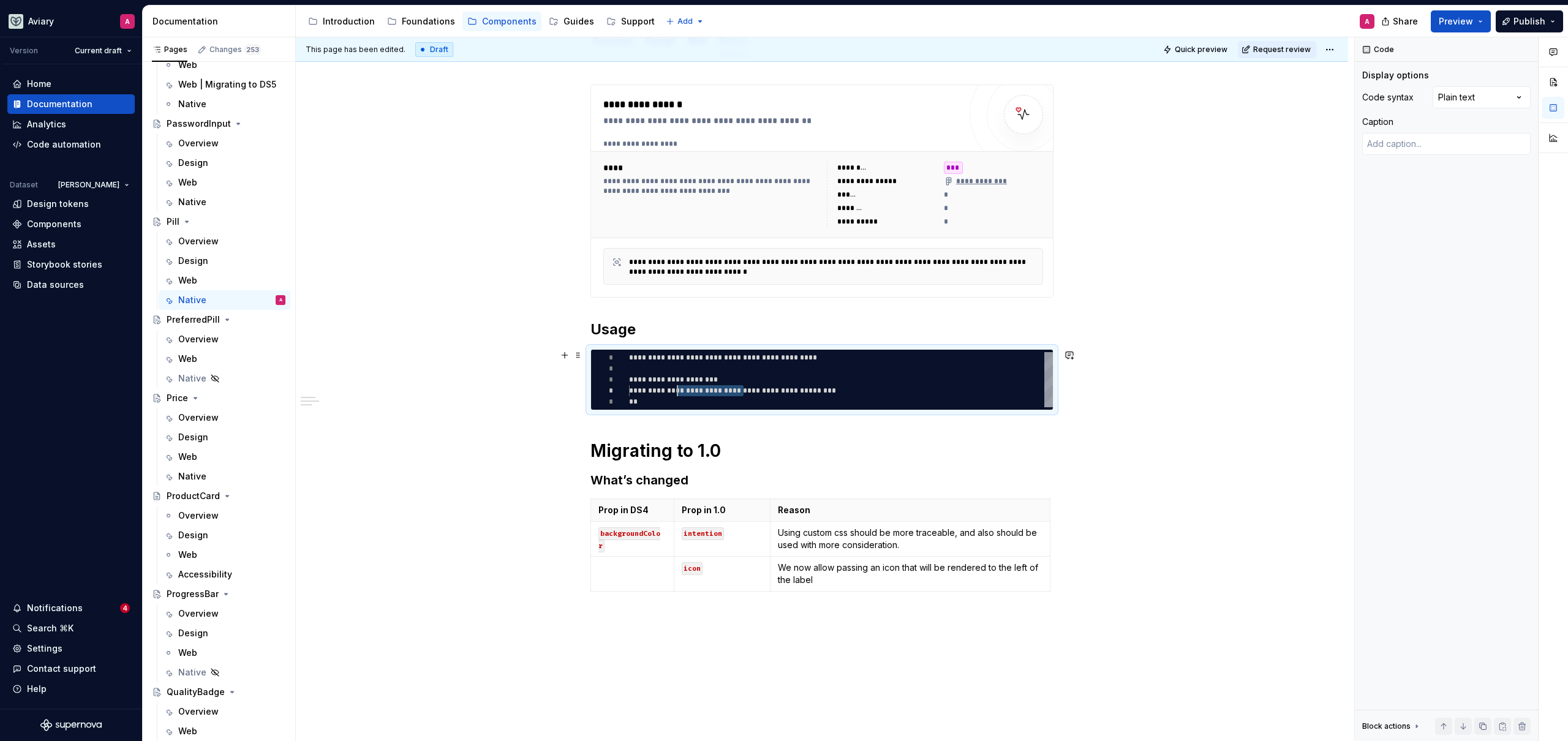
scroll to position [33, 44]
drag, startPoint x: 743, startPoint y: 390, endPoint x: 673, endPoint y: 388, distance: 70.0
click at [673, 389] on div "**********" at bounding box center [841, 380] width 424 height 55
type textarea "**********"
type textarea "*"
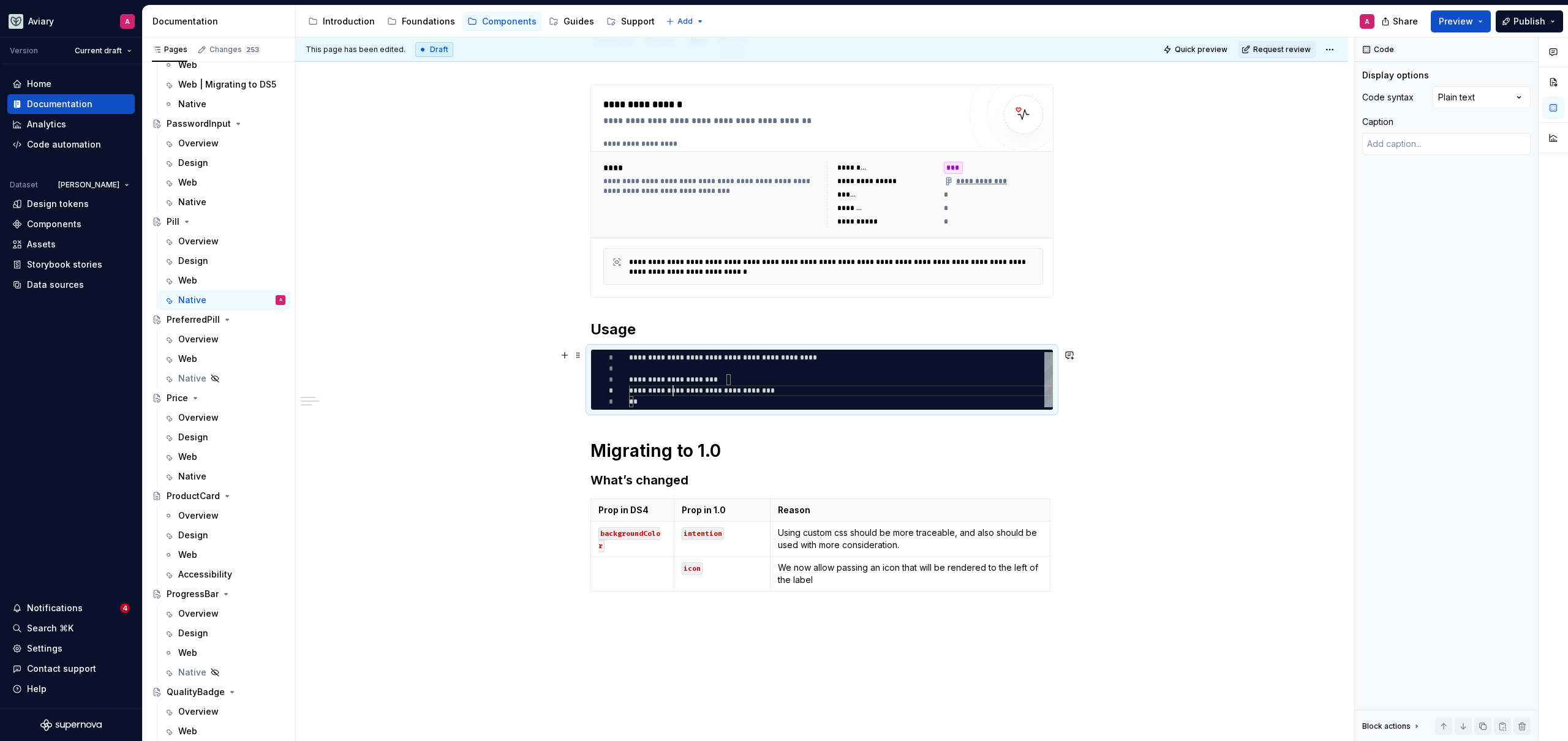
type textarea "**********"
type textarea "*"
type textarea "**********"
type textarea "*"
type textarea "**********"
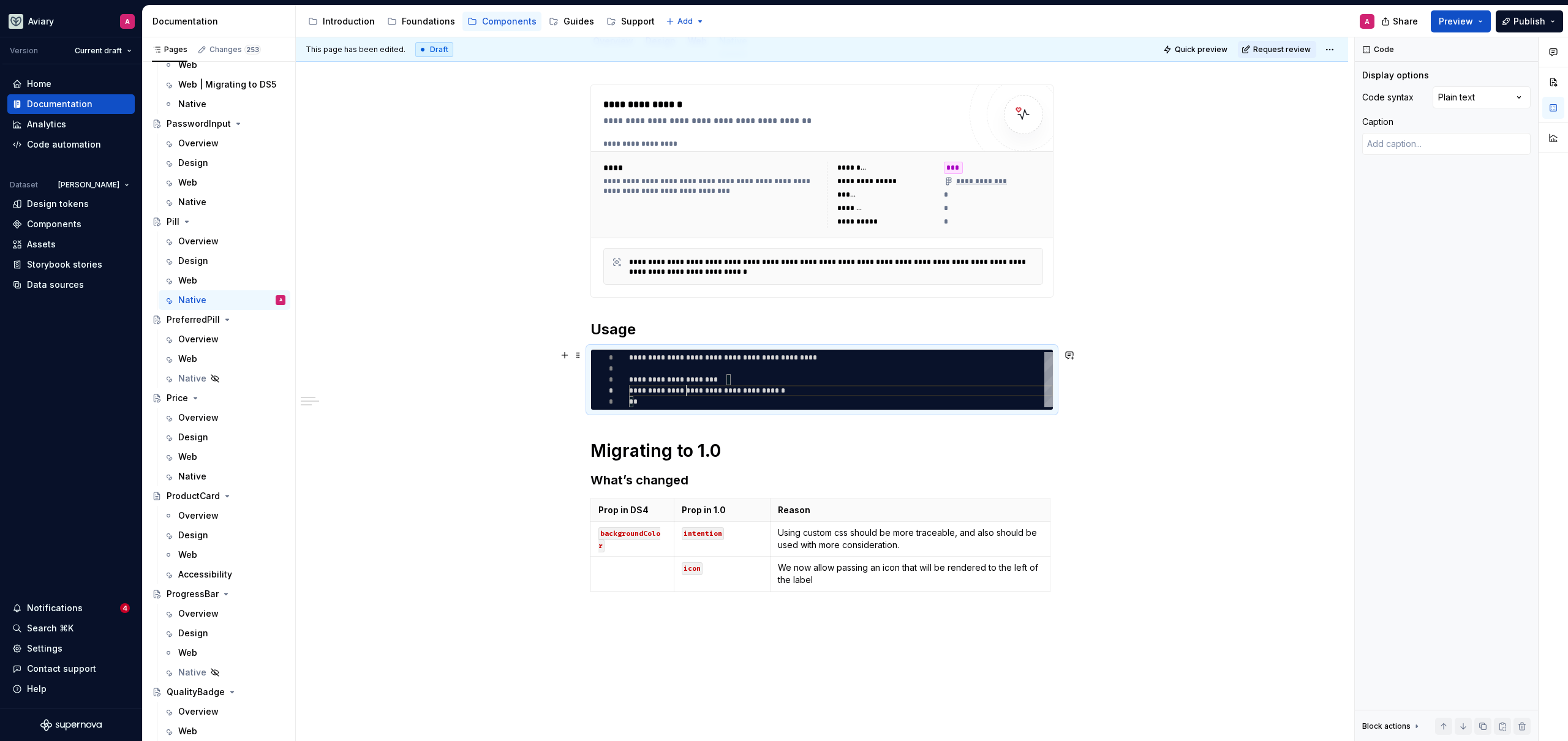
type textarea "*"
type textarea "**********"
type textarea "*"
type textarea "**********"
type textarea "*"
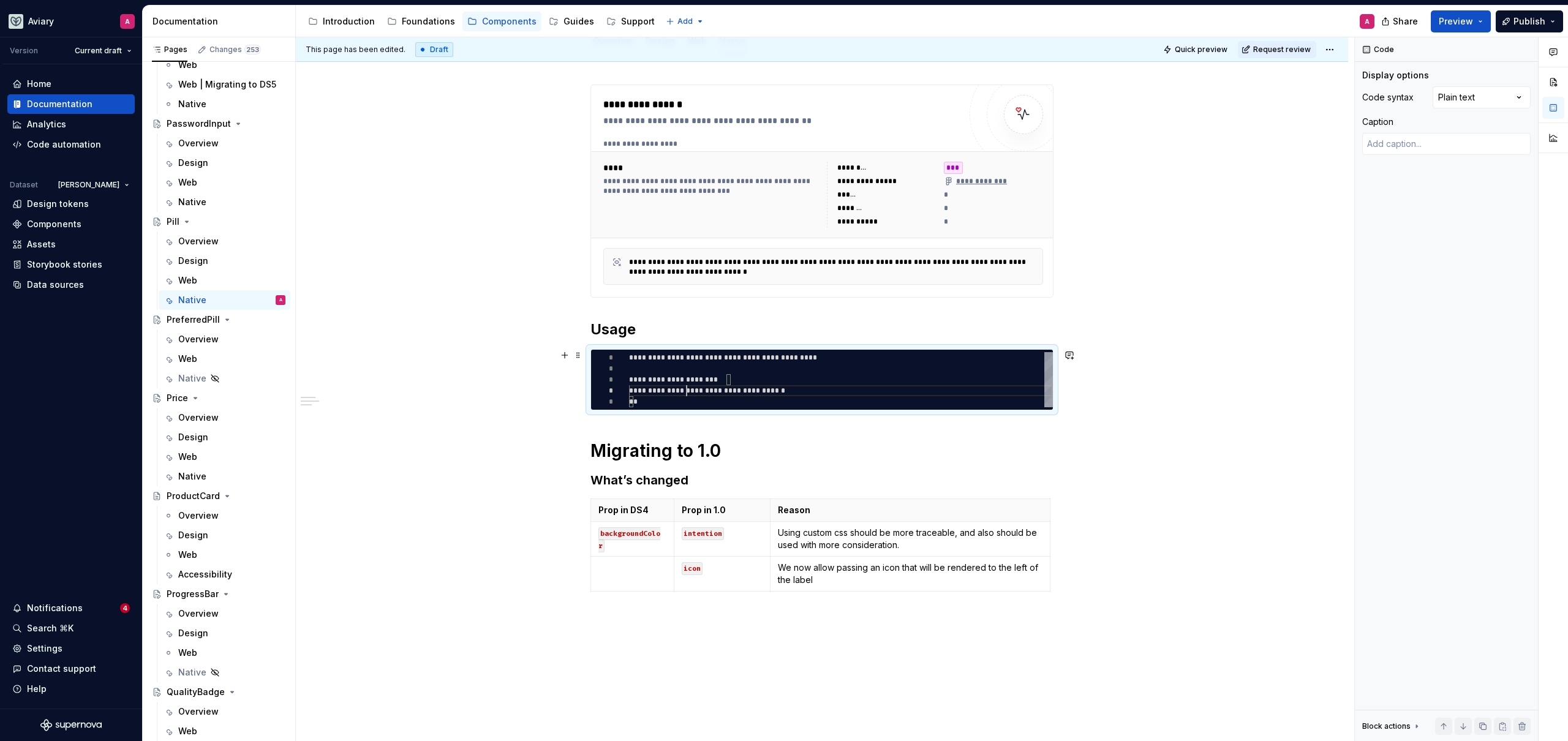
type textarea "**********"
type textarea "*"
type textarea "**********"
type textarea "*"
type textarea "**********"
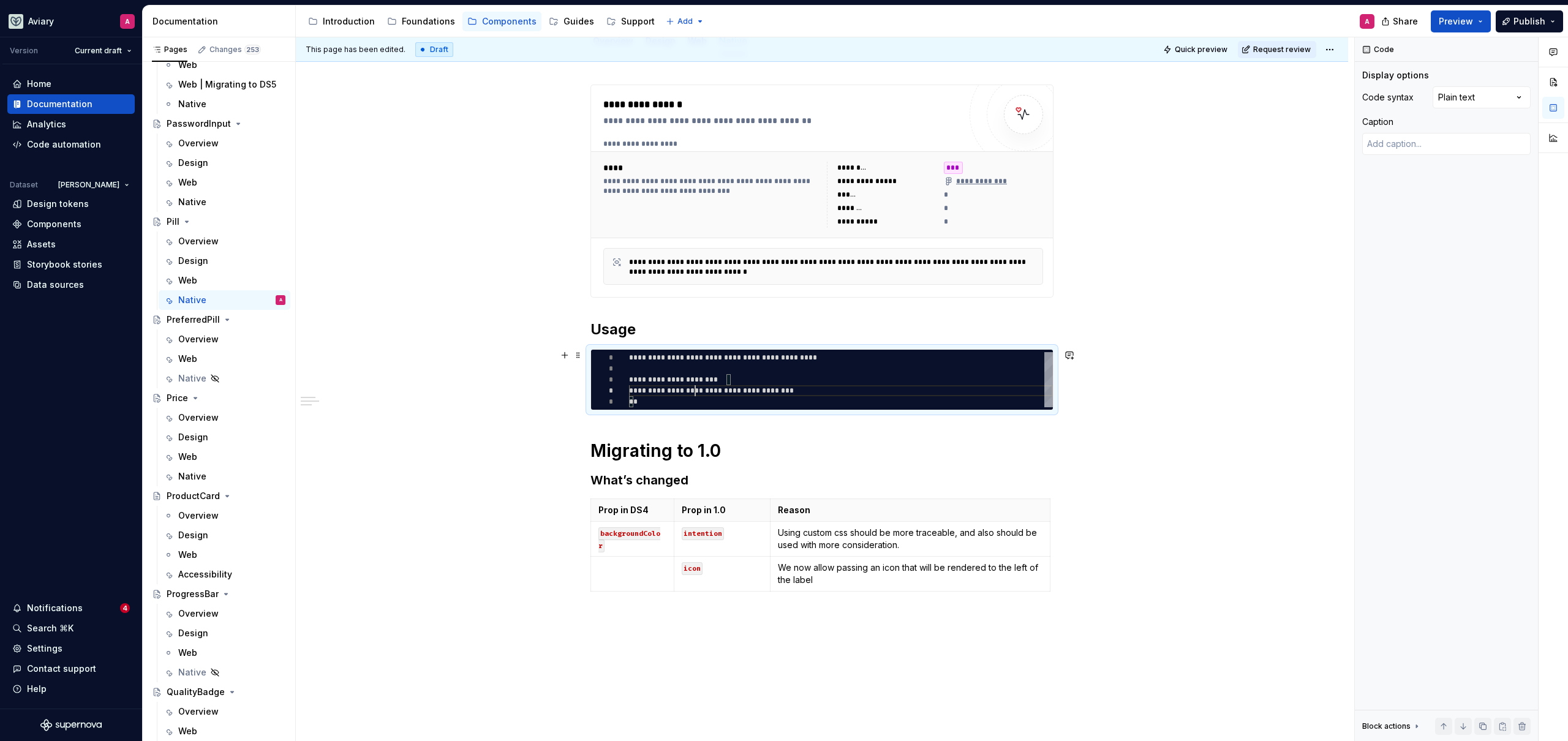
type textarea "*"
type textarea "**********"
type textarea "*"
drag, startPoint x: 818, startPoint y: 390, endPoint x: 784, endPoint y: 393, distance: 34.1
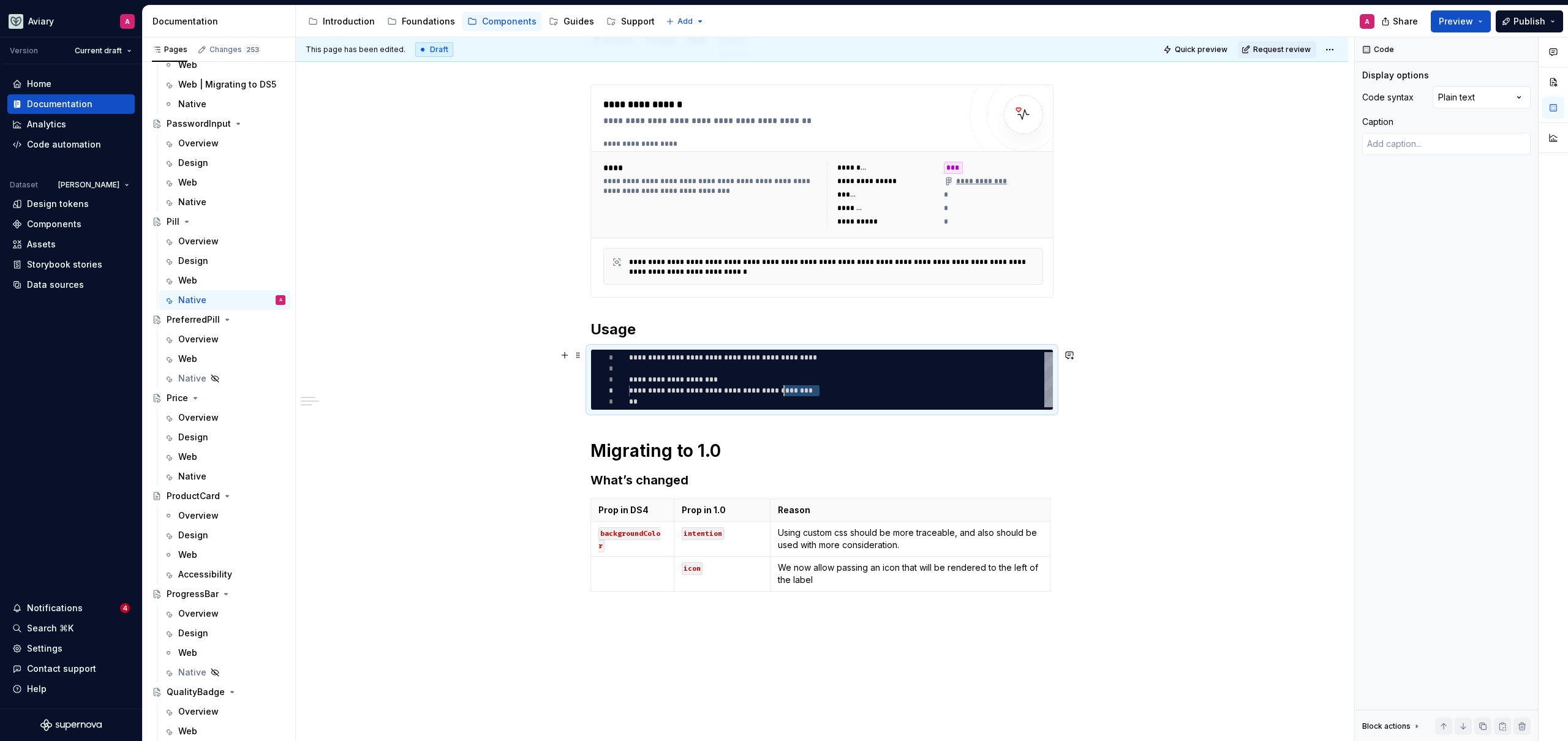
click at [784, 393] on div "**********" at bounding box center [841, 380] width 424 height 55
type textarea "**********"
type textarea "*"
type textarea "**********"
type textarea "*"
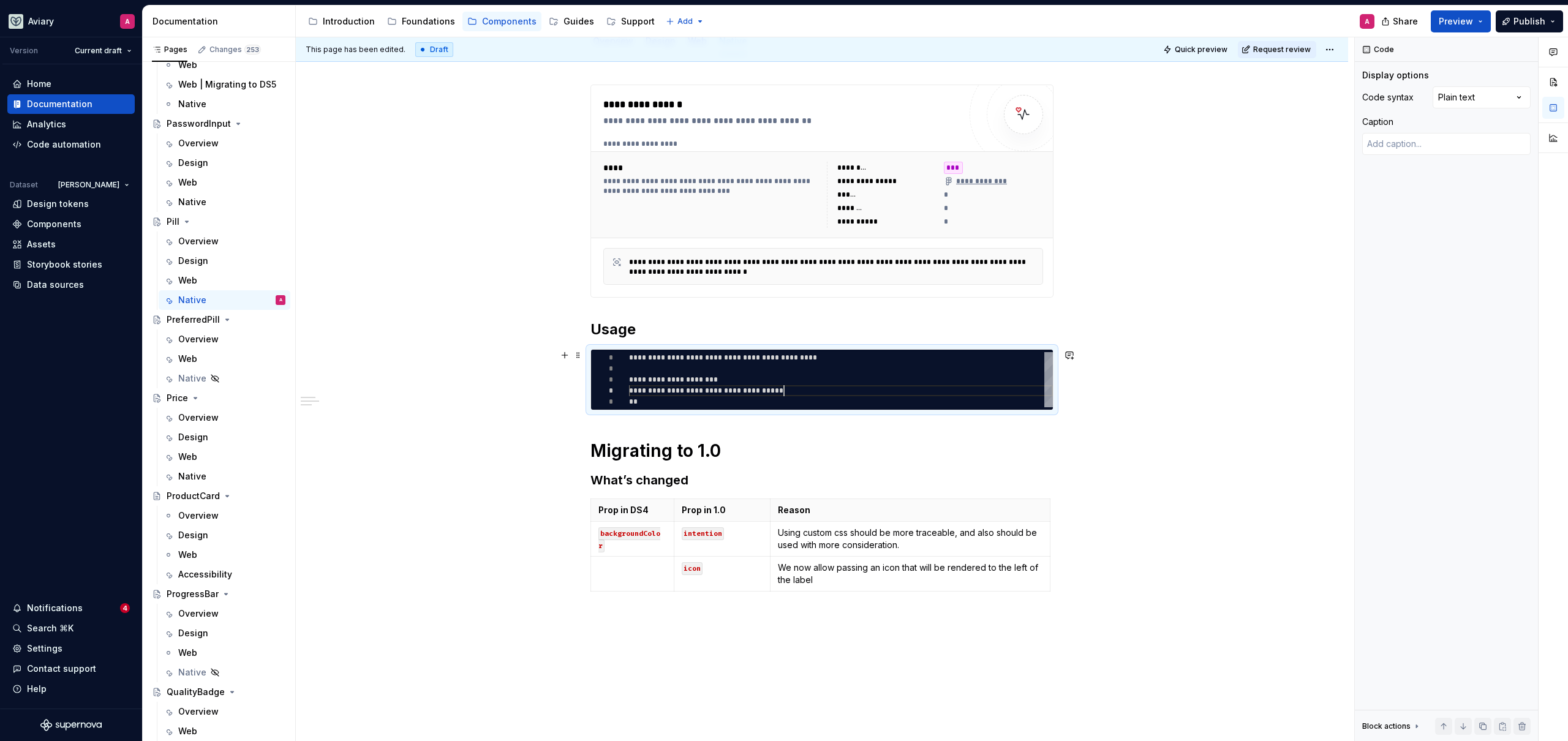
type textarea "**********"
type textarea "*"
type textarea "**********"
type textarea "*"
type textarea "**********"
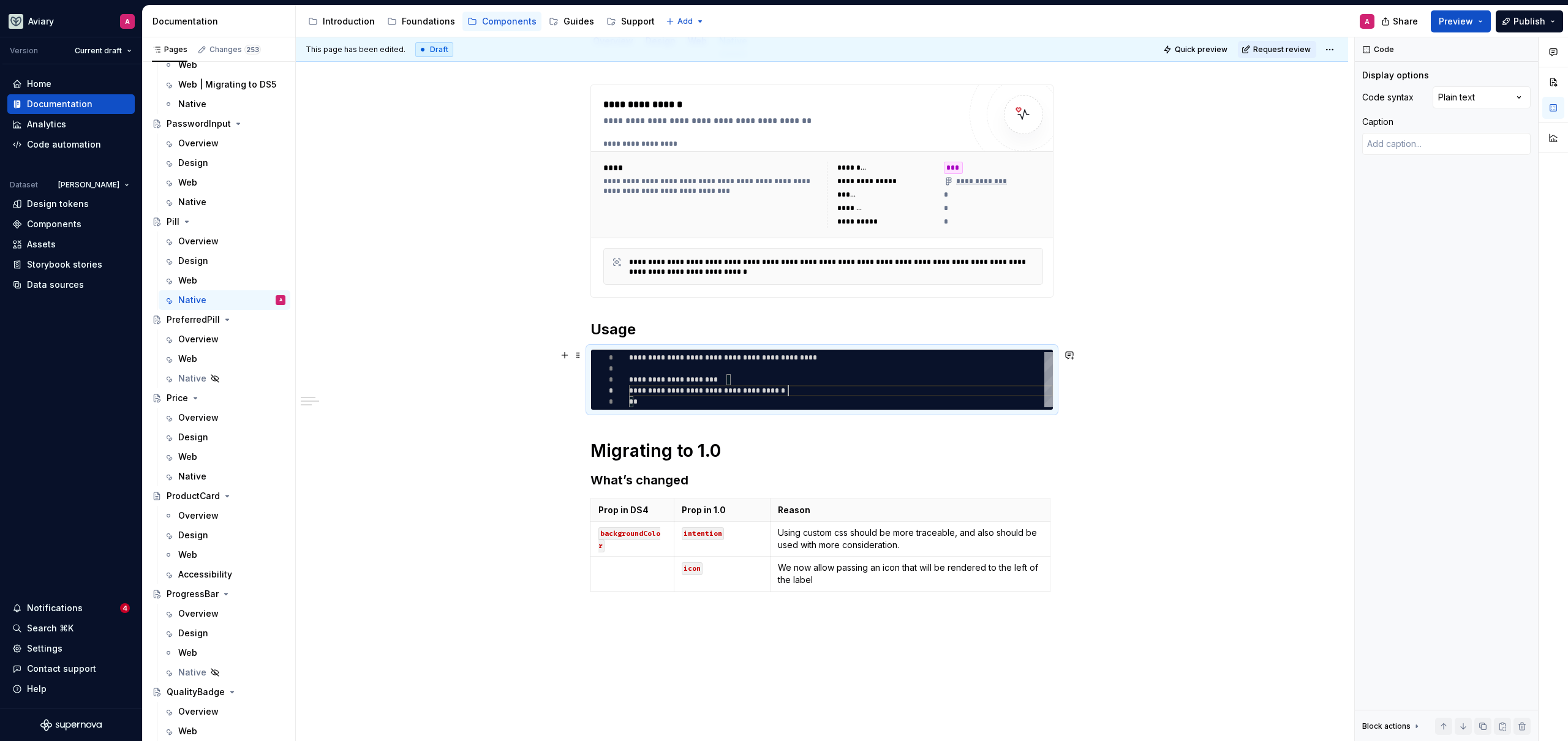
type textarea "*"
type textarea "**********"
type textarea "*"
type textarea "**********"
type textarea "*"
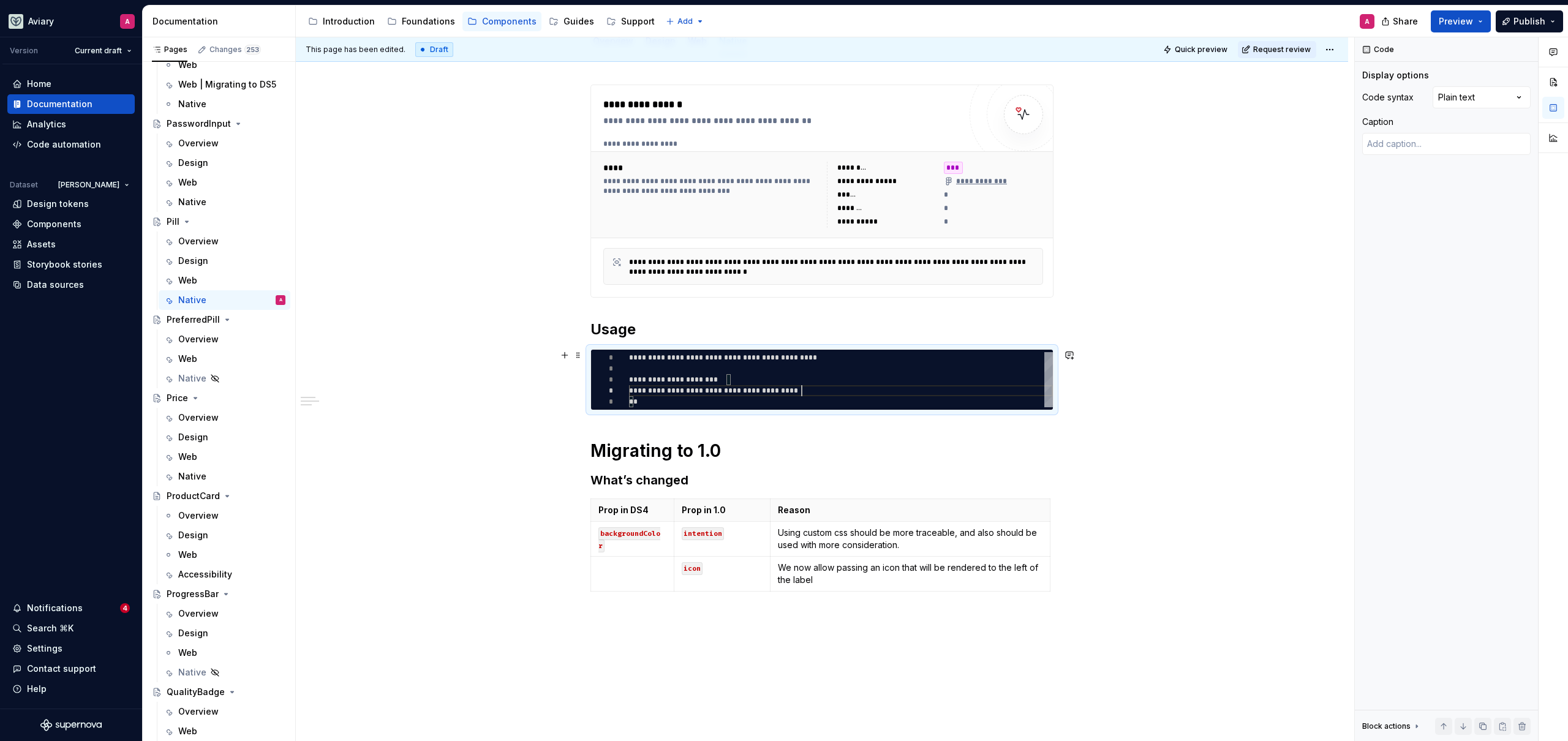
scroll to position [33, 177]
type textarea "**********"
click at [868, 565] on p "We now allow passing an icon that will be rendered to the left of the label" at bounding box center [910, 575] width 264 height 25
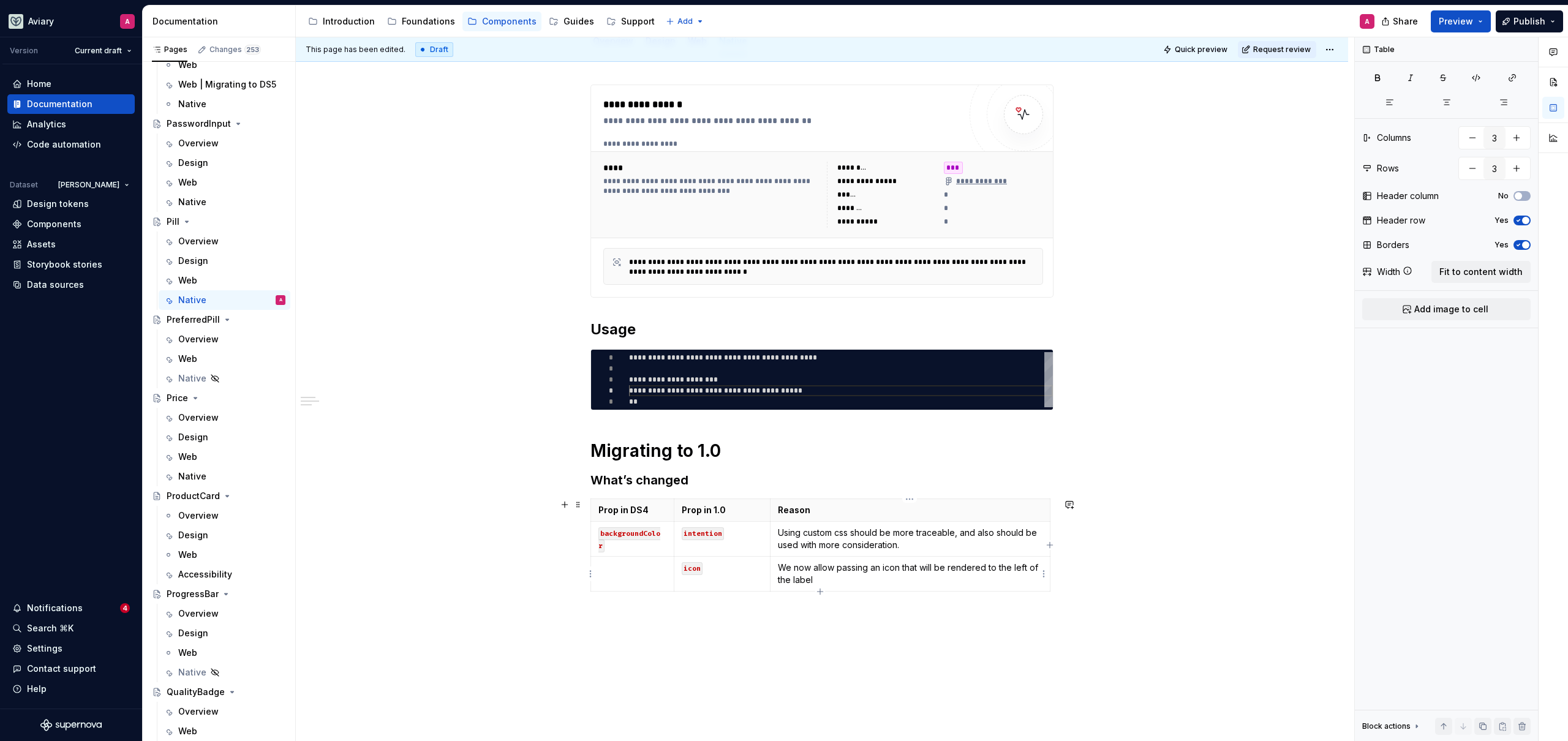
click at [874, 582] on p "We now allow passing an icon that will be rendered to the left of the label" at bounding box center [910, 575] width 264 height 25
click at [205, 471] on div "Native" at bounding box center [231, 477] width 107 height 17
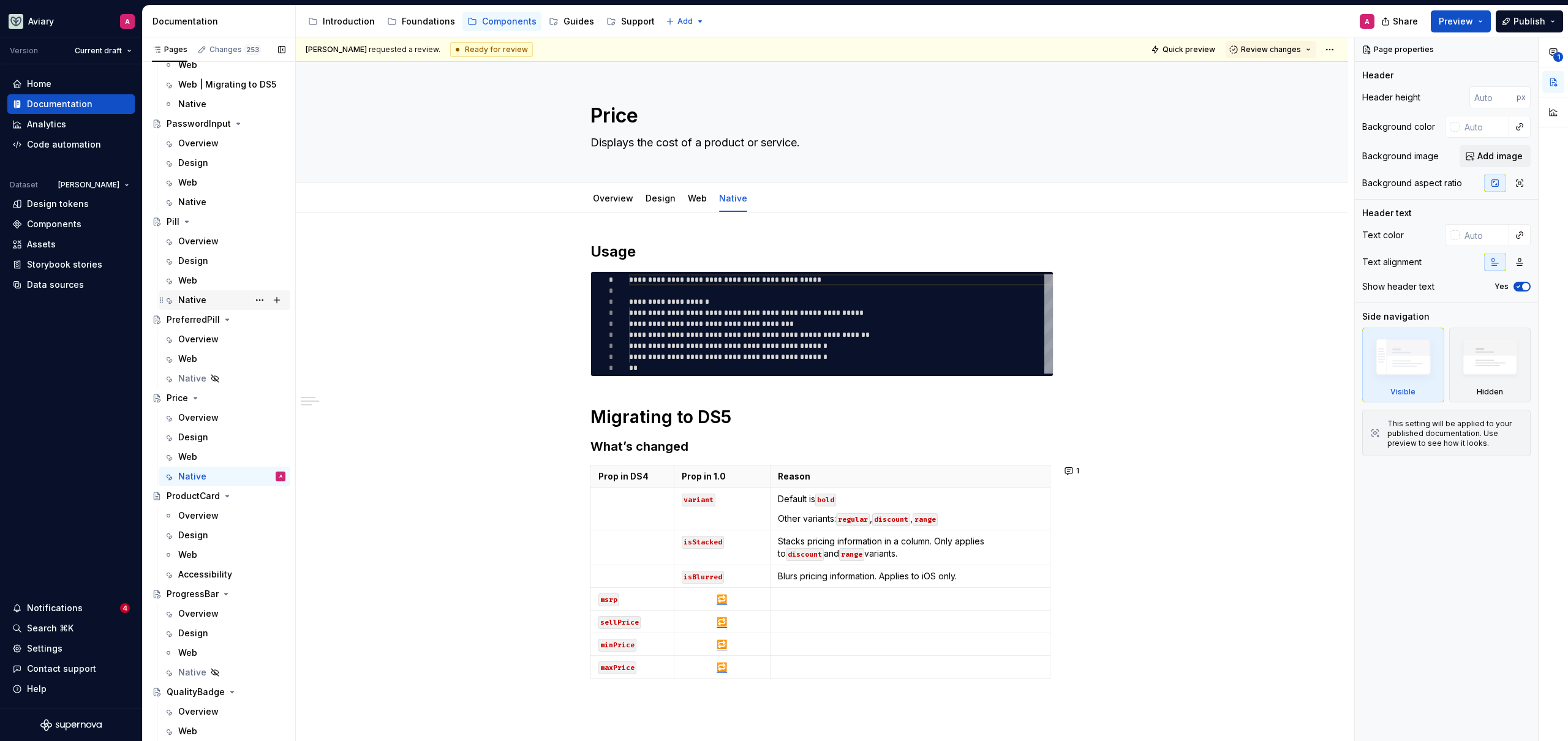
click at [187, 296] on div "Native" at bounding box center [192, 300] width 29 height 12
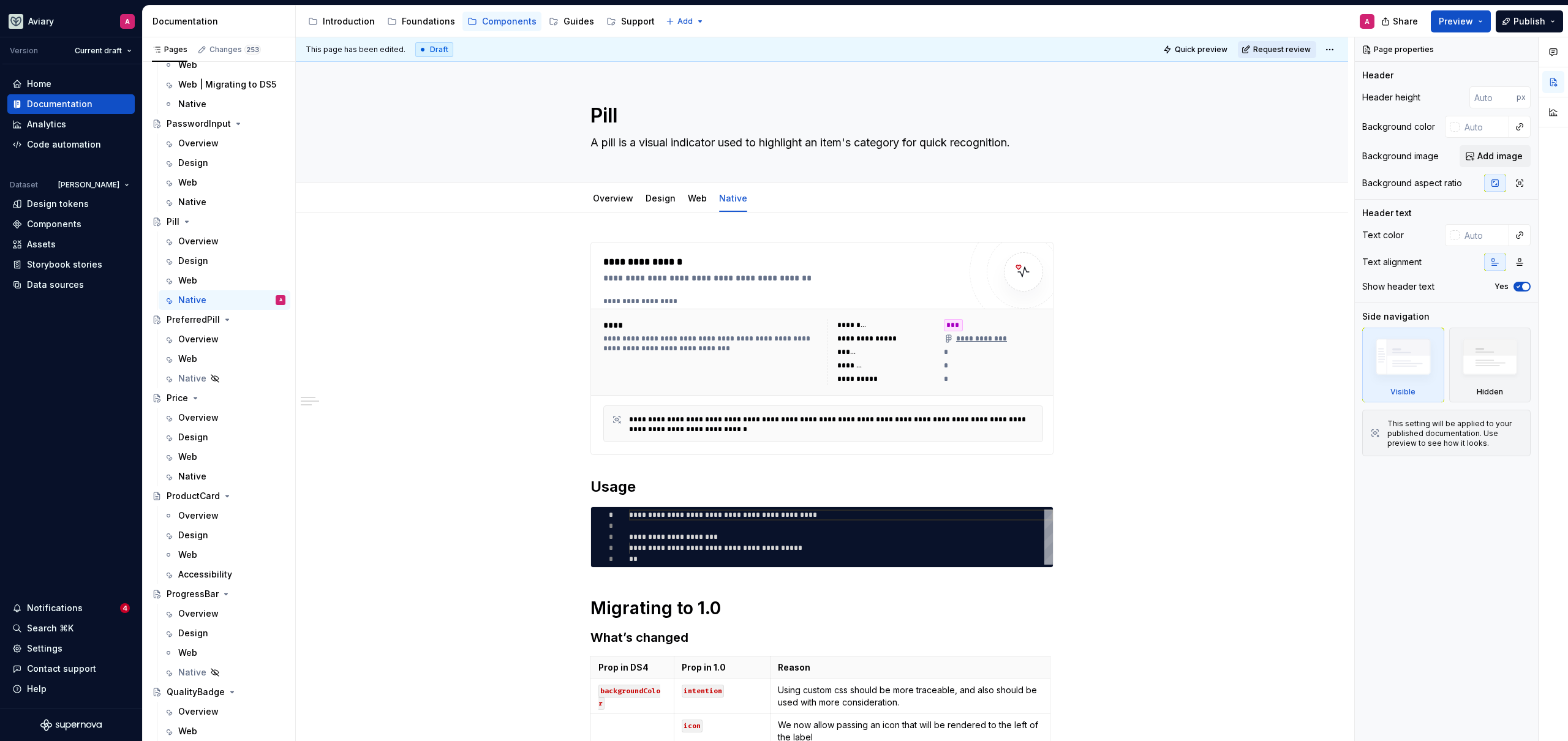
click at [1282, 45] on span "Request review" at bounding box center [1282, 49] width 58 height 10
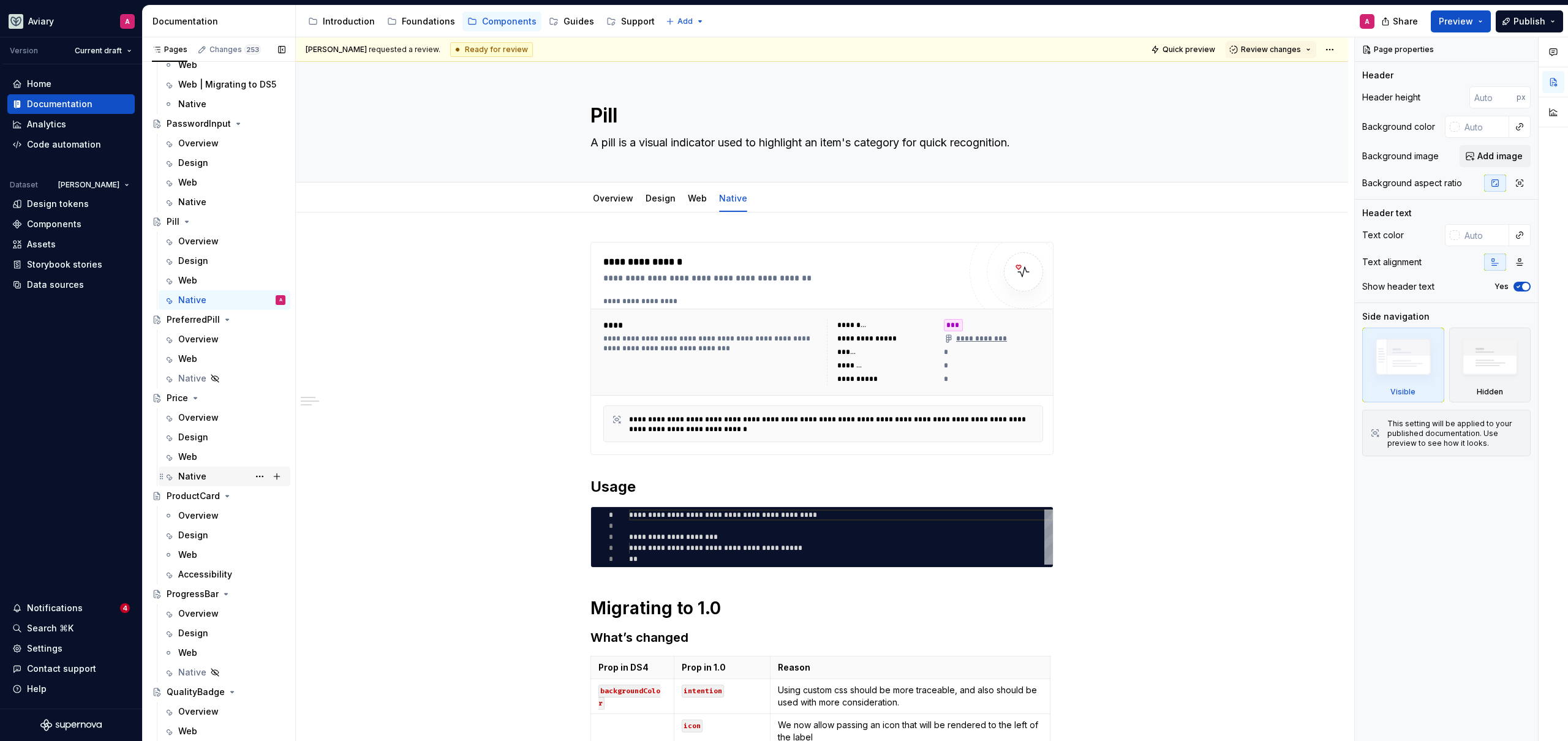
click at [204, 477] on div "Native" at bounding box center [231, 477] width 107 height 17
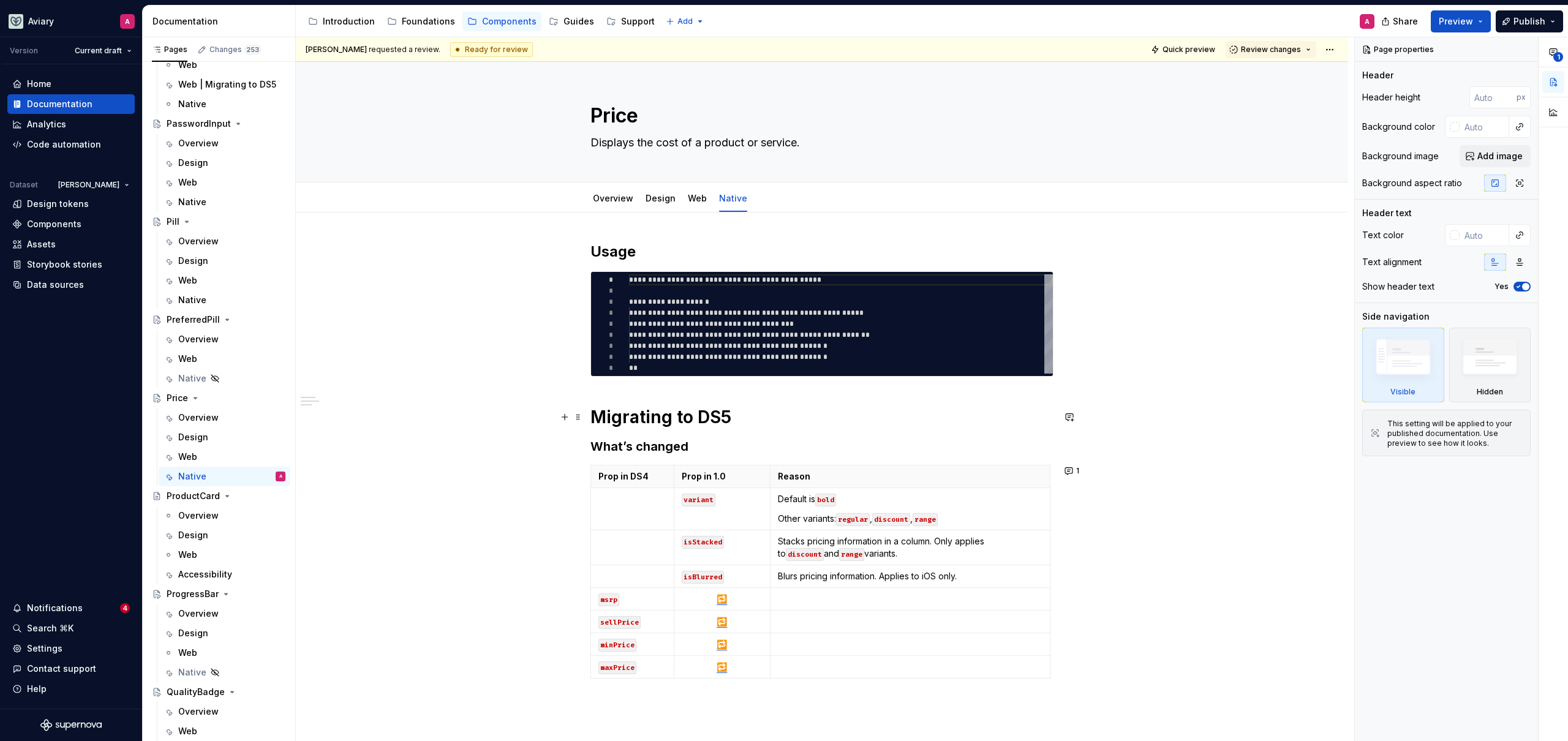
click at [736, 415] on h1 "Migrating to DS5" at bounding box center [822, 417] width 463 height 22
type textarea "*"
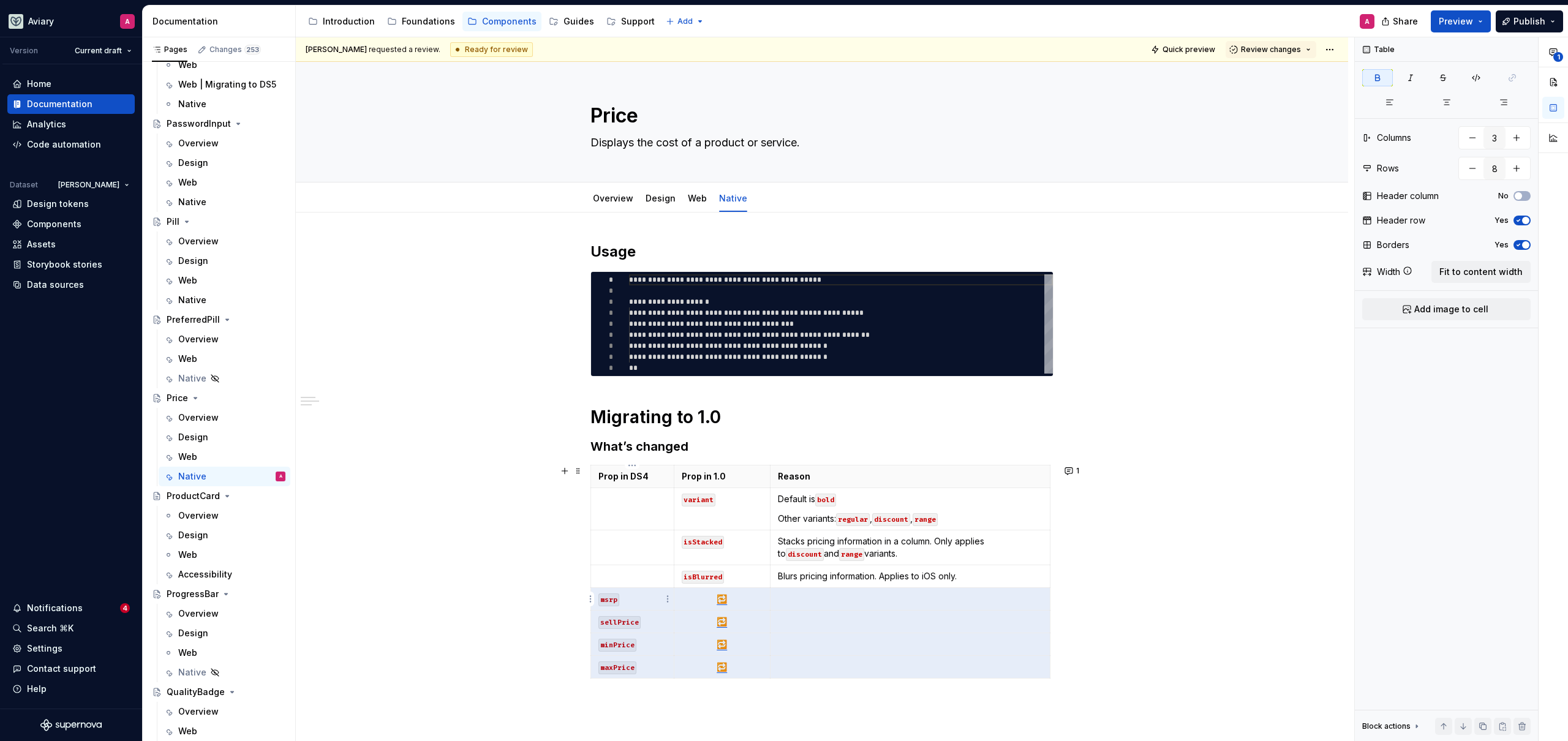
drag, startPoint x: 988, startPoint y: 669, endPoint x: 605, endPoint y: 596, distance: 389.9
click at [605, 596] on tbody "Prop in DS4 Prop in 1.0 Reason variant Default is bold Other variants: regular …" at bounding box center [820, 572] width 459 height 213
click at [590, 598] on html "Aviary A Version Current draft Home Documentation Analytics Code automation Dat…" at bounding box center [784, 370] width 1568 height 741
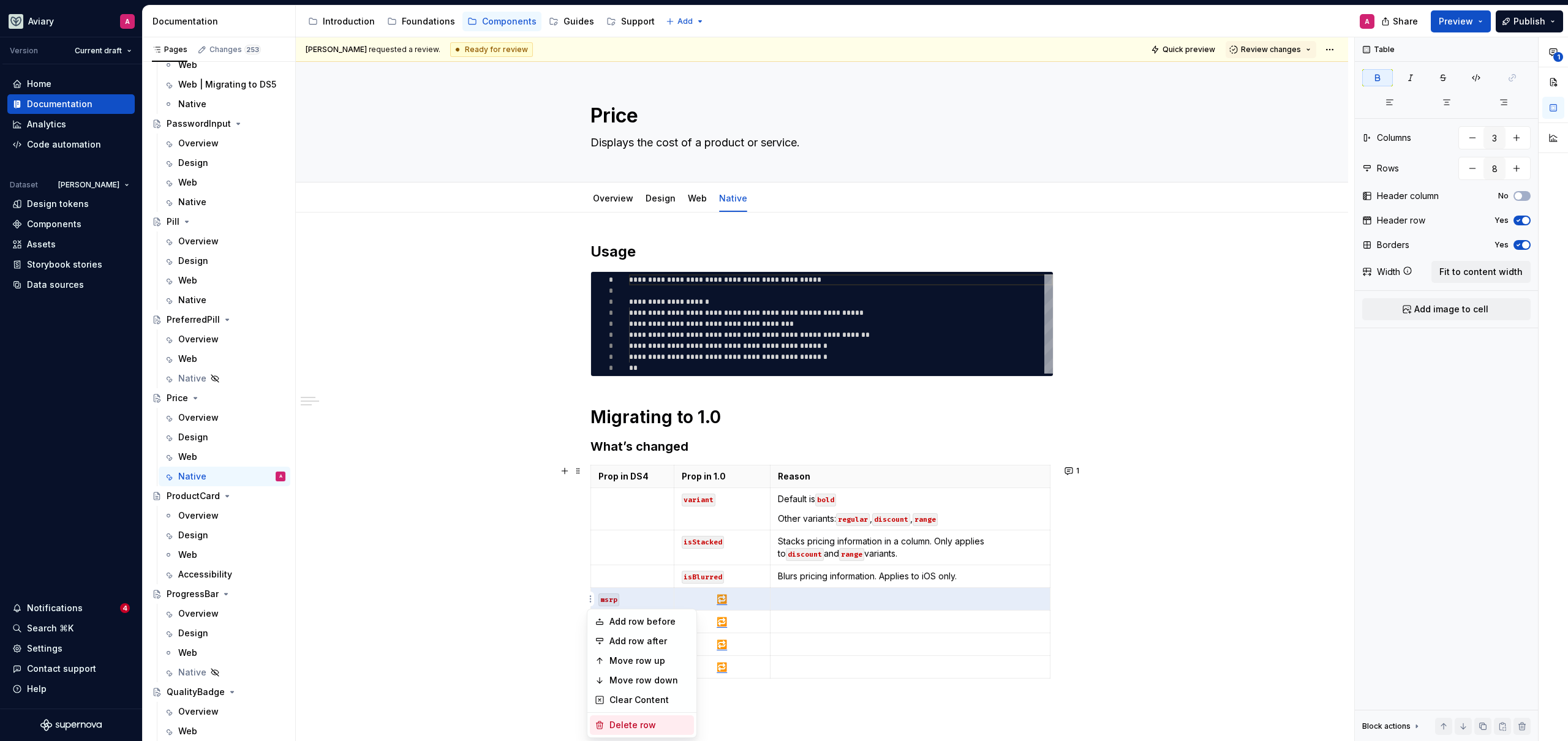
drag, startPoint x: 612, startPoint y: 721, endPoint x: 602, endPoint y: 622, distance: 99.5
click at [612, 720] on div "Delete row" at bounding box center [649, 725] width 80 height 12
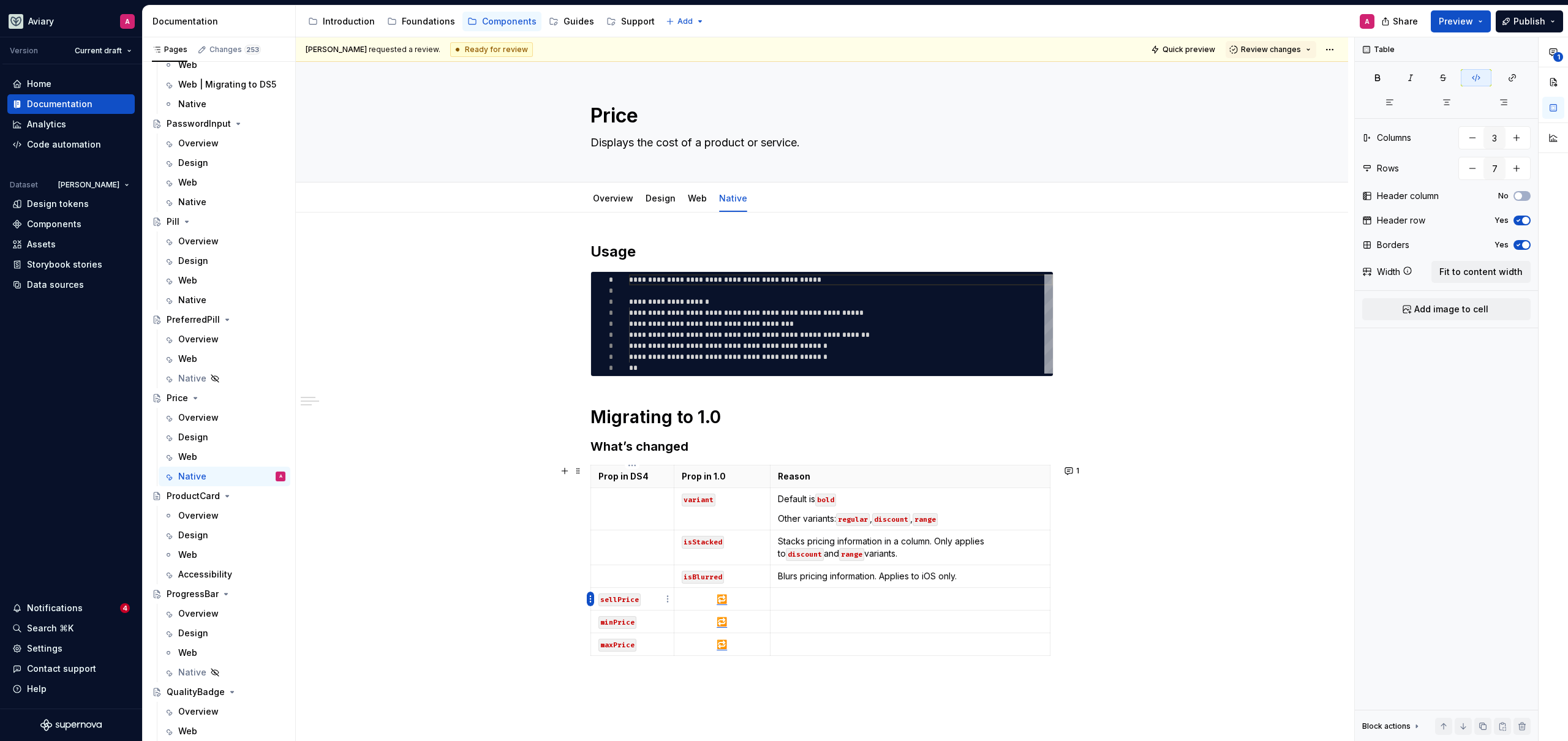
click at [590, 600] on html "Aviary A Version Current draft Home Documentation Analytics Code automation Dat…" at bounding box center [784, 370] width 1568 height 741
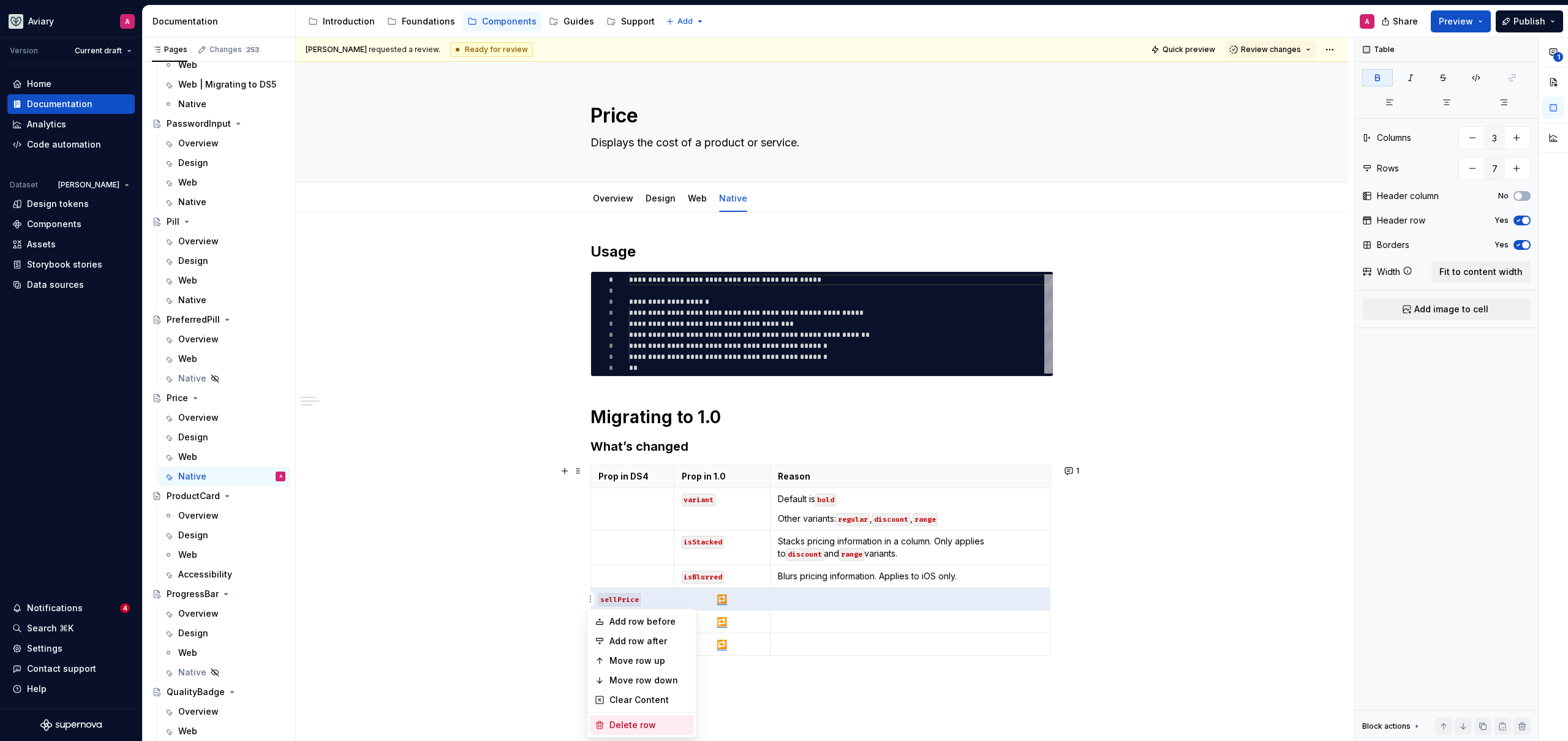
click at [630, 726] on div "Delete row" at bounding box center [649, 725] width 80 height 12
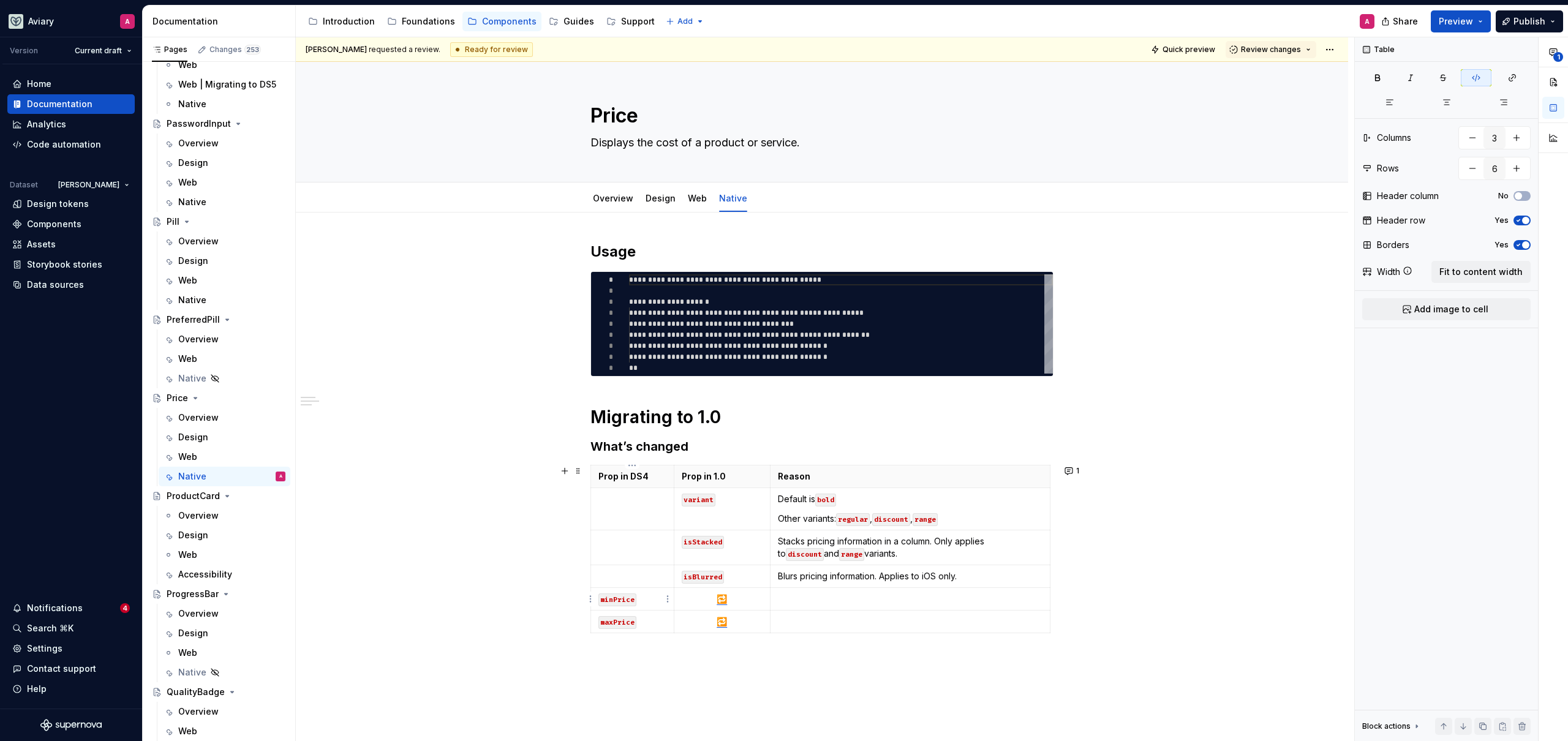
click at [590, 603] on html "Aviary A Version Current draft Home Documentation Analytics Code automation Dat…" at bounding box center [784, 370] width 1568 height 741
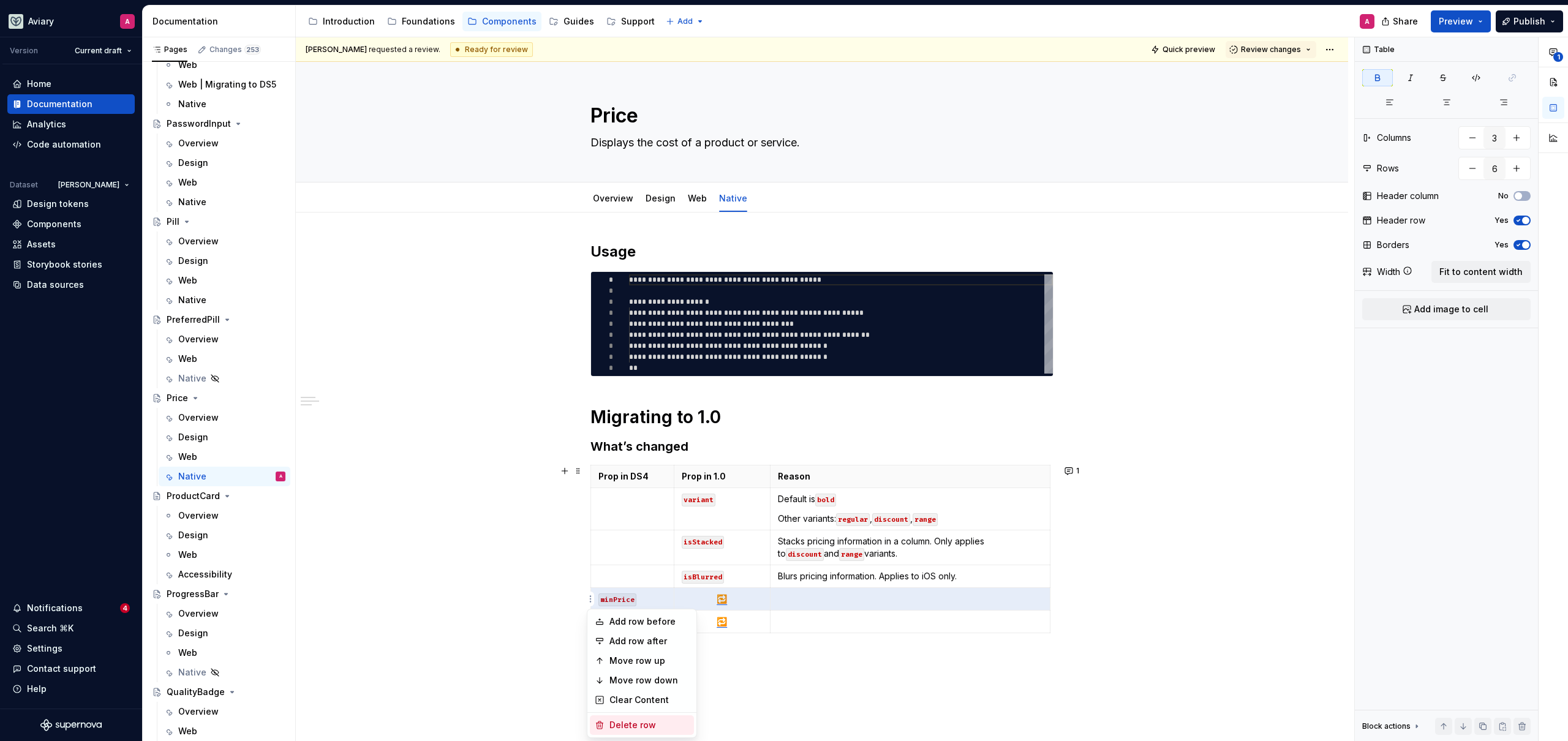
click at [628, 726] on div "Delete row" at bounding box center [649, 725] width 80 height 12
type input "5"
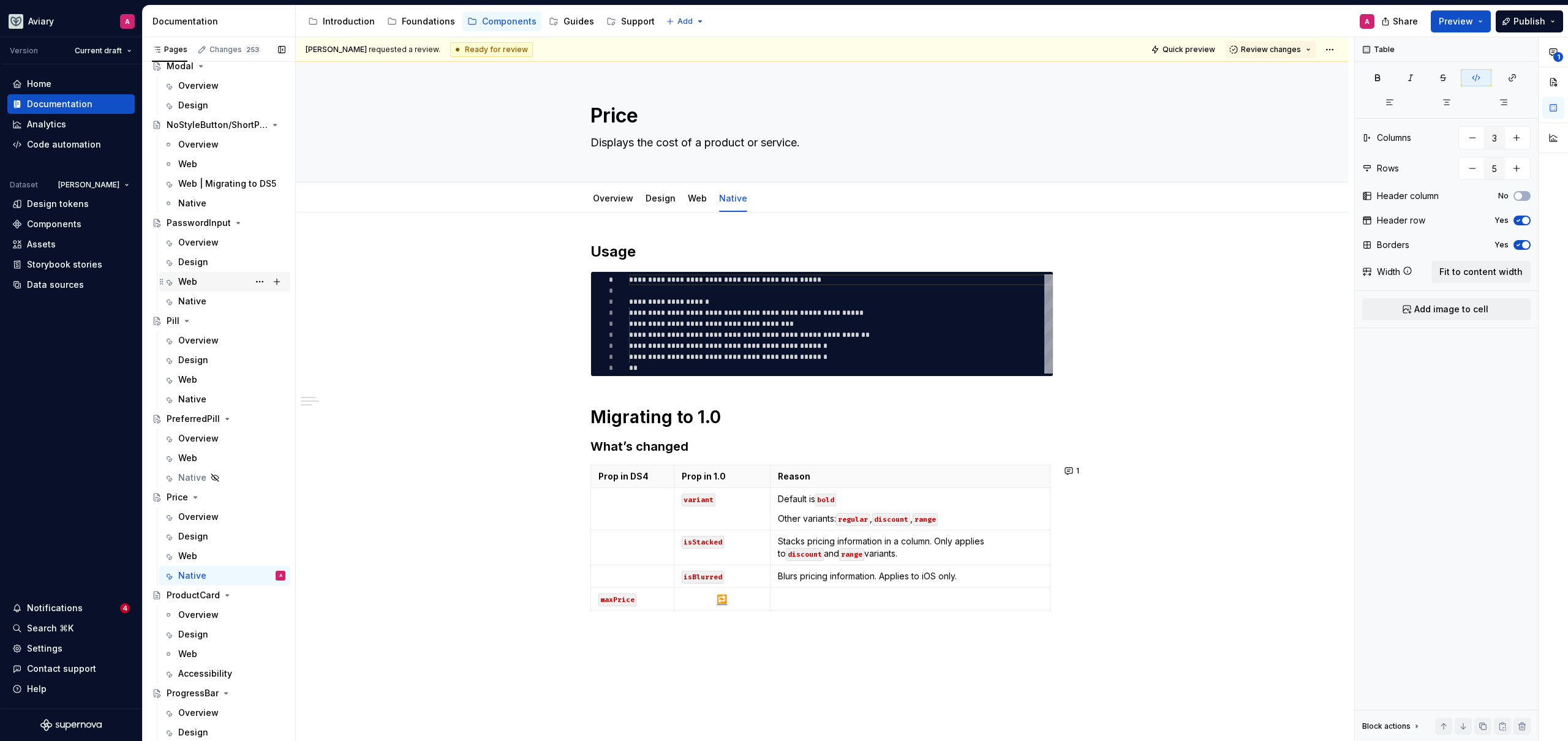
scroll to position [2574, 0]
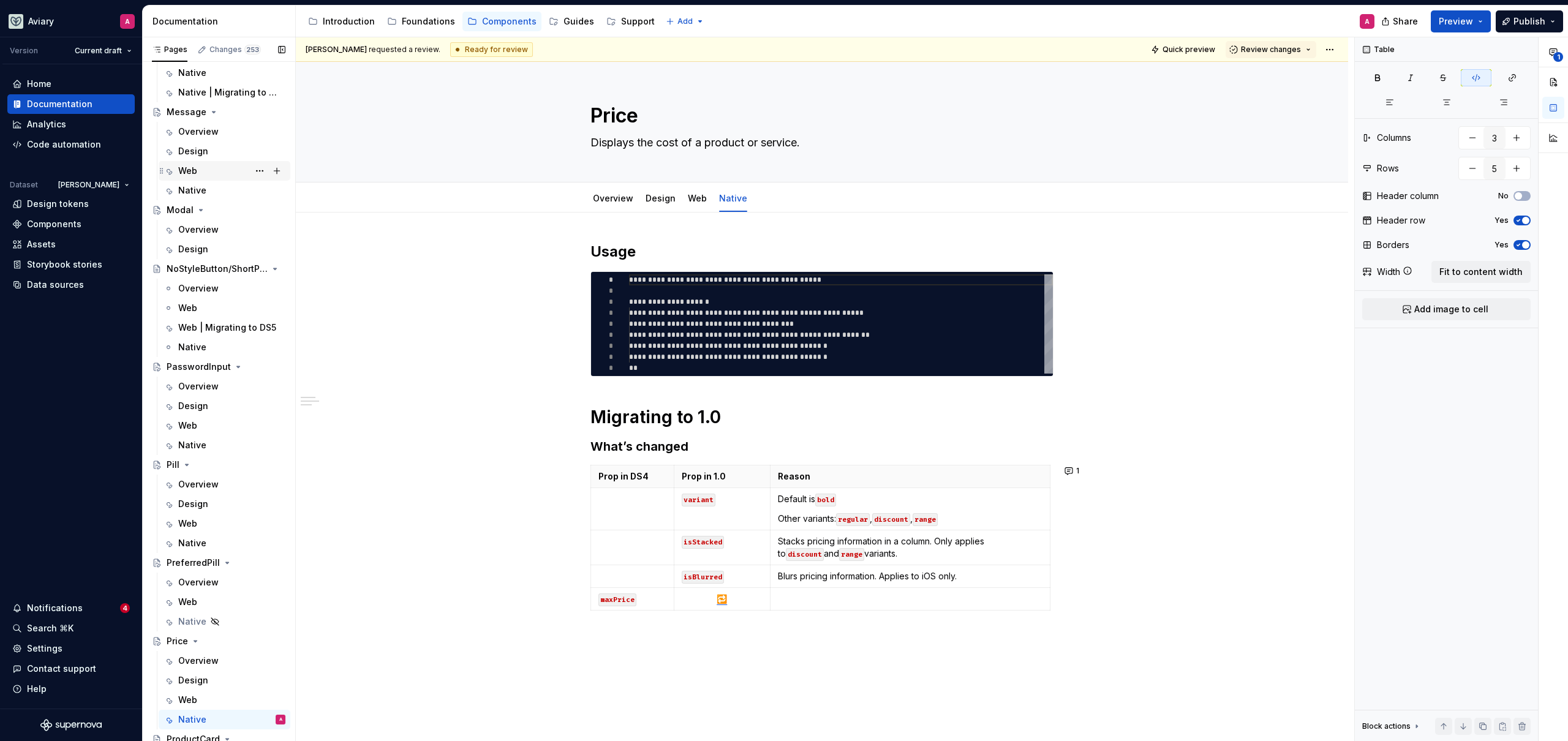
click at [192, 168] on div "Web" at bounding box center [187, 170] width 19 height 12
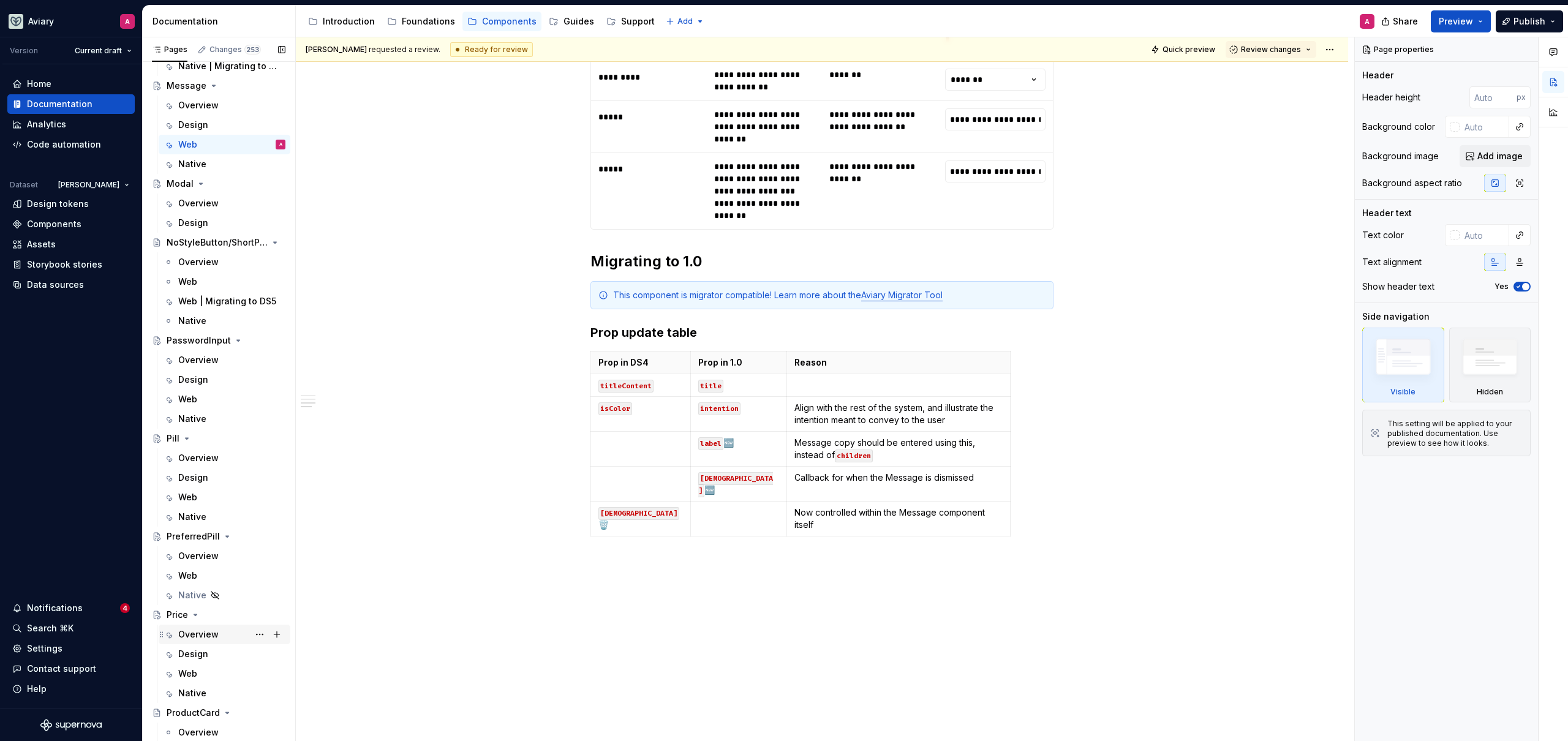
scroll to position [2681, 0]
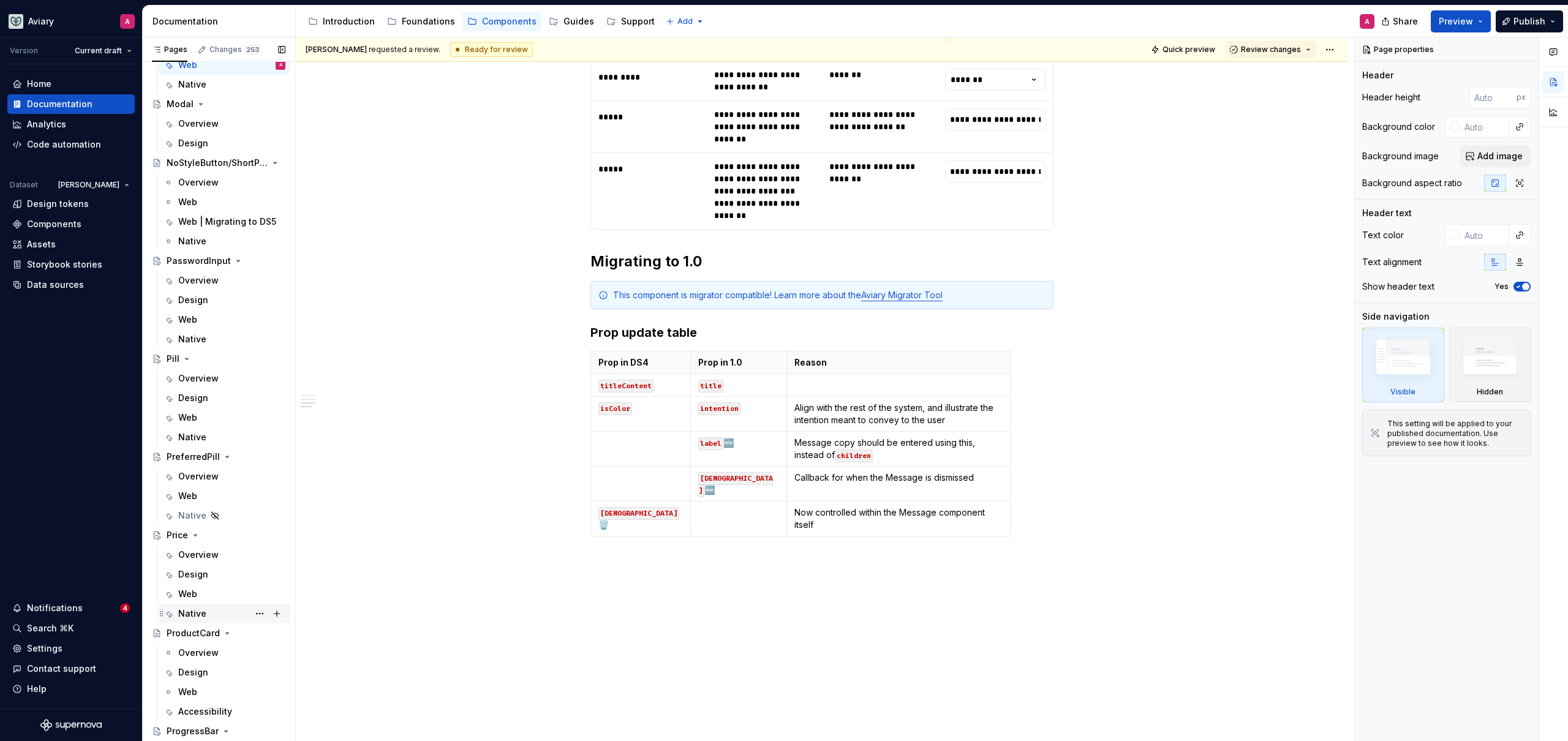
click at [219, 614] on div "Native" at bounding box center [231, 614] width 107 height 17
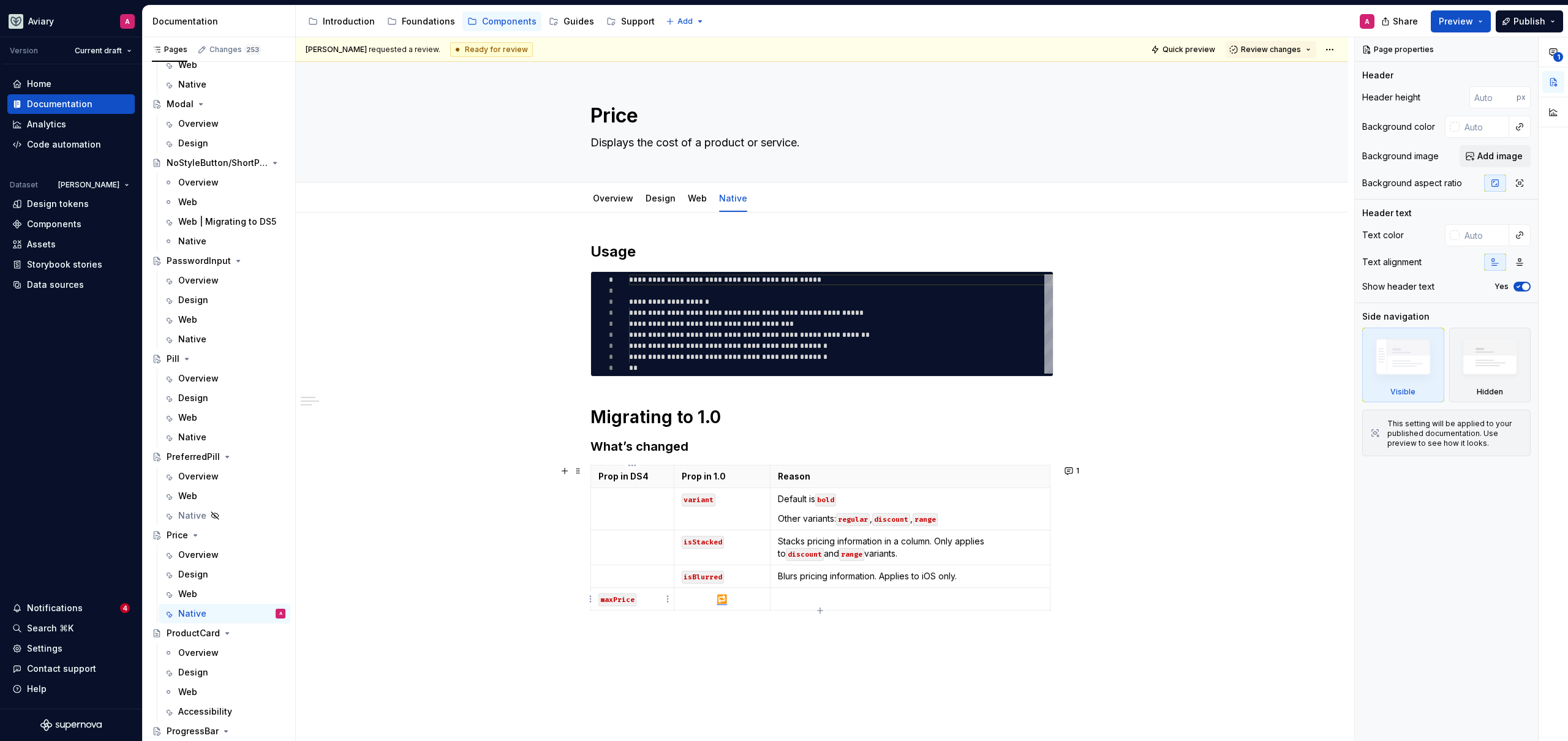
click at [592, 598] on html "Aviary A Version Current draft Home Documentation Analytics Code automation Dat…" at bounding box center [784, 370] width 1568 height 741
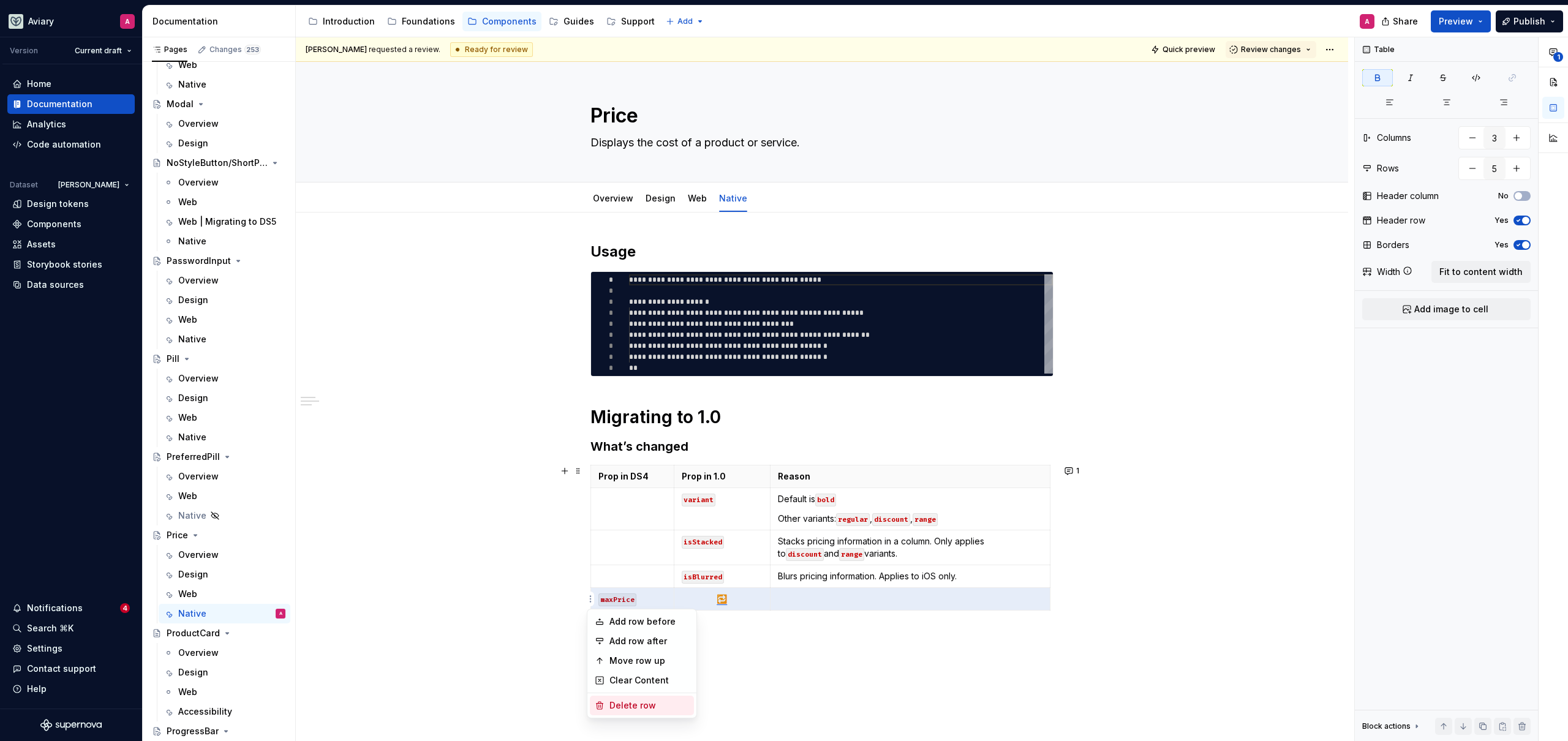
click at [657, 705] on div "Delete row" at bounding box center [649, 705] width 80 height 12
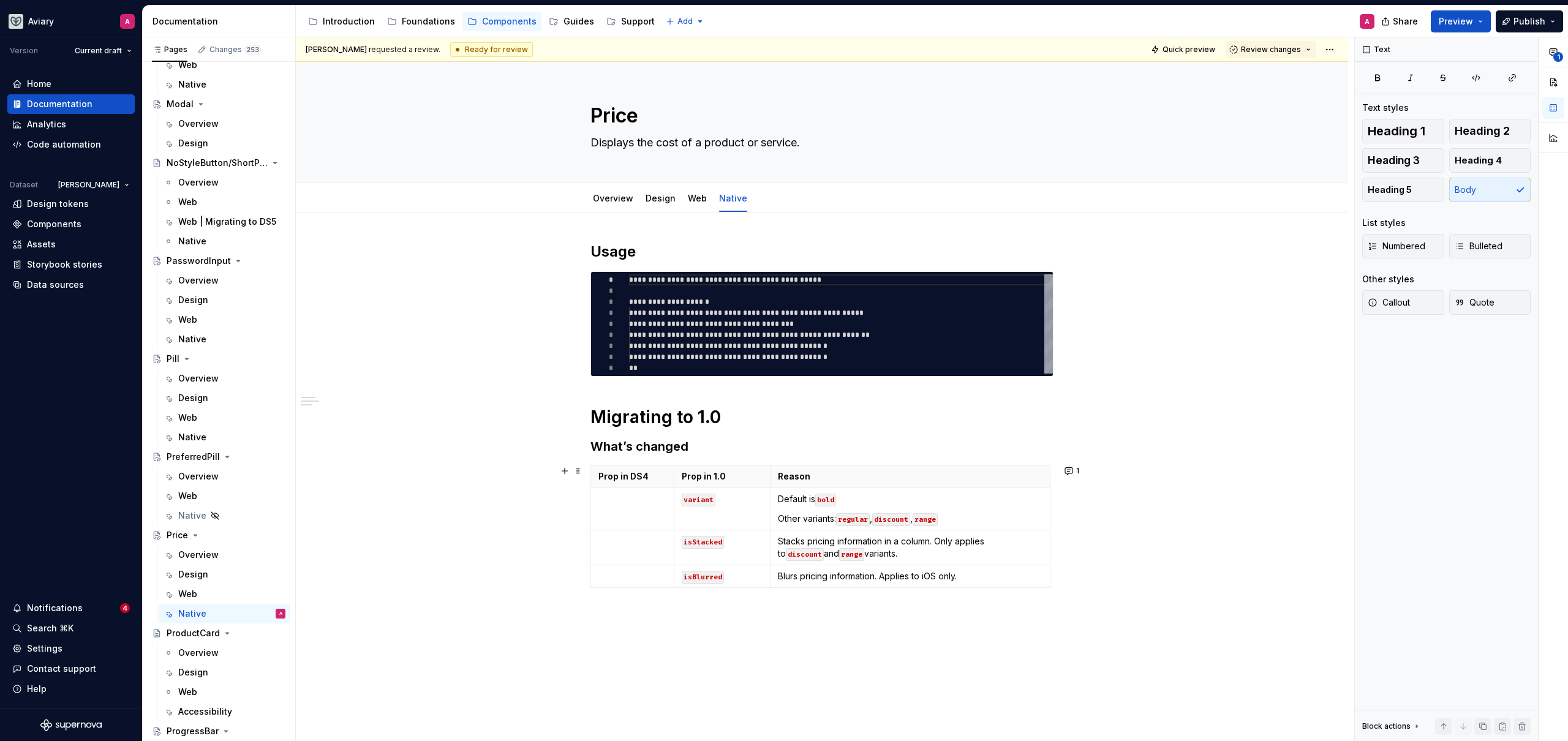
click at [519, 555] on div "**********" at bounding box center [822, 536] width 1052 height 647
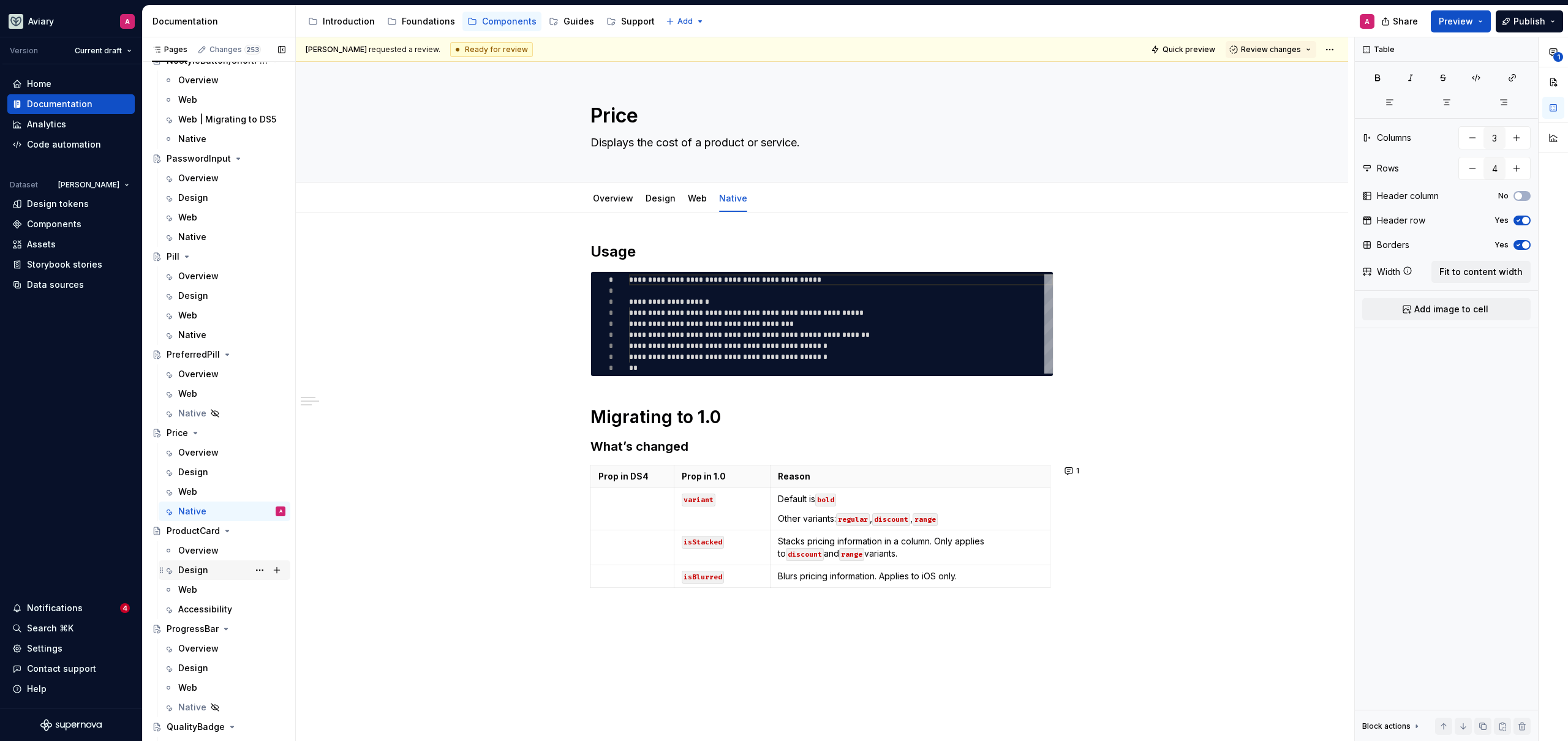
scroll to position [2784, 0]
click at [182, 336] on div "Native" at bounding box center [192, 333] width 29 height 12
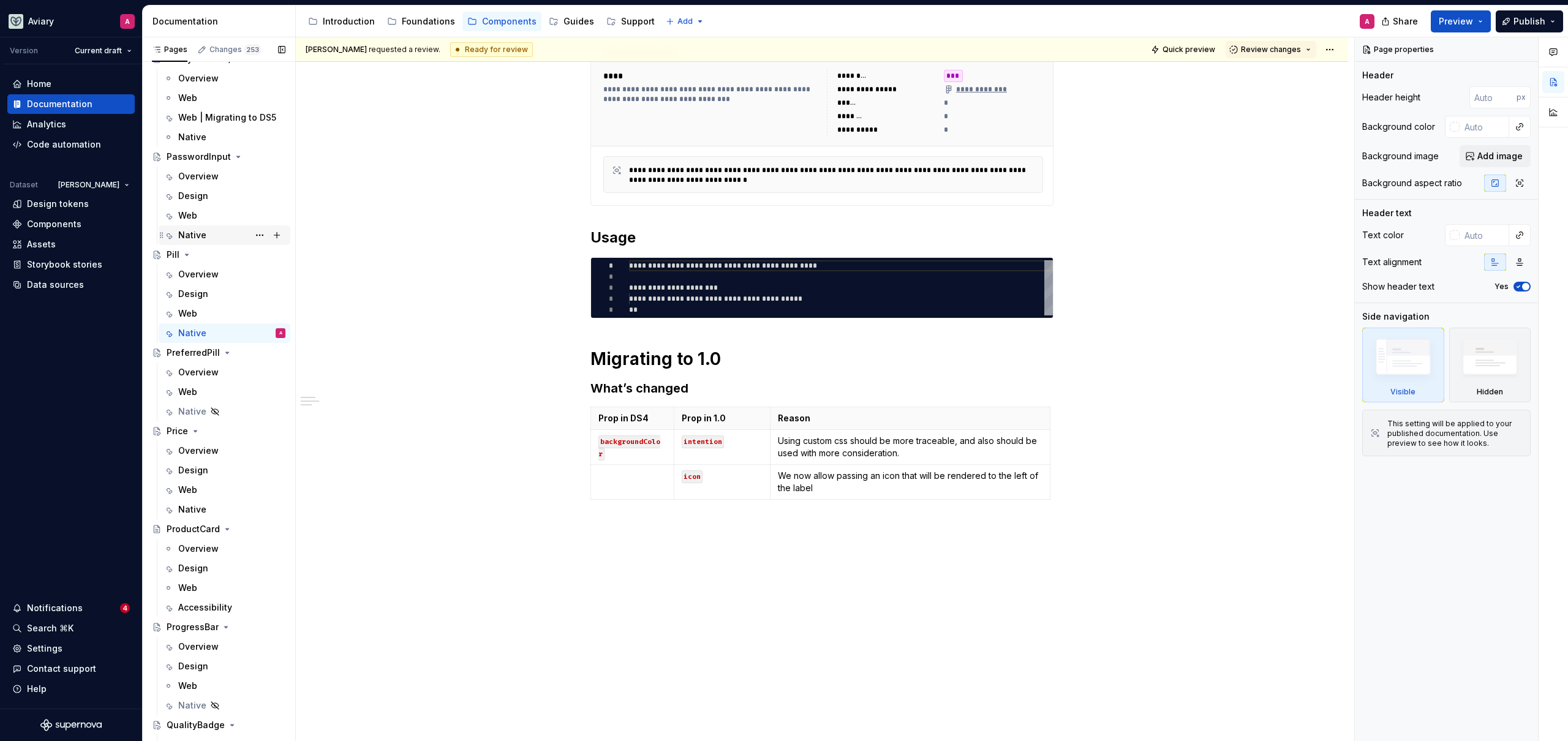
scroll to position [2782, 0]
click at [192, 235] on div "Native" at bounding box center [192, 237] width 29 height 12
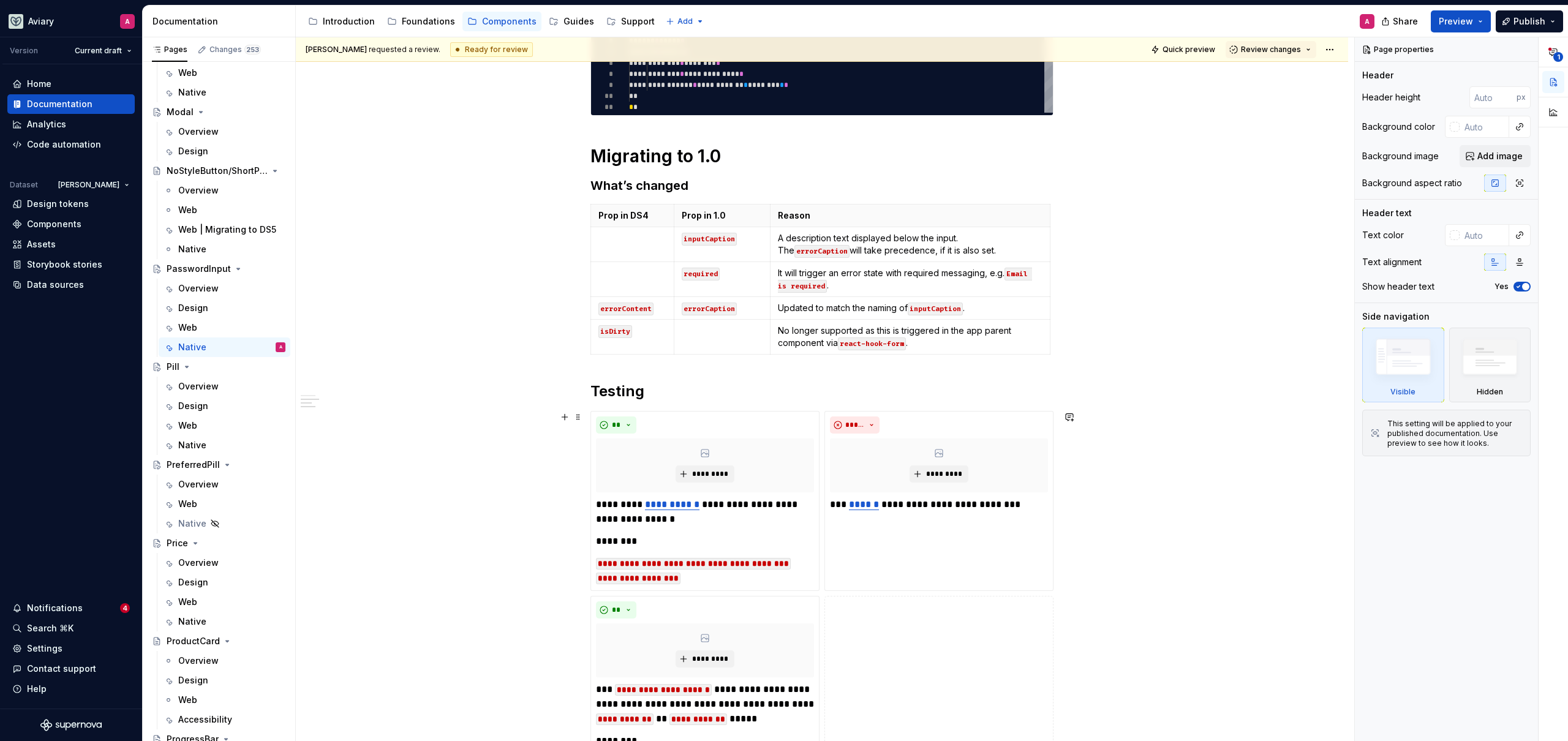
scroll to position [323, 0]
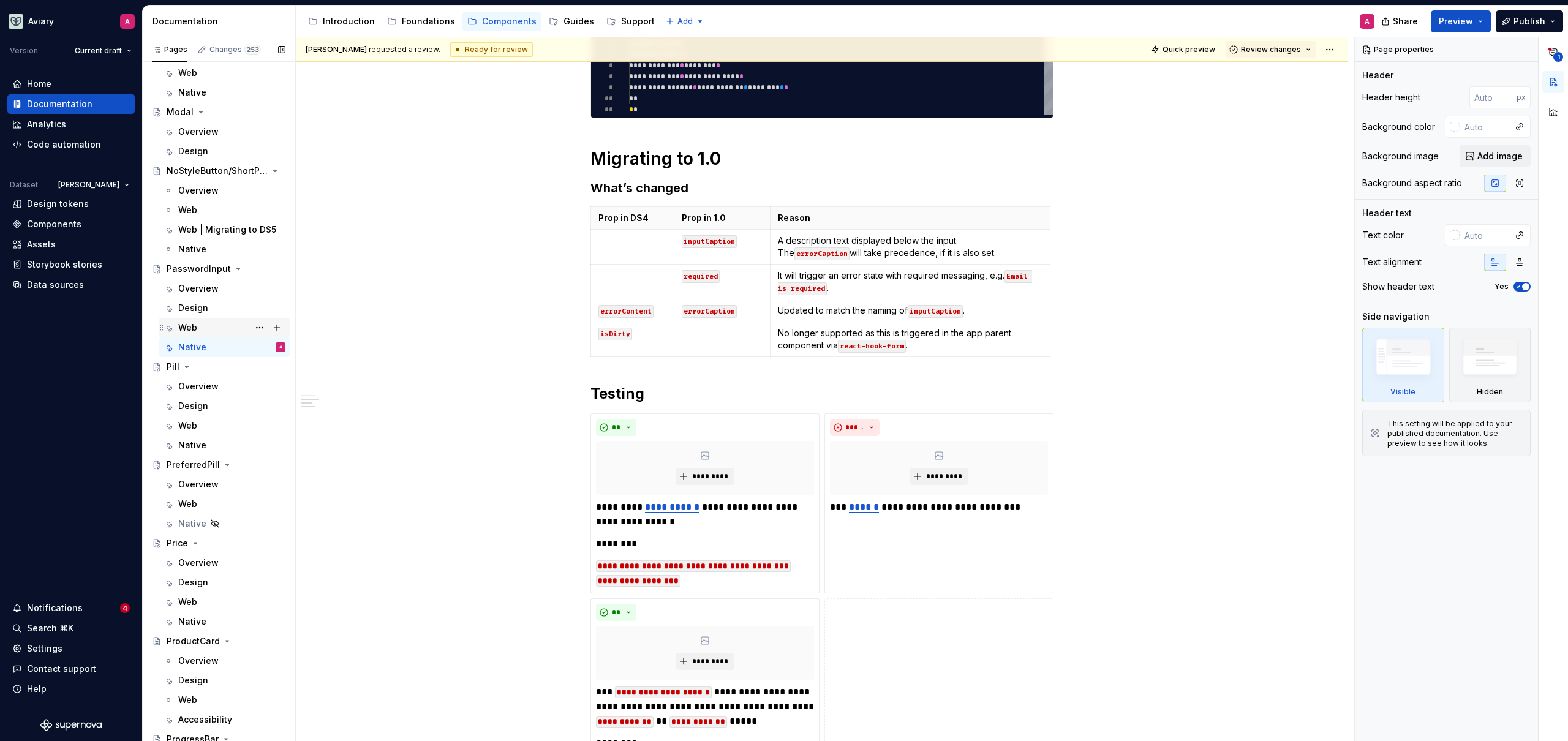
click at [207, 327] on div "Web" at bounding box center [231, 328] width 107 height 17
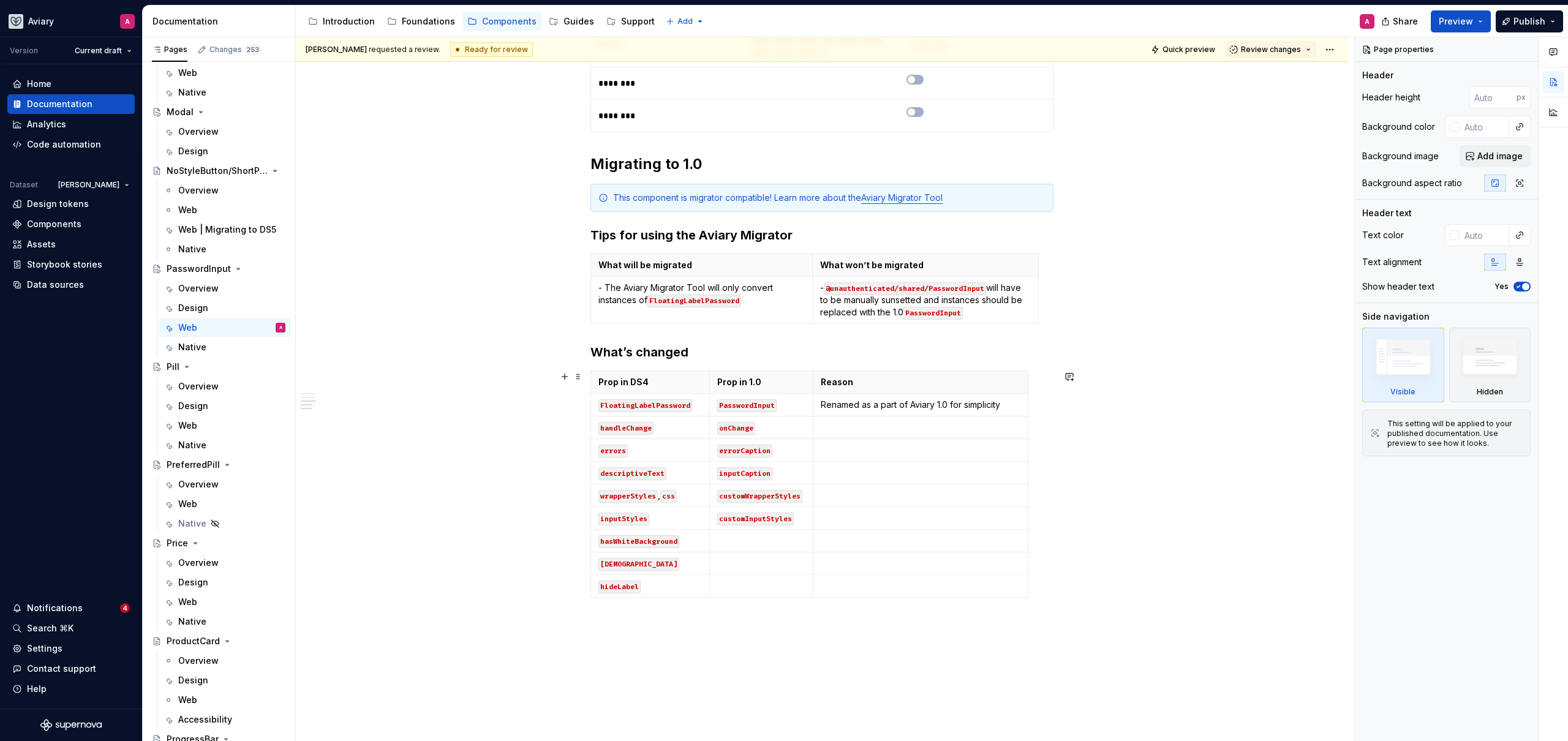
scroll to position [801, 0]
click at [203, 440] on div "Native" at bounding box center [231, 445] width 107 height 17
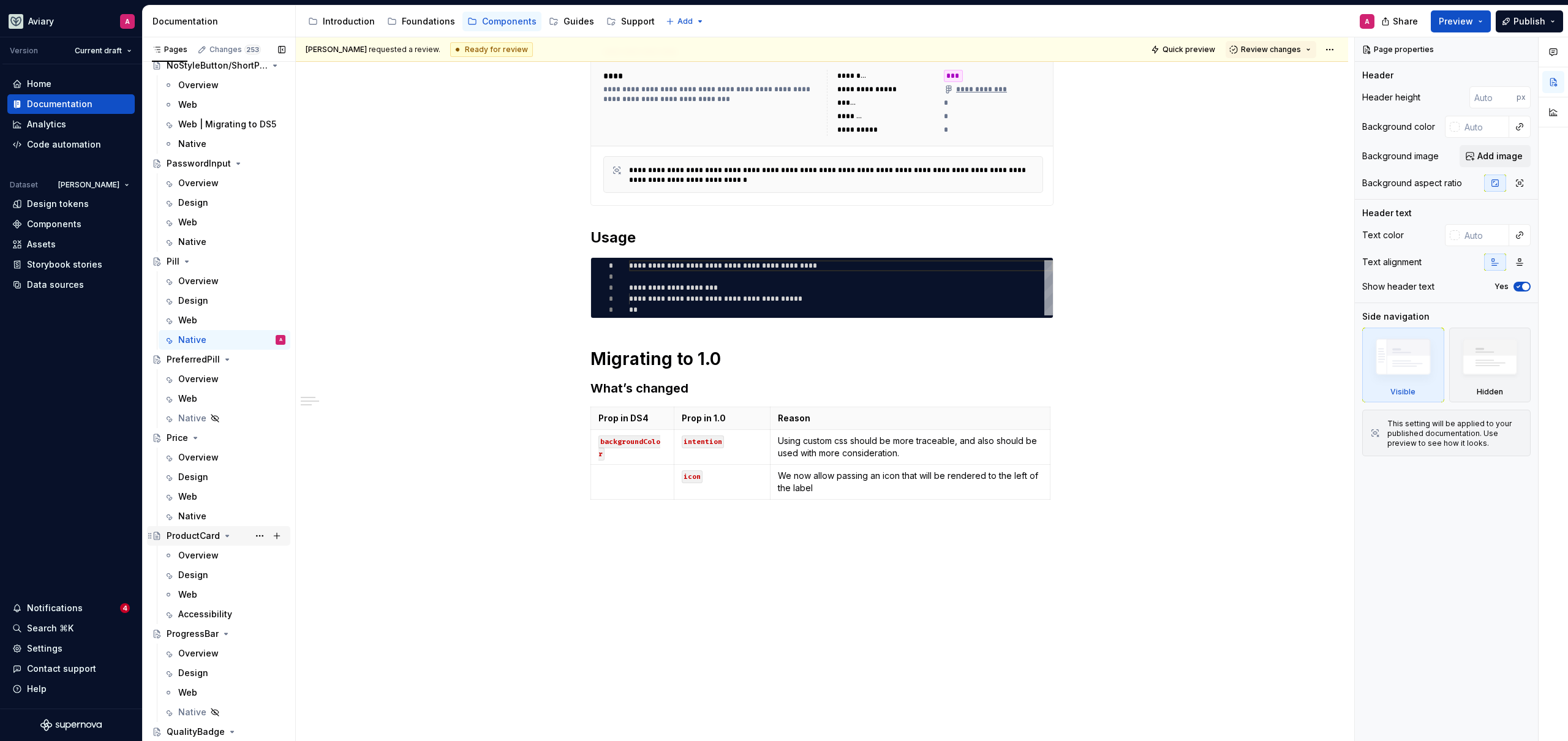
scroll to position [2779, 0]
click at [201, 519] on div "Native" at bounding box center [192, 515] width 29 height 12
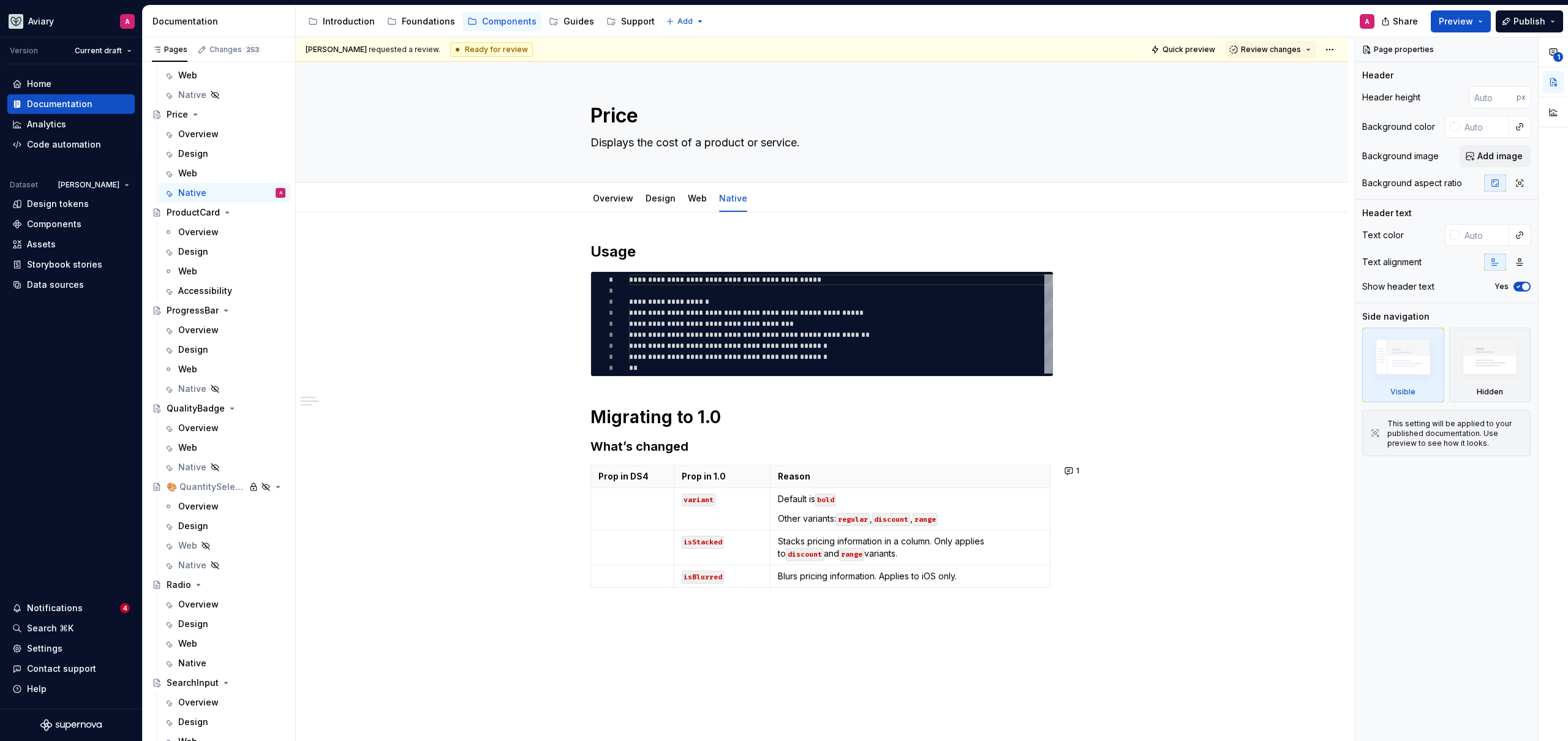
scroll to position [3148, 0]
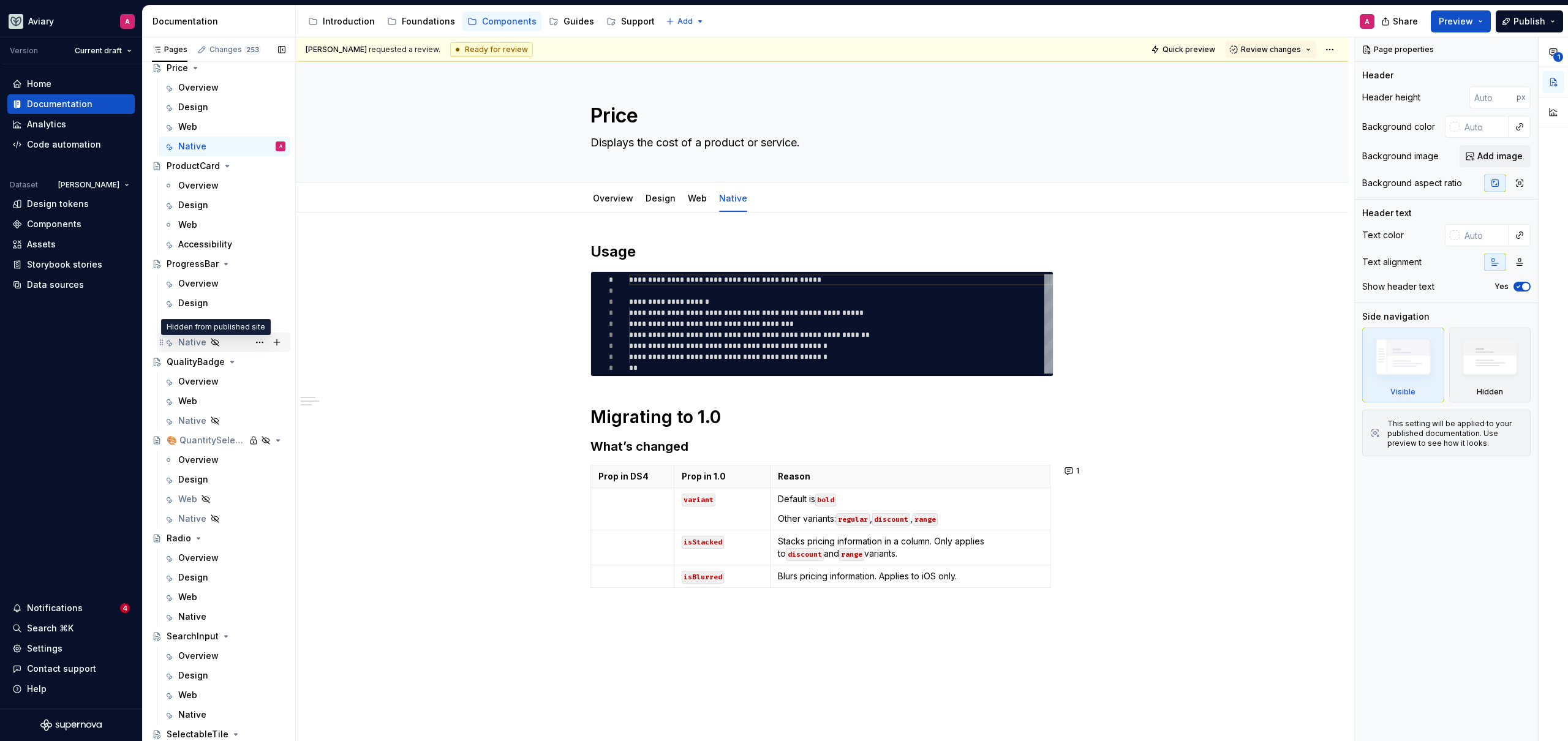
click at [214, 345] on icon "Page tree" at bounding box center [215, 342] width 10 height 10
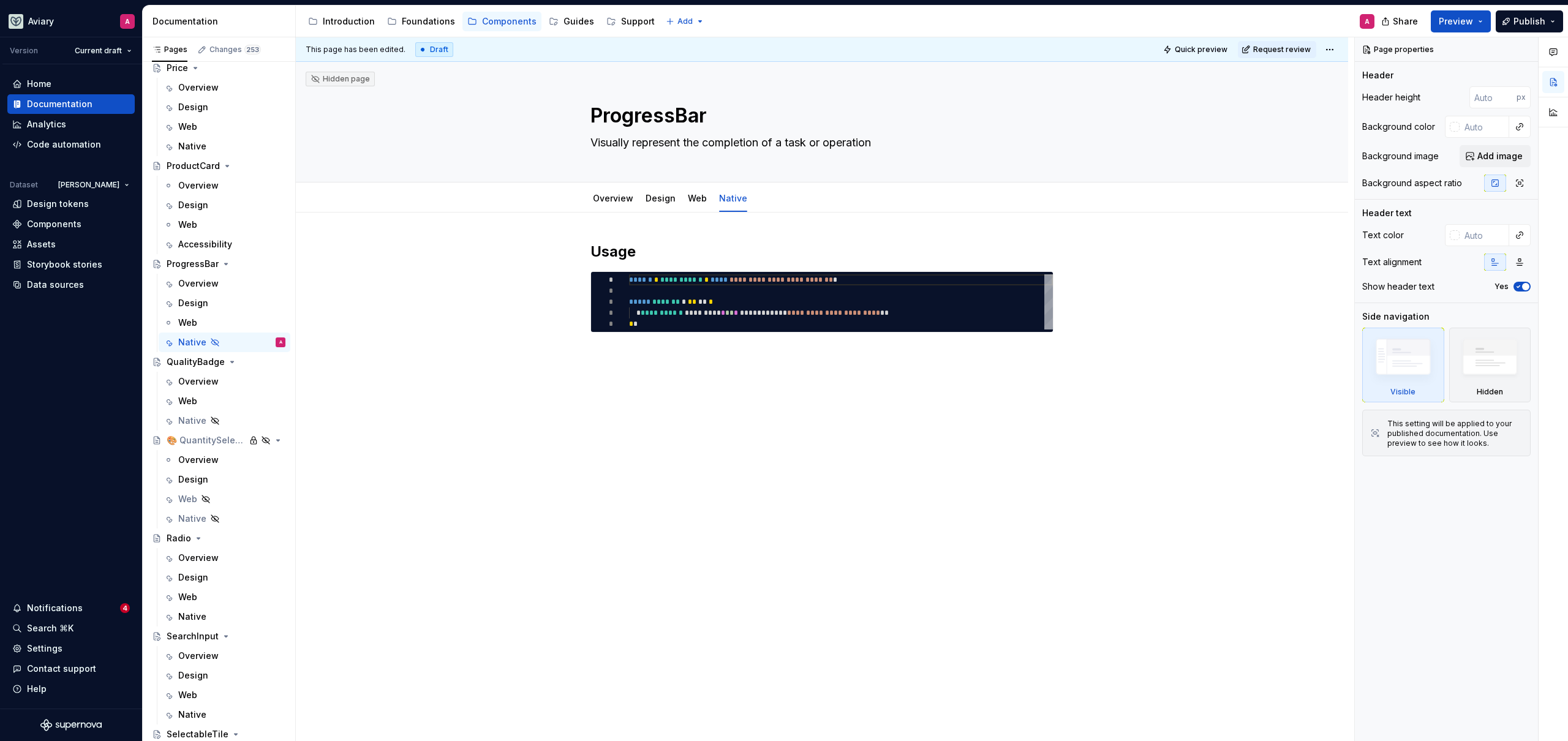
type textarea "*"
